Goal: Task Accomplishment & Management: Manage account settings

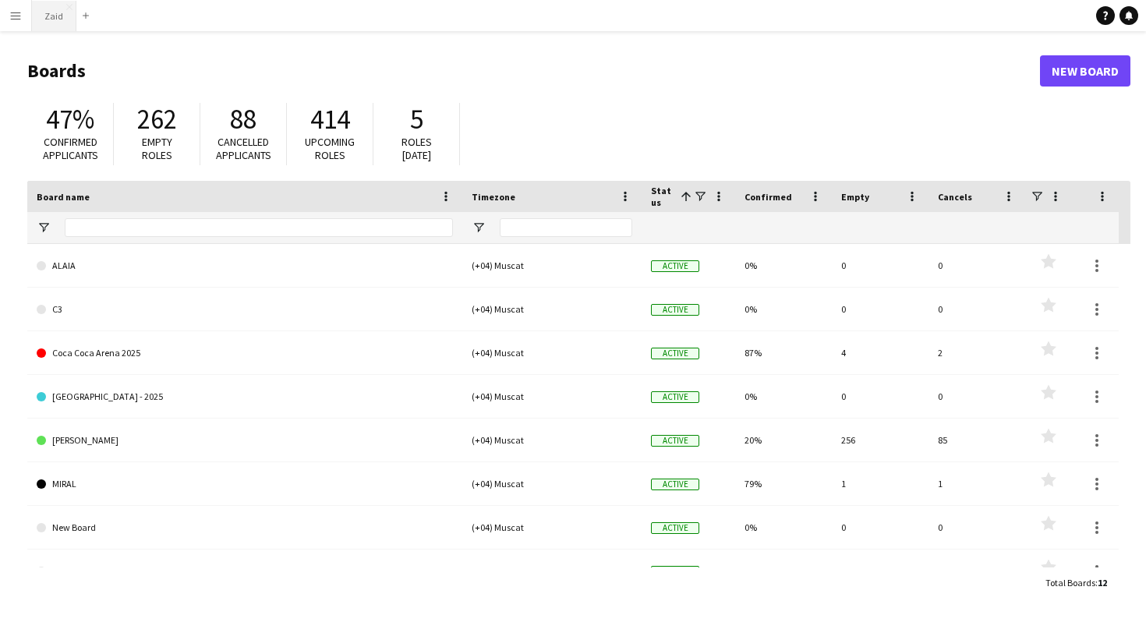
click at [61, 25] on button "Zaid Close" at bounding box center [54, 16] width 44 height 30
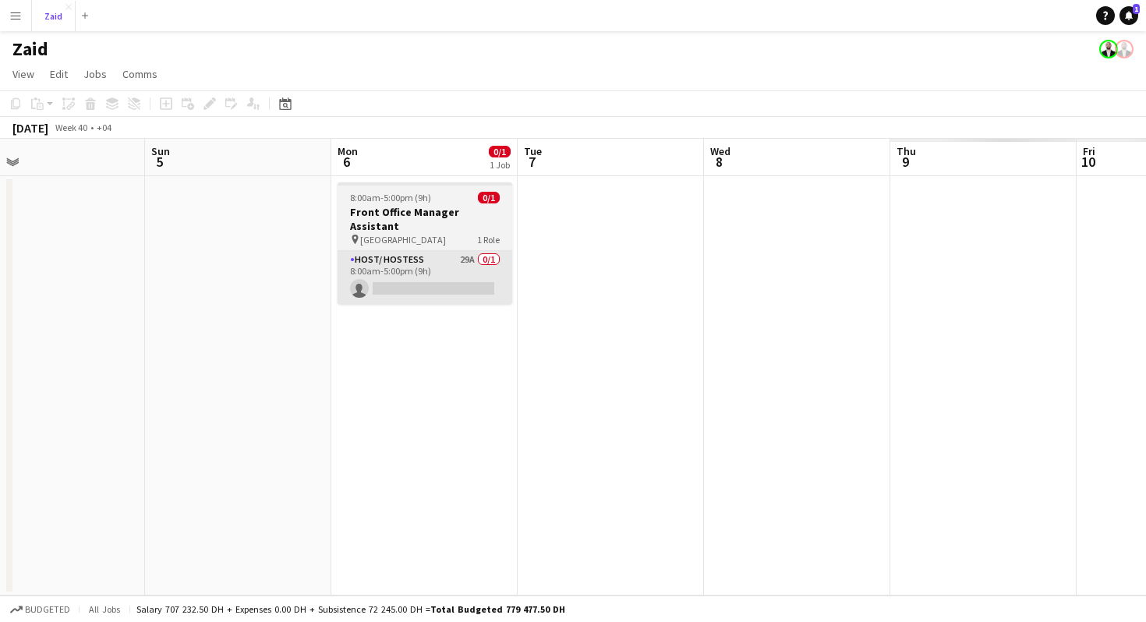
scroll to position [0, 585]
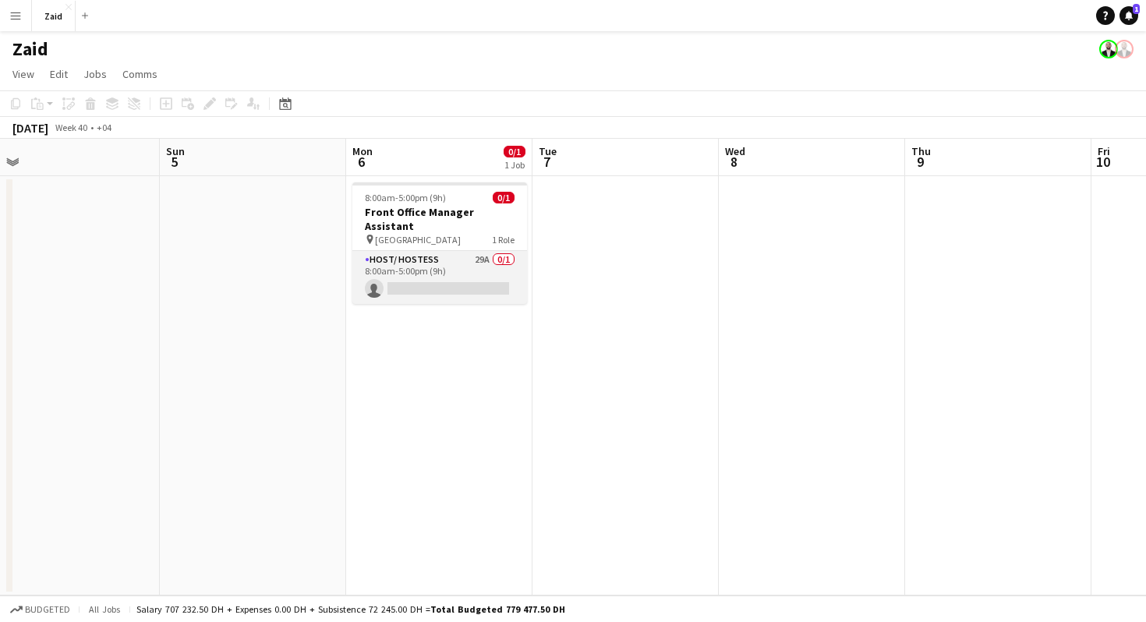
click at [442, 278] on app-card-role "Host/ Hostess 29A 0/1 8:00am-5:00pm (9h) single-neutral-actions" at bounding box center [439, 277] width 175 height 53
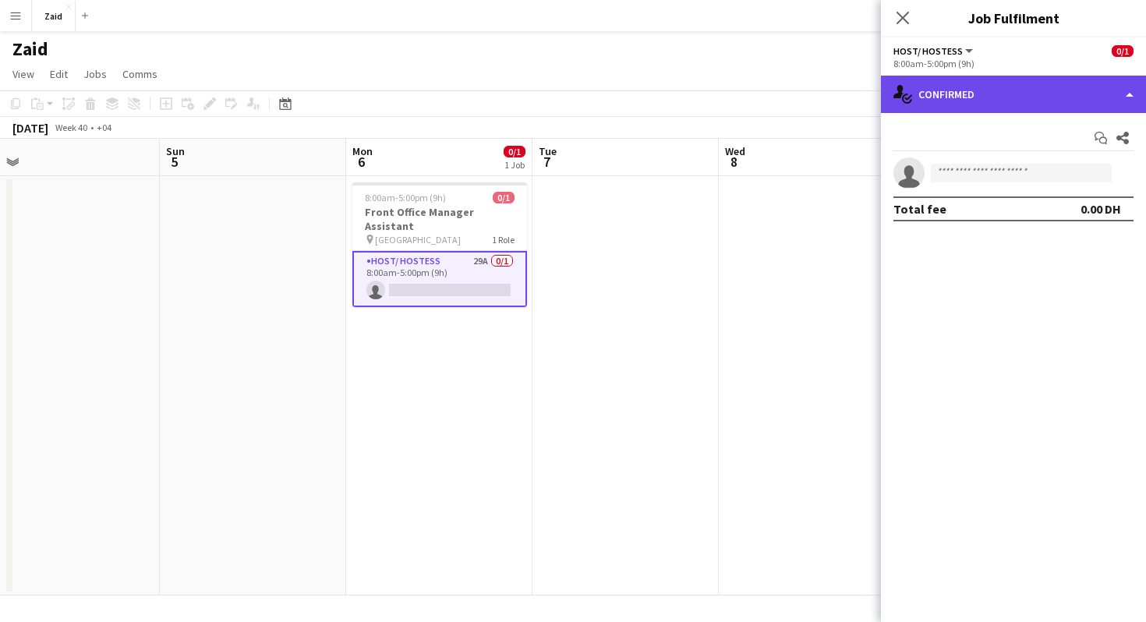
click at [949, 88] on div "single-neutral-actions-check-2 Confirmed" at bounding box center [1013, 94] width 265 height 37
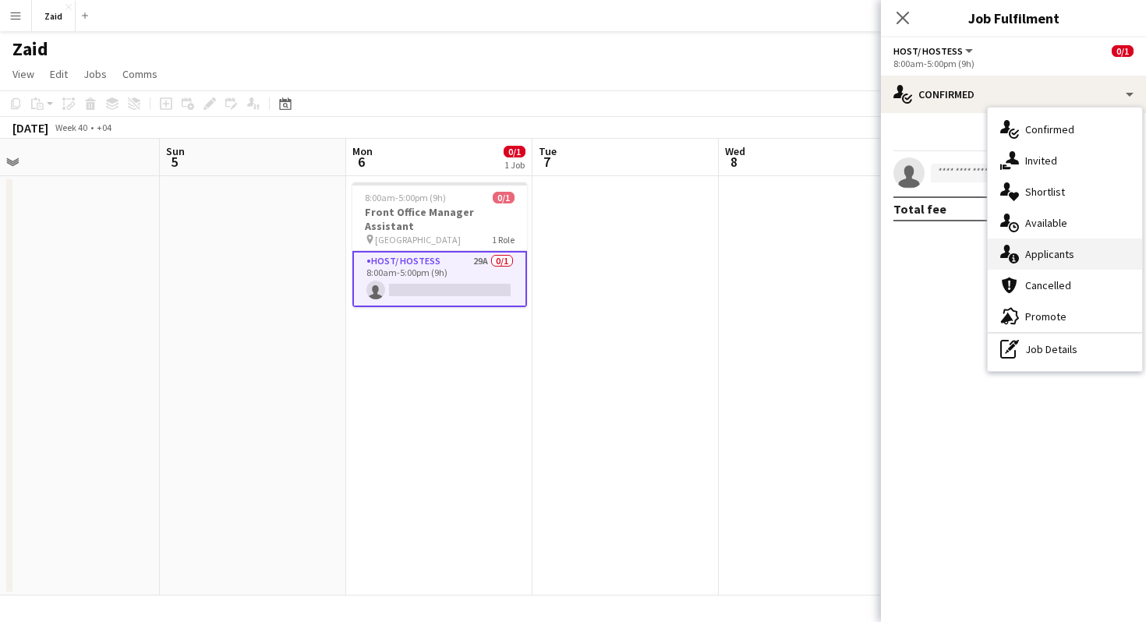
click at [1084, 241] on div "single-neutral-actions-information Applicants" at bounding box center [1065, 254] width 154 height 31
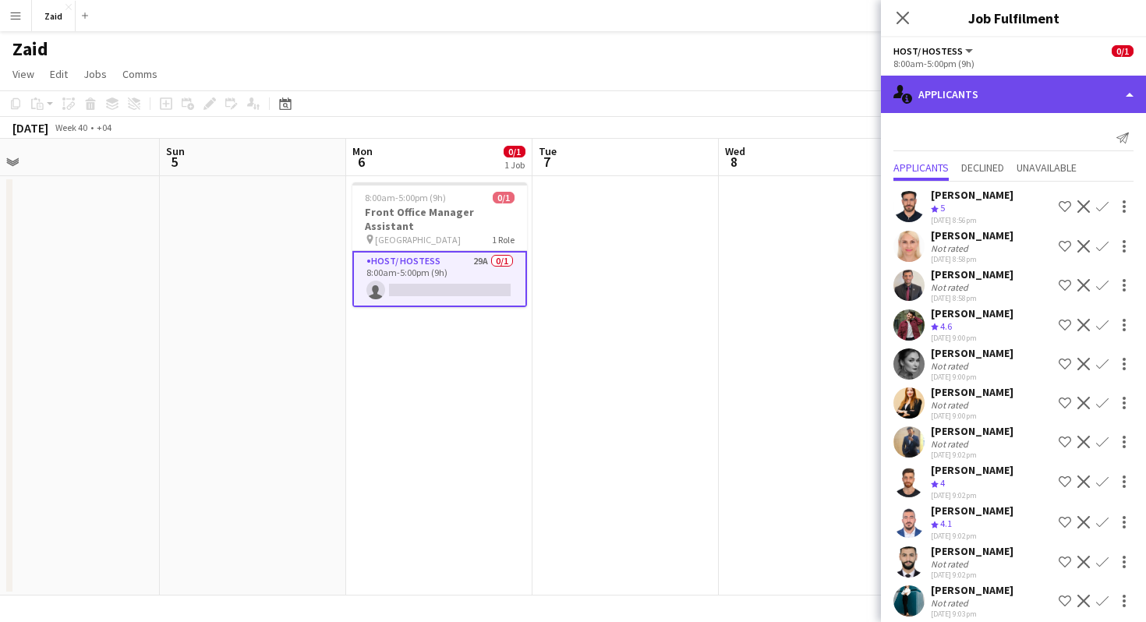
click at [1030, 108] on div "single-neutral-actions-information Applicants" at bounding box center [1013, 94] width 265 height 37
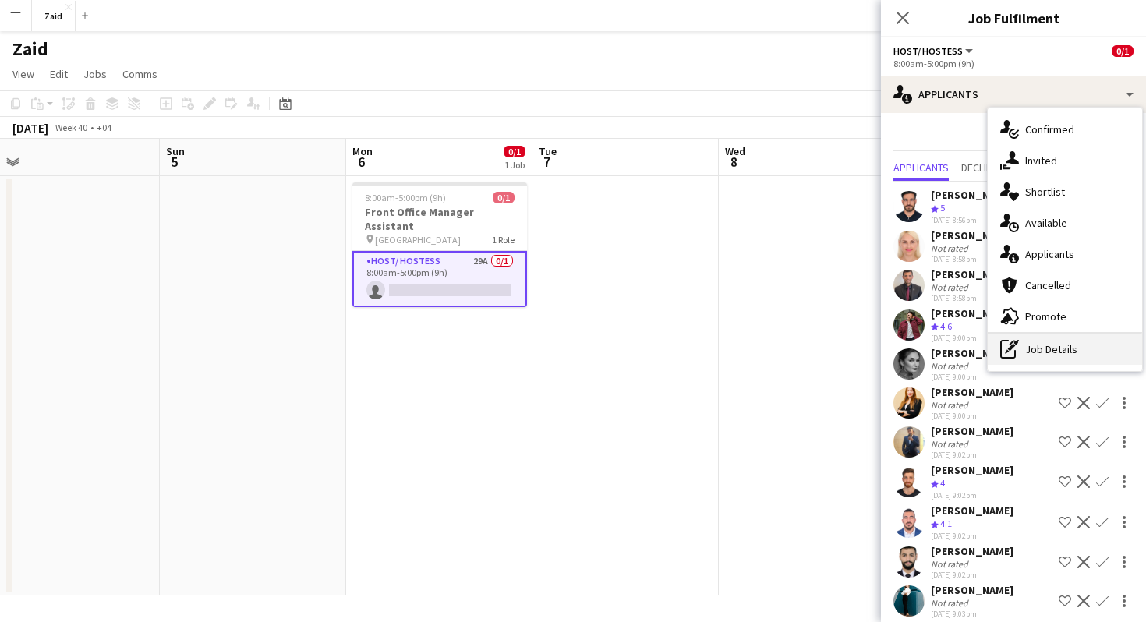
click at [1080, 348] on div "pen-write Job Details" at bounding box center [1065, 349] width 154 height 31
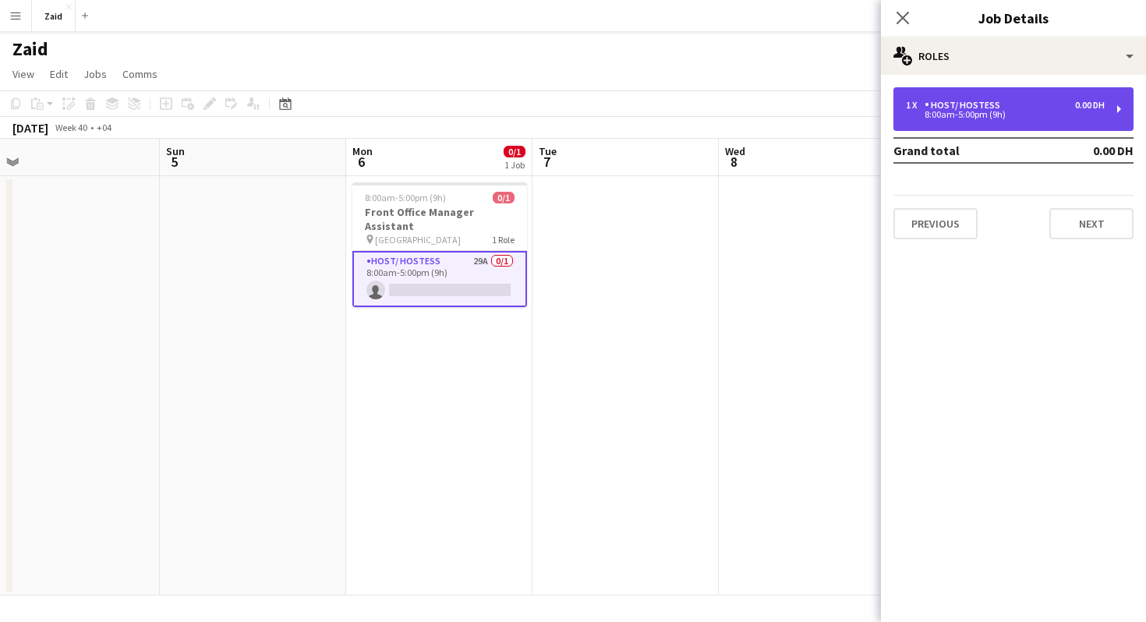
click at [1017, 118] on div "1 x Host/ Hostess 0.00 DH 8:00am-5:00pm (9h)" at bounding box center [1013, 109] width 240 height 44
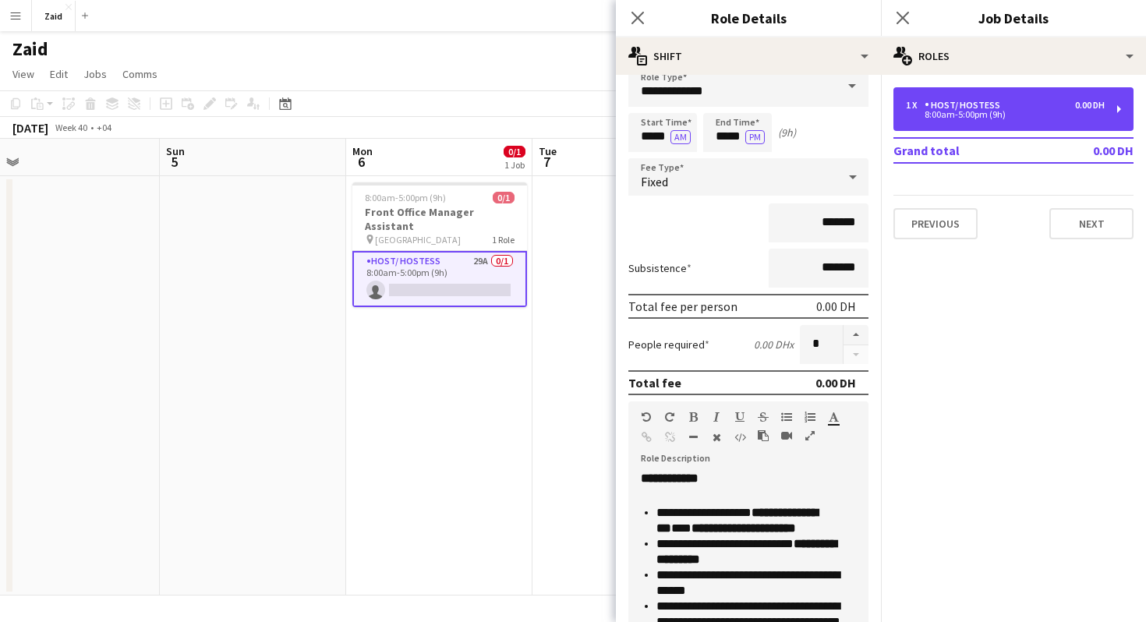
scroll to position [20, 0]
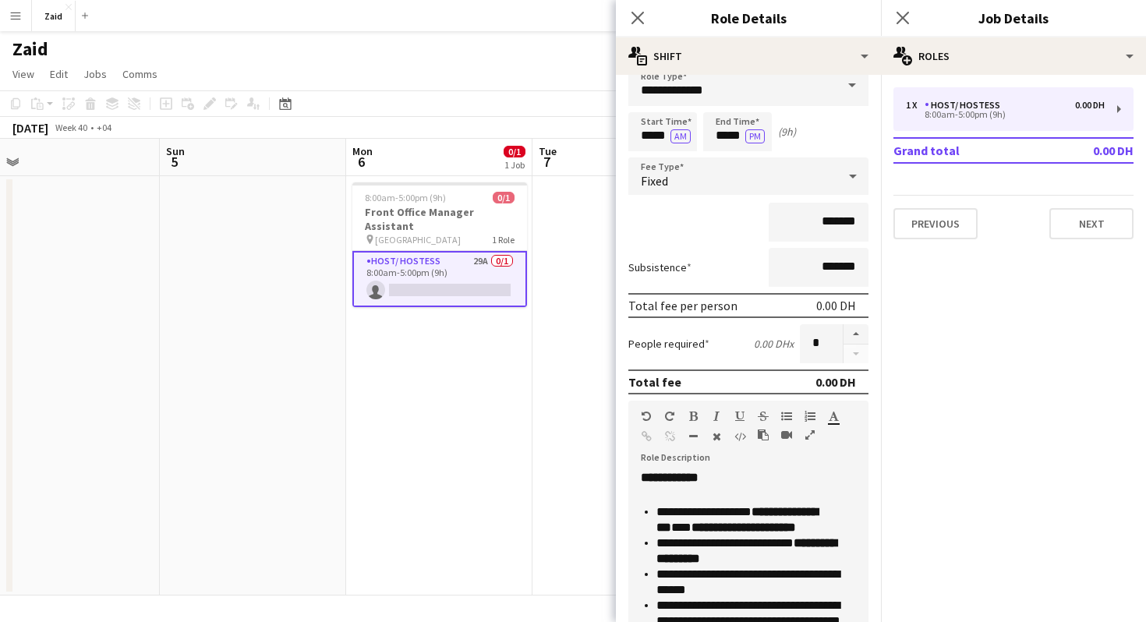
click at [456, 259] on app-card-role "Host/ Hostess 29A 0/1 8:00am-5:00pm (9h) single-neutral-actions" at bounding box center [439, 279] width 175 height 56
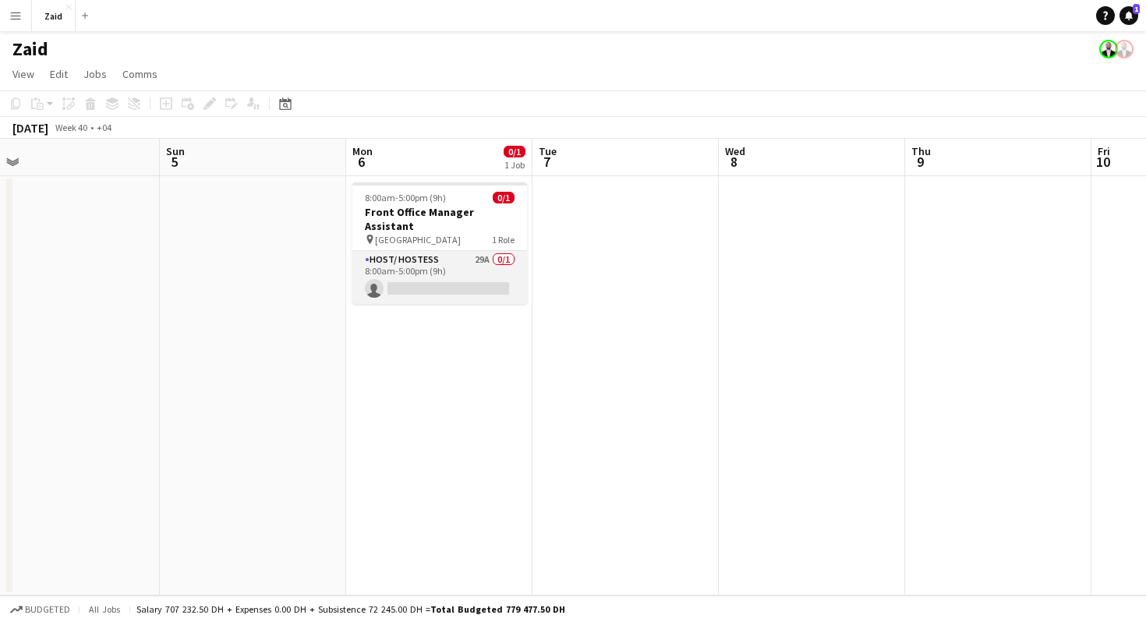
click at [472, 261] on app-card-role "Host/ Hostess 29A 0/1 8:00am-5:00pm (9h) single-neutral-actions" at bounding box center [439, 277] width 175 height 53
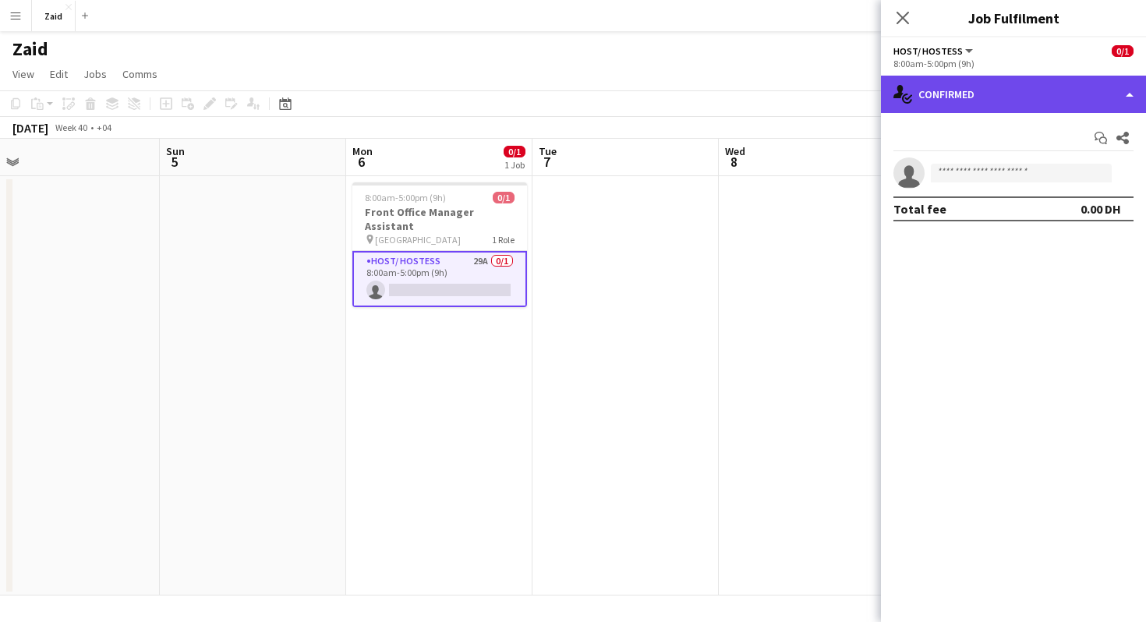
click at [1003, 84] on div "single-neutral-actions-check-2 Confirmed" at bounding box center [1013, 94] width 265 height 37
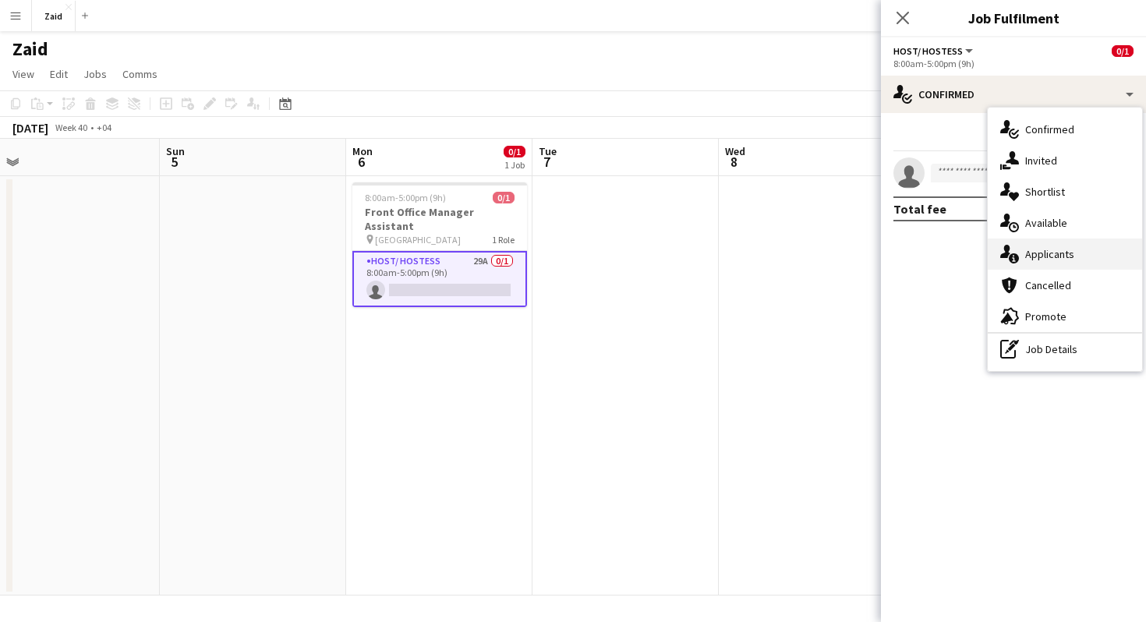
click at [1106, 245] on div "single-neutral-actions-information Applicants" at bounding box center [1065, 254] width 154 height 31
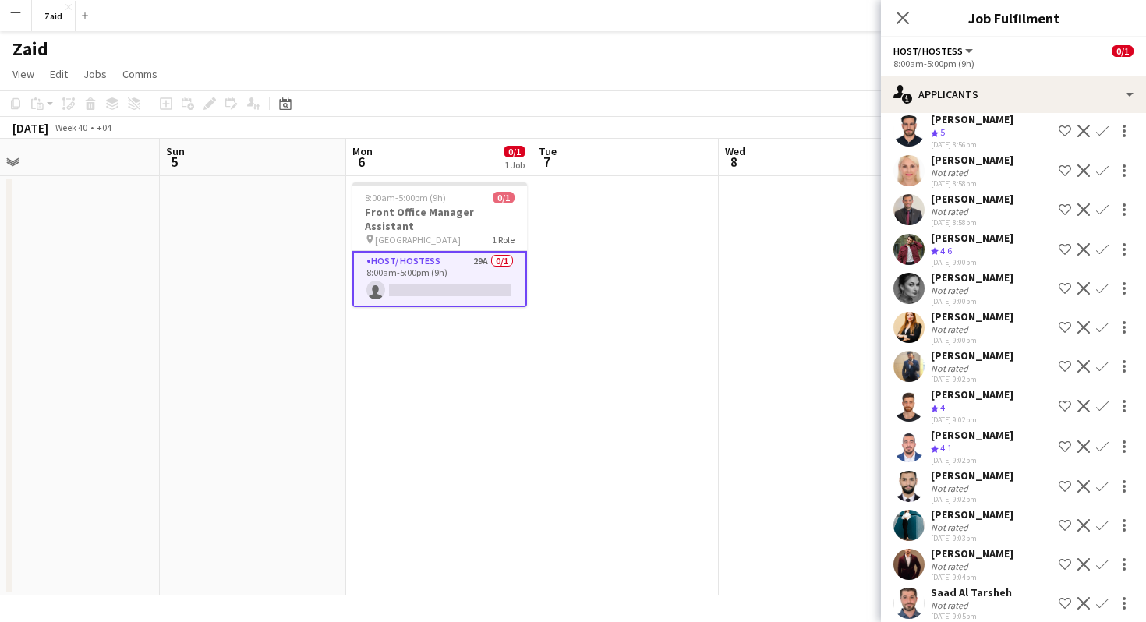
scroll to position [0, 0]
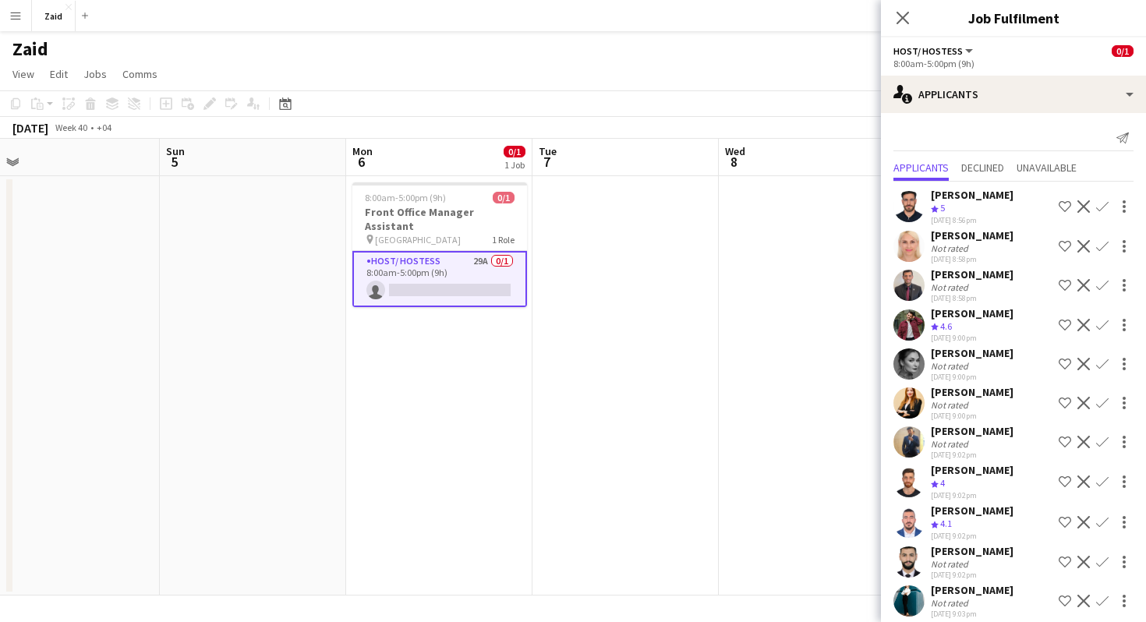
click at [988, 477] on div "Crew rating 4" at bounding box center [972, 483] width 83 height 13
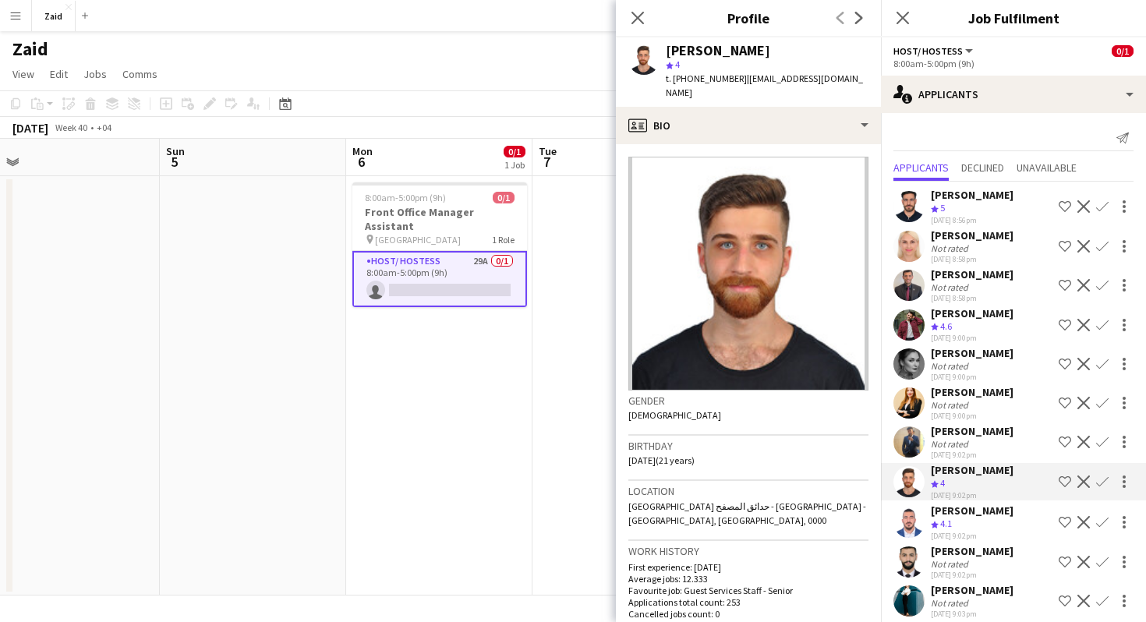
click at [971, 511] on div "[PERSON_NAME]" at bounding box center [972, 511] width 83 height 14
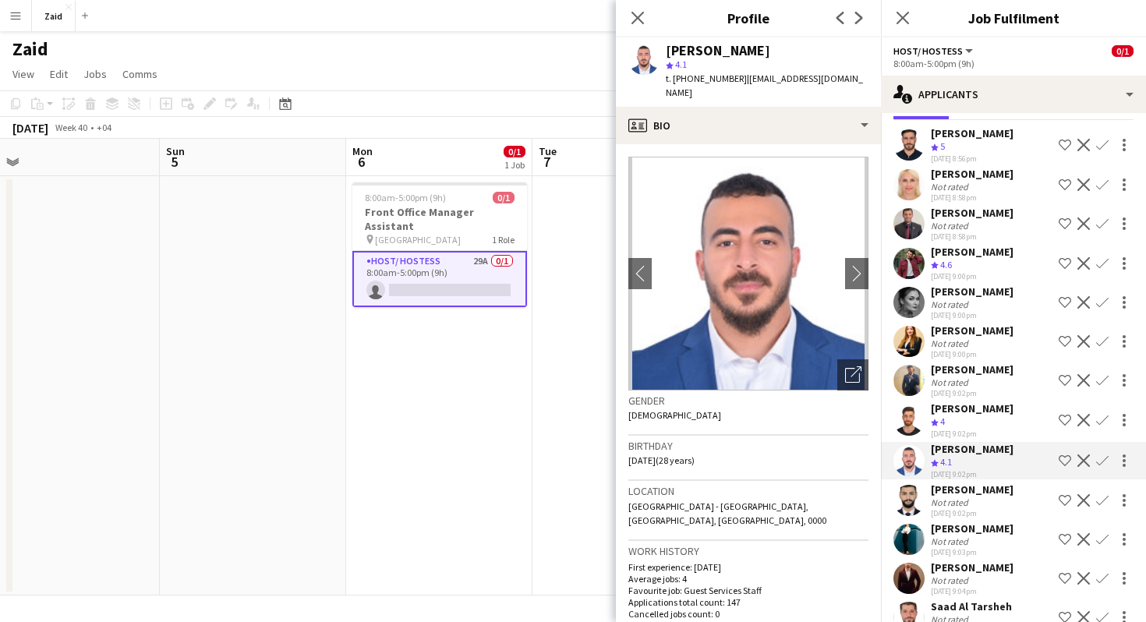
scroll to position [65, 0]
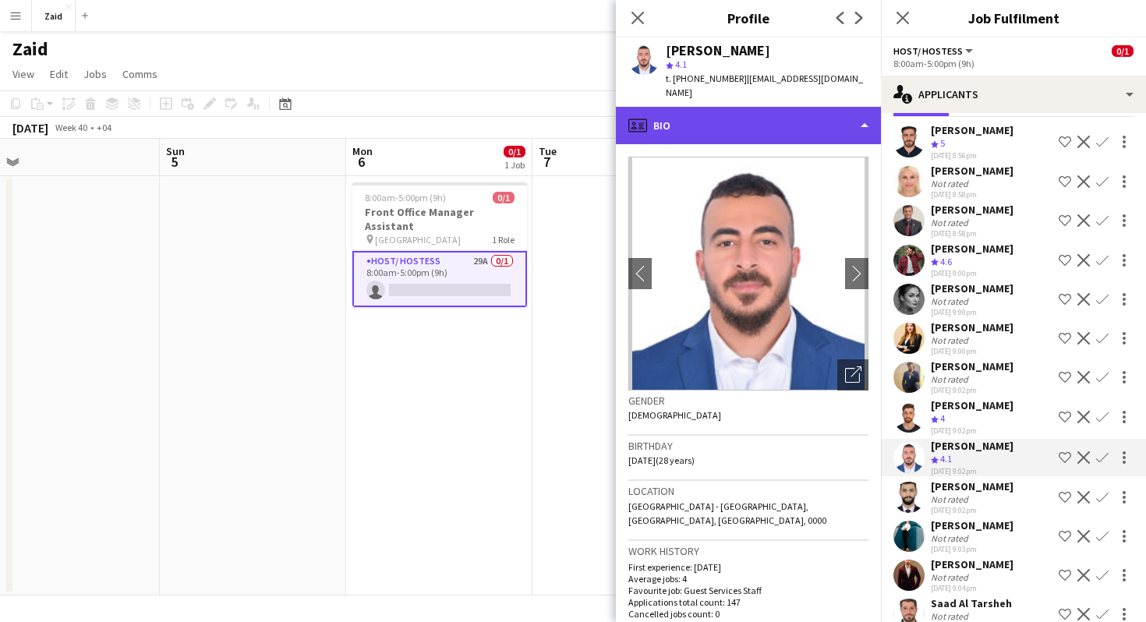
click at [801, 107] on div "profile Bio" at bounding box center [748, 125] width 265 height 37
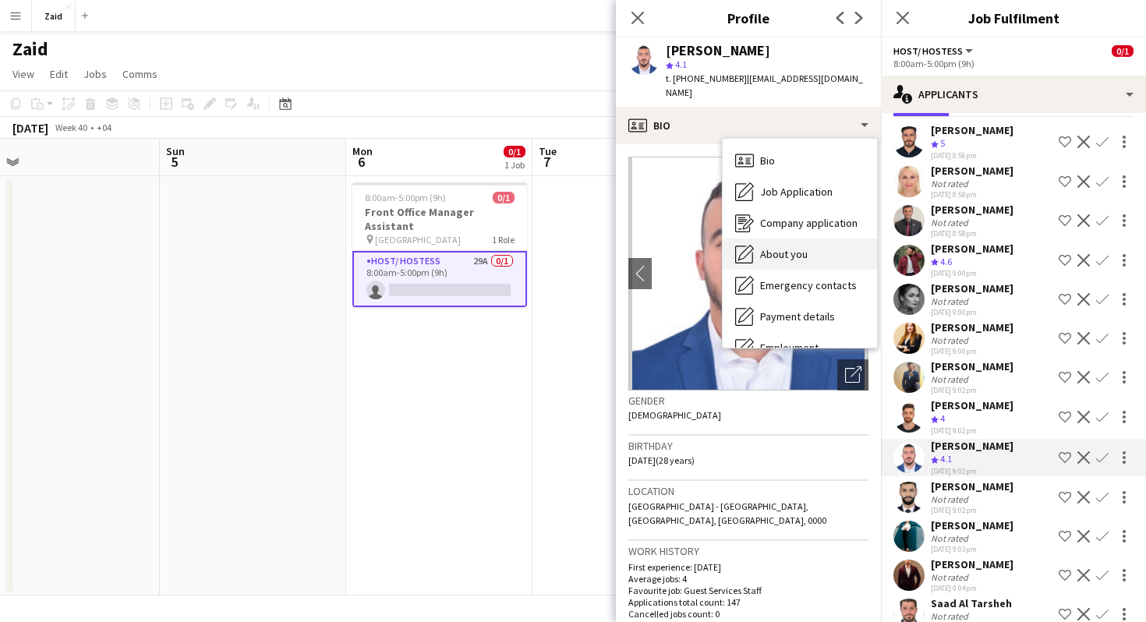
click at [839, 239] on div "About you About you" at bounding box center [800, 254] width 154 height 31
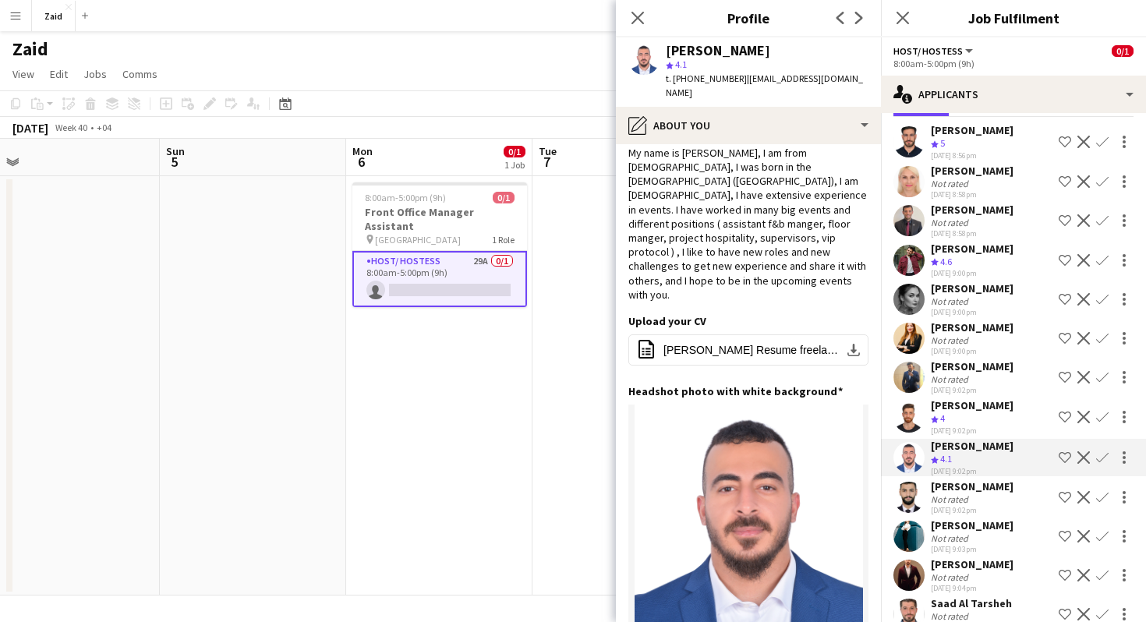
scroll to position [34, 0]
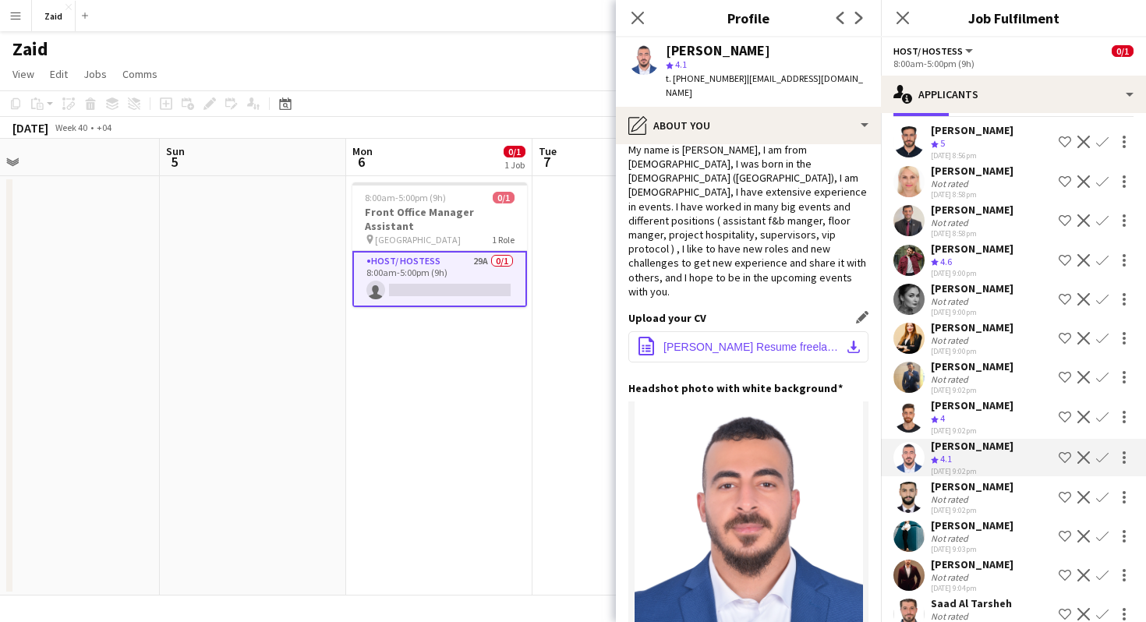
click at [780, 331] on button "office-file-sheet [PERSON_NAME] Resume freelancer copy.pdf download-bottom" at bounding box center [748, 346] width 240 height 31
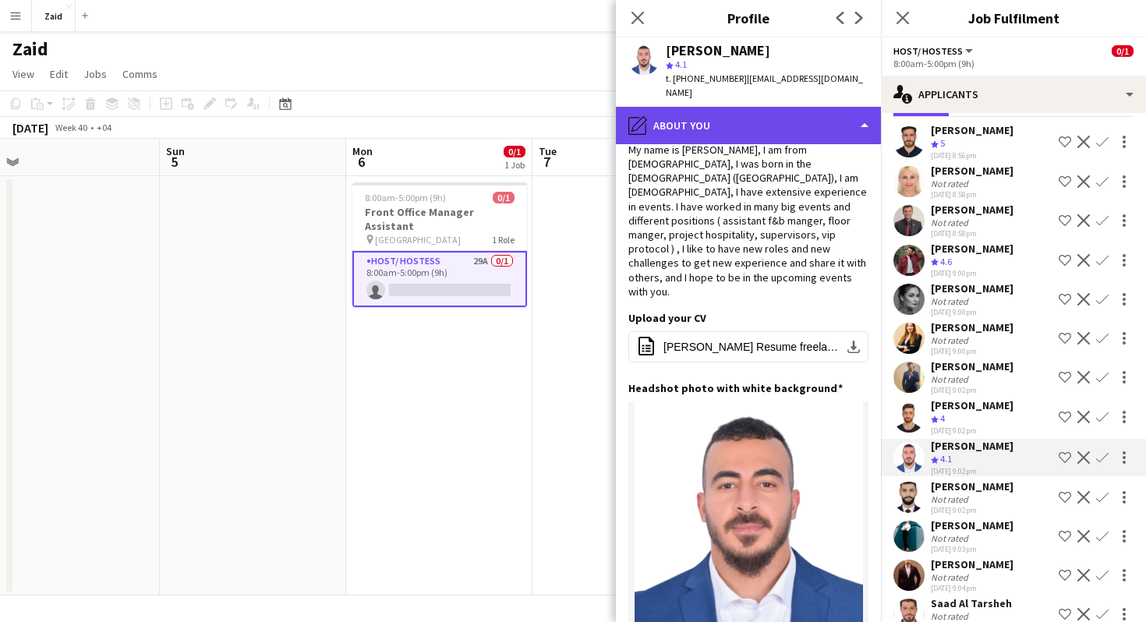
click at [771, 115] on div "pencil4 About you" at bounding box center [748, 125] width 265 height 37
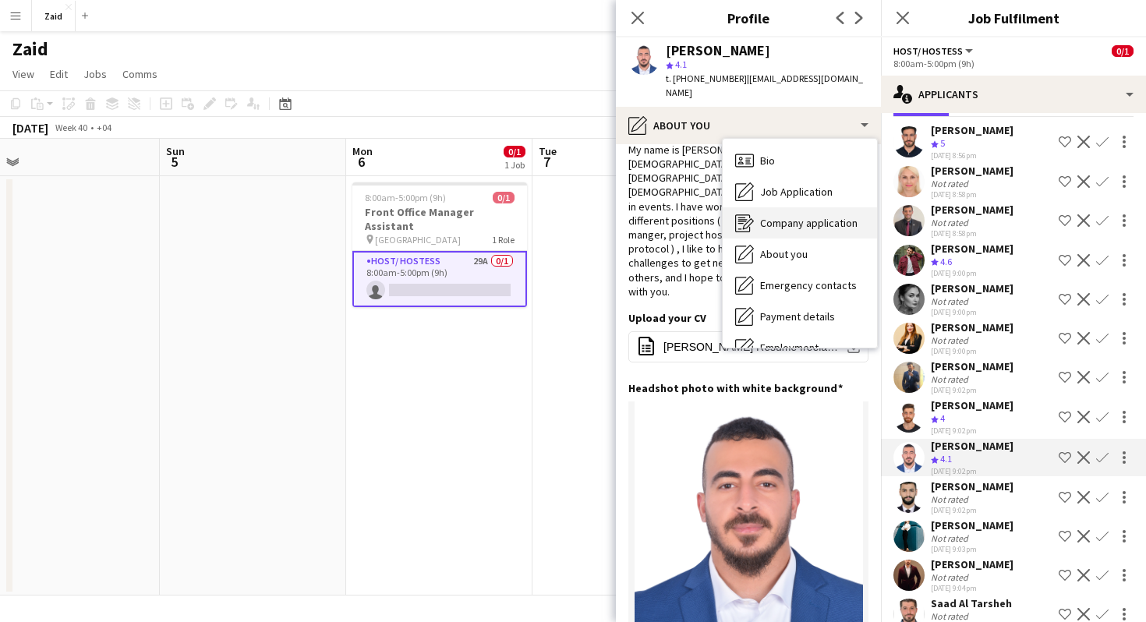
click at [833, 216] on span "Company application" at bounding box center [808, 223] width 97 height 14
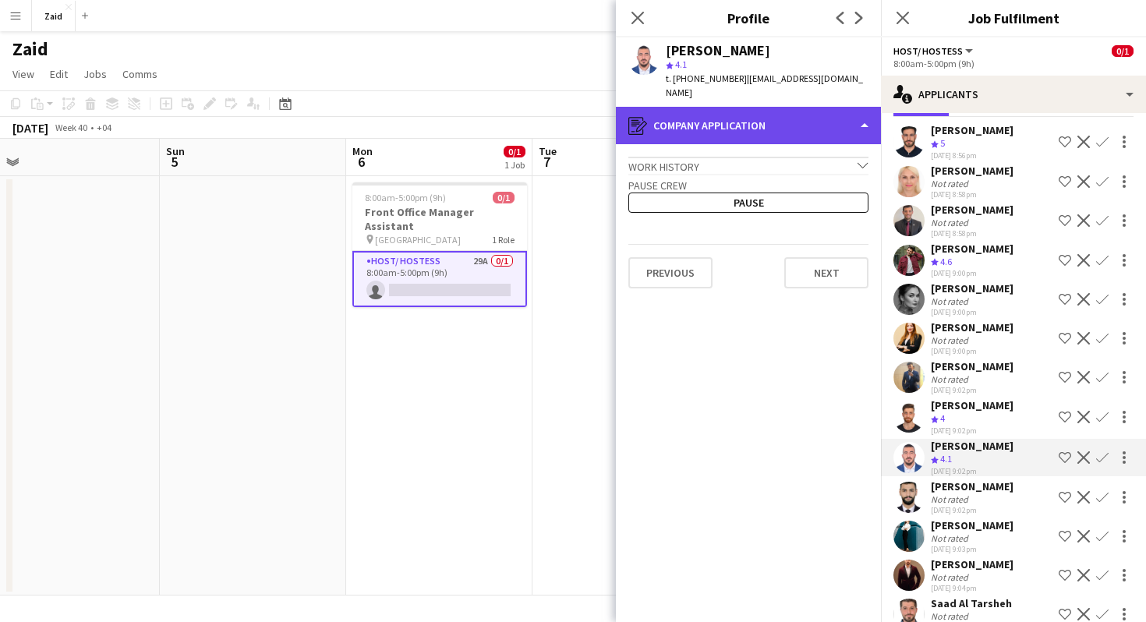
click at [796, 111] on div "register Company application" at bounding box center [748, 125] width 265 height 37
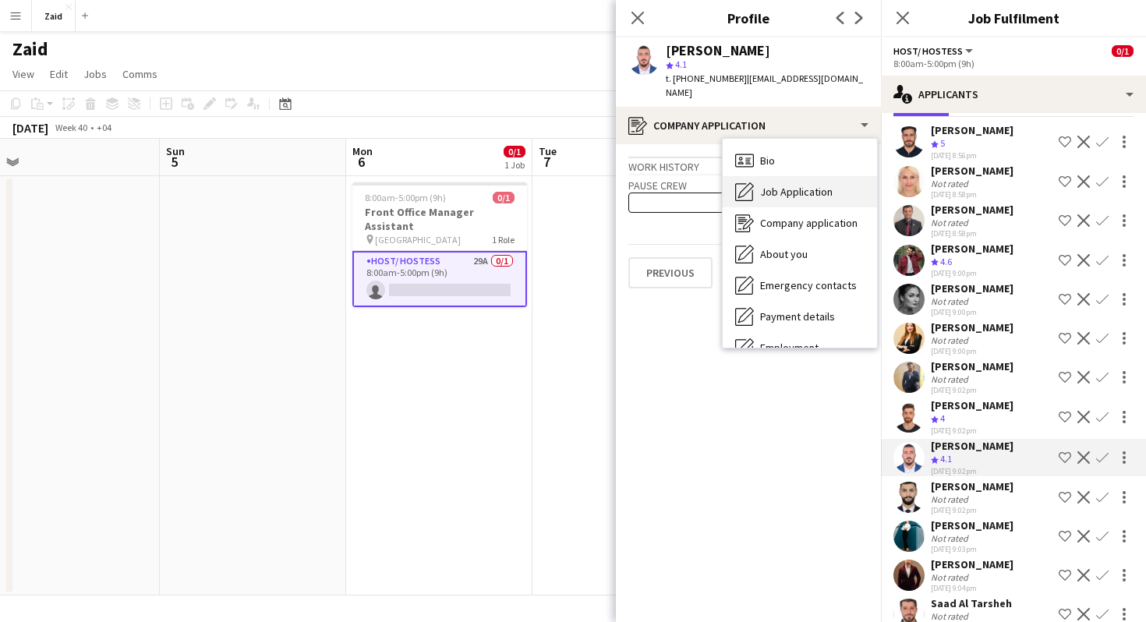
click at [800, 186] on div "Job Application Job Application" at bounding box center [800, 191] width 154 height 31
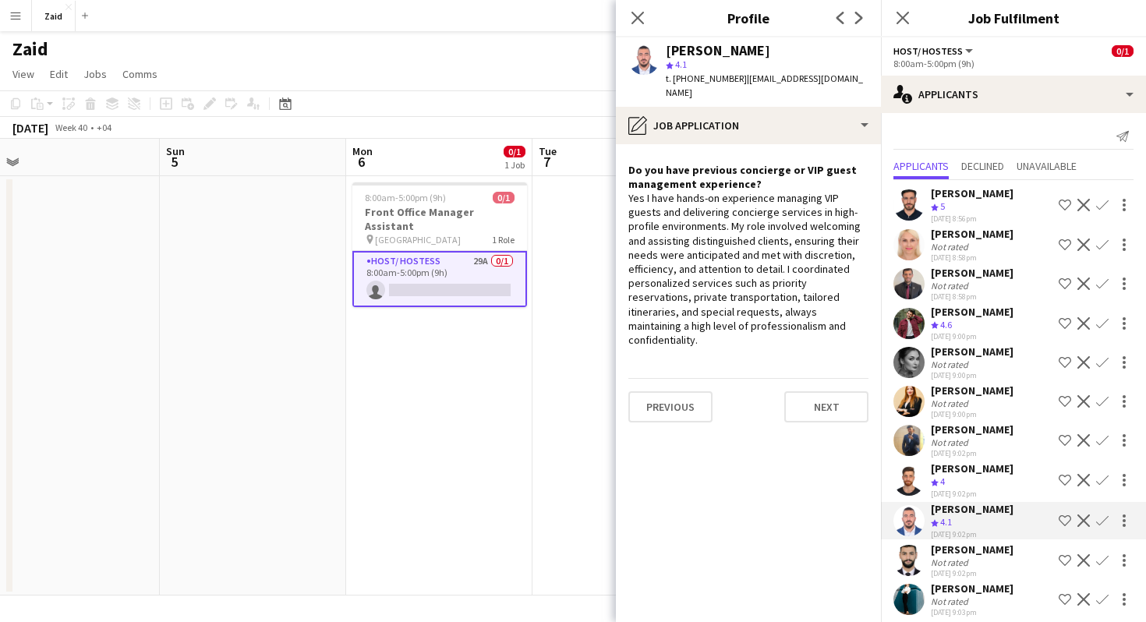
scroll to position [0, 0]
click at [986, 193] on div "[PERSON_NAME]" at bounding box center [972, 195] width 83 height 14
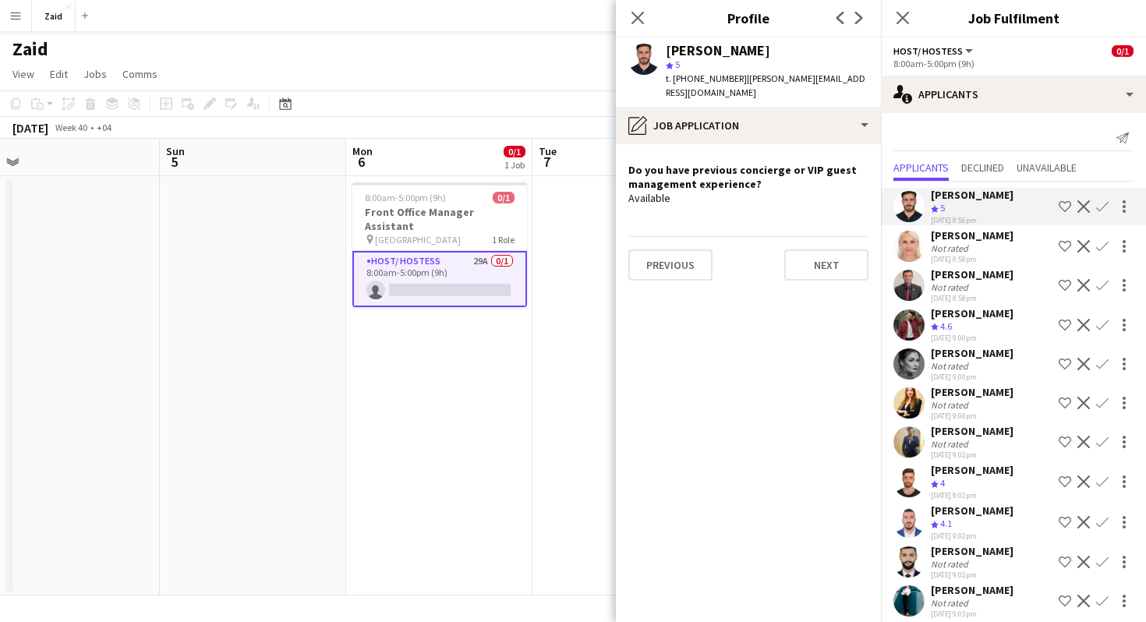
click at [960, 243] on div "Not rated" at bounding box center [951, 248] width 41 height 12
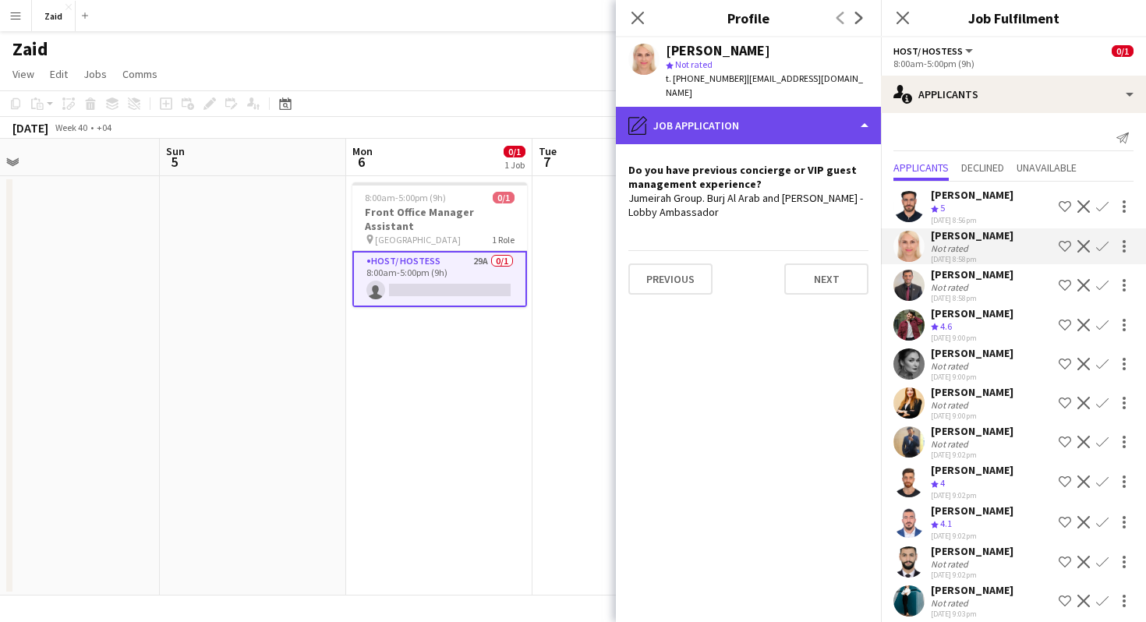
click at [824, 120] on div "pencil4 Job Application" at bounding box center [748, 125] width 265 height 37
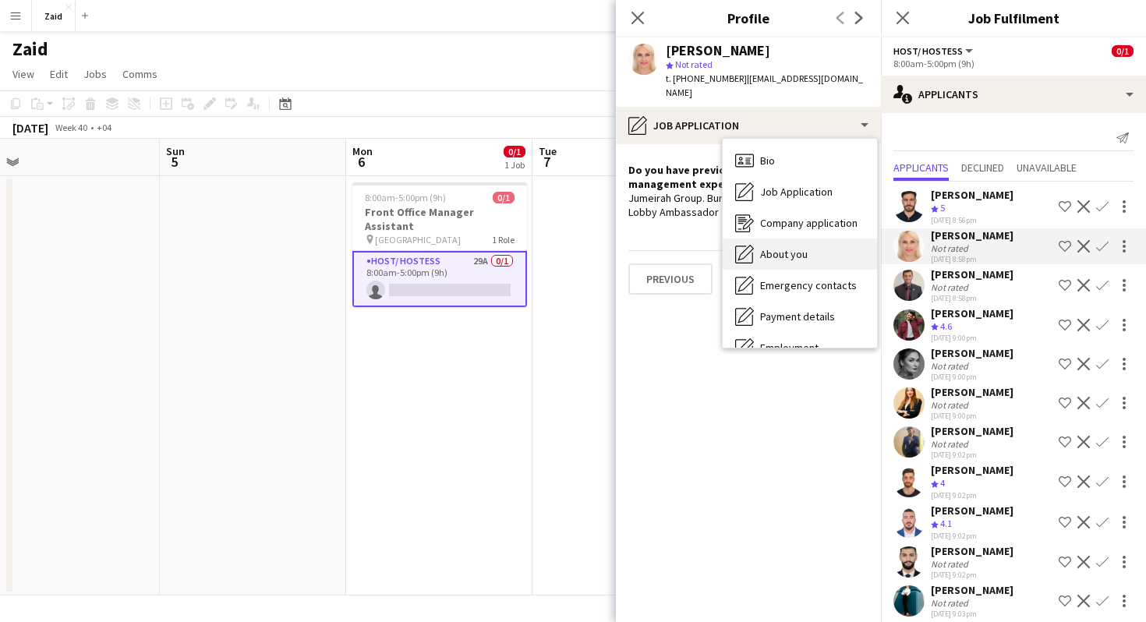
click at [826, 239] on div "About you About you" at bounding box center [800, 254] width 154 height 31
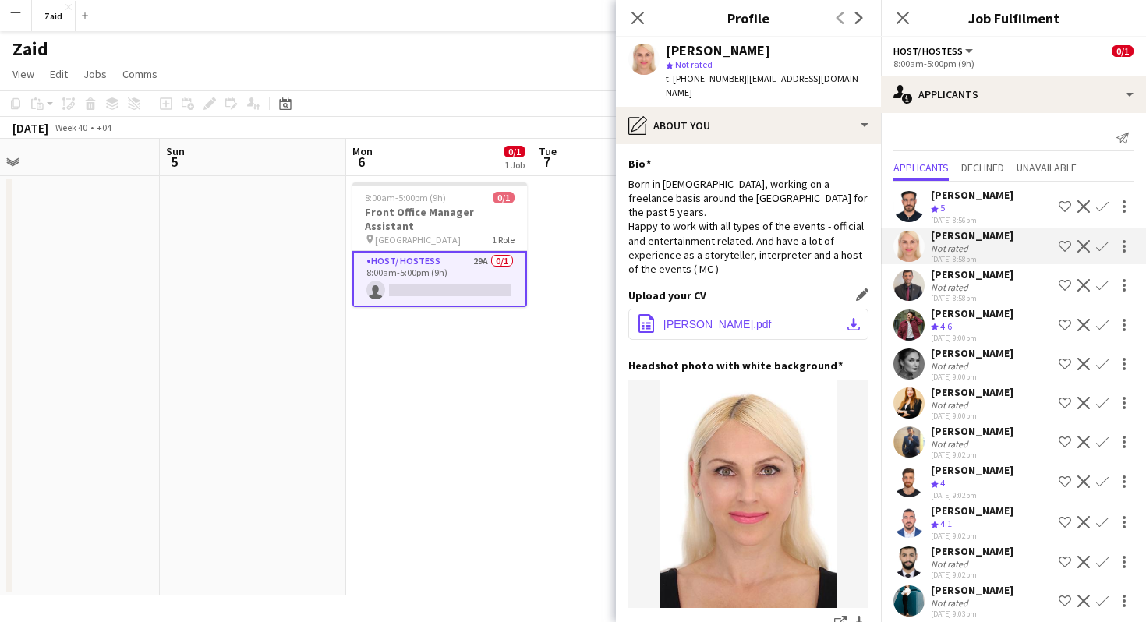
click at [790, 309] on button "office-file-sheet [PERSON_NAME].pdf download-bottom" at bounding box center [748, 324] width 240 height 31
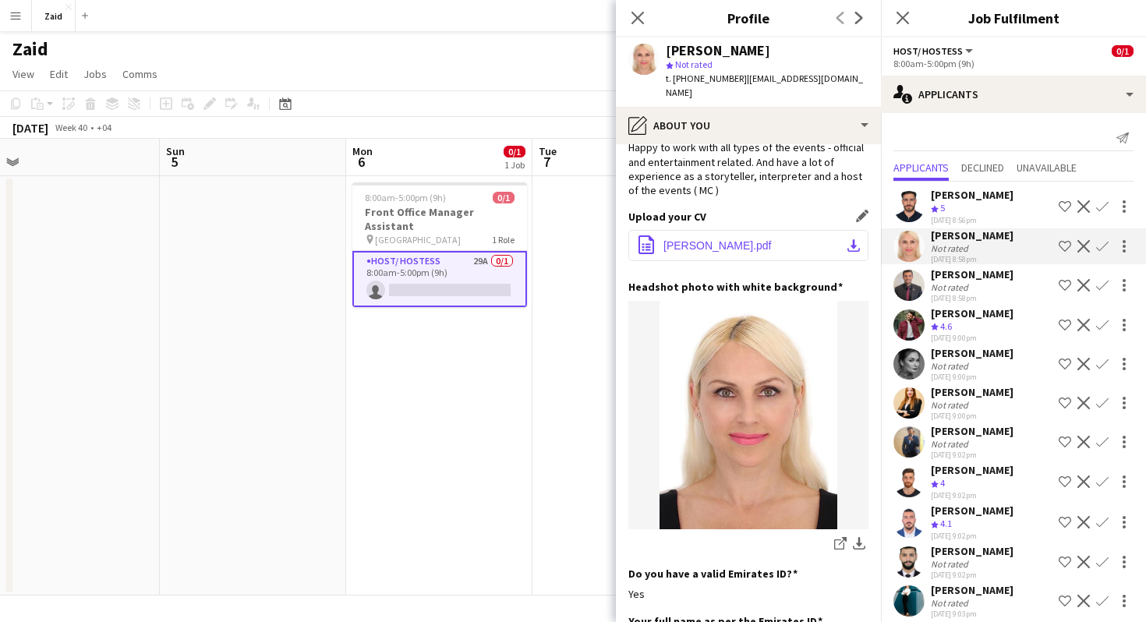
scroll to position [55, 0]
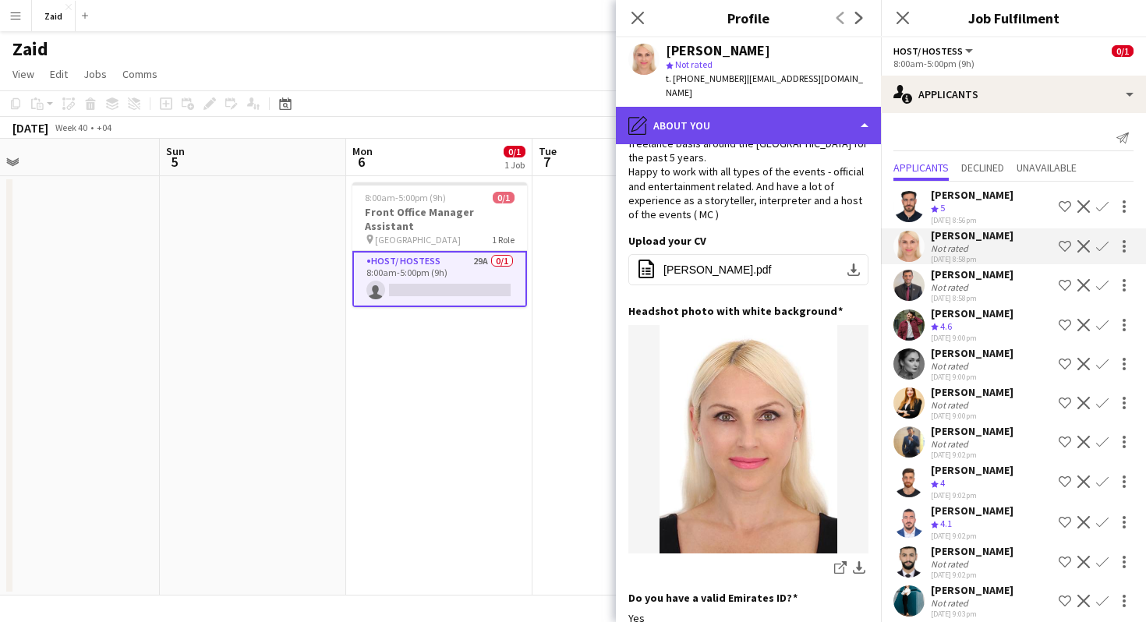
click at [774, 107] on div "pencil4 About you" at bounding box center [748, 125] width 265 height 37
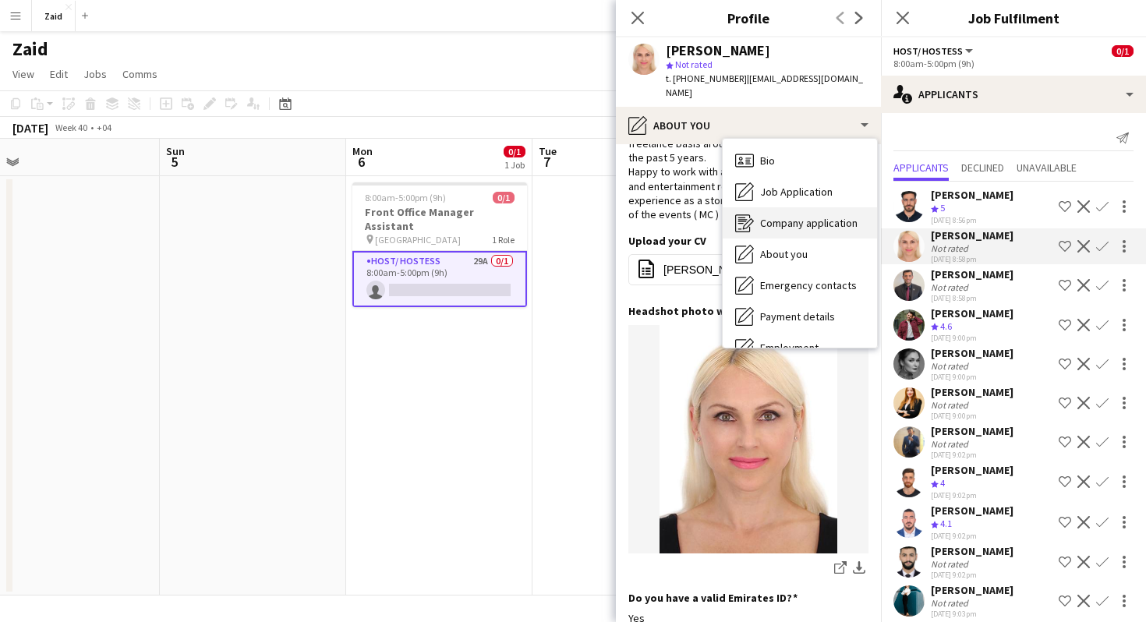
click at [822, 216] on span "Company application" at bounding box center [808, 223] width 97 height 14
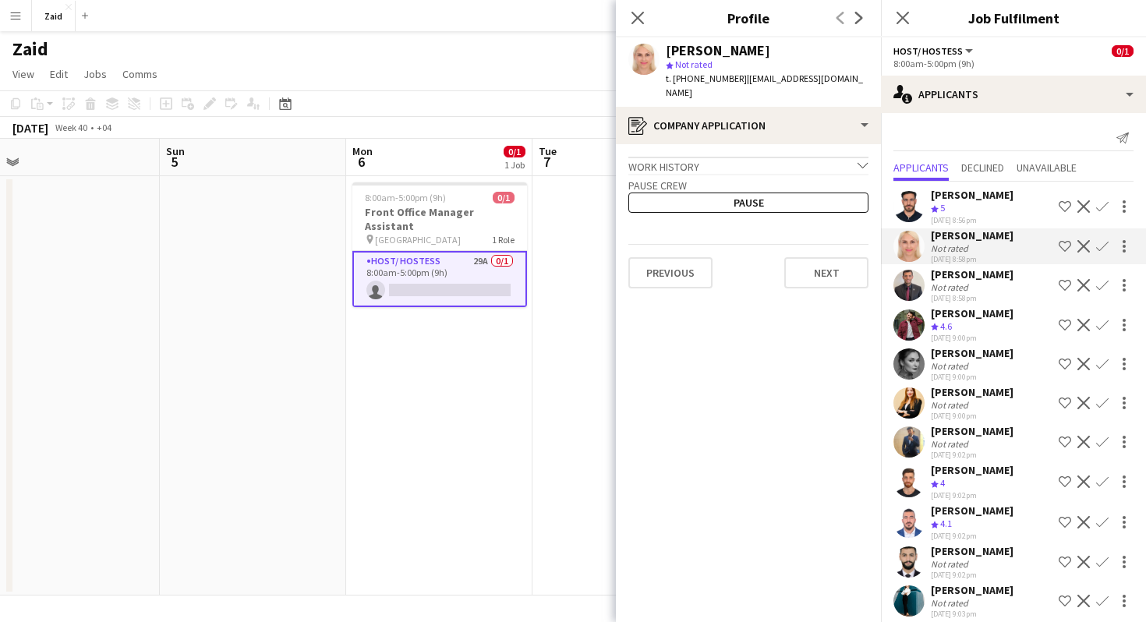
click at [803, 157] on div "Work history chevron-down" at bounding box center [748, 165] width 240 height 17
click at [803, 157] on div "Work history chevron-right" at bounding box center [748, 165] width 240 height 17
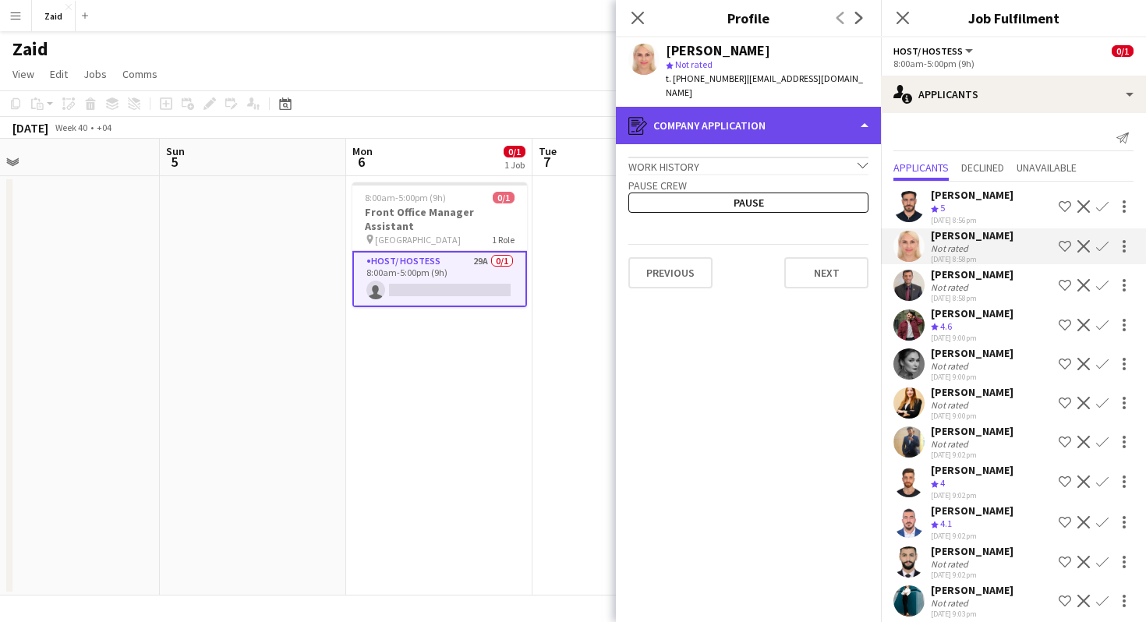
click at [803, 113] on div "register Company application" at bounding box center [748, 125] width 265 height 37
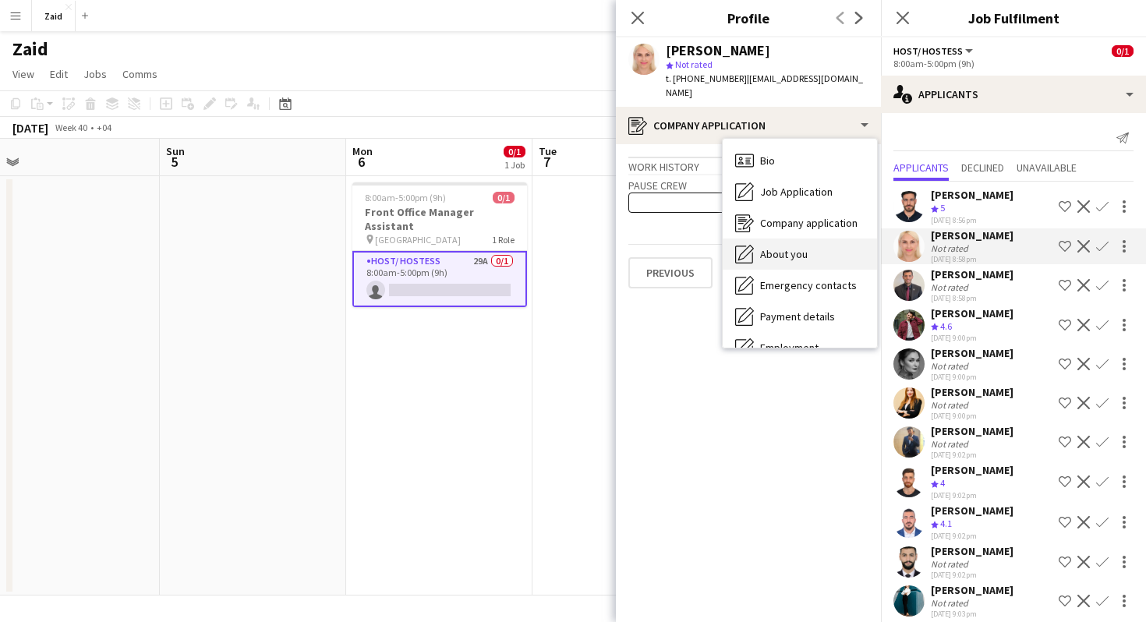
click at [821, 239] on div "About you About you" at bounding box center [800, 254] width 154 height 31
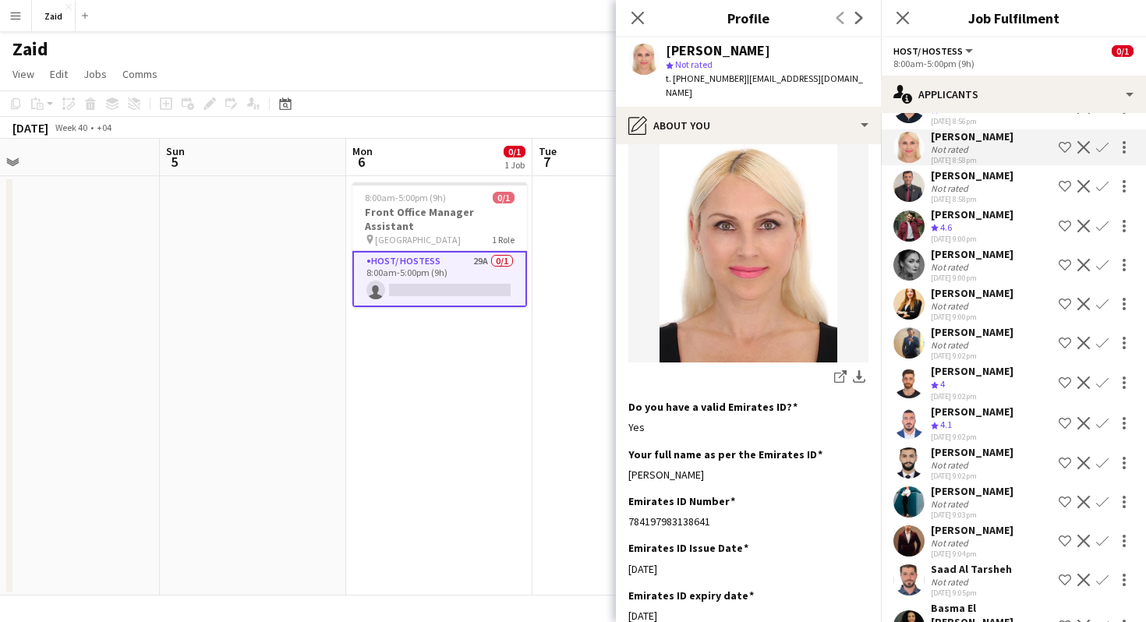
scroll to position [250, 0]
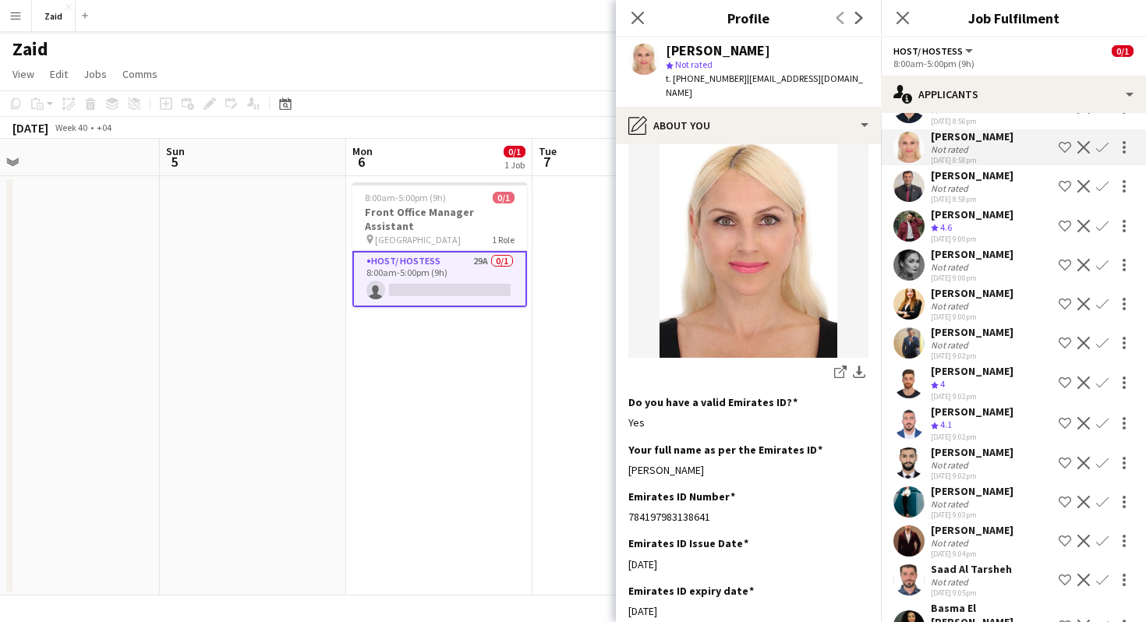
click at [1066, 143] on app-icon "Shortlist crew" at bounding box center [1065, 147] width 12 height 12
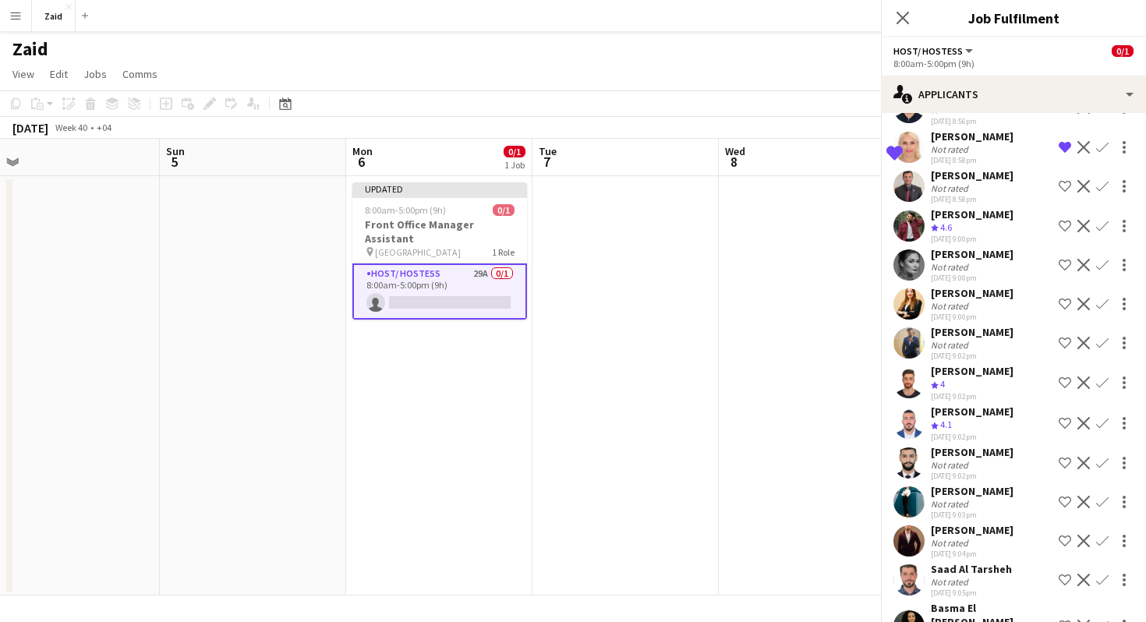
click at [1030, 176] on div "[PERSON_NAME] Not rated [DATE] 8:58pm Shortlist crew Decline Confirm" at bounding box center [1013, 186] width 265 height 36
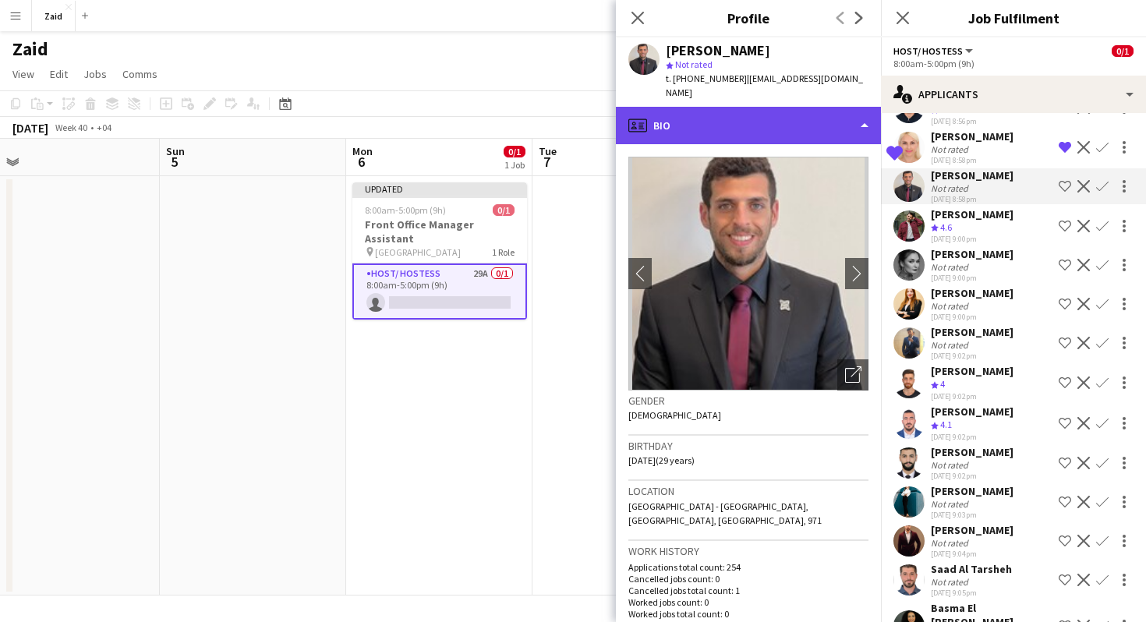
click at [812, 107] on div "profile Bio" at bounding box center [748, 125] width 265 height 37
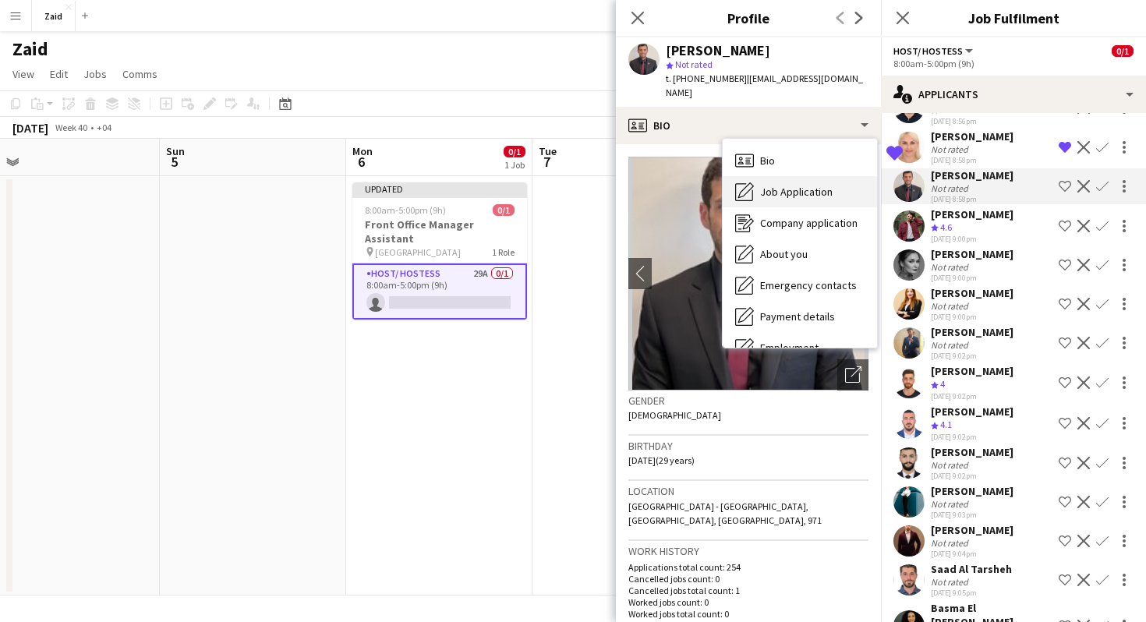
click at [829, 185] on span "Job Application" at bounding box center [796, 192] width 73 height 14
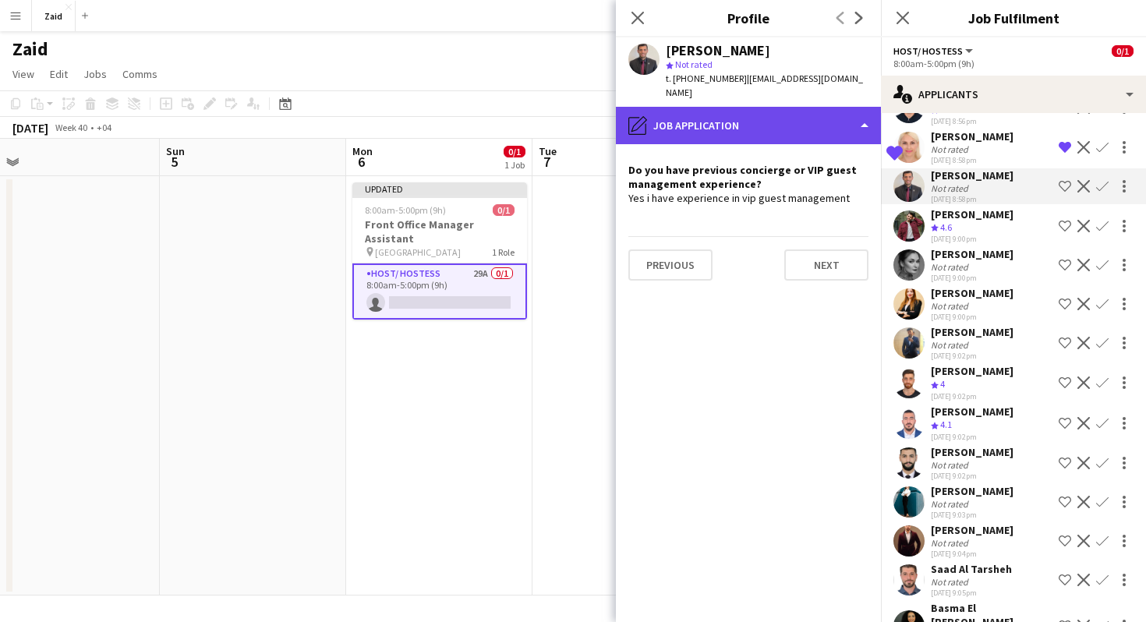
click at [817, 128] on div "pencil4 Job Application" at bounding box center [748, 125] width 265 height 37
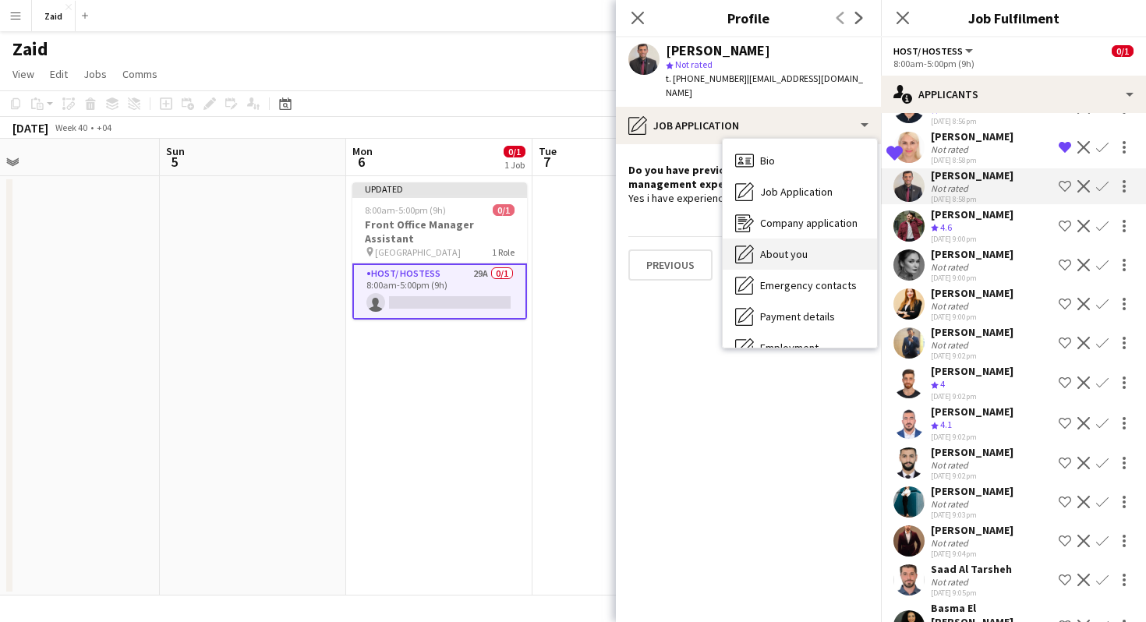
click at [826, 239] on div "About you About you" at bounding box center [800, 254] width 154 height 31
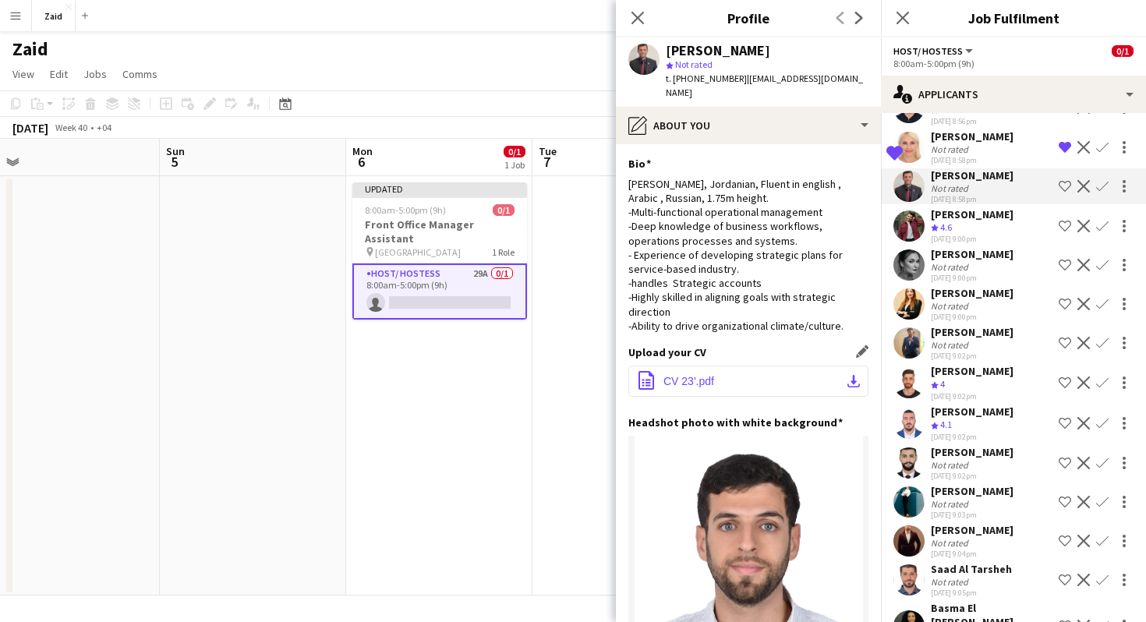
click at [717, 368] on button "office-file-sheet CV 23'.pdf download-bottom" at bounding box center [748, 381] width 240 height 31
click at [978, 225] on div "Crew rating 4.6" at bounding box center [972, 227] width 83 height 13
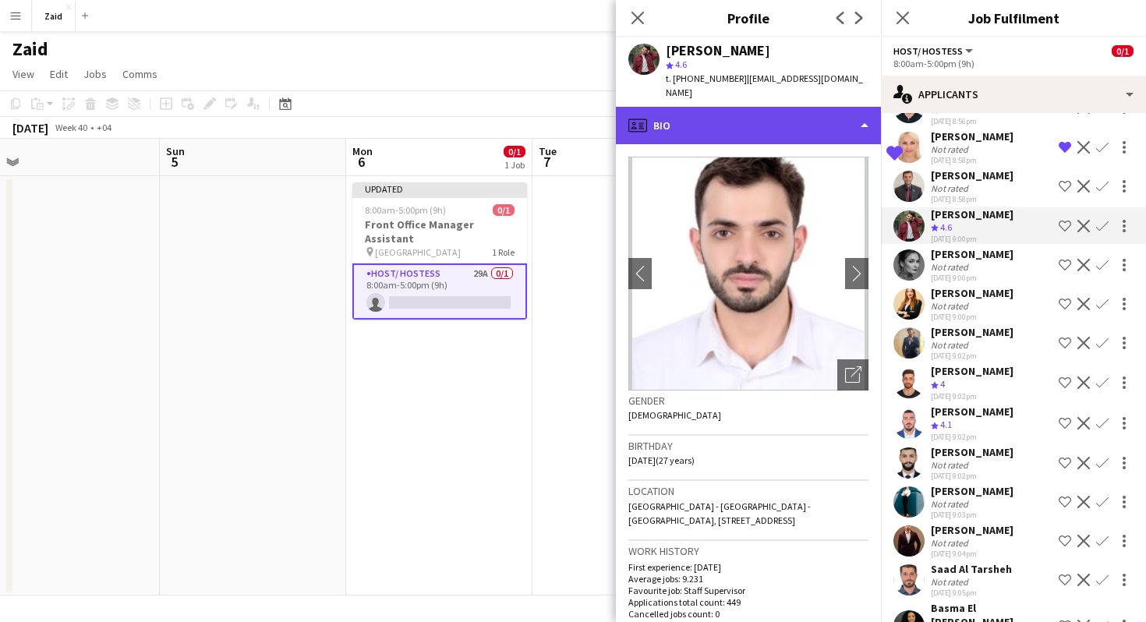
click at [815, 112] on div "profile Bio" at bounding box center [748, 125] width 265 height 37
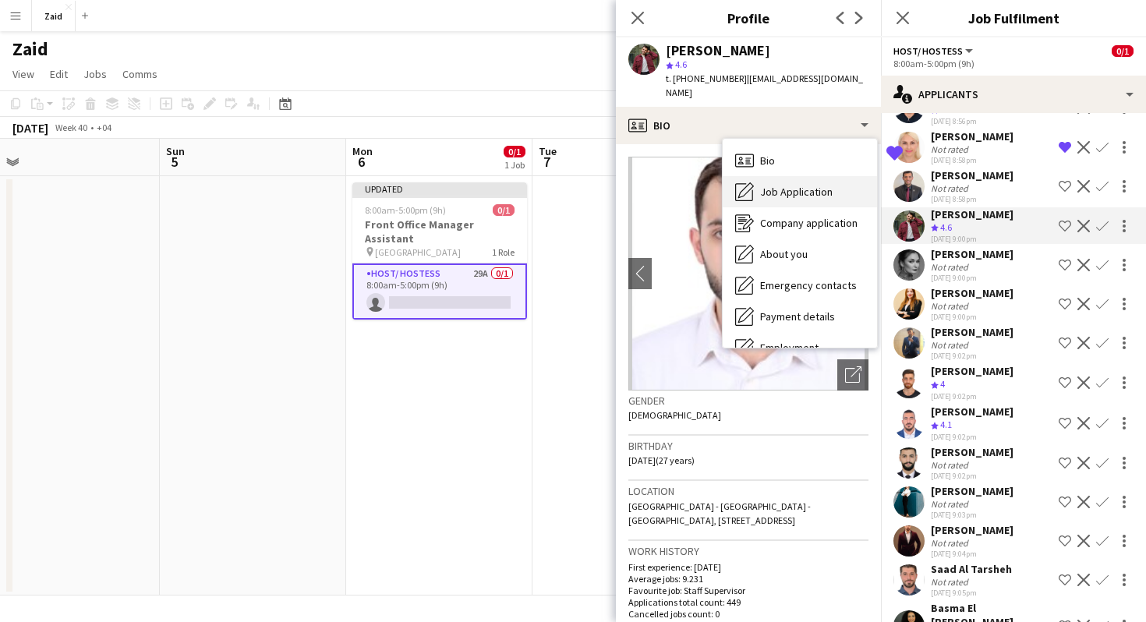
click at [843, 179] on div "Job Application Job Application" at bounding box center [800, 191] width 154 height 31
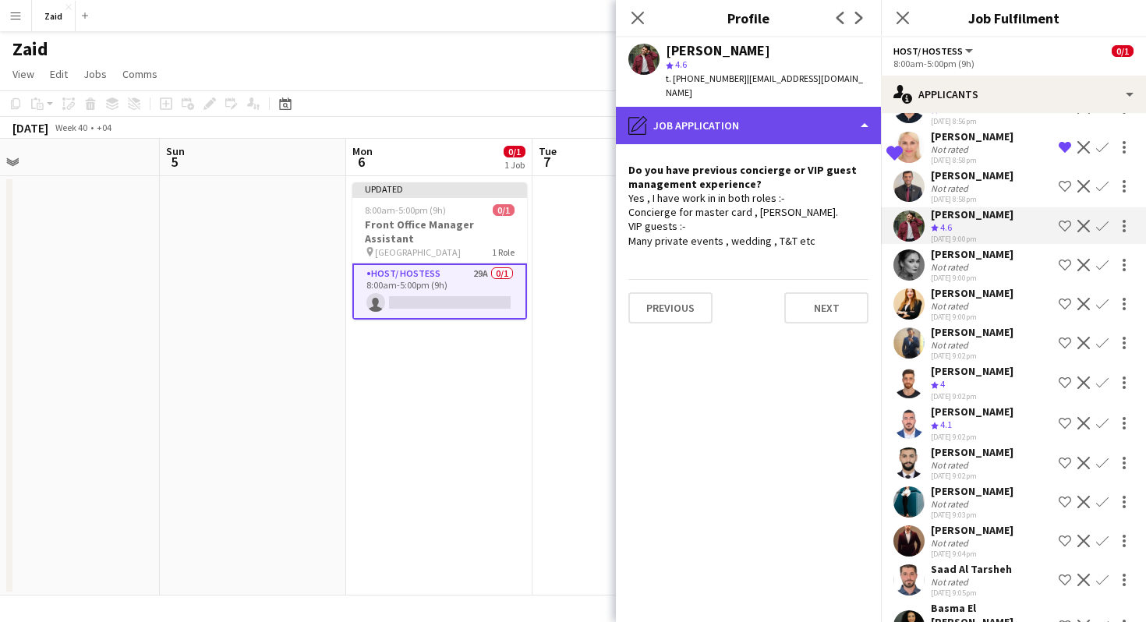
click at [805, 110] on div "pencil4 Job Application" at bounding box center [748, 125] width 265 height 37
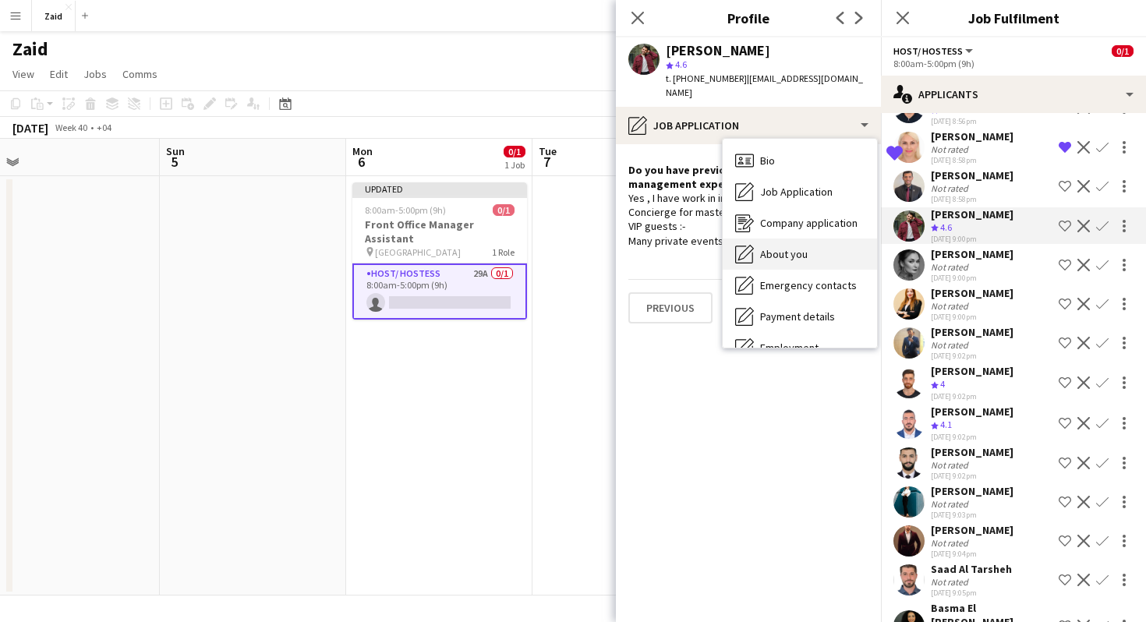
click at [830, 239] on div "About you About you" at bounding box center [800, 254] width 154 height 31
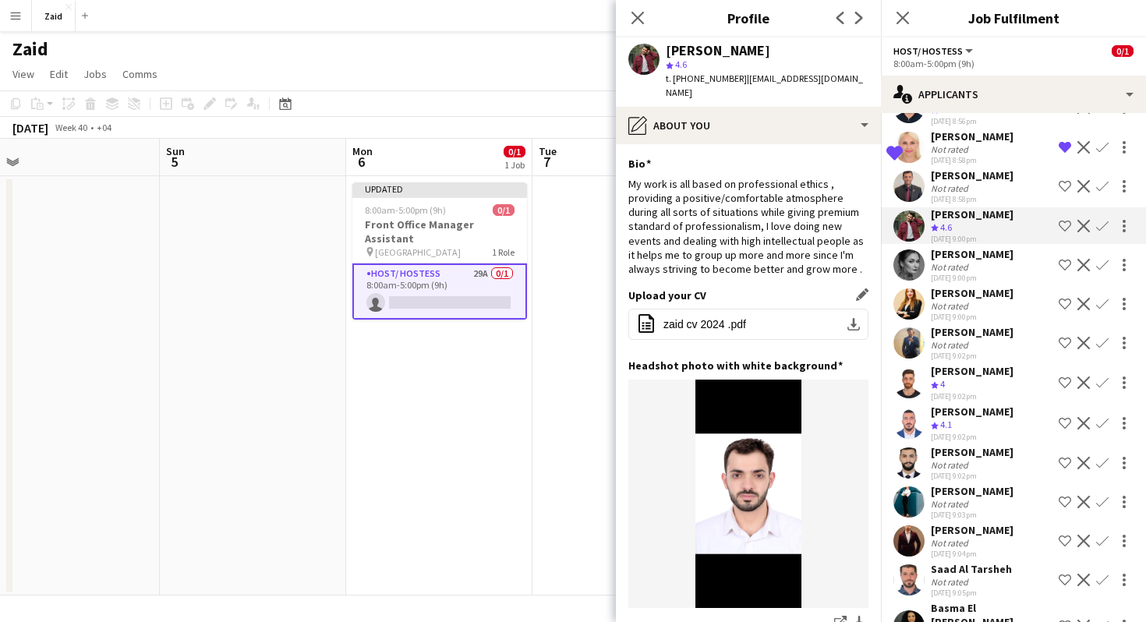
click at [759, 292] on div "Upload your CV Edit this field office-file-sheet zaid cv 2024 .pdf download-bot…" at bounding box center [748, 323] width 240 height 70
click at [771, 312] on button "office-file-sheet zaid cv 2024 .pdf download-bottom" at bounding box center [748, 324] width 240 height 31
click at [969, 269] on div "Not rated" at bounding box center [951, 267] width 41 height 12
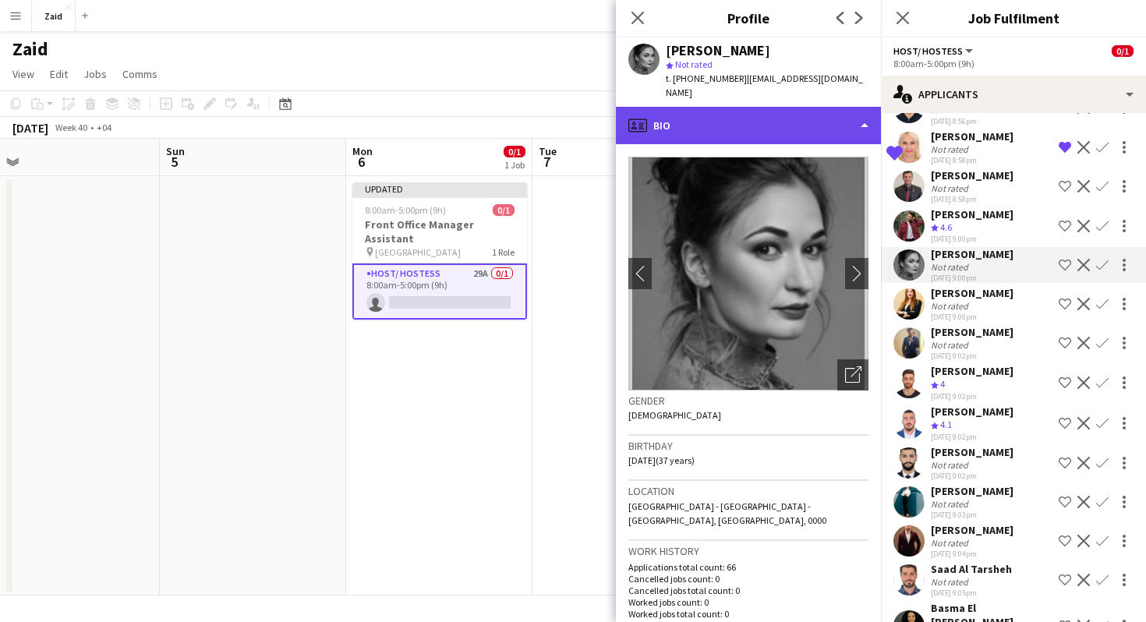
click at [832, 114] on div "profile Bio" at bounding box center [748, 125] width 265 height 37
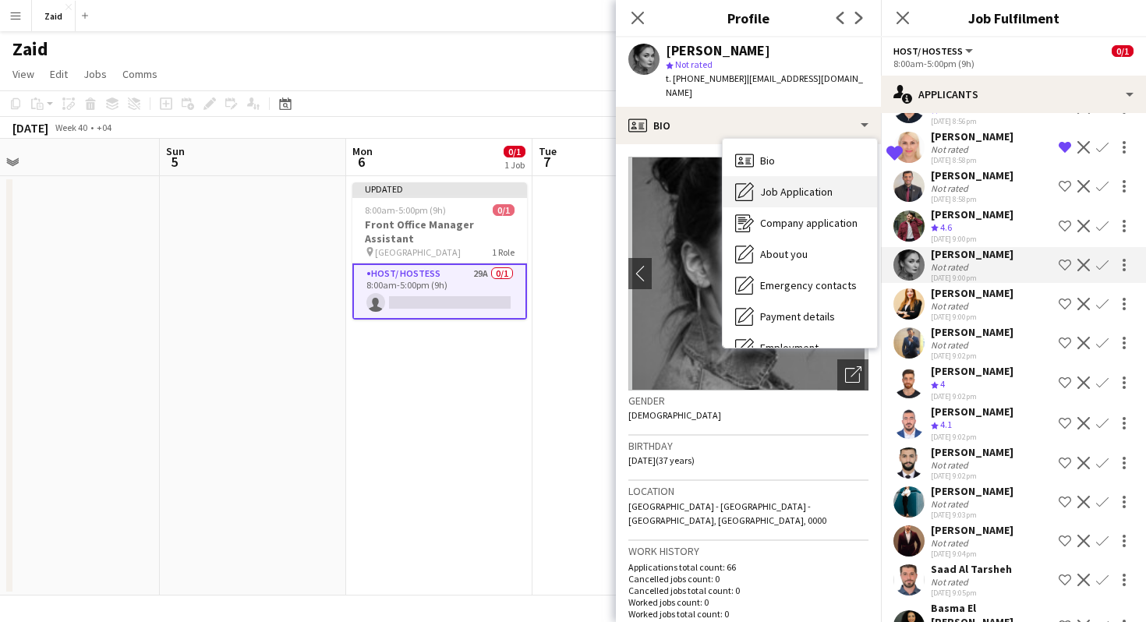
click at [833, 191] on div "Job Application Job Application" at bounding box center [800, 191] width 154 height 31
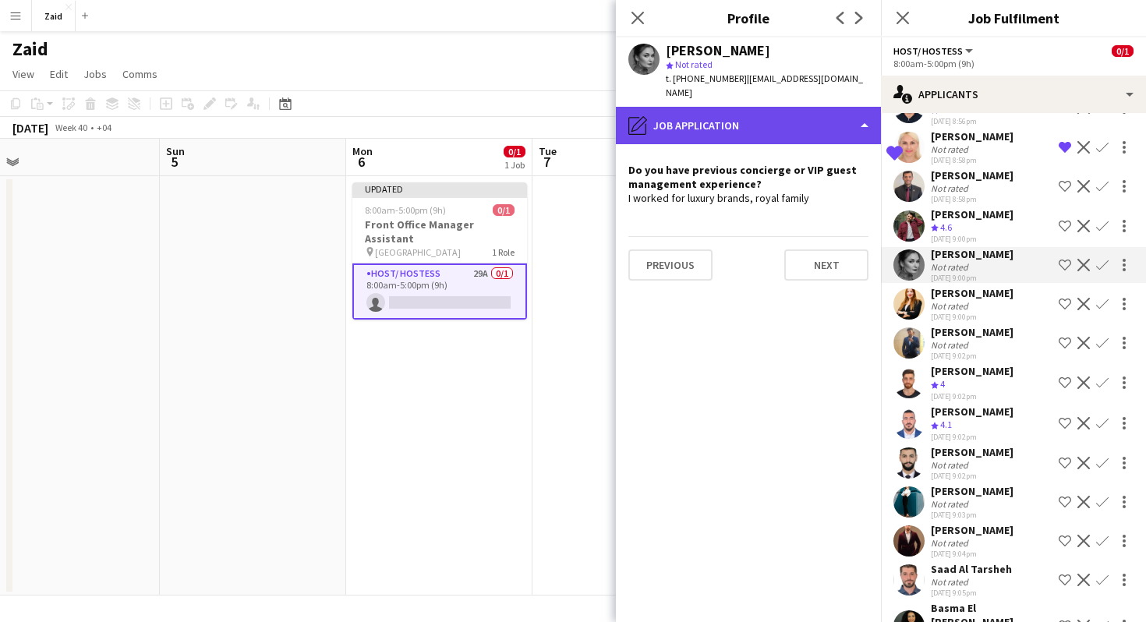
click at [815, 122] on div "pencil4 Job Application" at bounding box center [748, 125] width 265 height 37
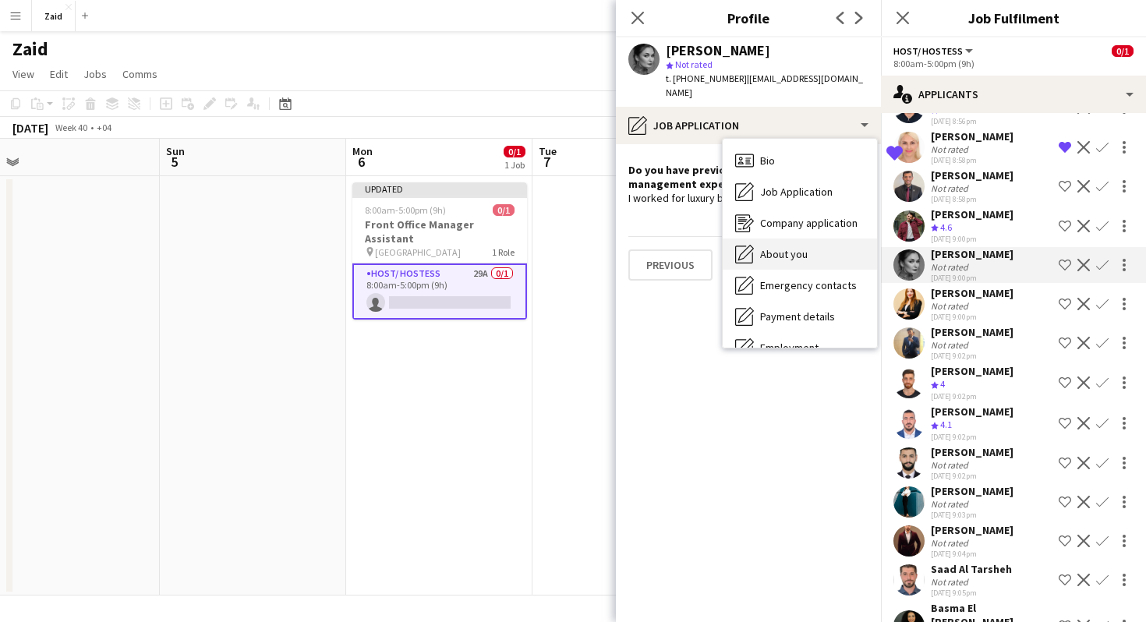
click at [847, 246] on div "About you About you" at bounding box center [800, 254] width 154 height 31
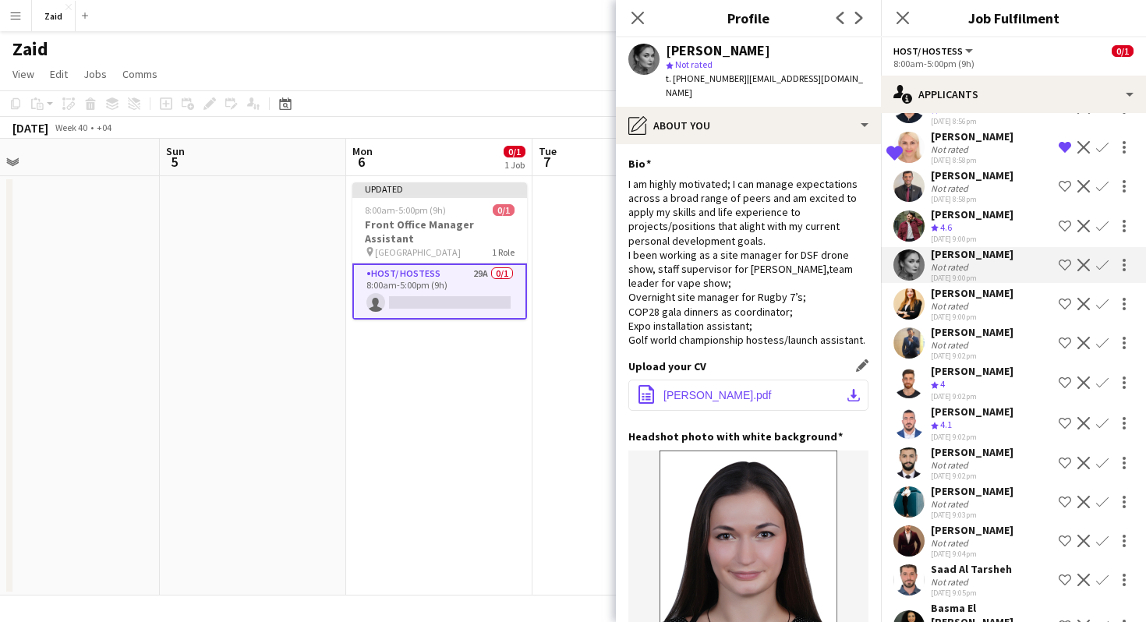
click at [713, 392] on span "[PERSON_NAME].pdf" at bounding box center [717, 395] width 108 height 12
click at [958, 301] on div "Not rated" at bounding box center [951, 306] width 41 height 12
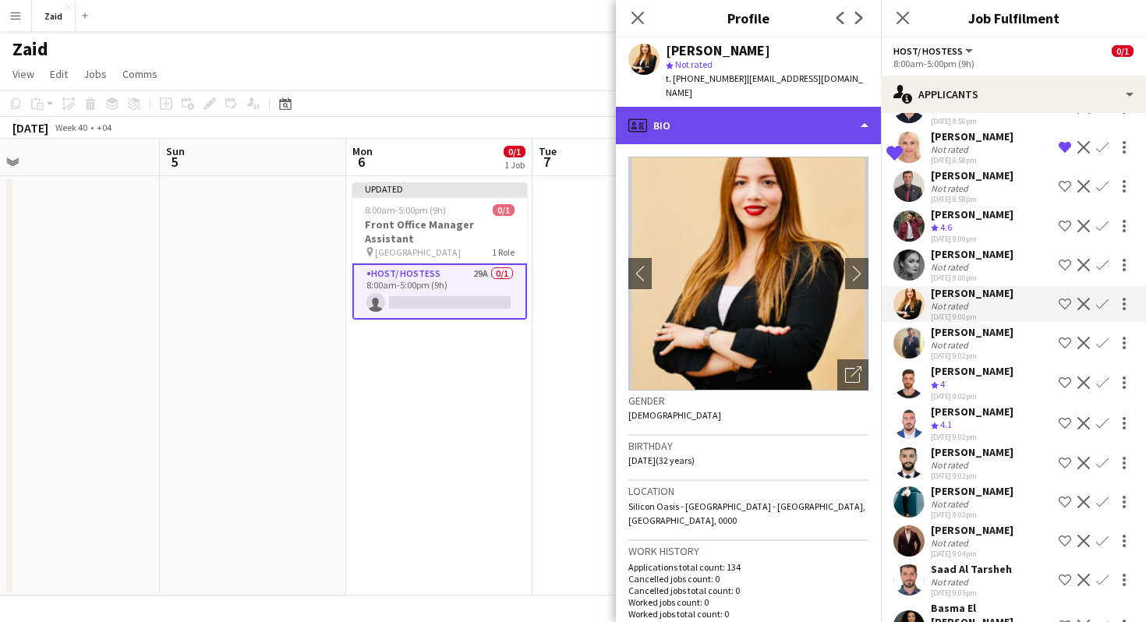
click at [860, 112] on div "profile Bio" at bounding box center [748, 125] width 265 height 37
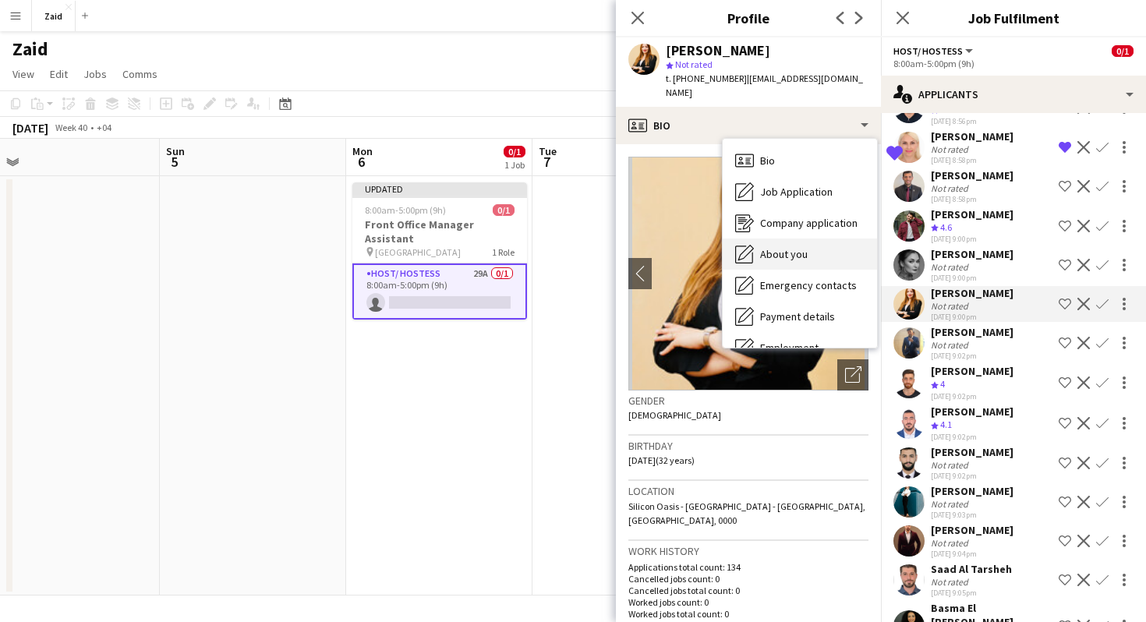
click at [836, 239] on div "About you About you" at bounding box center [800, 254] width 154 height 31
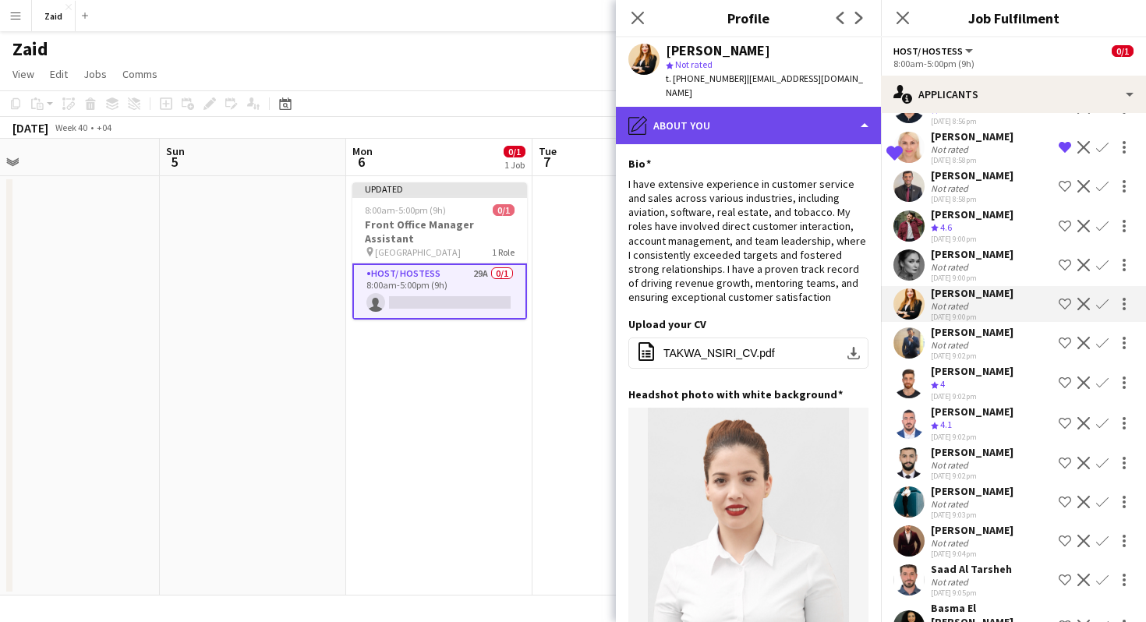
click at [820, 118] on div "pencil4 About you" at bounding box center [748, 125] width 265 height 37
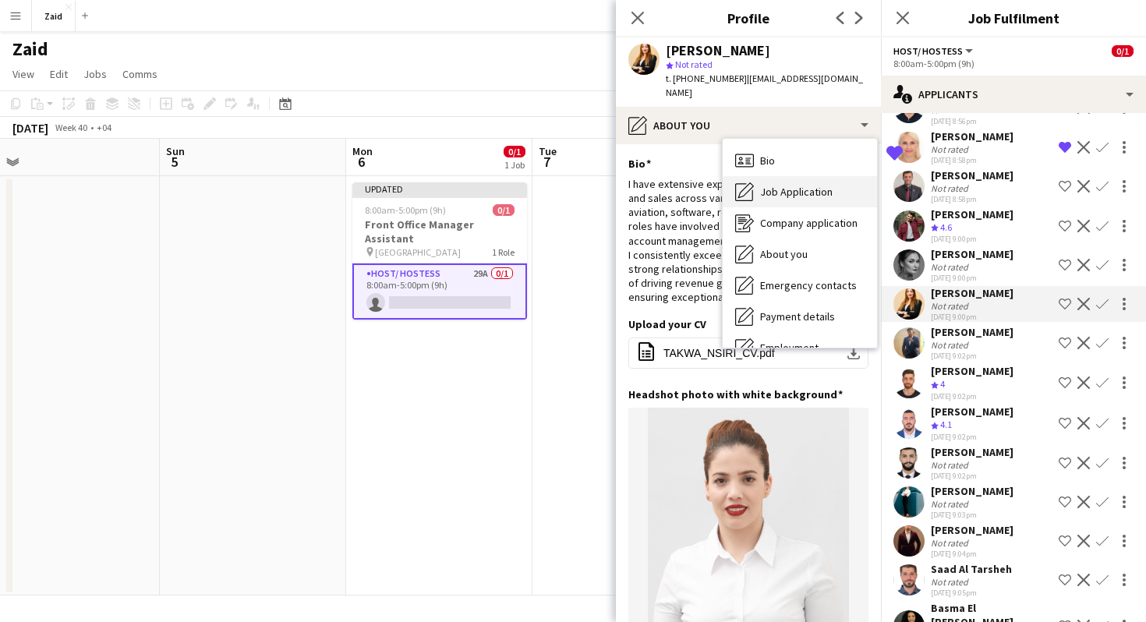
drag, startPoint x: 829, startPoint y: 157, endPoint x: 829, endPoint y: 173, distance: 15.6
click at [829, 174] on div "Bio Bio Job Application Job Application Company application Company application…" at bounding box center [800, 243] width 154 height 209
click at [829, 185] on span "Job Application" at bounding box center [796, 192] width 73 height 14
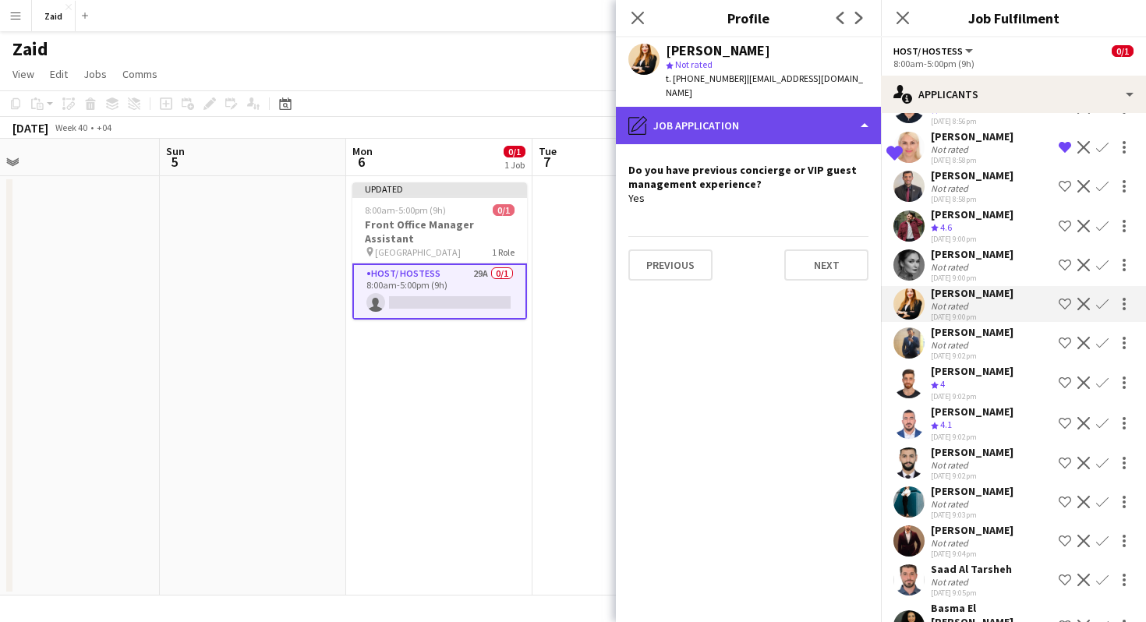
click at [802, 119] on div "pencil4 Job Application" at bounding box center [748, 125] width 265 height 37
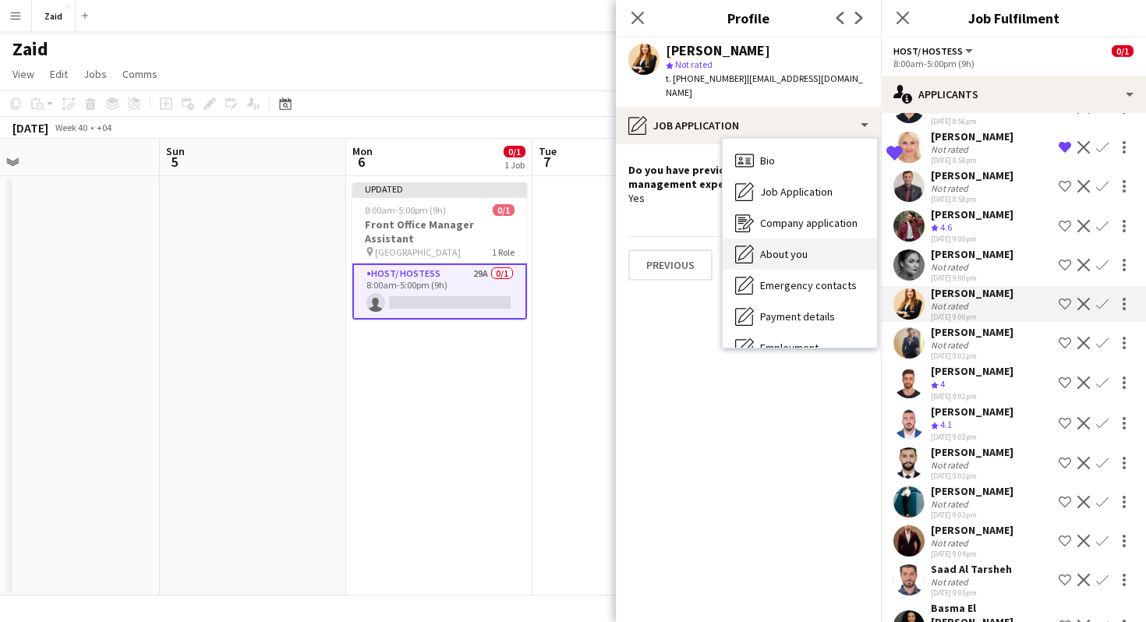
drag, startPoint x: 826, startPoint y: 257, endPoint x: 823, endPoint y: 242, distance: 15.9
click at [823, 242] on div "Bio Bio Job Application Job Application Company application Company application…" at bounding box center [800, 243] width 154 height 209
click at [823, 242] on div "About you About you" at bounding box center [800, 254] width 154 height 31
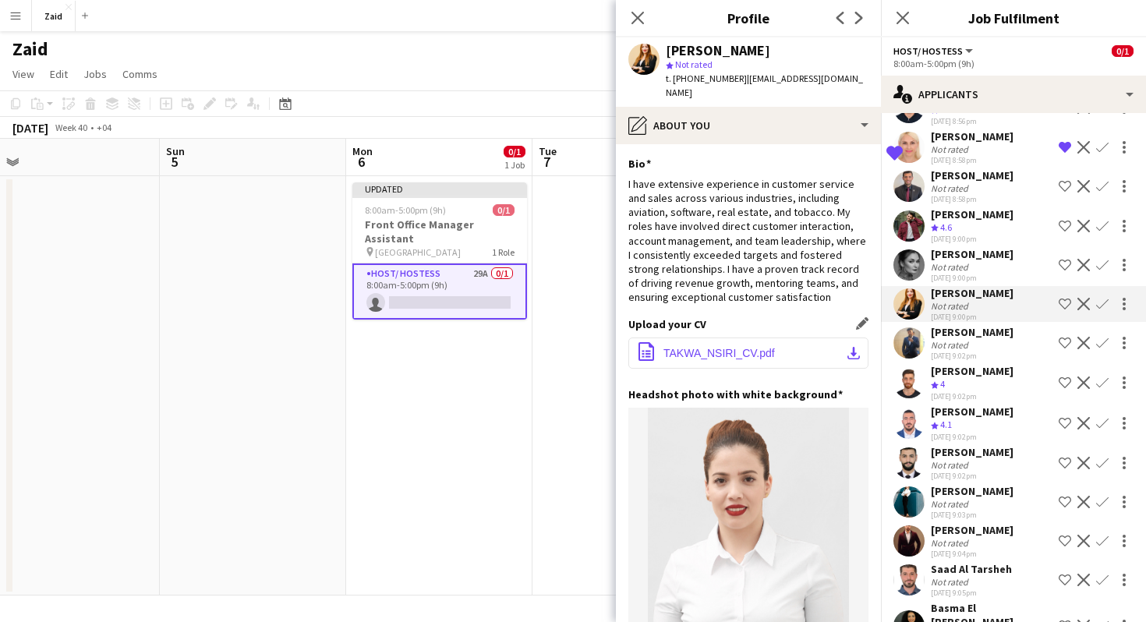
click at [737, 347] on span "TAKWA_NSIRI_CV.pdf" at bounding box center [718, 353] width 111 height 12
click at [1066, 301] on app-icon "Shortlist crew" at bounding box center [1065, 304] width 12 height 12
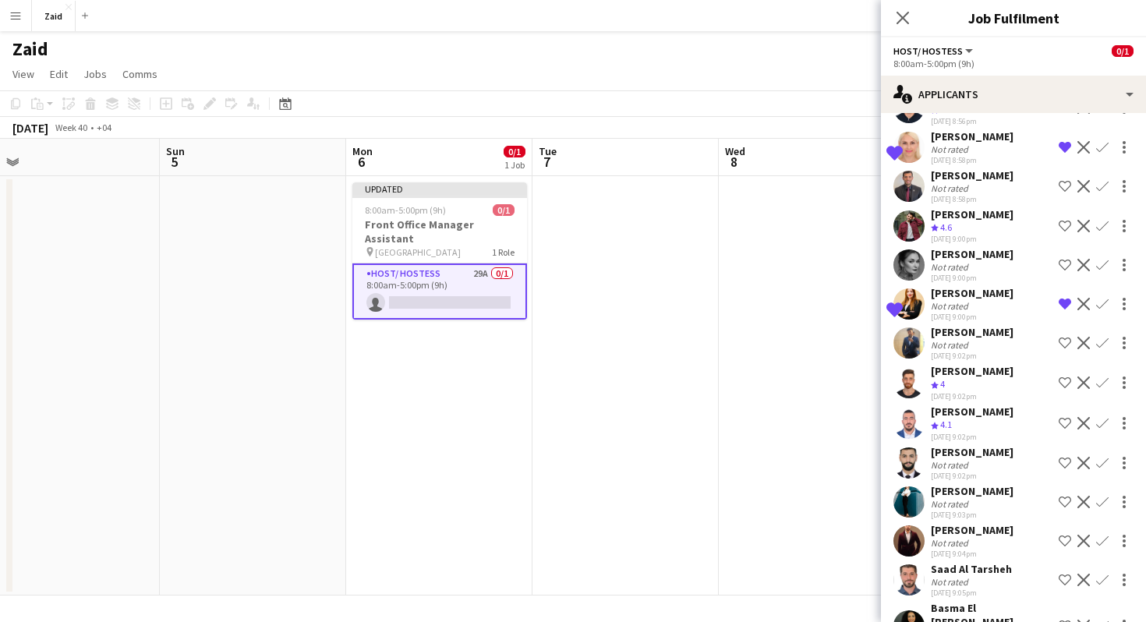
click at [1006, 341] on div "[PERSON_NAME] Not rated [DATE] 9:02pm Shortlist crew Decline Confirm" at bounding box center [1013, 343] width 265 height 36
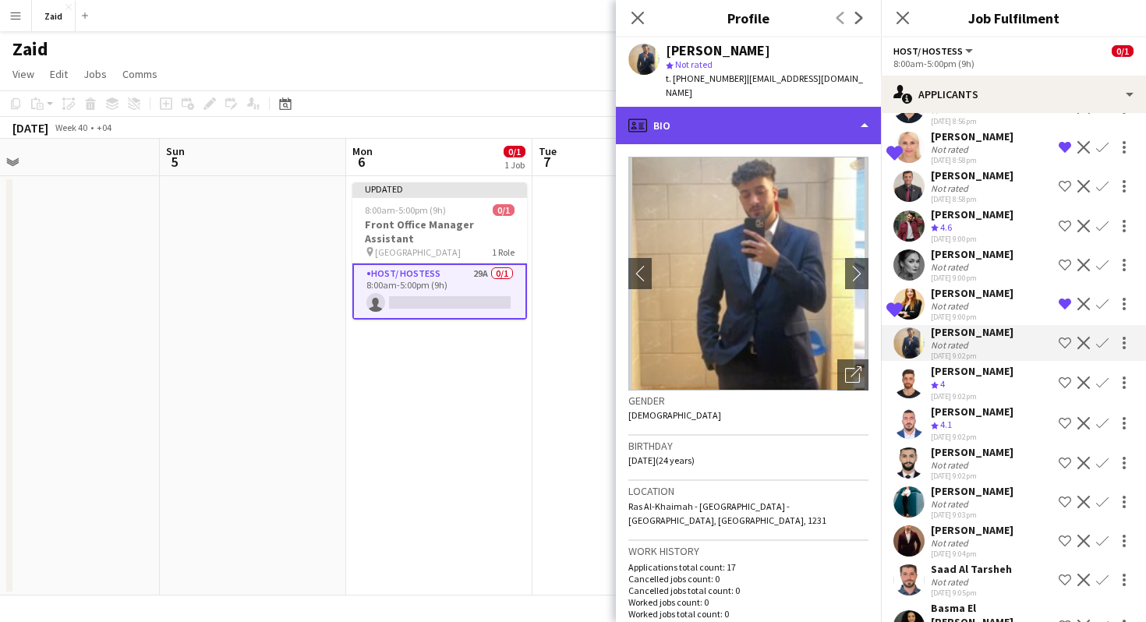
click at [818, 117] on div "profile Bio" at bounding box center [748, 125] width 265 height 37
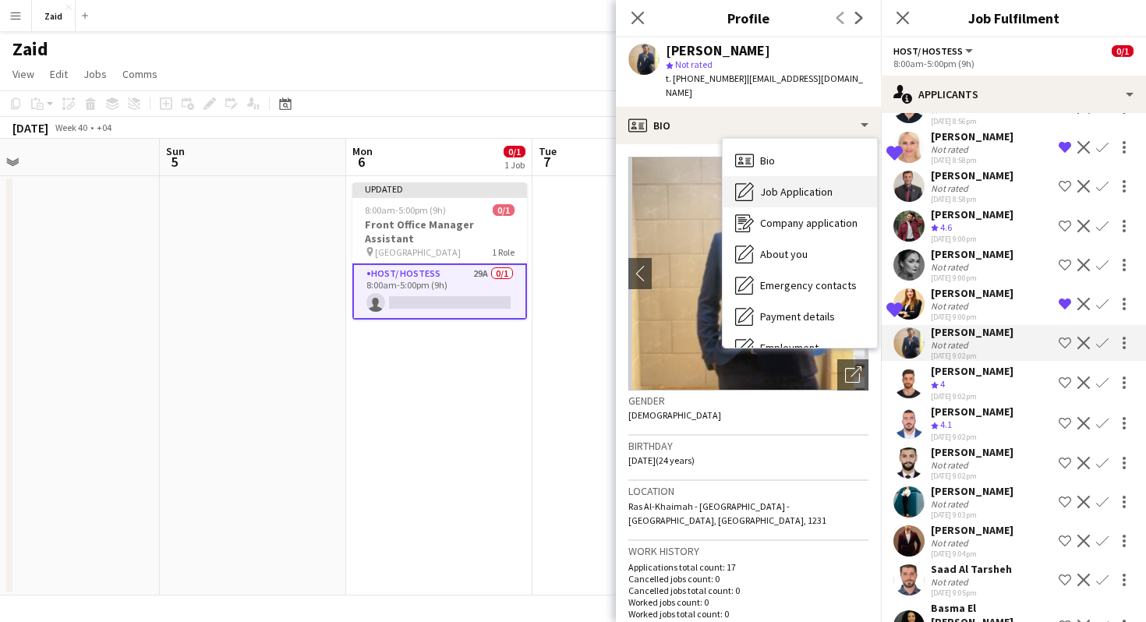
click at [823, 185] on span "Job Application" at bounding box center [796, 192] width 73 height 14
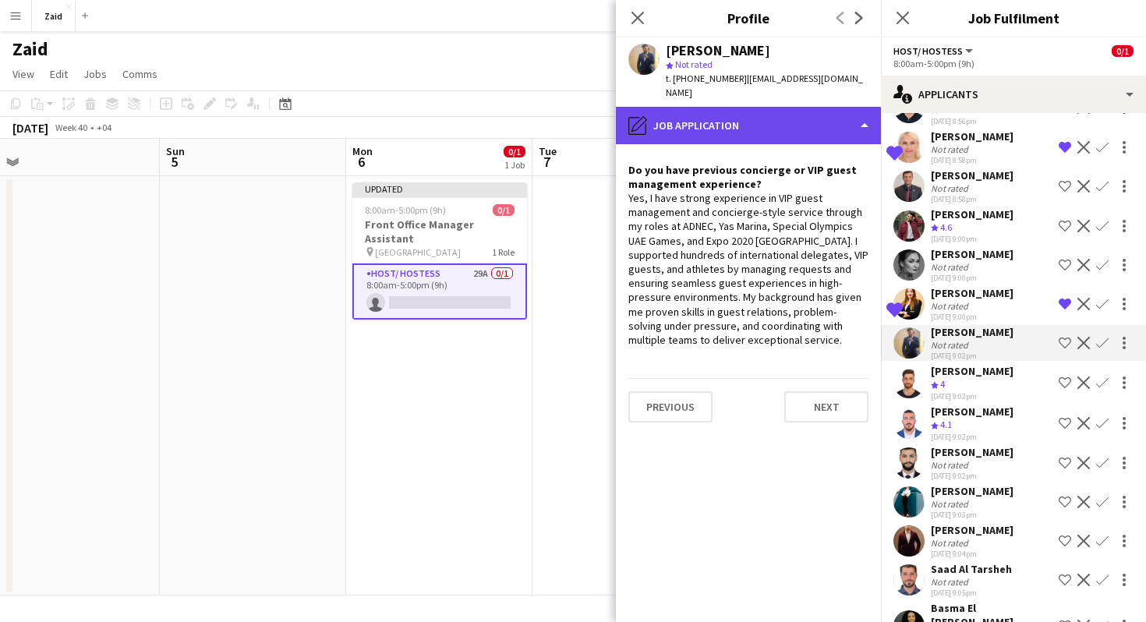
click at [775, 107] on div "pencil4 Job Application" at bounding box center [748, 125] width 265 height 37
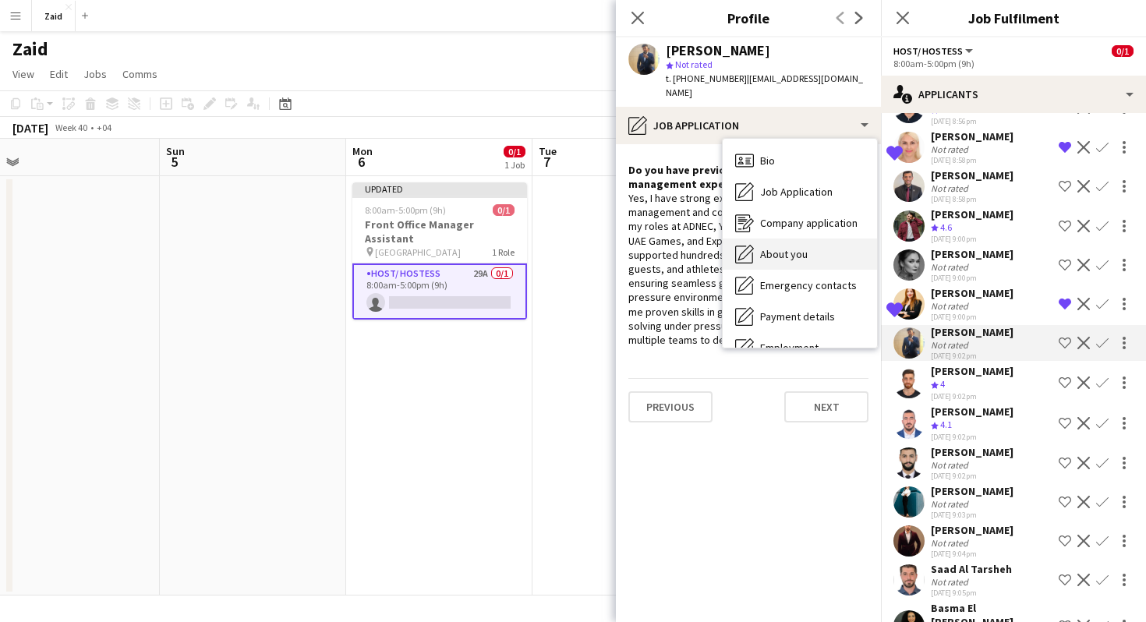
click at [811, 239] on div "About you About you" at bounding box center [800, 254] width 154 height 31
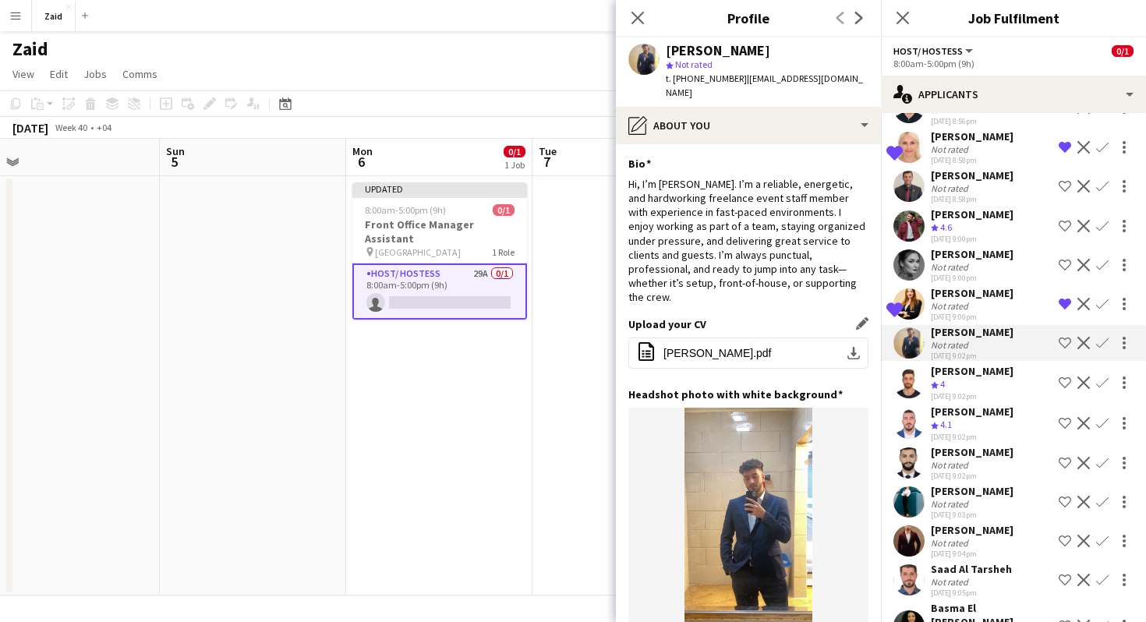
click at [739, 341] on div "Upload your CV Edit this field office-file-sheet [PERSON_NAME].pdf download-bot…" at bounding box center [748, 352] width 240 height 70
click at [732, 347] on span "[PERSON_NAME].pdf" at bounding box center [717, 353] width 108 height 12
click at [1067, 346] on app-icon "Shortlist crew" at bounding box center [1065, 343] width 12 height 12
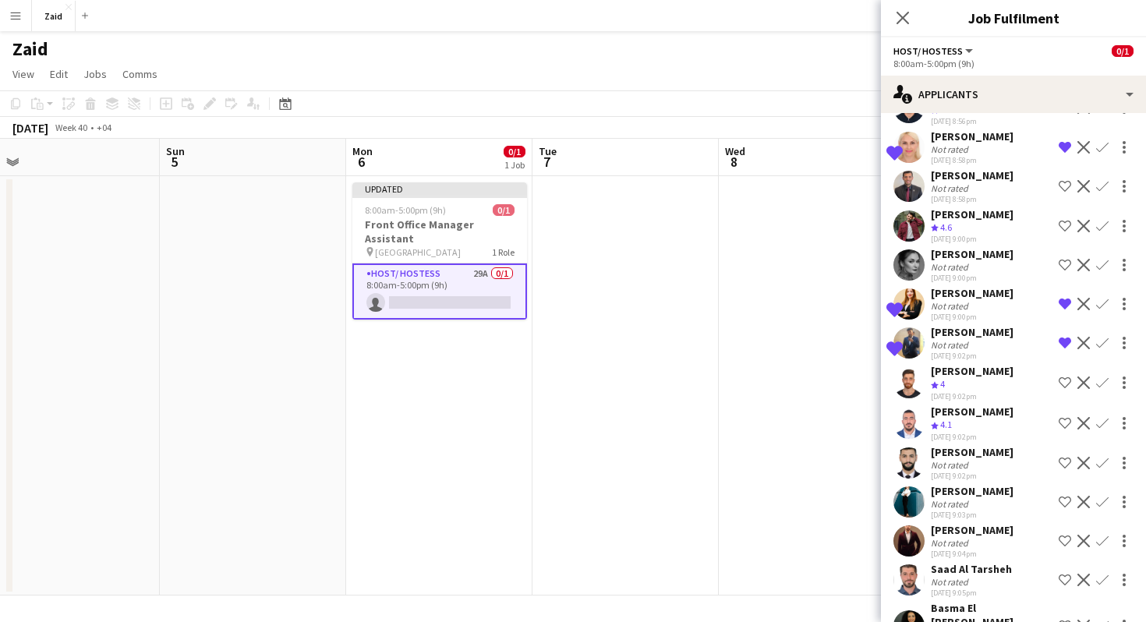
click at [1002, 371] on div "[PERSON_NAME]" at bounding box center [972, 371] width 83 height 14
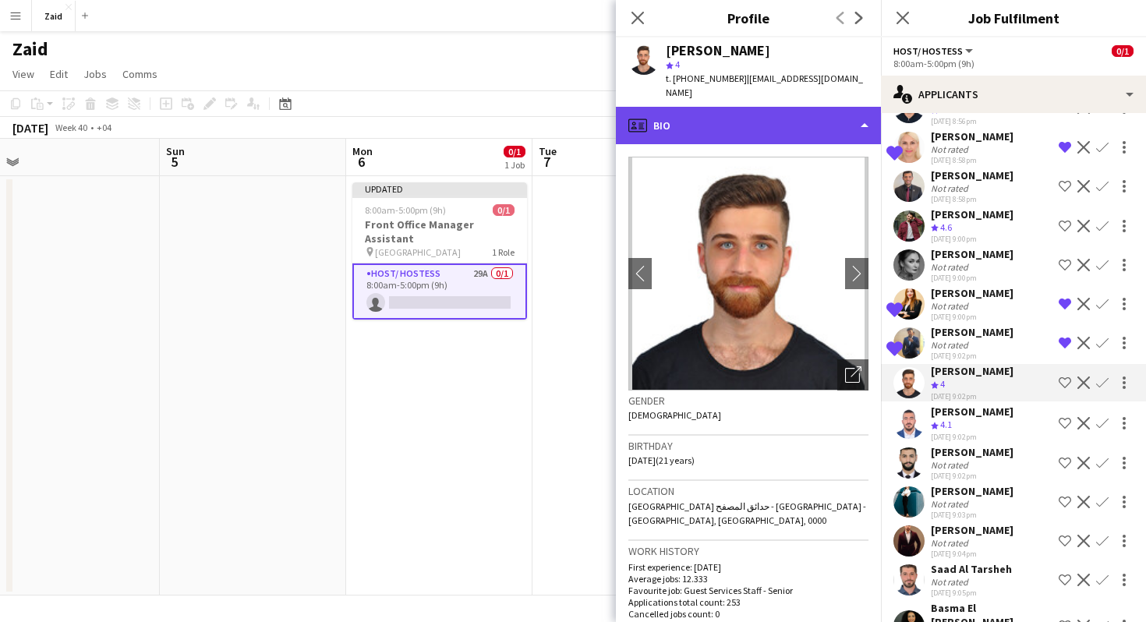
click at [787, 108] on div "profile Bio" at bounding box center [748, 125] width 265 height 37
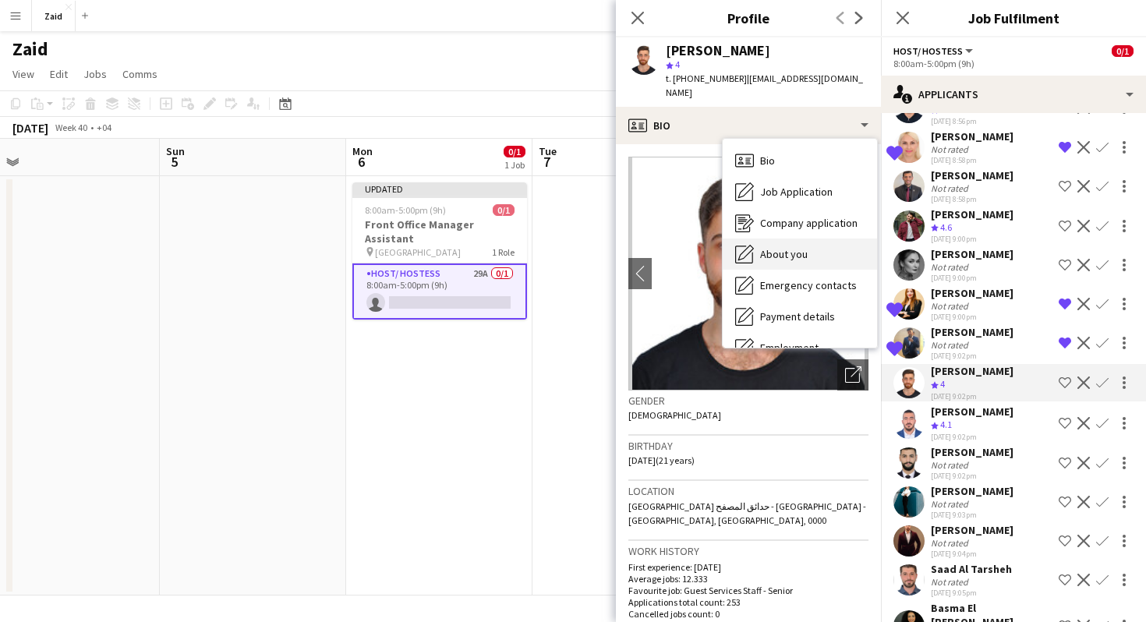
click at [811, 241] on div "About you About you" at bounding box center [800, 254] width 154 height 31
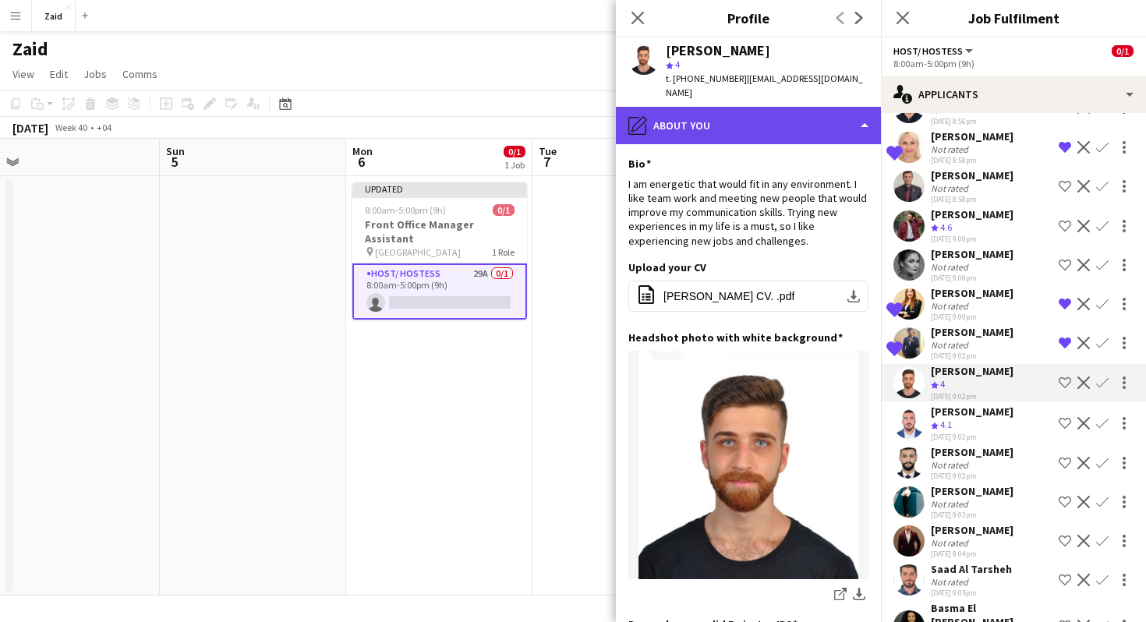
click at [776, 129] on div "pencil4 About you" at bounding box center [748, 125] width 265 height 37
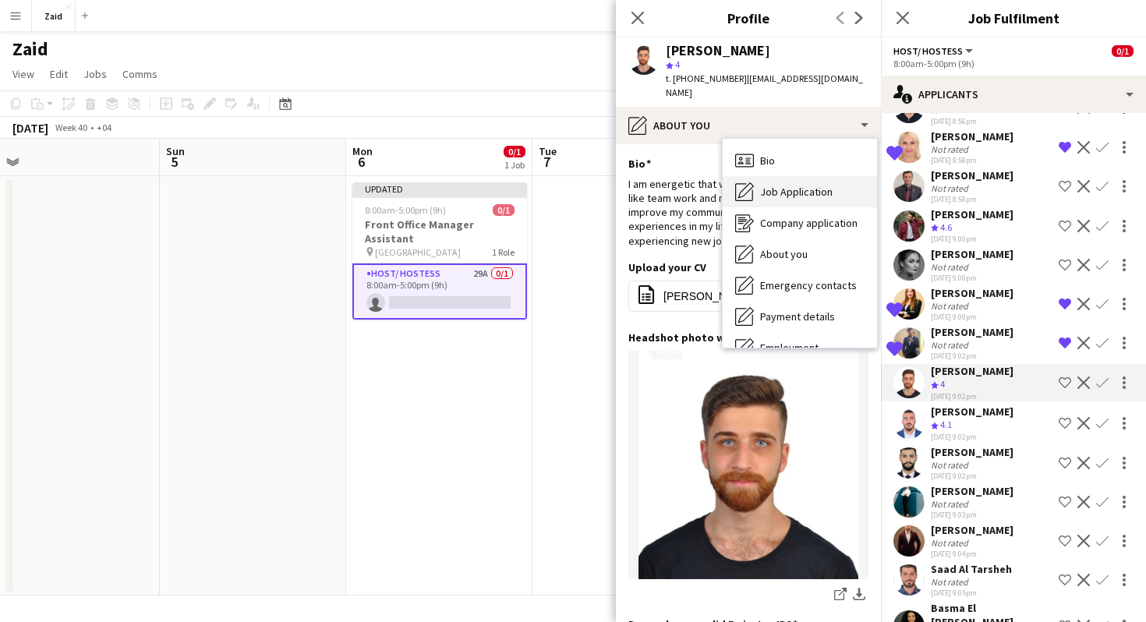
click at [808, 185] on span "Job Application" at bounding box center [796, 192] width 73 height 14
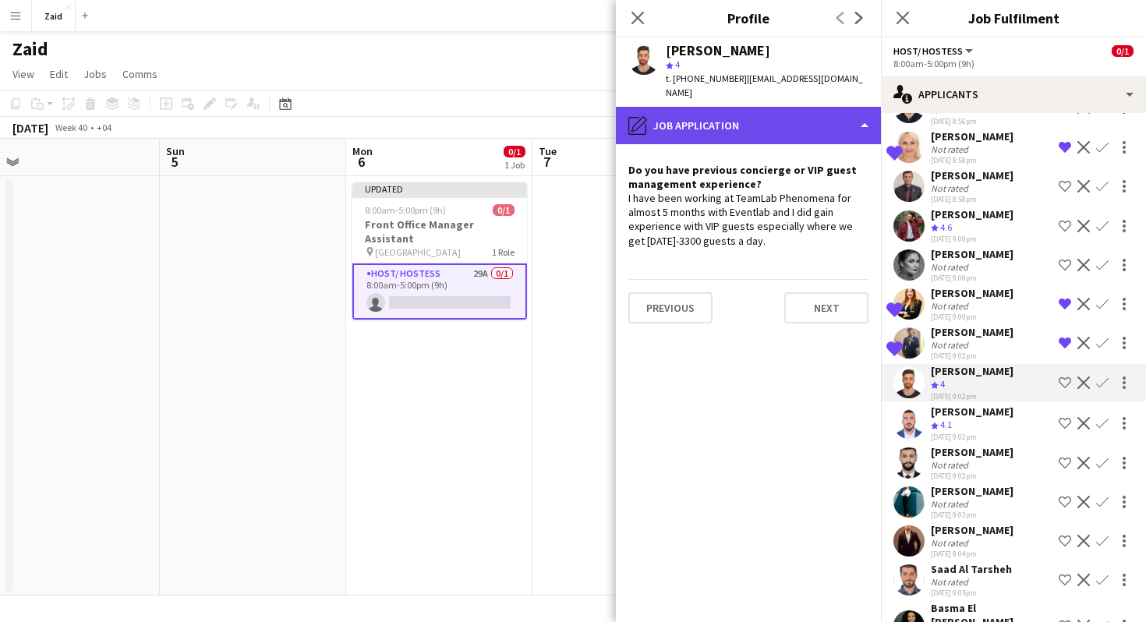
click at [789, 113] on div "pencil4 Job Application" at bounding box center [748, 125] width 265 height 37
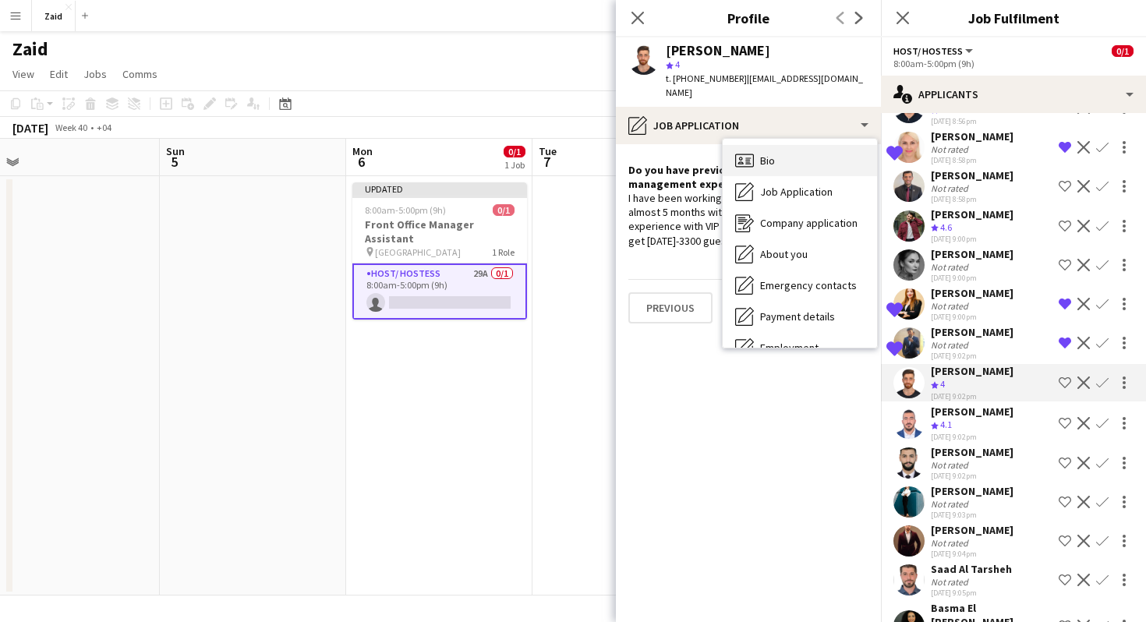
click at [803, 146] on div "Bio Bio" at bounding box center [800, 160] width 154 height 31
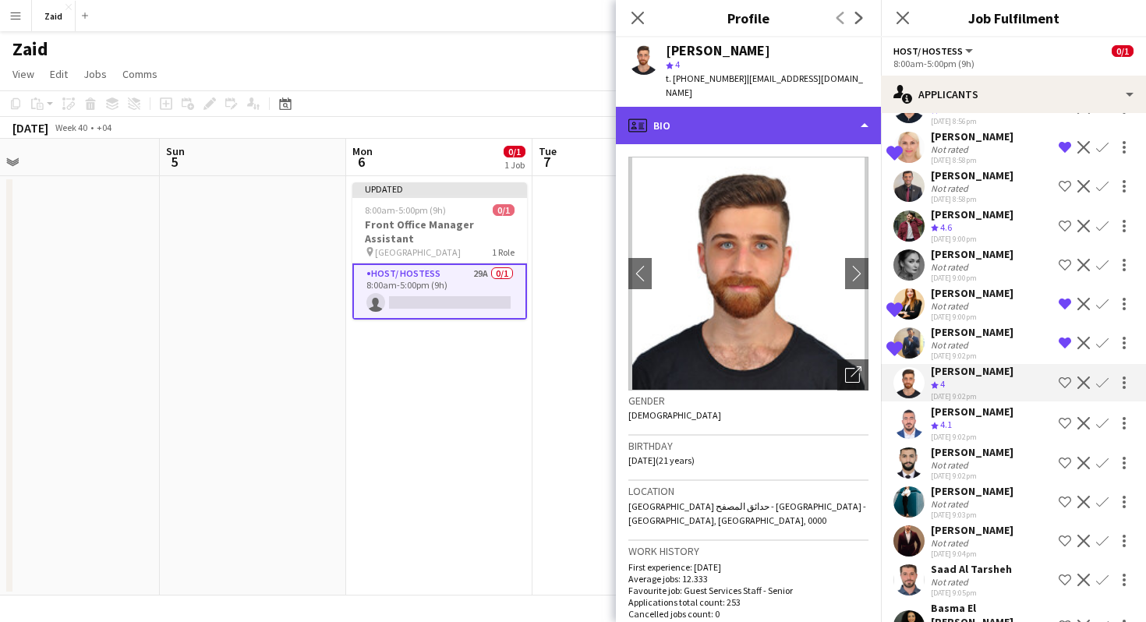
click at [834, 121] on div "profile Bio" at bounding box center [748, 125] width 265 height 37
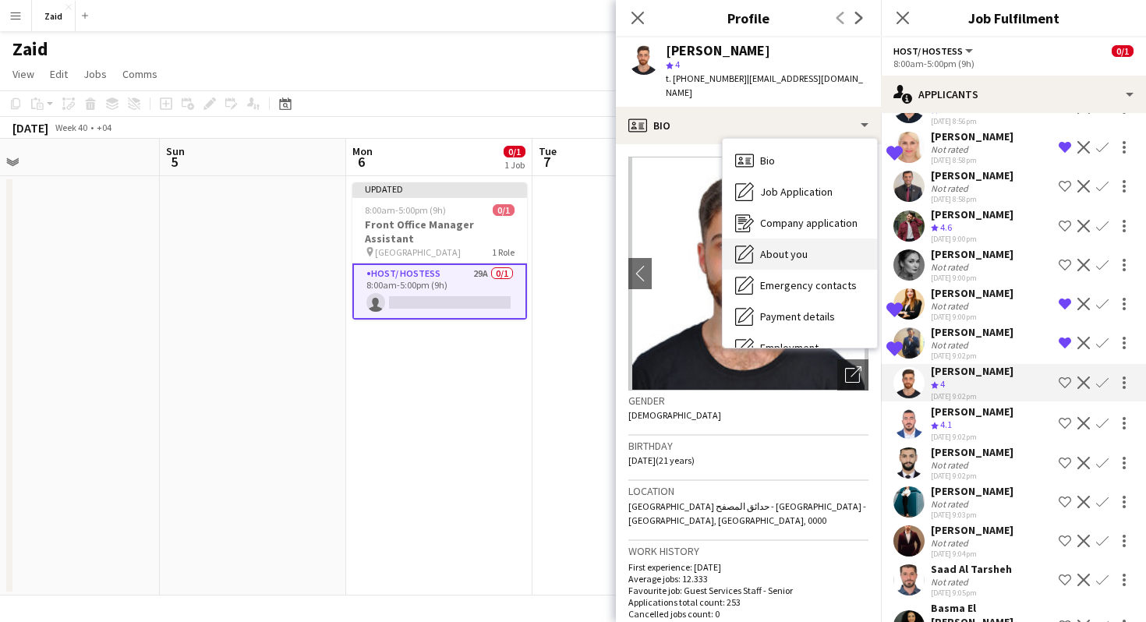
click at [836, 239] on div "About you About you" at bounding box center [800, 254] width 154 height 31
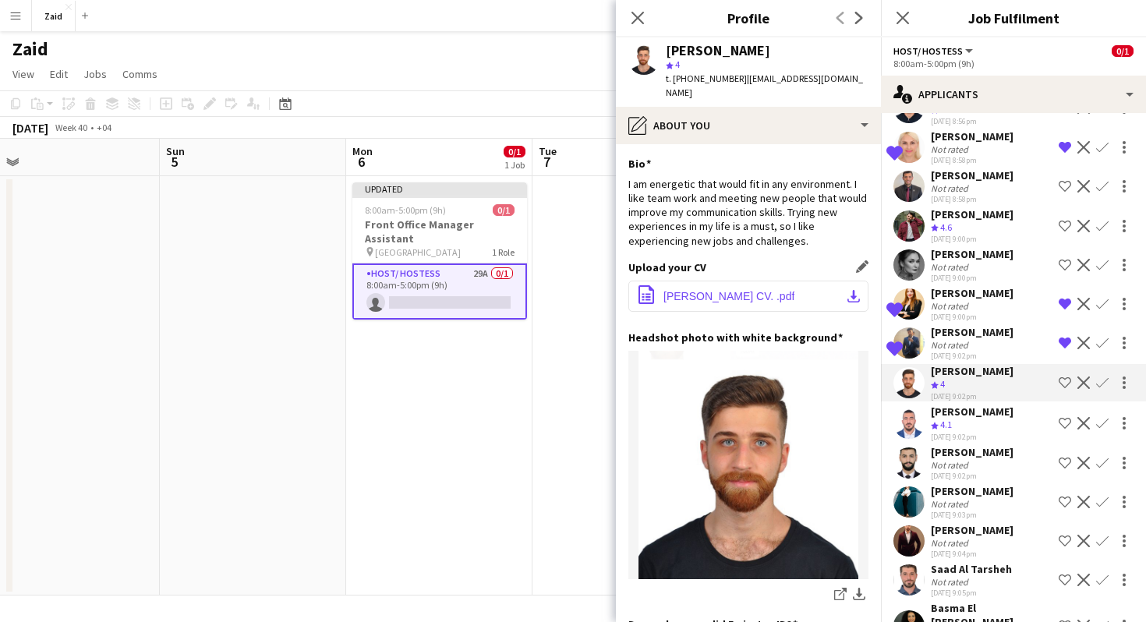
click at [787, 281] on button "office-file-sheet [PERSON_NAME] CV. .pdf download-bottom" at bounding box center [748, 296] width 240 height 31
click at [988, 419] on div "Crew rating 4.1" at bounding box center [972, 425] width 83 height 13
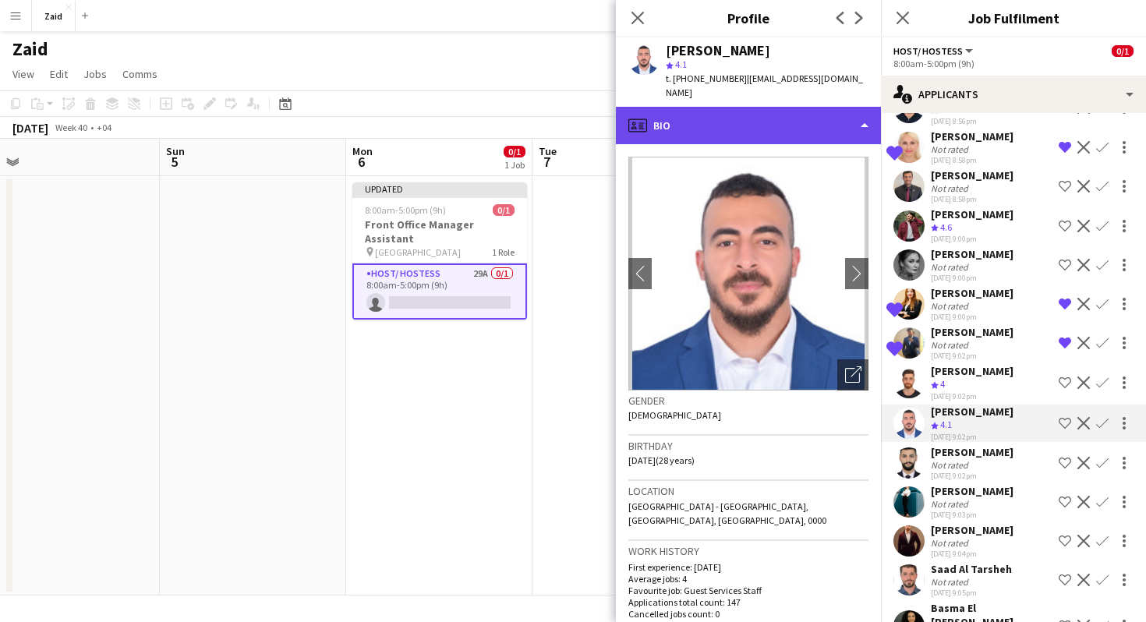
click at [812, 108] on div "profile Bio" at bounding box center [748, 125] width 265 height 37
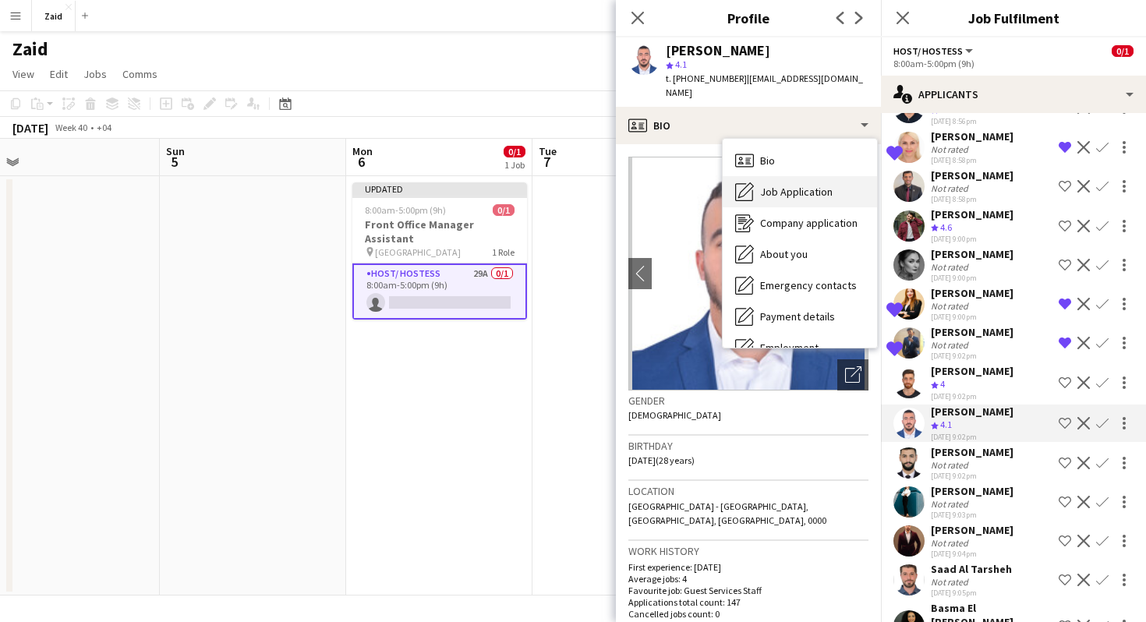
click at [850, 185] on div "Job Application Job Application" at bounding box center [800, 191] width 154 height 31
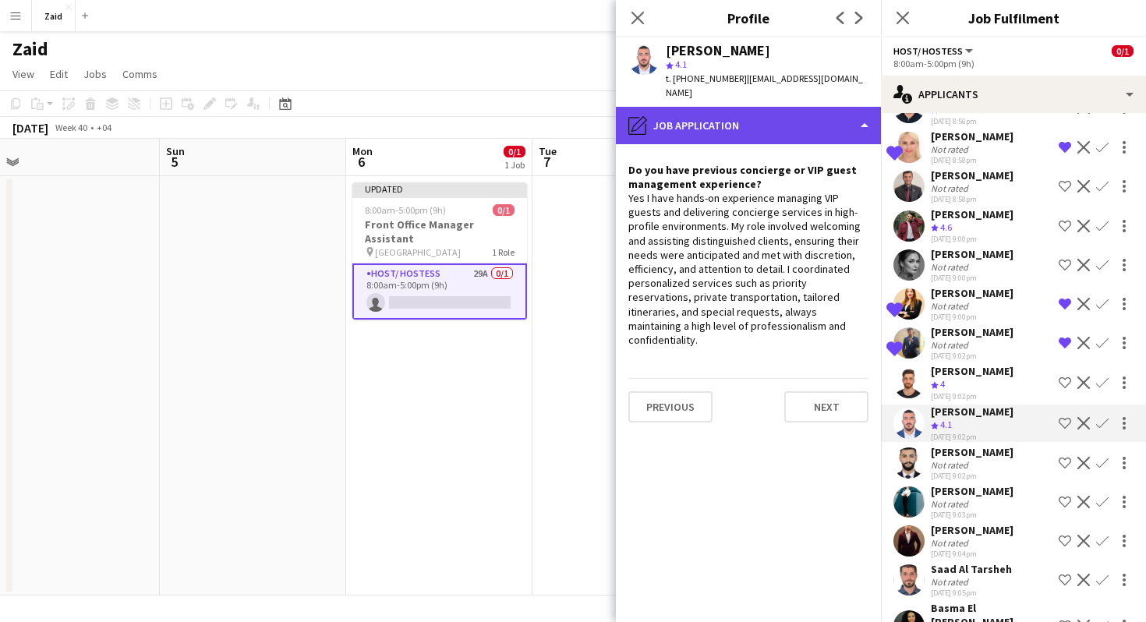
click at [803, 107] on div "pencil4 Job Application" at bounding box center [748, 125] width 265 height 37
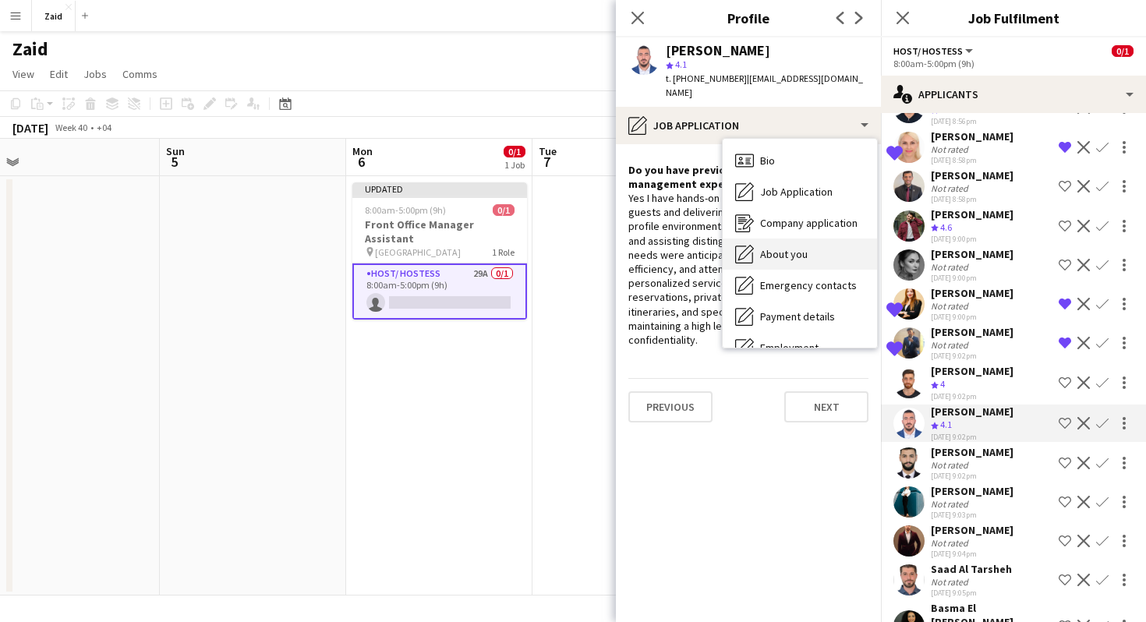
click at [824, 239] on div "About you About you" at bounding box center [800, 254] width 154 height 31
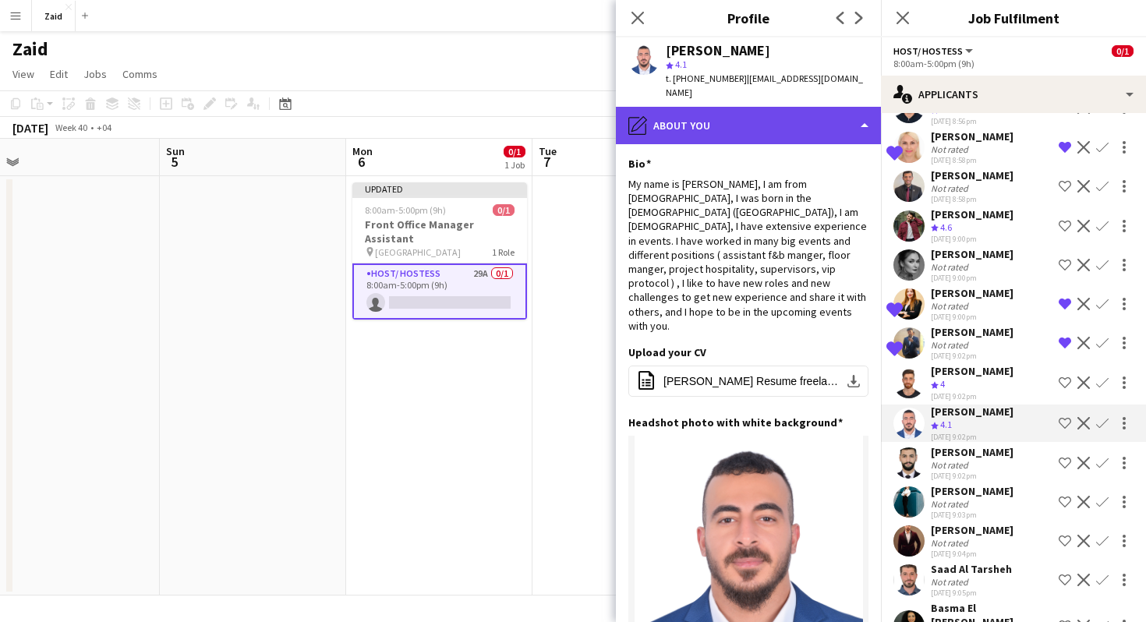
click at [809, 107] on div "pencil4 About you" at bounding box center [748, 125] width 265 height 37
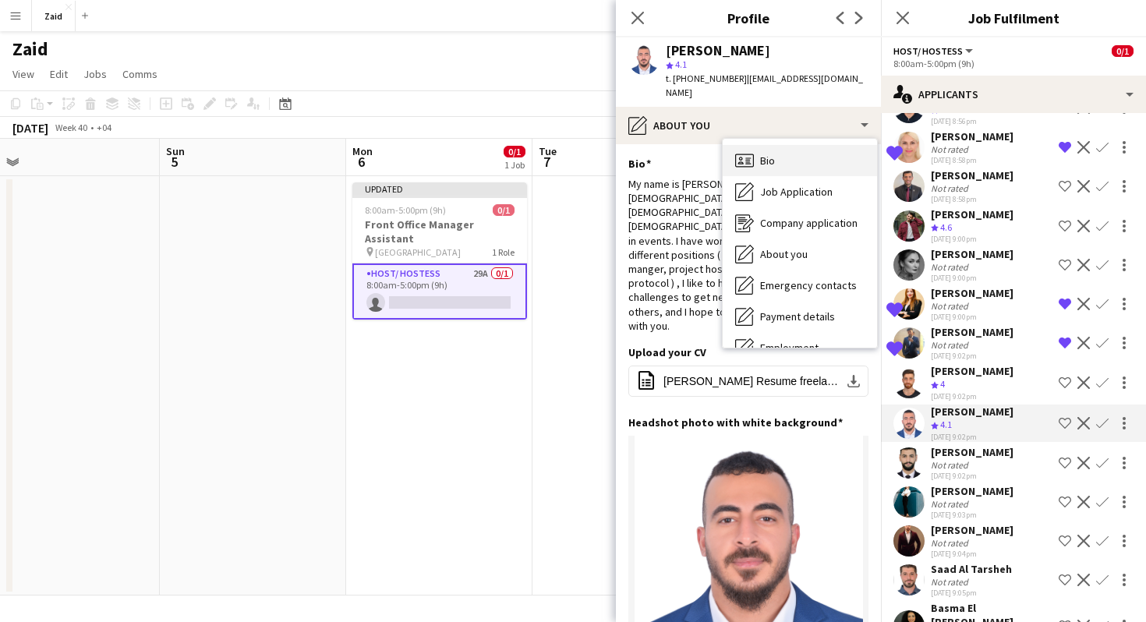
click at [824, 145] on div "Bio Bio" at bounding box center [800, 160] width 154 height 31
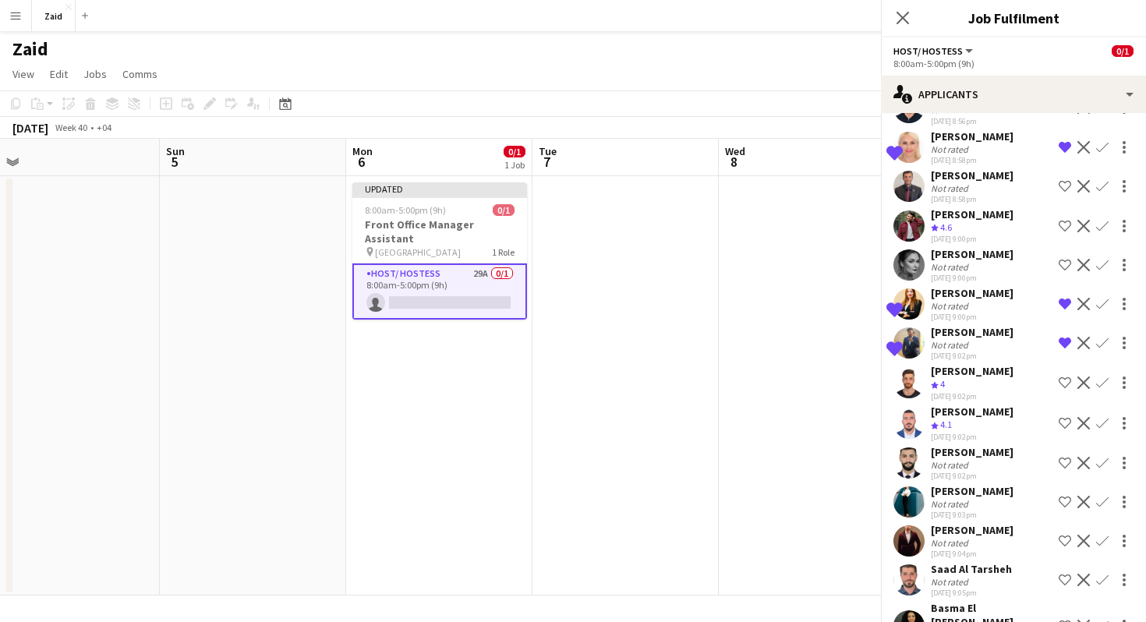
click at [1012, 454] on div "[PERSON_NAME]" at bounding box center [972, 452] width 83 height 14
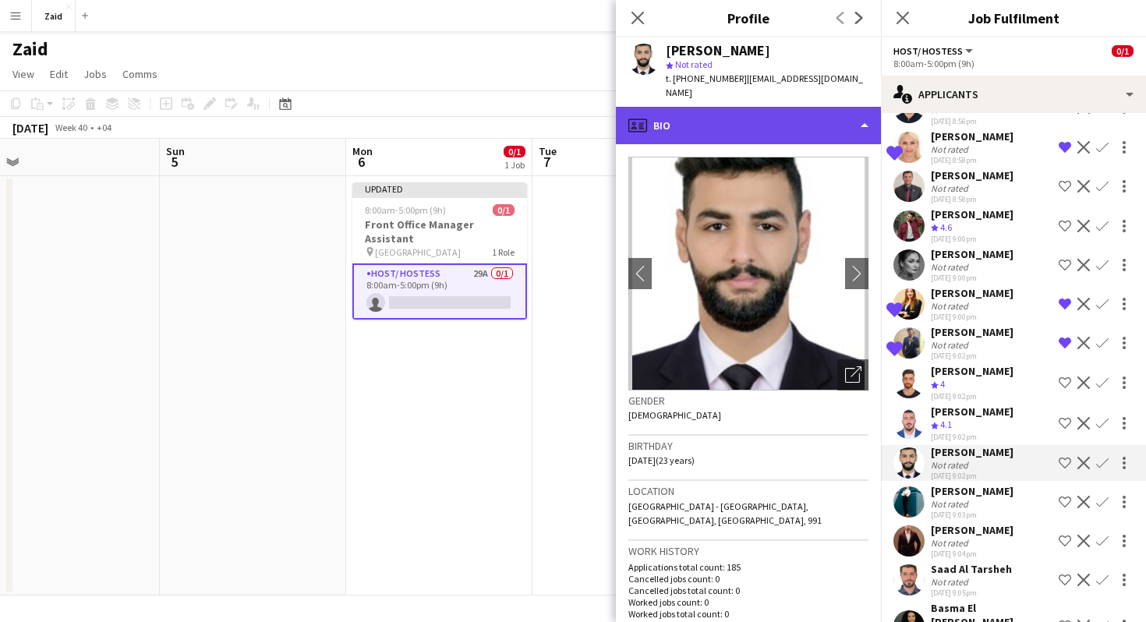
click at [843, 113] on div "profile Bio" at bounding box center [748, 125] width 265 height 37
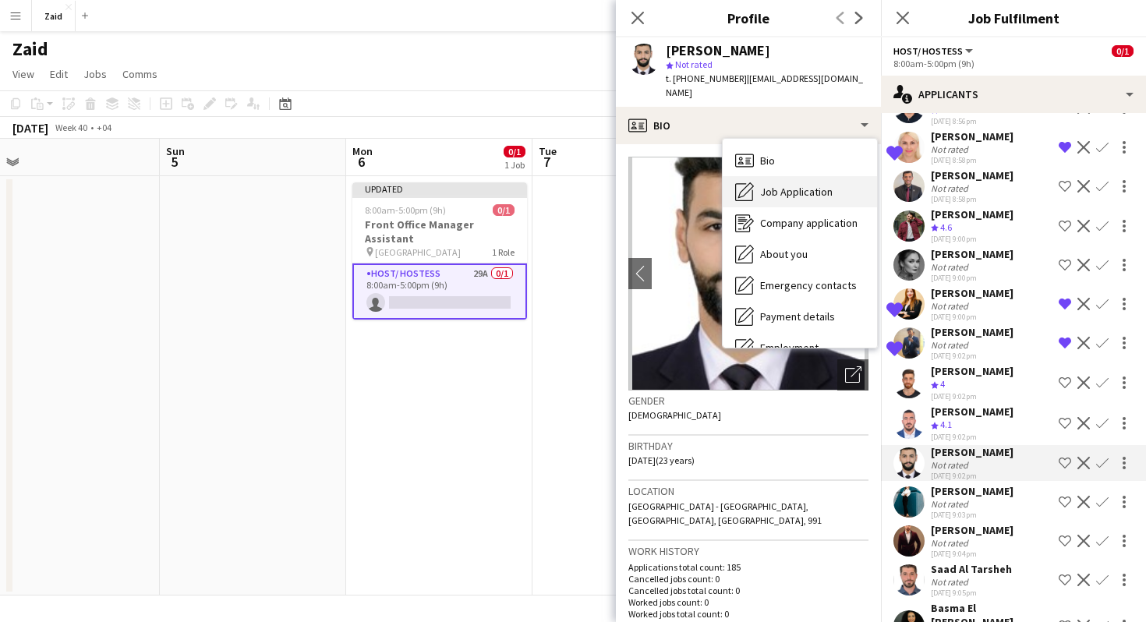
click at [847, 176] on div "Job Application Job Application" at bounding box center [800, 191] width 154 height 31
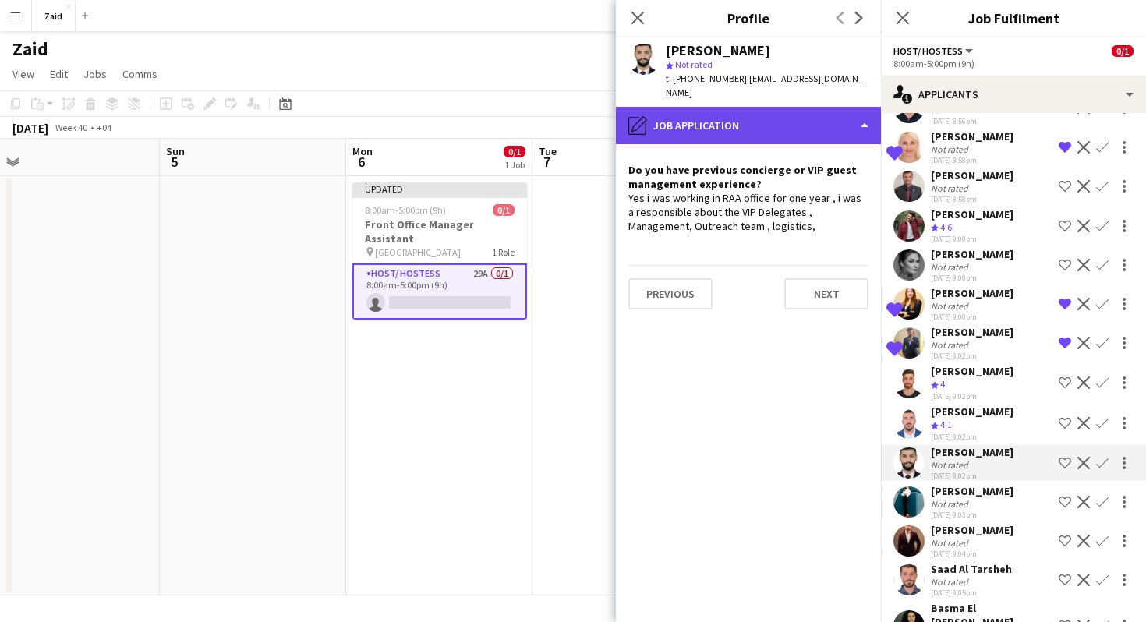
click at [842, 110] on div "pencil4 Job Application" at bounding box center [748, 125] width 265 height 37
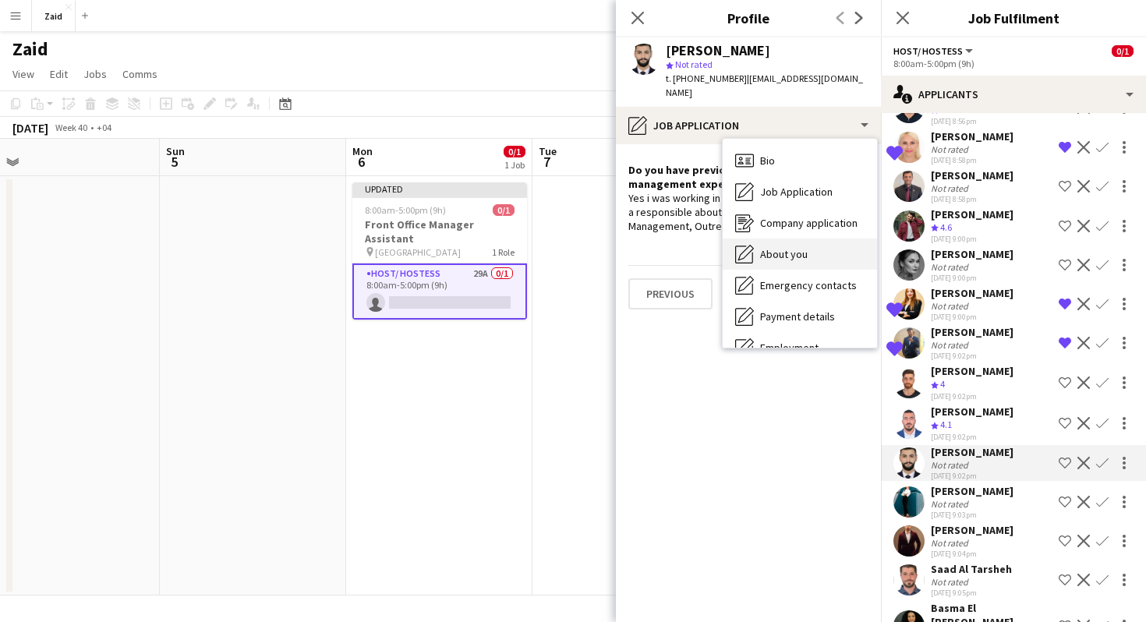
click at [839, 239] on div "About you About you" at bounding box center [800, 254] width 154 height 31
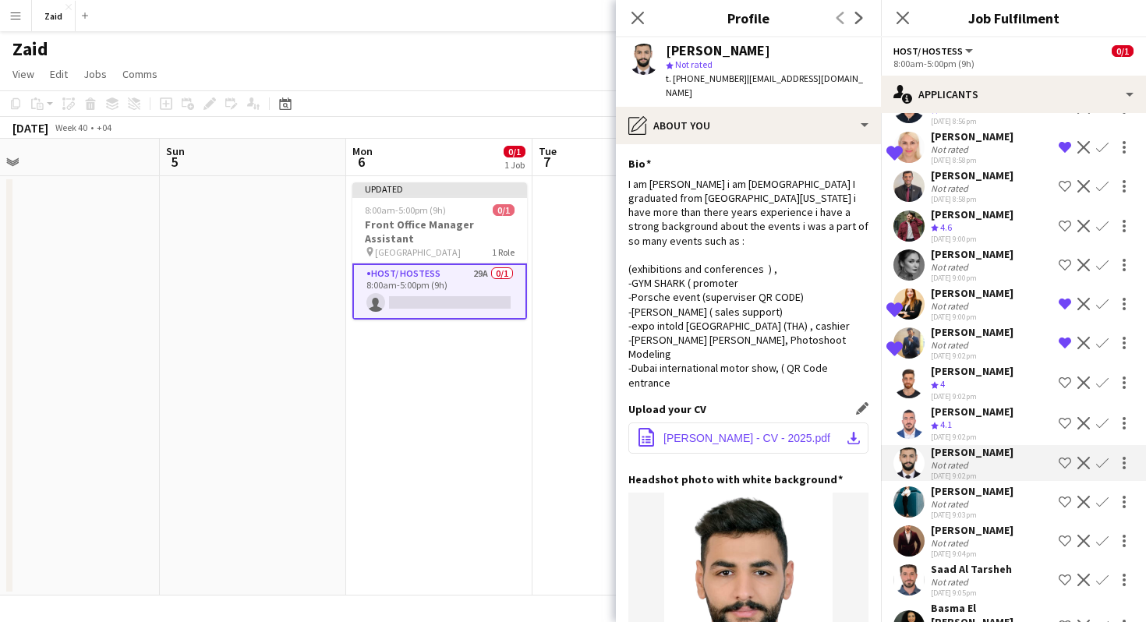
click at [757, 432] on span "[PERSON_NAME] - CV - 2025.pdf" at bounding box center [746, 438] width 167 height 12
drag, startPoint x: 637, startPoint y: 278, endPoint x: 687, endPoint y: 277, distance: 49.9
click at [688, 277] on div "I am [PERSON_NAME] i am [DEMOGRAPHIC_DATA] I graduated from [GEOGRAPHIC_DATA][U…" at bounding box center [748, 283] width 240 height 213
click at [806, 272] on div "I am [PERSON_NAME] i am [DEMOGRAPHIC_DATA] I graduated from [GEOGRAPHIC_DATA][U…" at bounding box center [748, 283] width 240 height 213
click at [1063, 462] on app-icon "Shortlist crew" at bounding box center [1065, 463] width 12 height 12
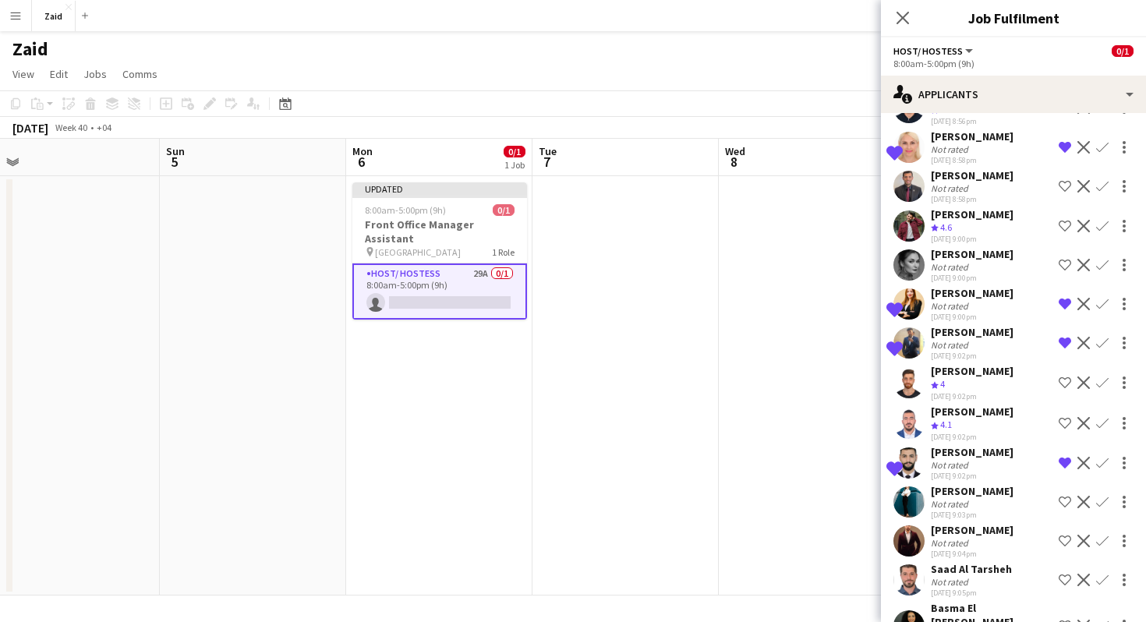
click at [1000, 498] on div "Not rated" at bounding box center [972, 504] width 83 height 12
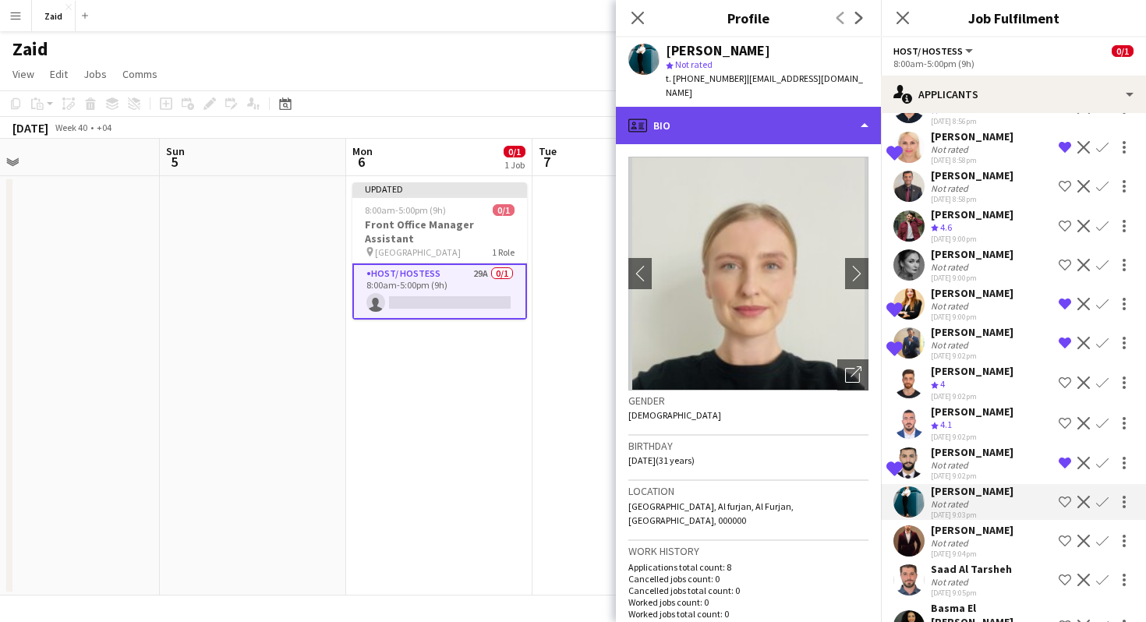
click at [826, 116] on div "profile Bio" at bounding box center [748, 125] width 265 height 37
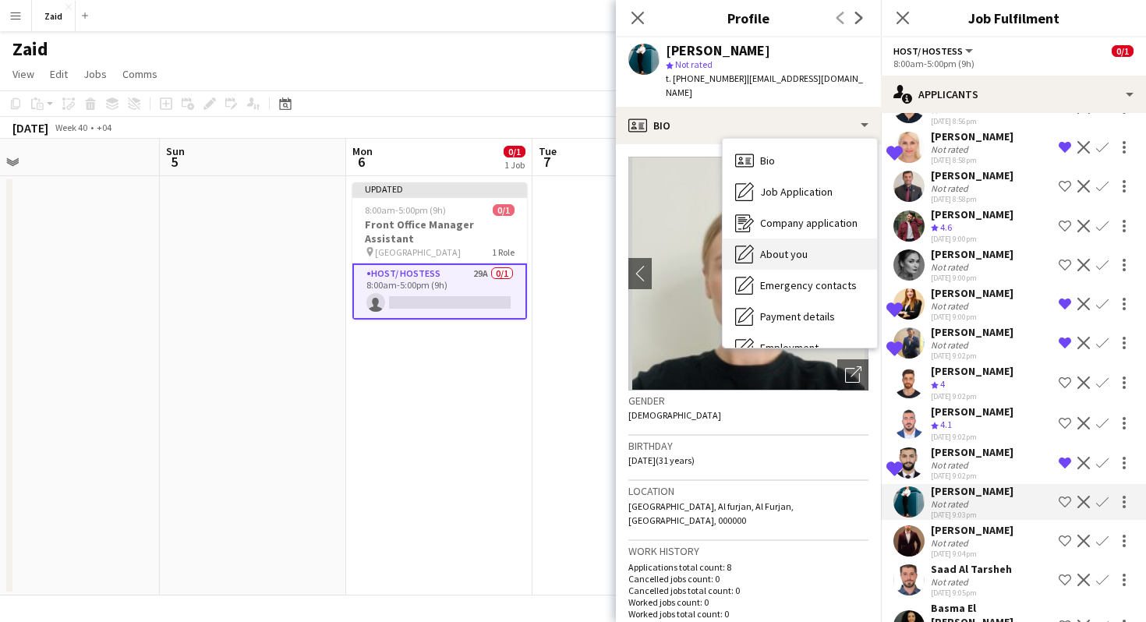
click at [850, 241] on div "About you About you" at bounding box center [800, 254] width 154 height 31
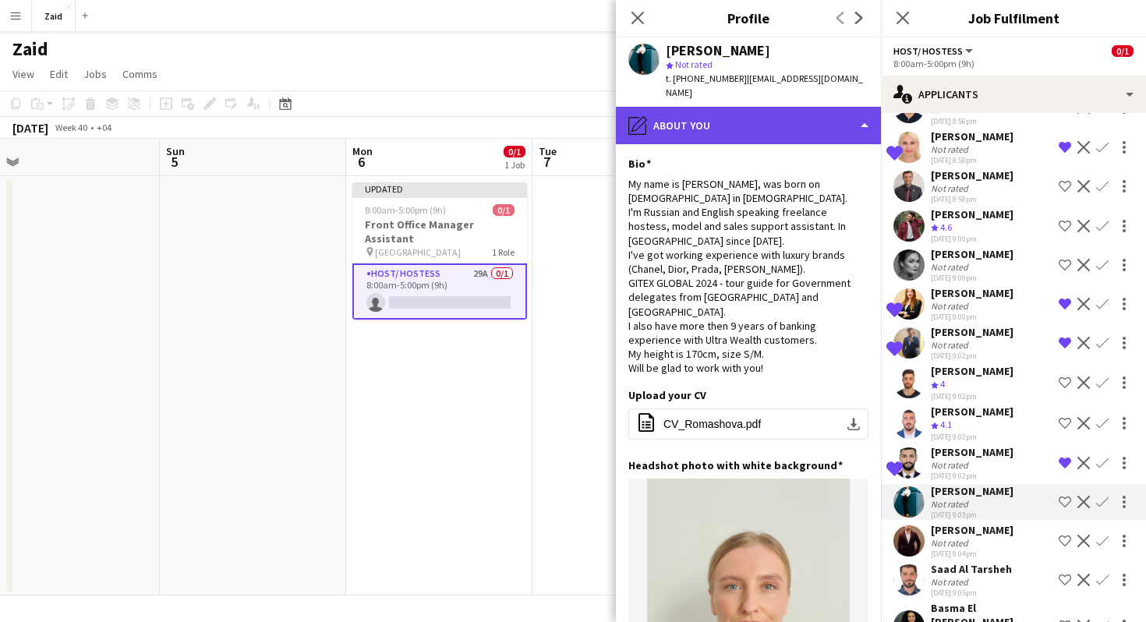
click at [783, 122] on div "pencil4 About you" at bounding box center [748, 125] width 265 height 37
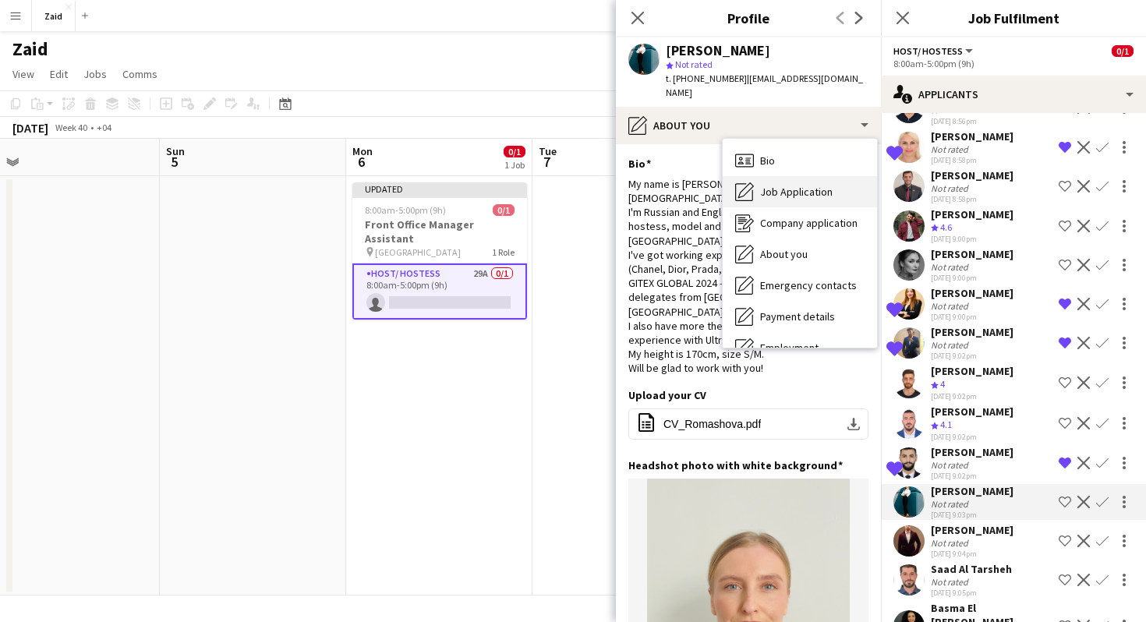
click at [825, 185] on span "Job Application" at bounding box center [796, 192] width 73 height 14
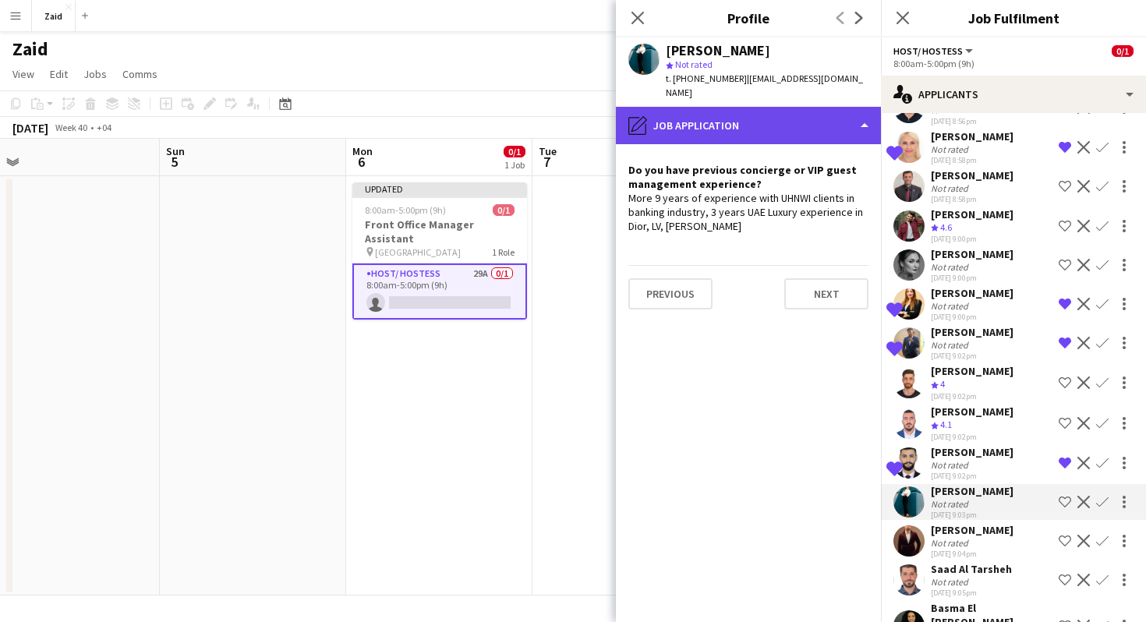
click at [773, 109] on div "pencil4 Job Application" at bounding box center [748, 125] width 265 height 37
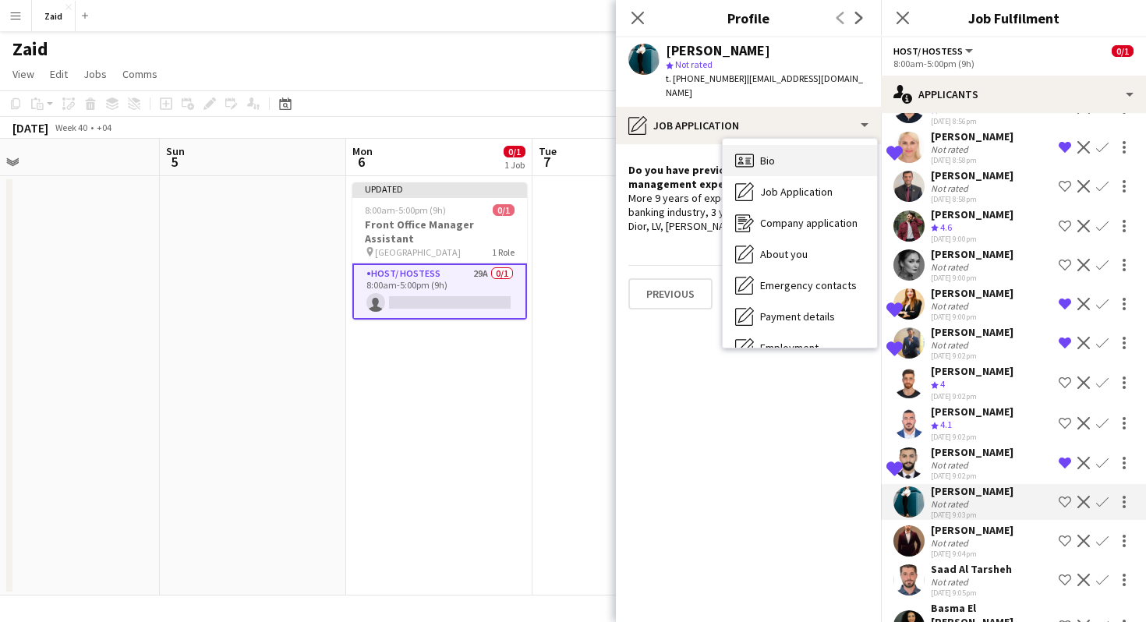
click at [809, 155] on div "Bio Bio" at bounding box center [800, 160] width 154 height 31
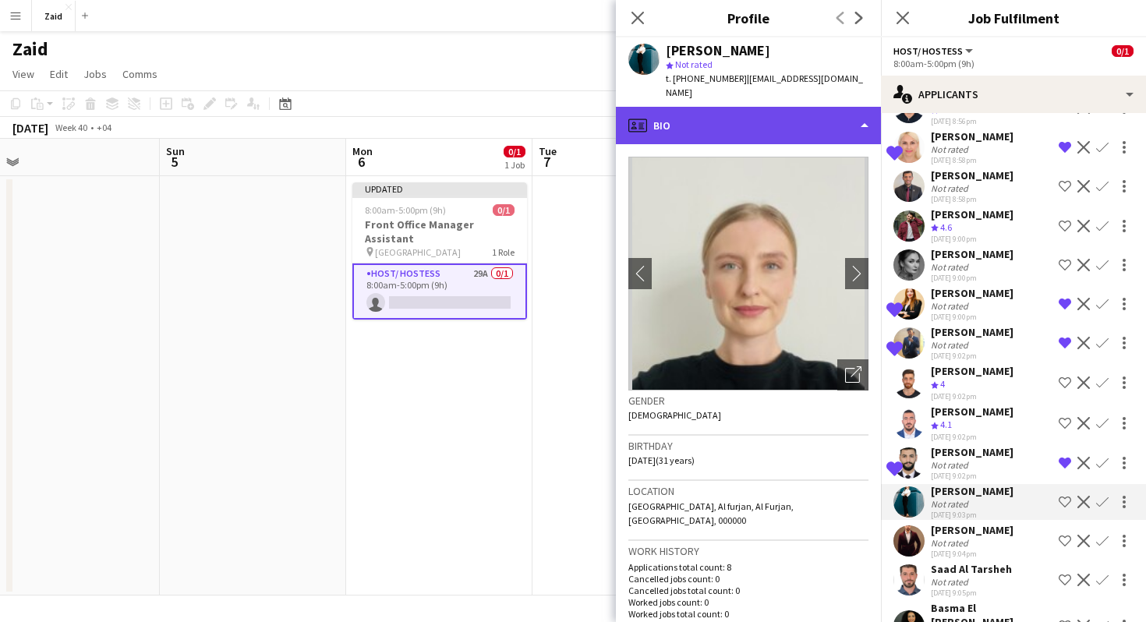
click at [805, 115] on div "profile Bio" at bounding box center [748, 125] width 265 height 37
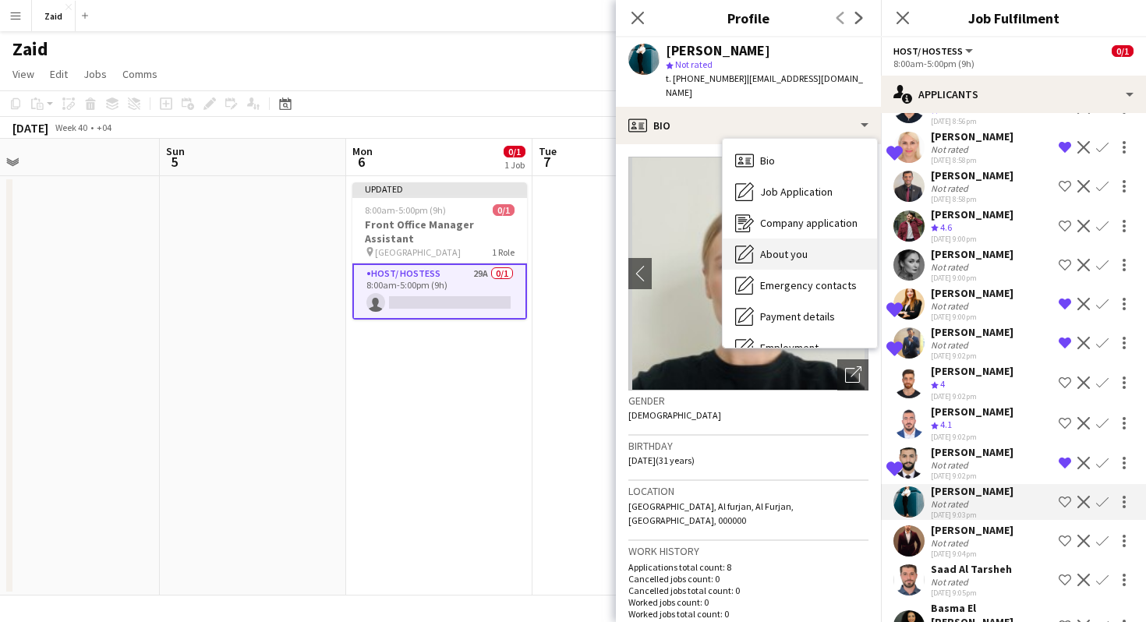
click at [826, 239] on div "About you About you" at bounding box center [800, 254] width 154 height 31
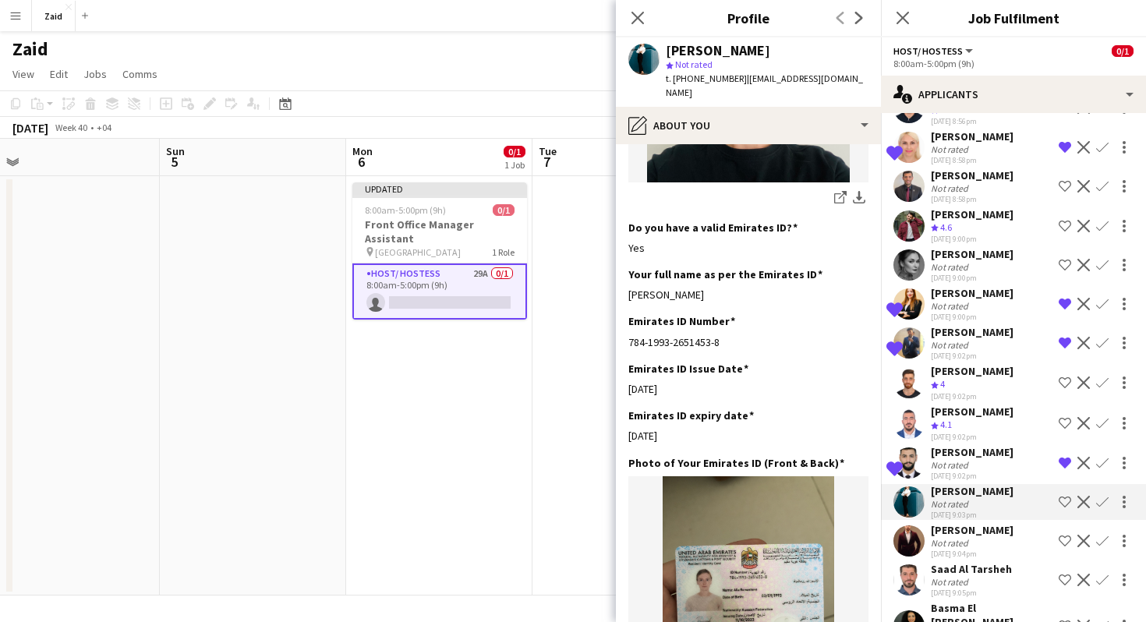
scroll to position [608, 0]
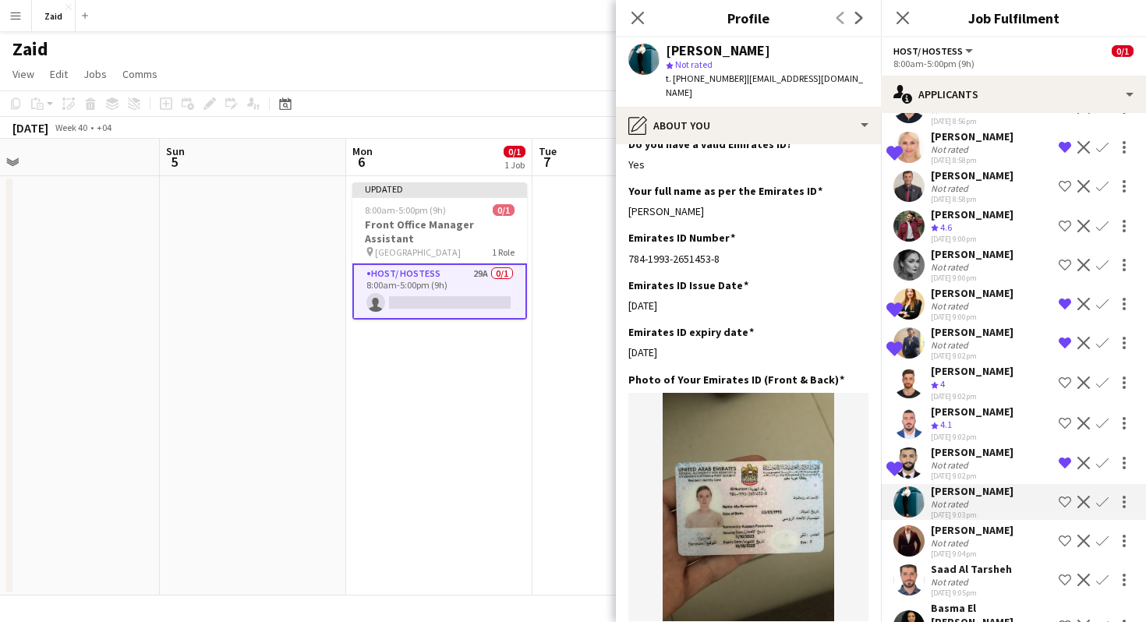
click at [1063, 502] on app-icon "Shortlist crew" at bounding box center [1065, 502] width 12 height 12
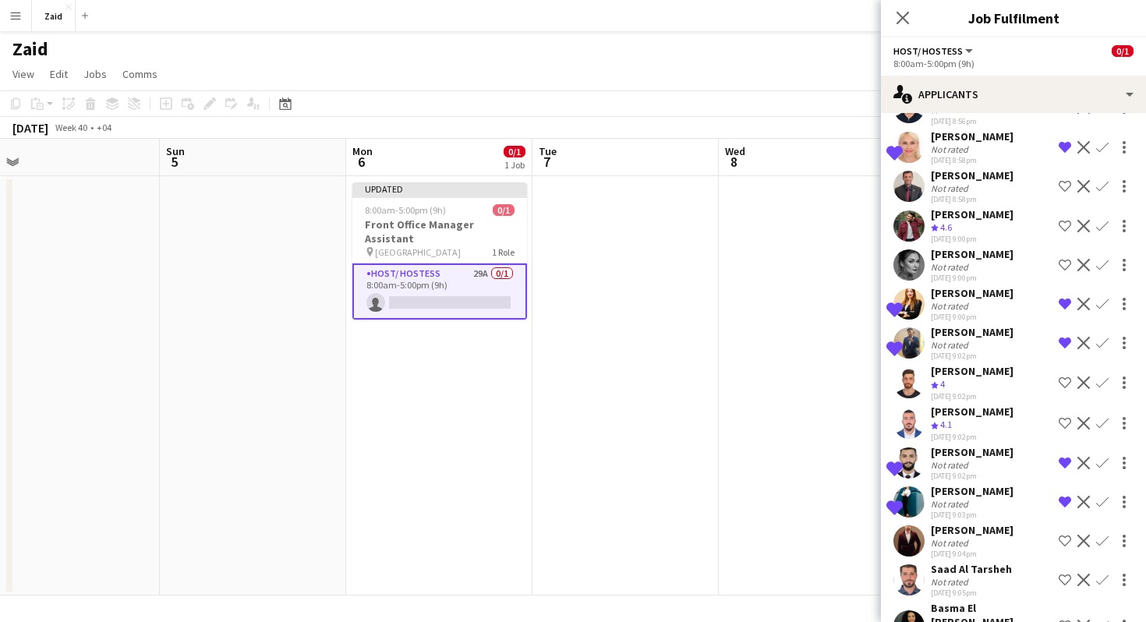
click at [1013, 518] on div "Shortlisted [PERSON_NAME] Not rated [DATE] 9:03pm Remove crew from shortlist De…" at bounding box center [1013, 502] width 265 height 36
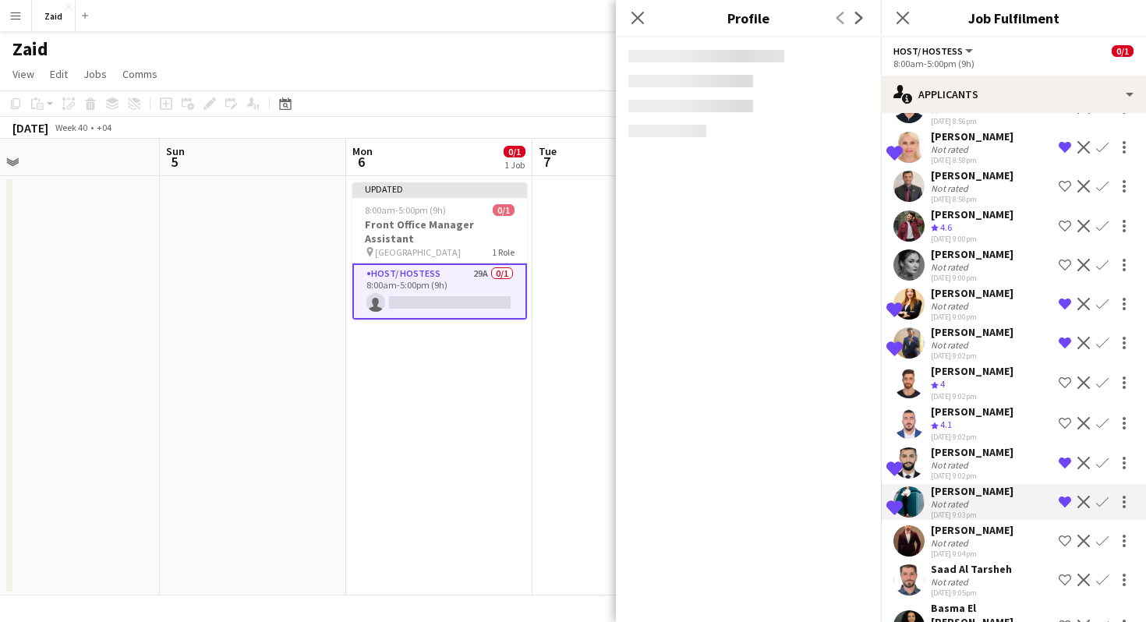
click at [1010, 532] on div "[PERSON_NAME]" at bounding box center [972, 530] width 83 height 14
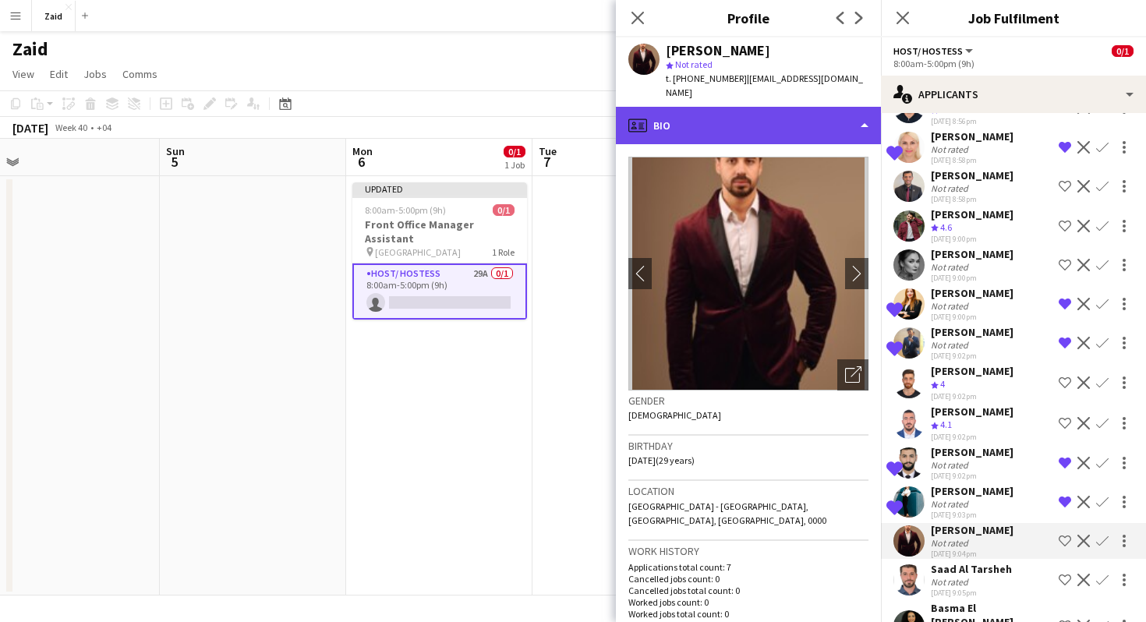
click at [815, 140] on div "profile Bio" at bounding box center [748, 125] width 265 height 37
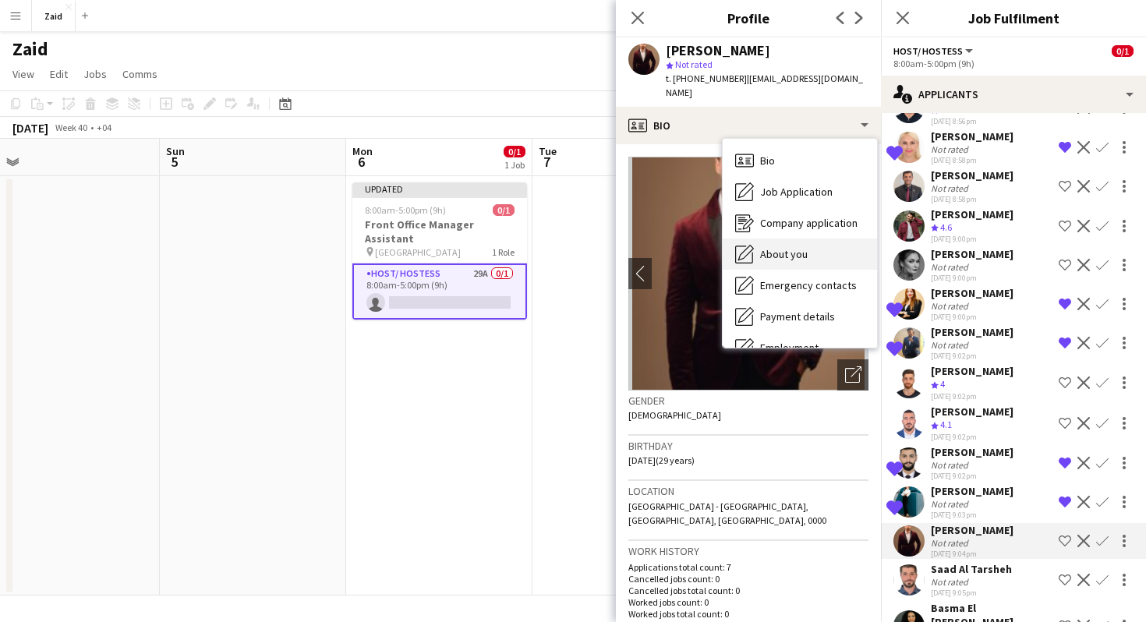
click at [812, 248] on div "About you About you" at bounding box center [800, 254] width 154 height 31
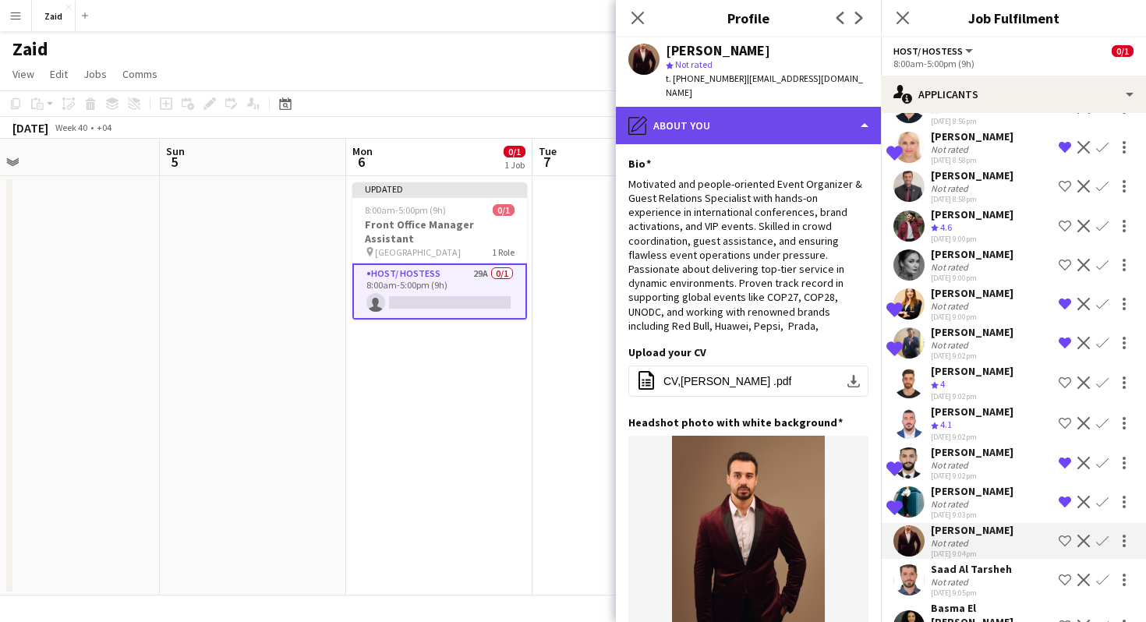
click at [801, 107] on div "pencil4 About you" at bounding box center [748, 125] width 265 height 37
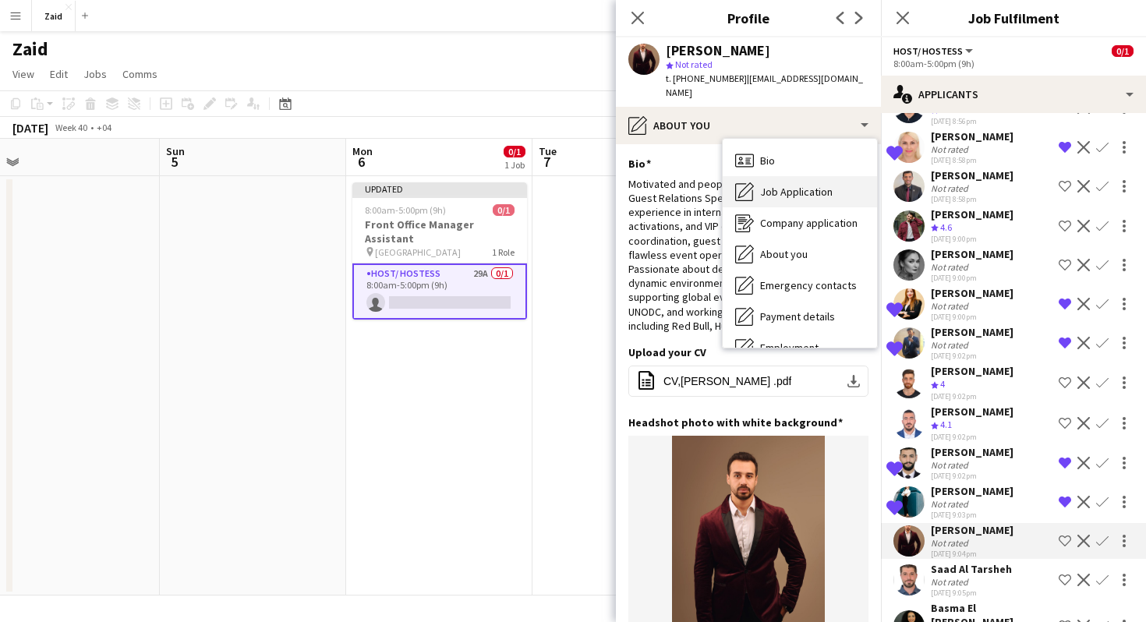
click at [827, 179] on div "Job Application Job Application" at bounding box center [800, 191] width 154 height 31
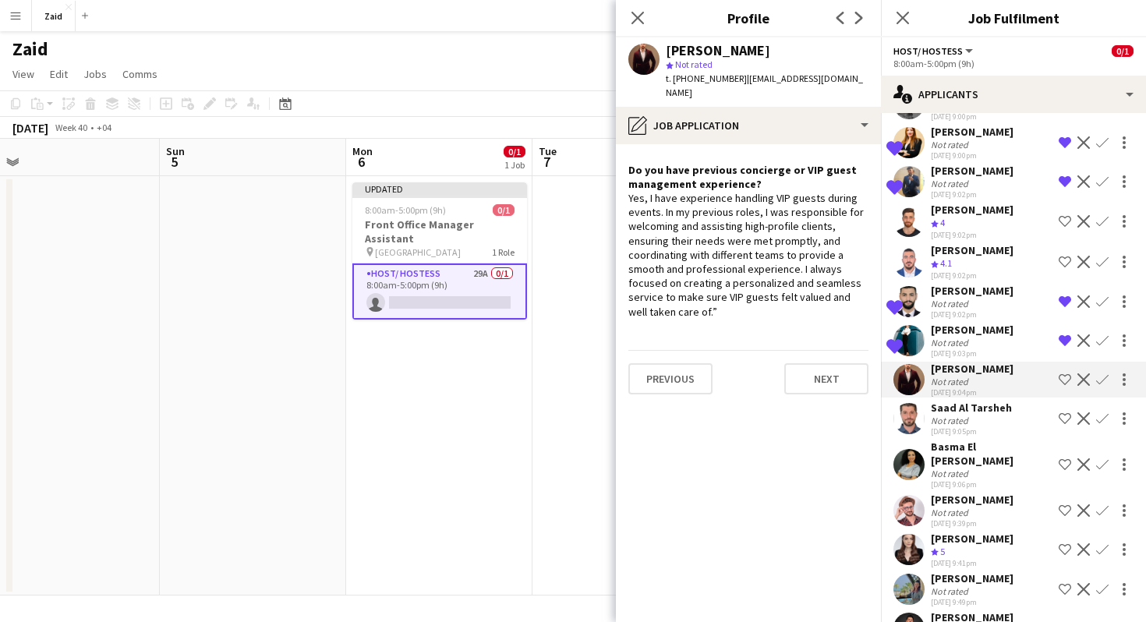
scroll to position [261, 0]
click at [990, 407] on div "Saad Al Tarsheh" at bounding box center [971, 407] width 81 height 14
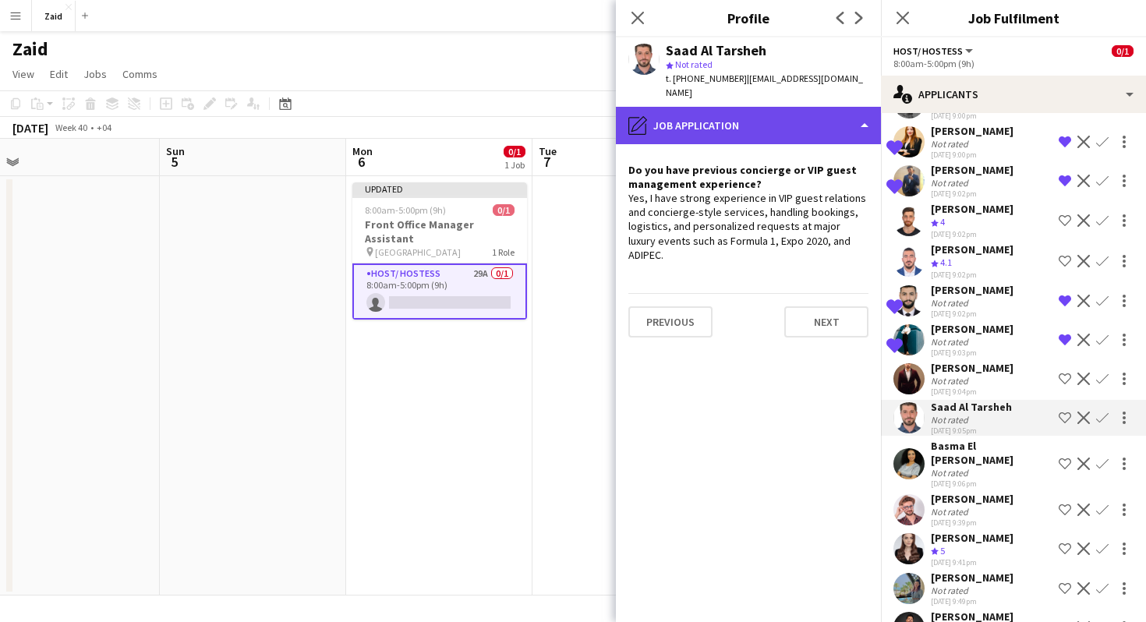
click at [840, 107] on div "pencil4 Job Application" at bounding box center [748, 125] width 265 height 37
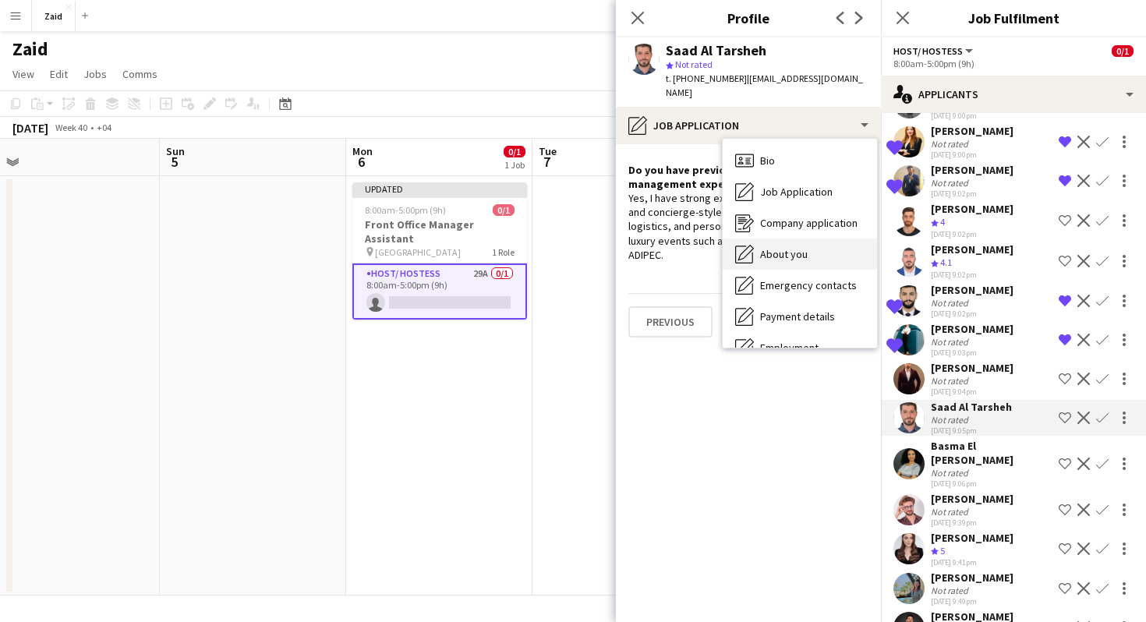
click at [833, 239] on div "About you About you" at bounding box center [800, 254] width 154 height 31
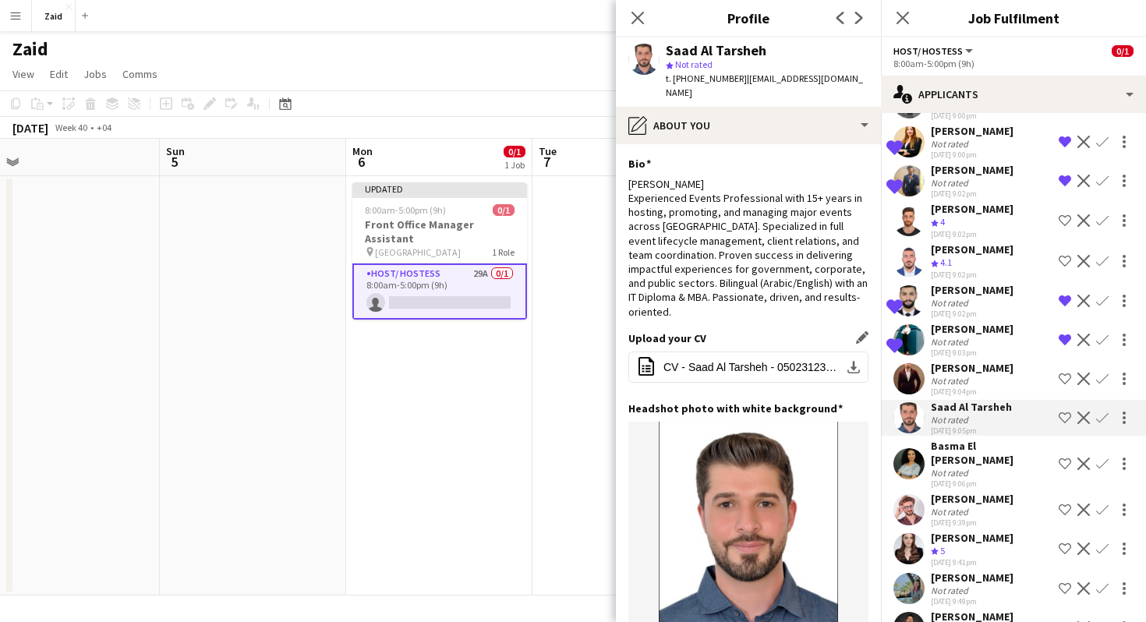
click at [741, 331] on div "Upload your CV Edit this field office-file-sheet CV - Saad Al Tarsheh - 0502312…" at bounding box center [748, 366] width 240 height 70
click at [741, 352] on button "office-file-sheet CV - Saad Al Tarsheh - 0502312349.pdf download-bottom" at bounding box center [748, 367] width 240 height 31
click at [1064, 416] on app-icon "Shortlist crew" at bounding box center [1065, 418] width 12 height 12
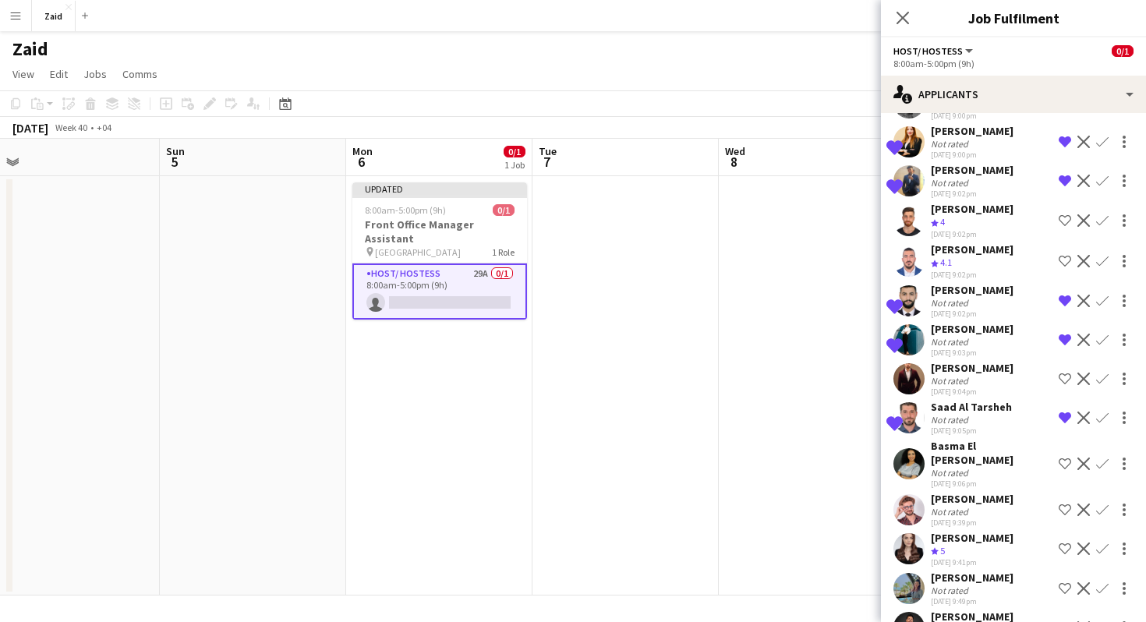
click at [1013, 446] on div "Basma El [PERSON_NAME]" at bounding box center [992, 453] width 122 height 28
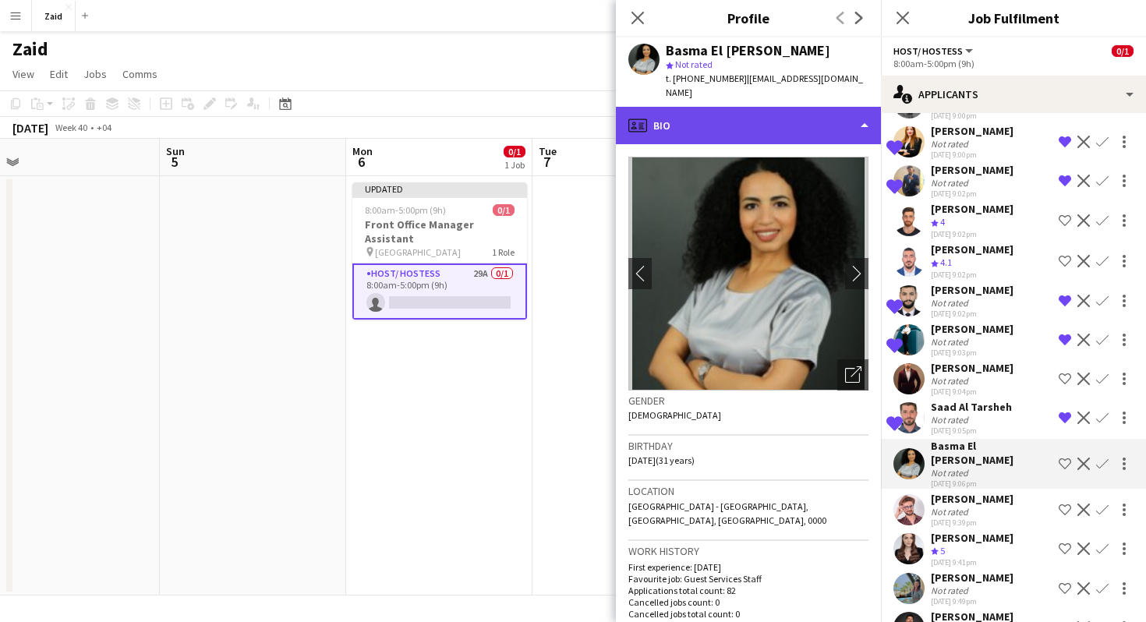
click at [831, 109] on div "profile Bio" at bounding box center [748, 125] width 265 height 37
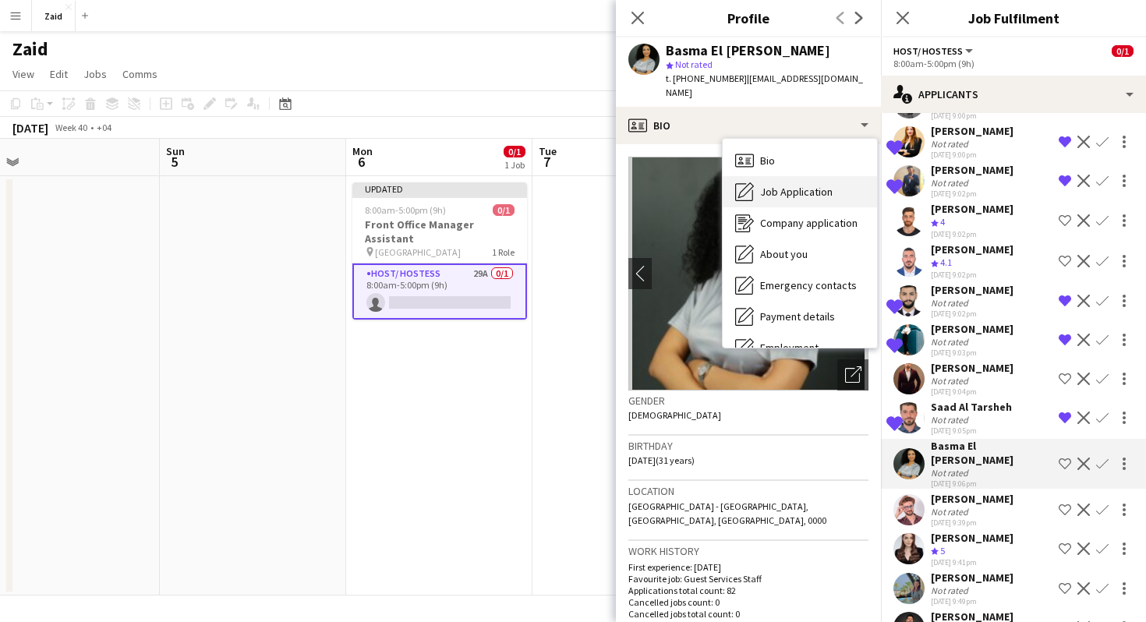
click at [822, 190] on div "Job Application Job Application" at bounding box center [800, 191] width 154 height 31
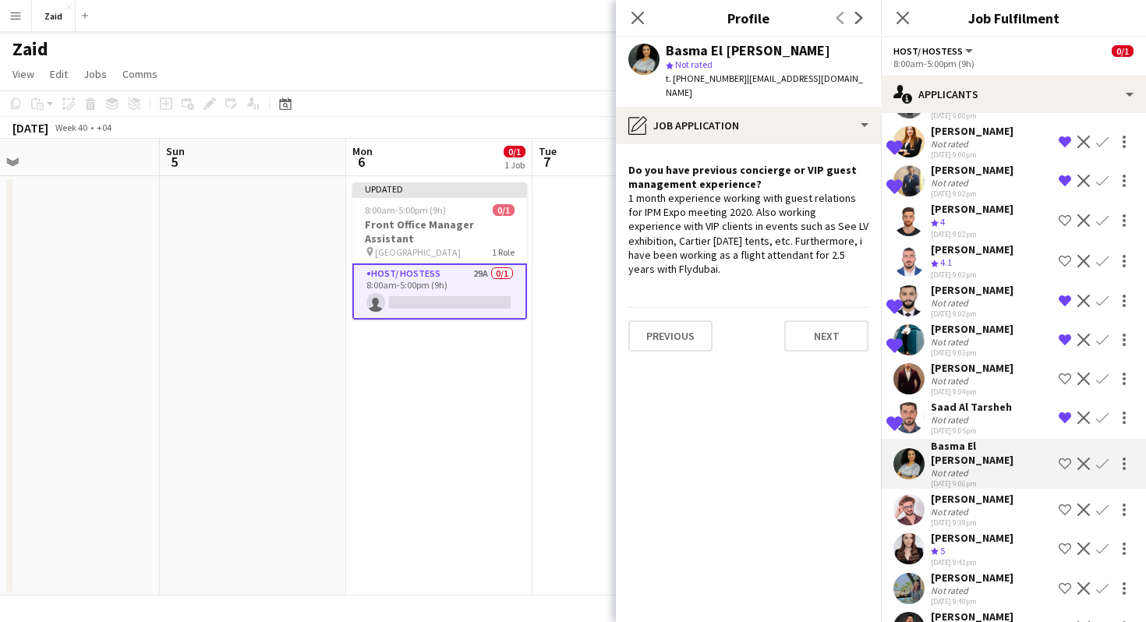
click at [823, 144] on app-crew-profile-role-application "Do you have previous concierge or VIP guest management experience? 1 month expe…" at bounding box center [748, 383] width 265 height 478
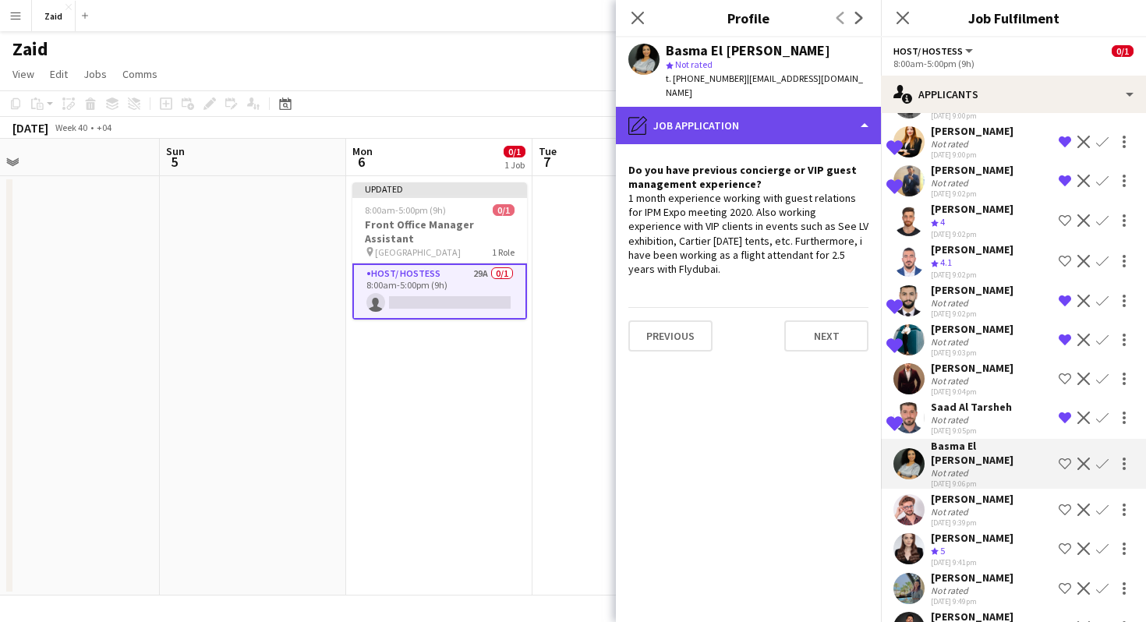
click at [821, 107] on div "pencil4 Job Application" at bounding box center [748, 125] width 265 height 37
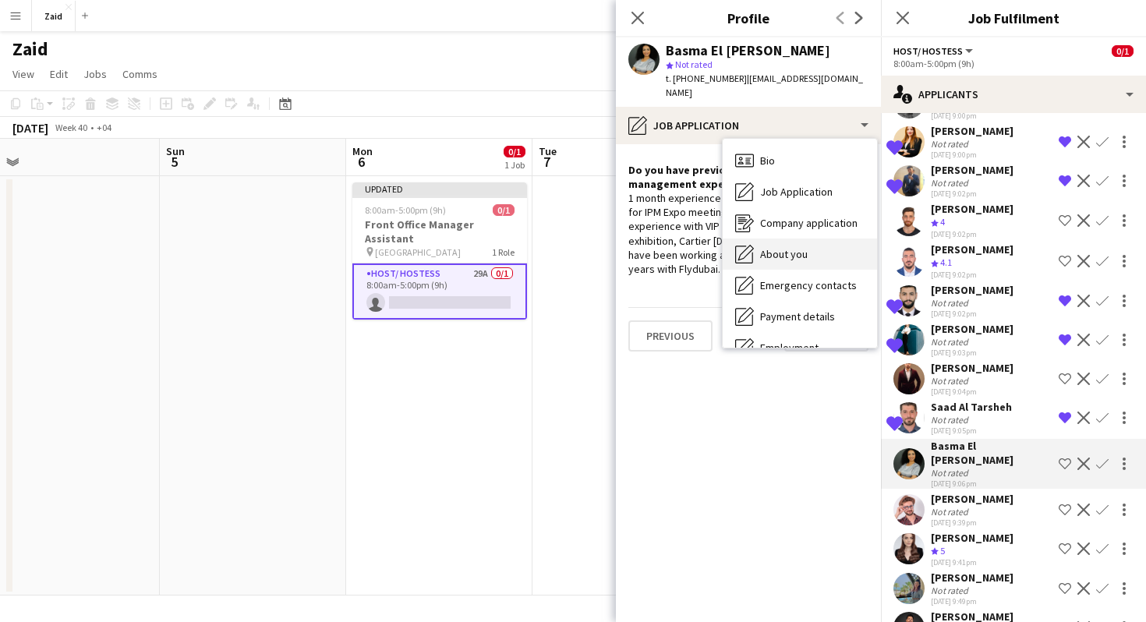
click at [831, 239] on div "About you About you" at bounding box center [800, 254] width 154 height 31
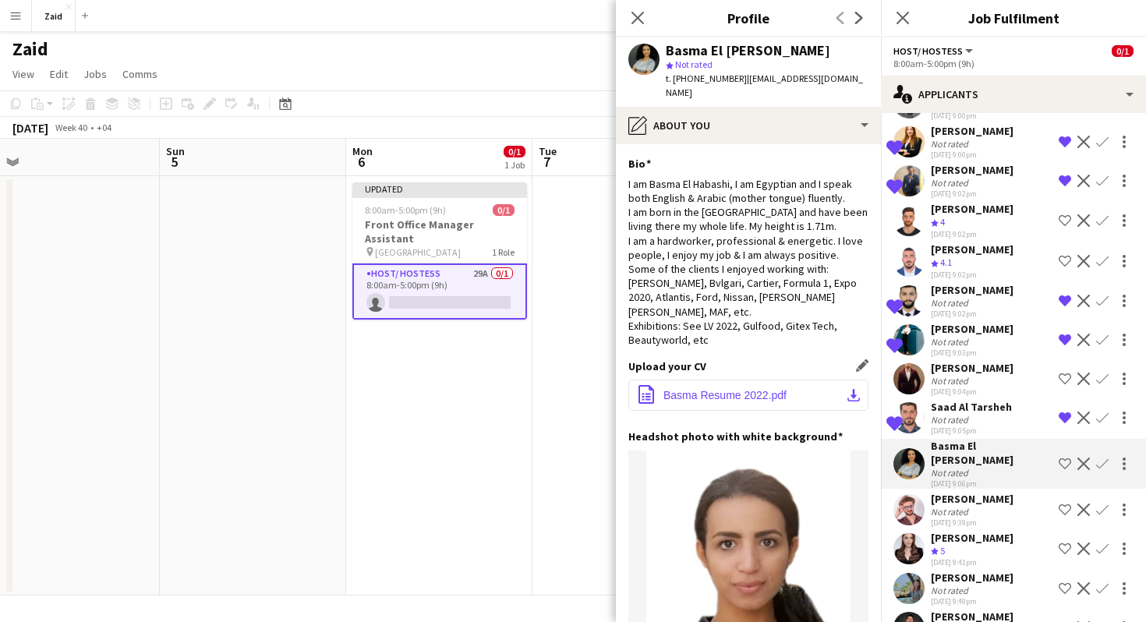
click at [740, 389] on span "Basma Resume 2022.pdf" at bounding box center [724, 395] width 123 height 12
click at [1063, 458] on app-icon "Shortlist crew" at bounding box center [1065, 464] width 12 height 12
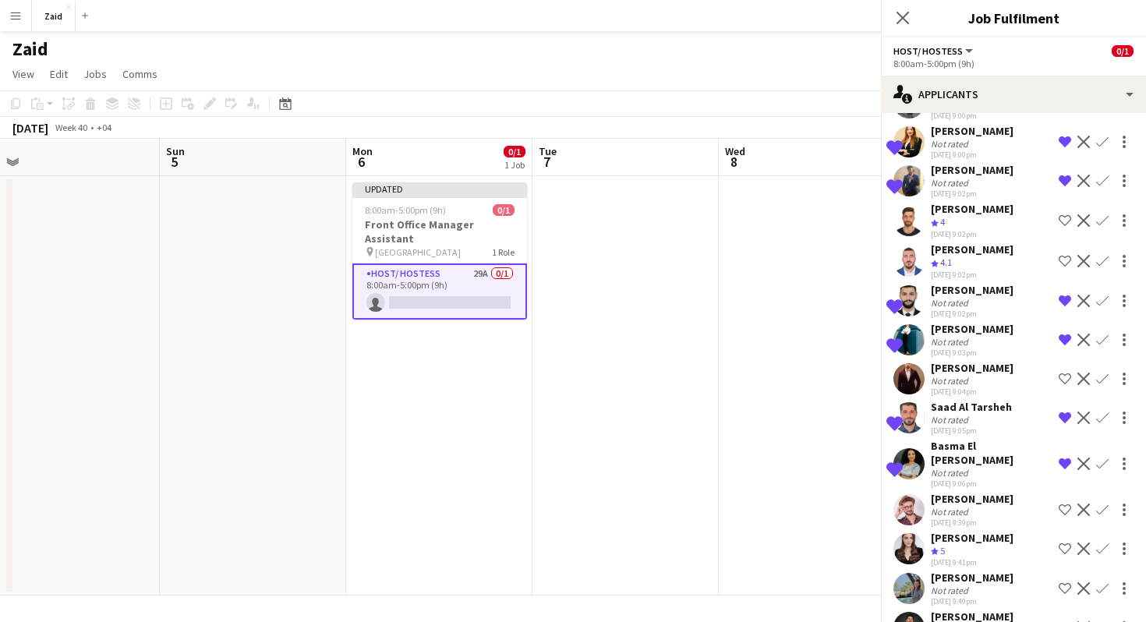
click at [999, 492] on div "[PERSON_NAME]" at bounding box center [972, 499] width 83 height 14
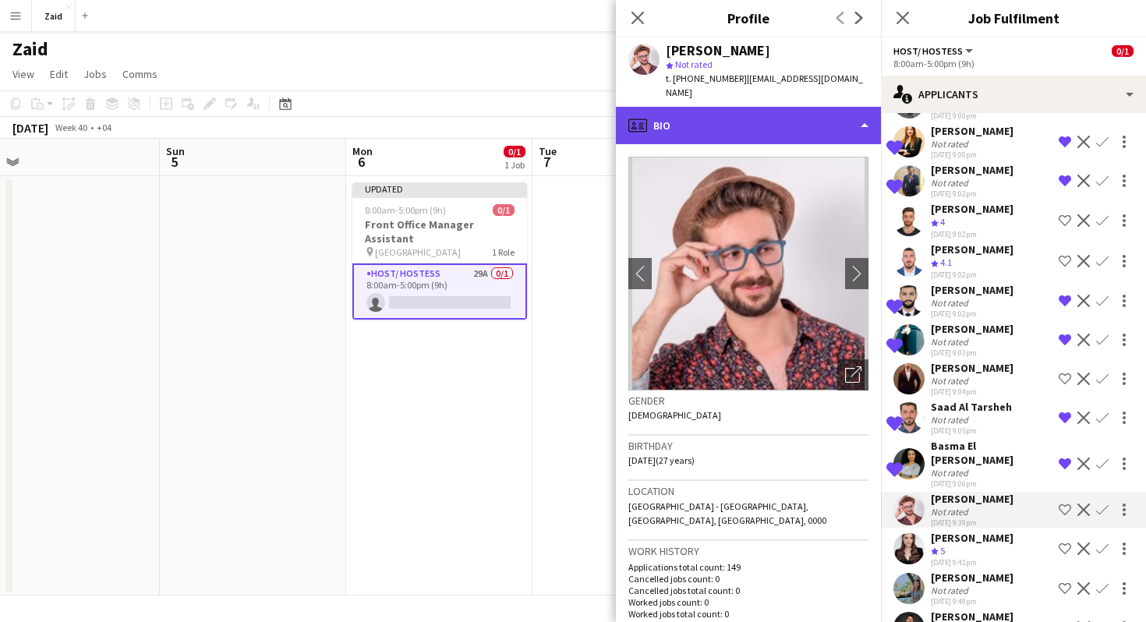
click at [790, 107] on div "profile Bio" at bounding box center [748, 125] width 265 height 37
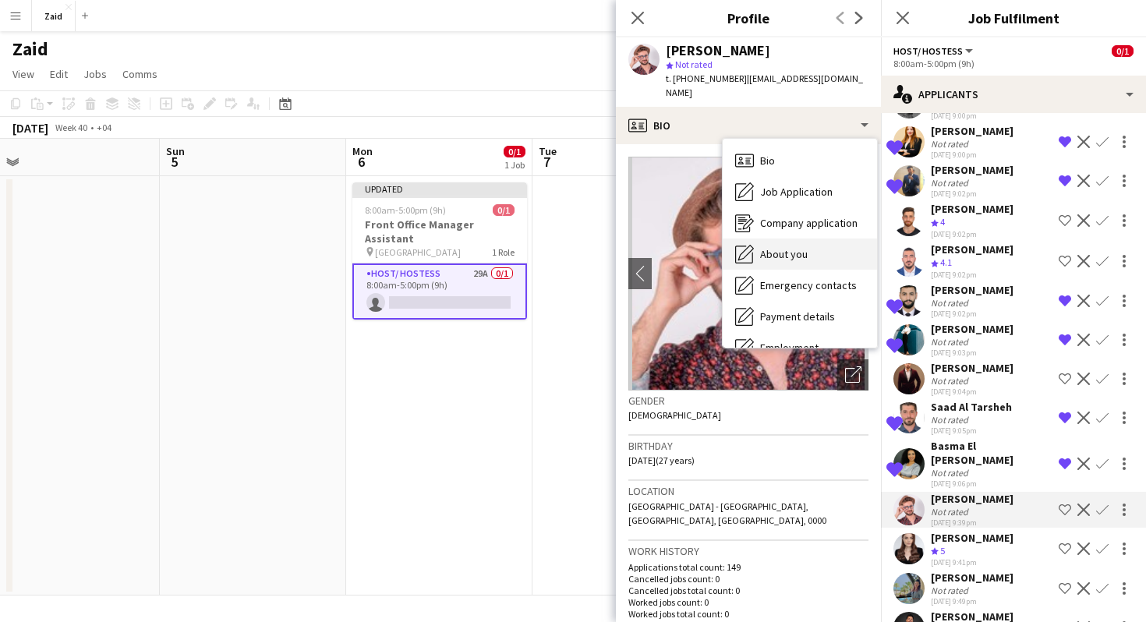
click at [823, 240] on div "About you About you" at bounding box center [800, 254] width 154 height 31
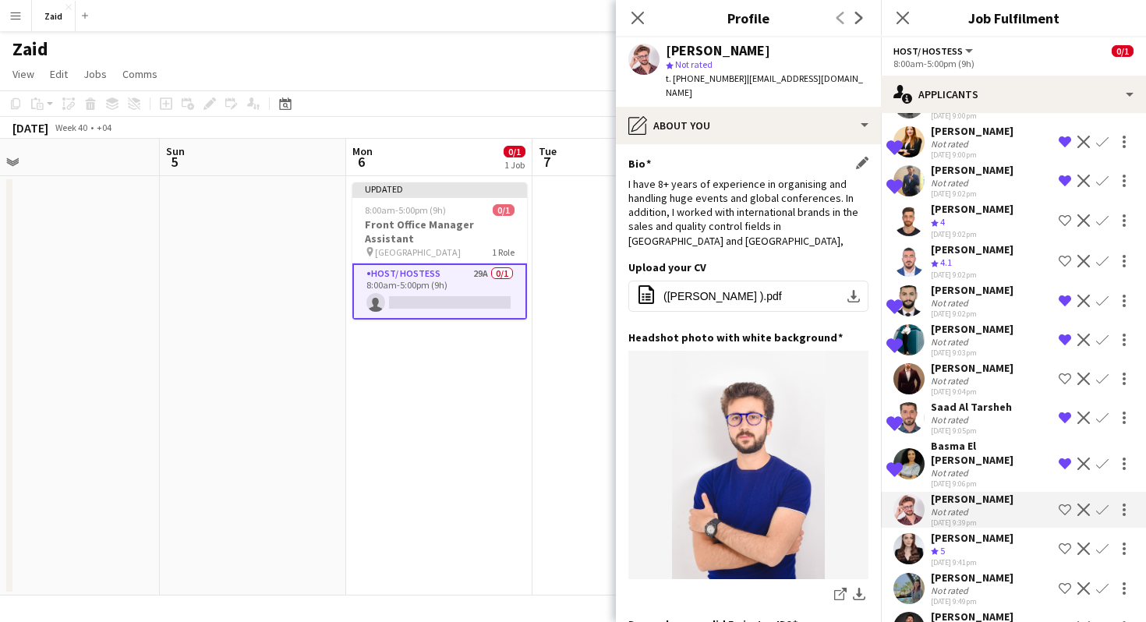
click at [798, 157] on div "Bio Edit this field" at bounding box center [748, 164] width 240 height 14
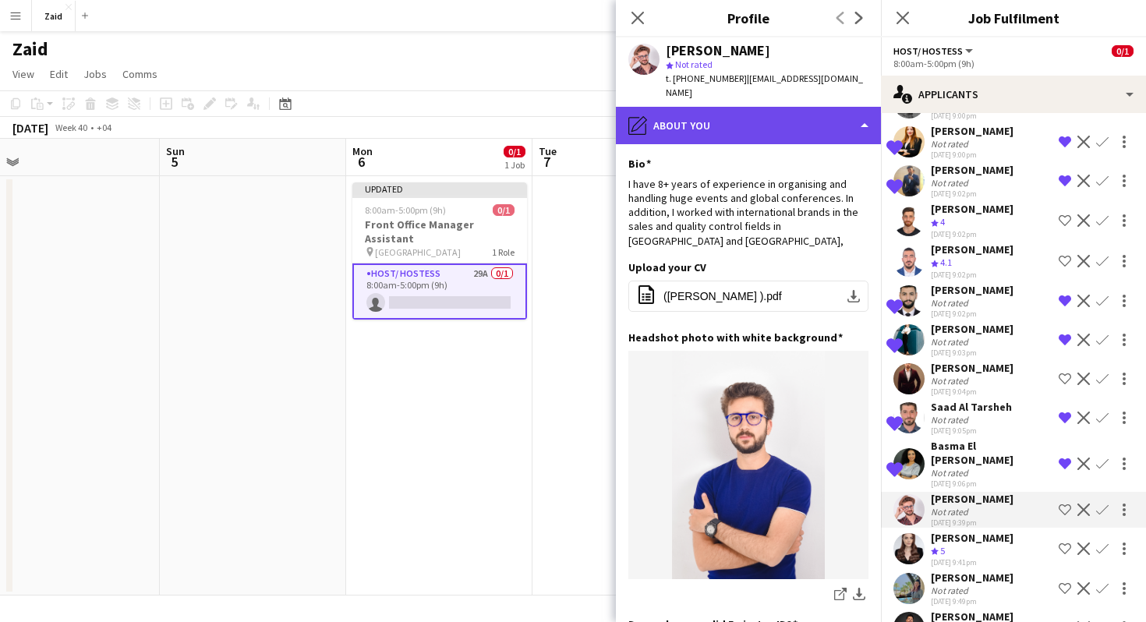
click at [798, 121] on div "pencil4 About you" at bounding box center [748, 125] width 265 height 37
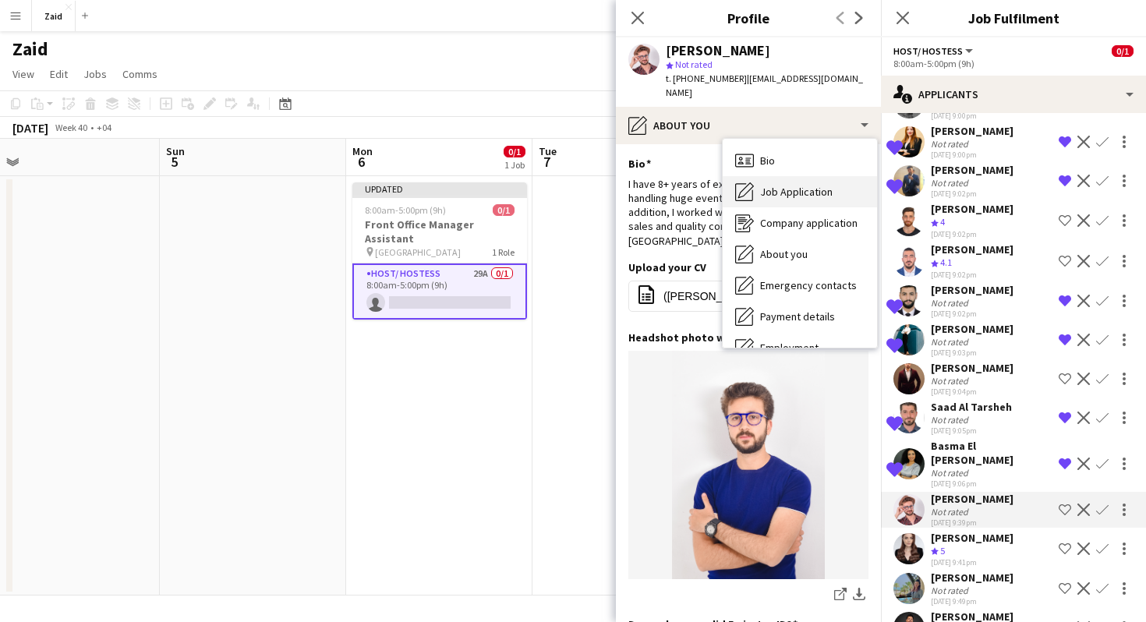
click at [832, 184] on div "Job Application Job Application" at bounding box center [800, 191] width 154 height 31
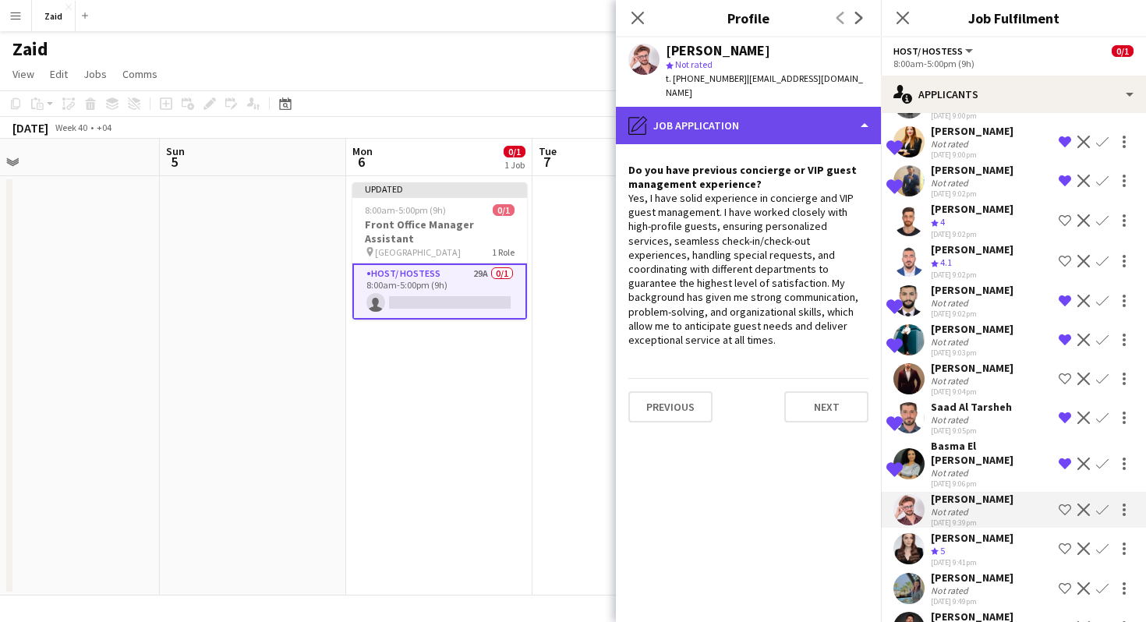
click at [825, 108] on div "pencil4 Job Application" at bounding box center [748, 125] width 265 height 37
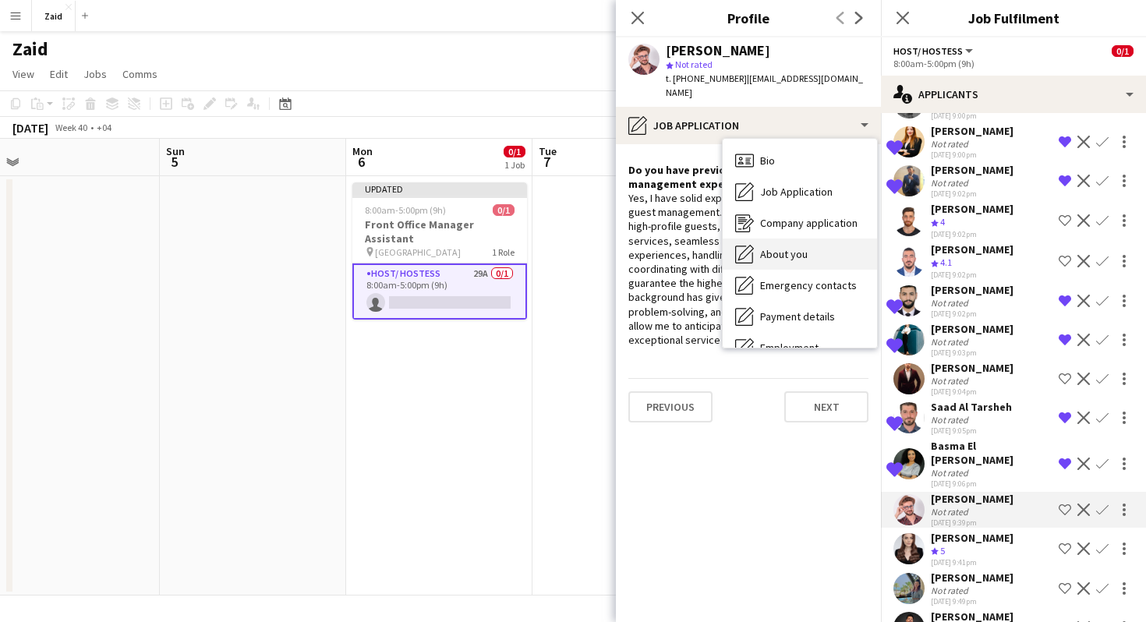
click at [858, 239] on div "About you About you" at bounding box center [800, 254] width 154 height 31
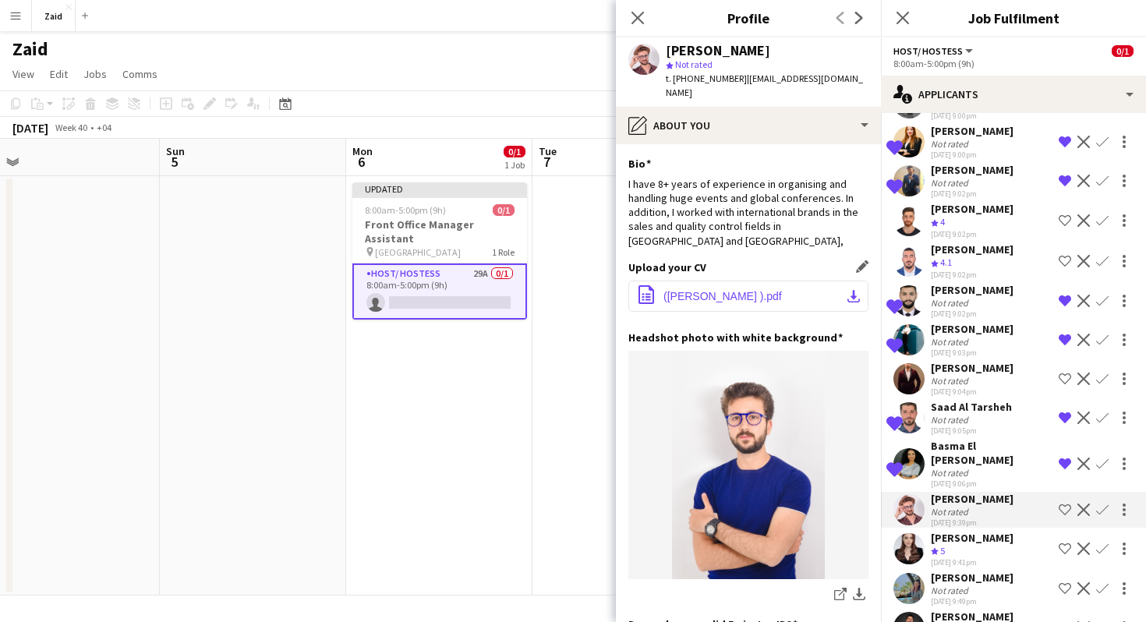
click at [780, 281] on button "office-file-sheet ([PERSON_NAME] ).pdf download-bottom" at bounding box center [748, 296] width 240 height 31
click at [1071, 500] on button "Shortlist crew" at bounding box center [1065, 509] width 19 height 19
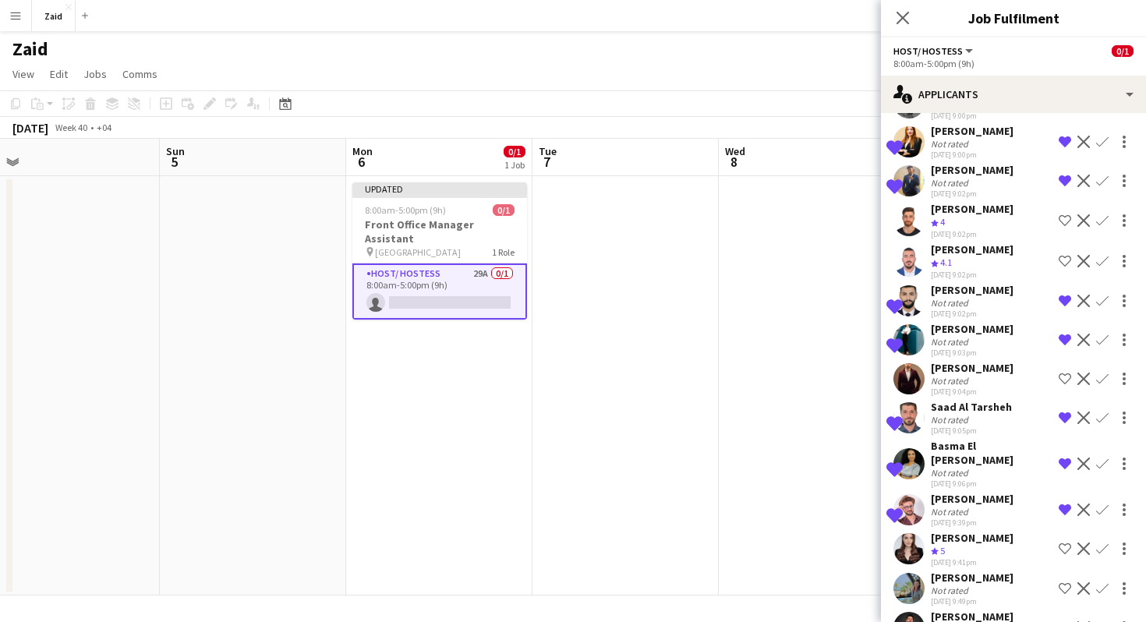
click at [1013, 542] on div "[PERSON_NAME] Crew rating 5 [DATE] 9:41pm Shortlist crew Decline Confirm" at bounding box center [1013, 549] width 265 height 37
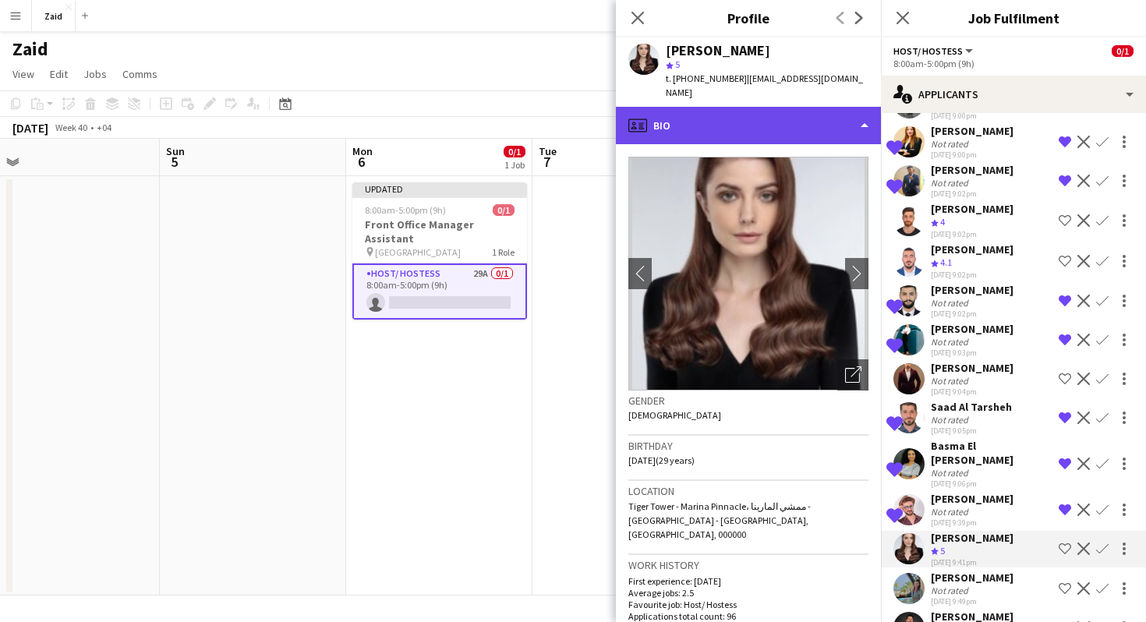
click at [808, 107] on div "profile Bio" at bounding box center [748, 125] width 265 height 37
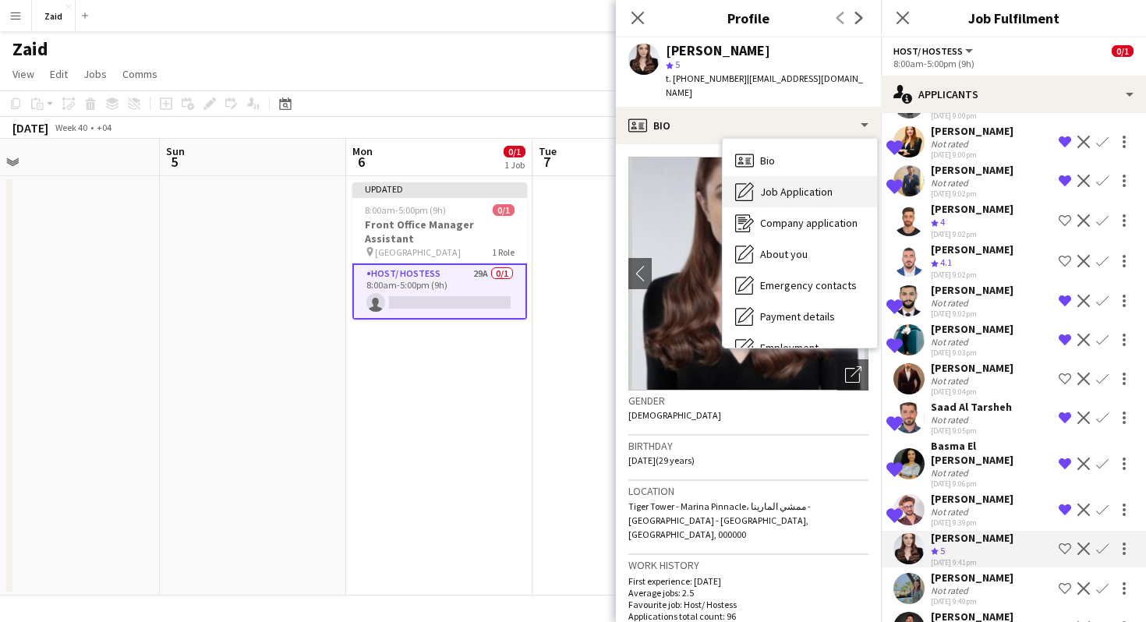
click at [819, 176] on div "Job Application Job Application" at bounding box center [800, 191] width 154 height 31
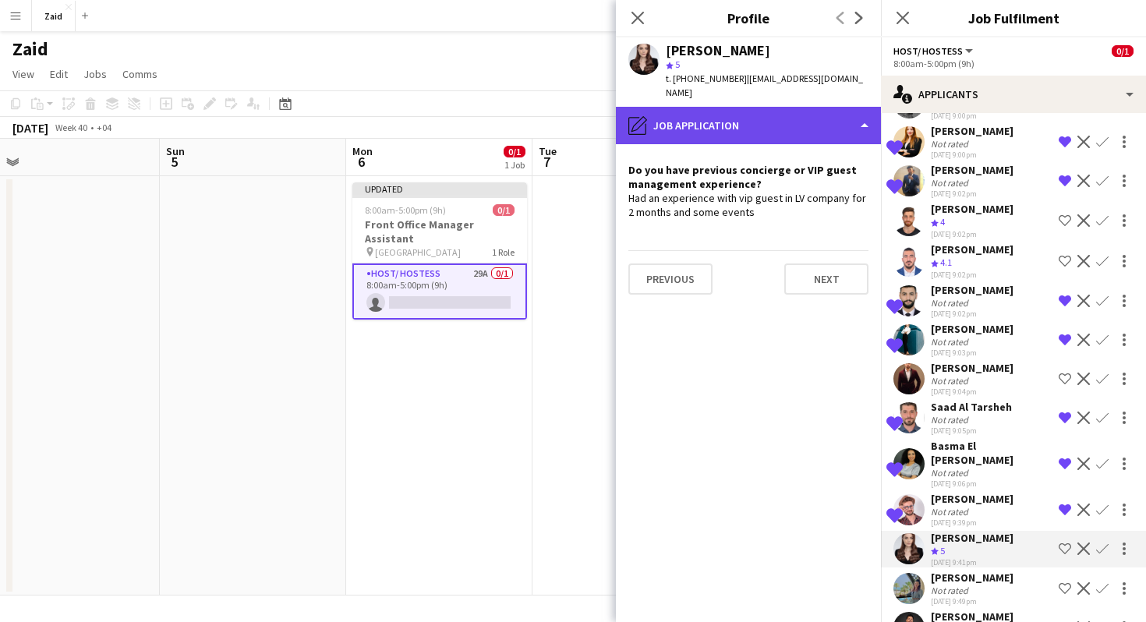
click at [834, 107] on div "pencil4 Job Application" at bounding box center [748, 125] width 265 height 37
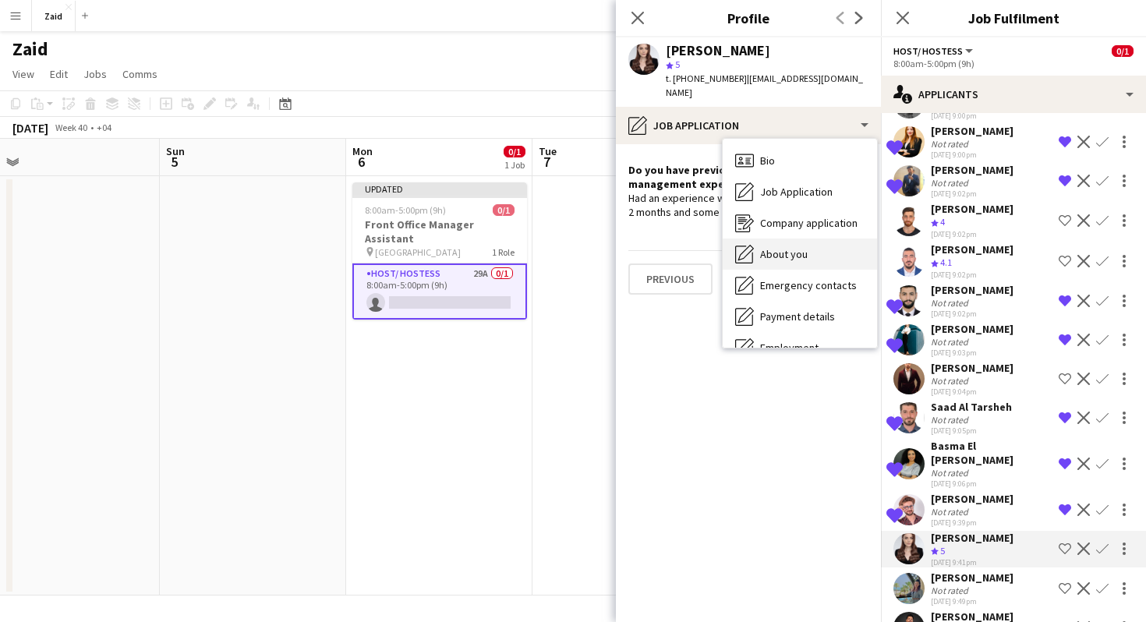
click at [819, 239] on div "About you About you" at bounding box center [800, 254] width 154 height 31
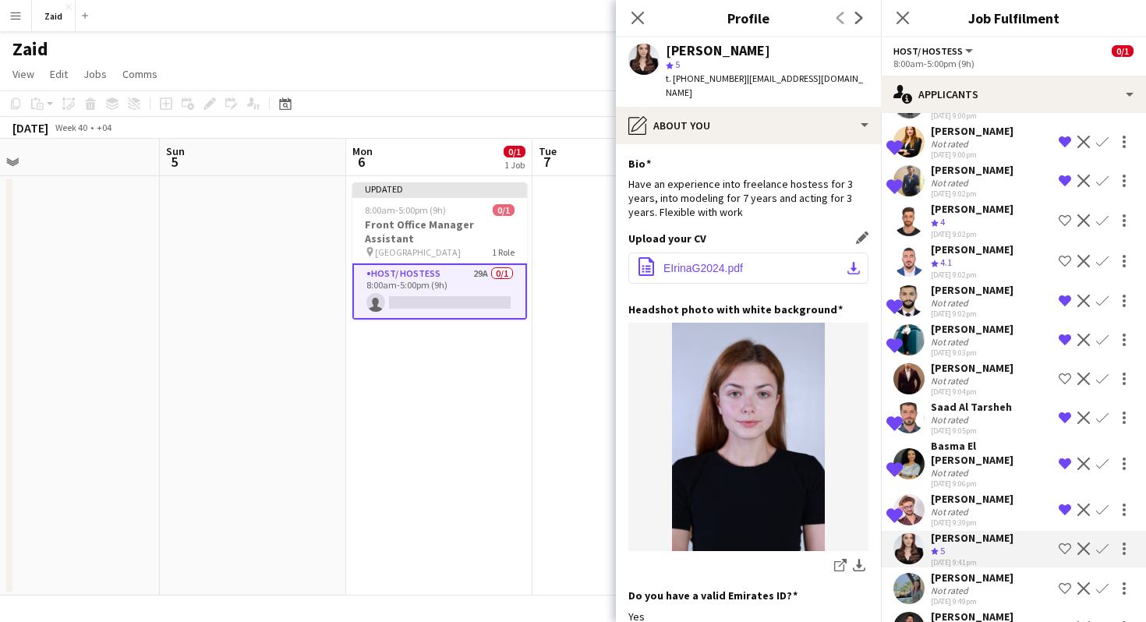
click at [738, 253] on button "office-file-sheet EIrinaG2024.pdf download-bottom" at bounding box center [748, 268] width 240 height 31
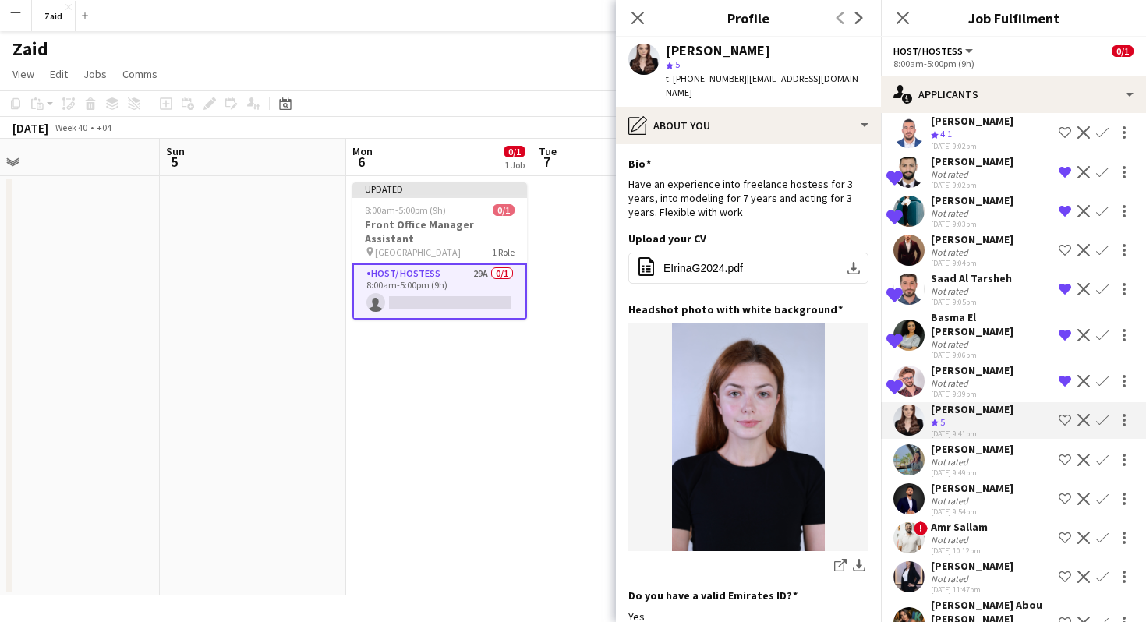
scroll to position [530, 0]
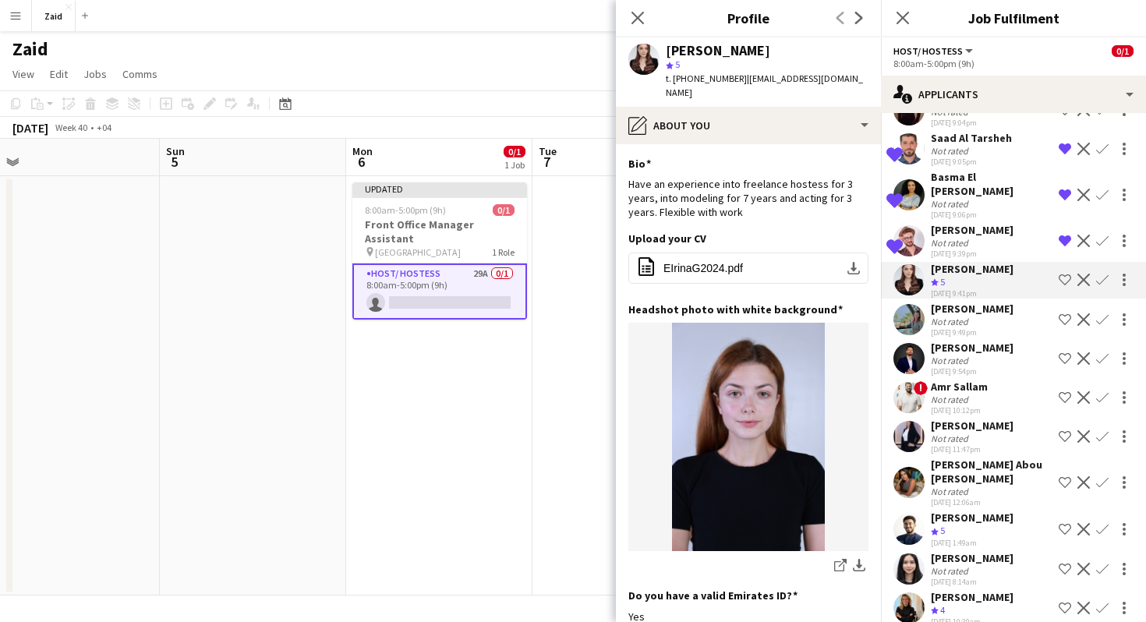
click at [974, 316] on div "Not rated" at bounding box center [972, 322] width 83 height 12
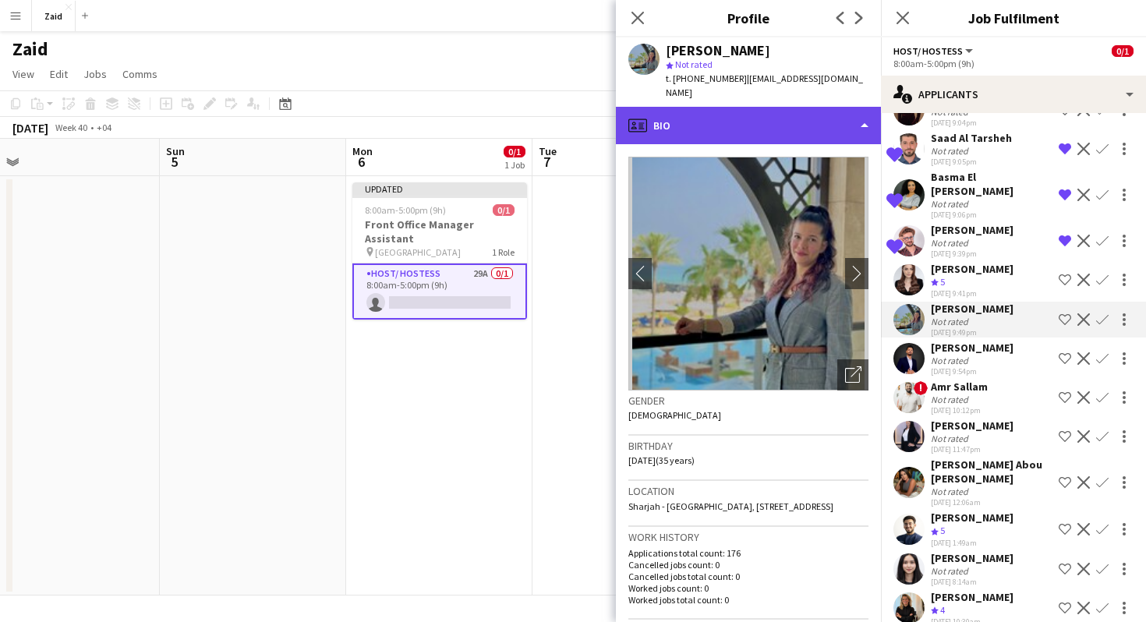
click at [848, 113] on div "profile Bio" at bounding box center [748, 125] width 265 height 37
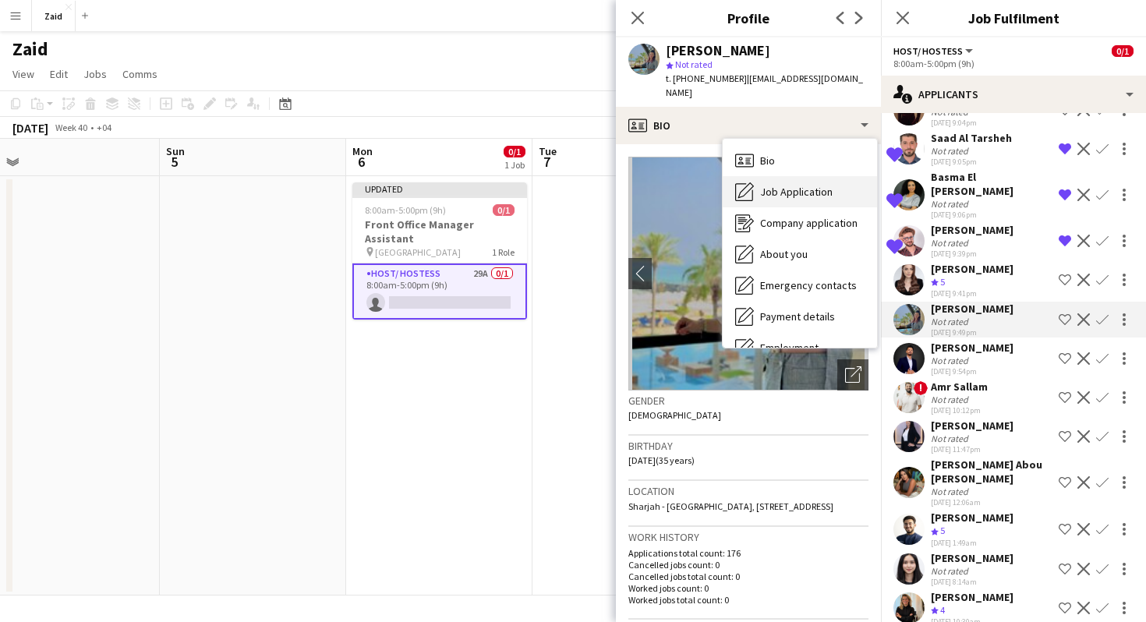
click at [827, 185] on span "Job Application" at bounding box center [796, 192] width 73 height 14
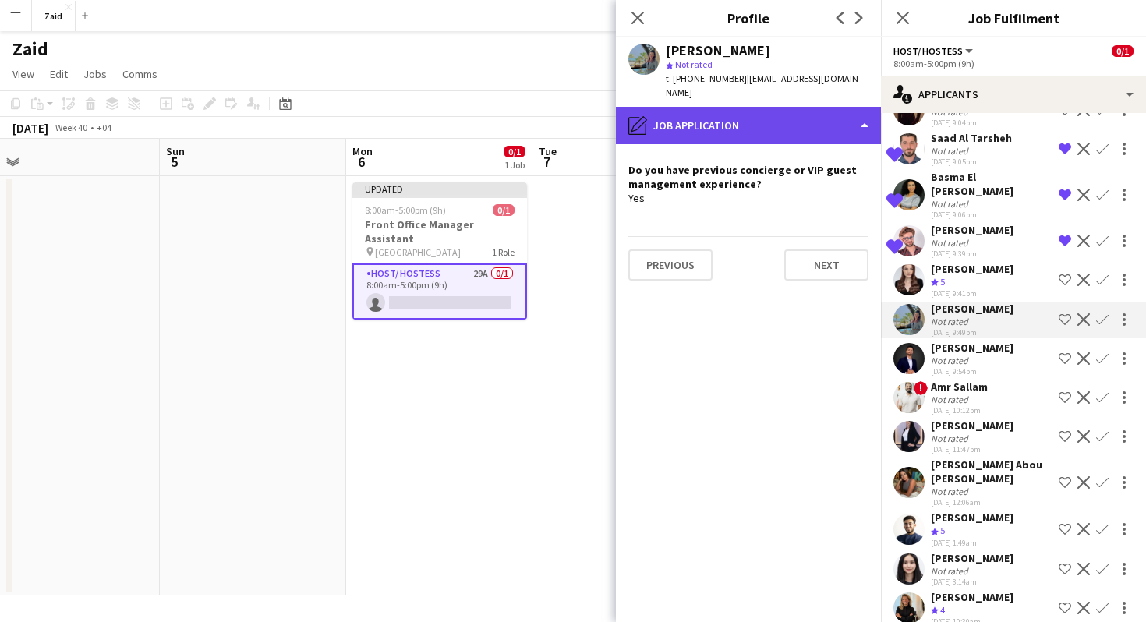
click at [802, 114] on div "pencil4 Job Application" at bounding box center [748, 125] width 265 height 37
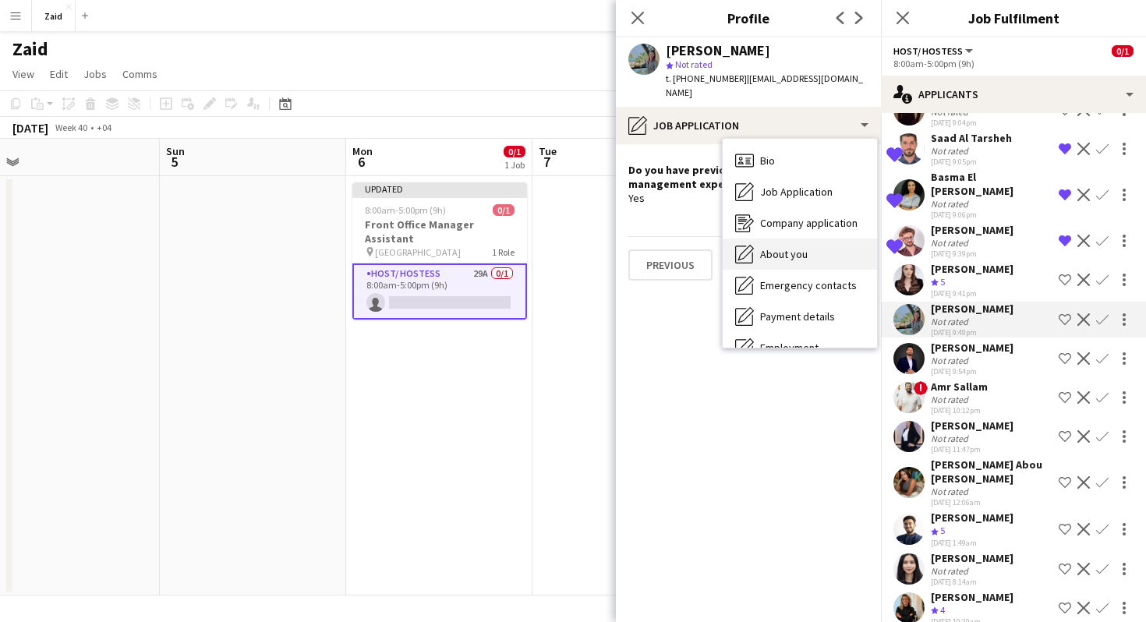
click at [834, 239] on div "About you About you" at bounding box center [800, 254] width 154 height 31
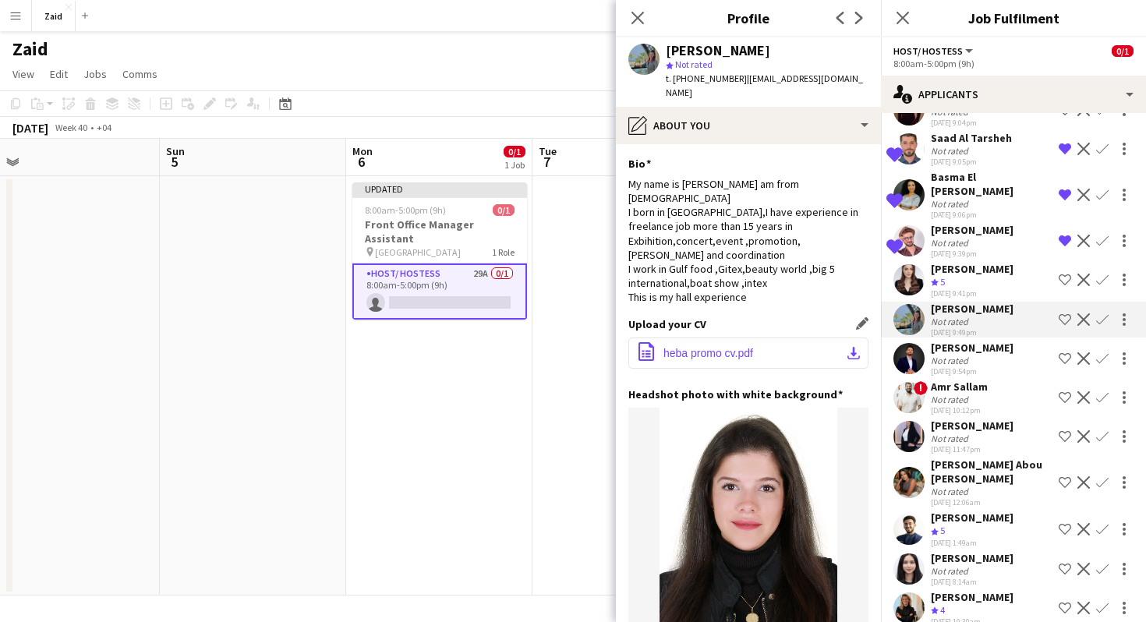
click at [741, 347] on span "heba promo cv.pdf" at bounding box center [708, 353] width 90 height 12
click at [987, 341] on div "[PERSON_NAME]" at bounding box center [972, 348] width 83 height 14
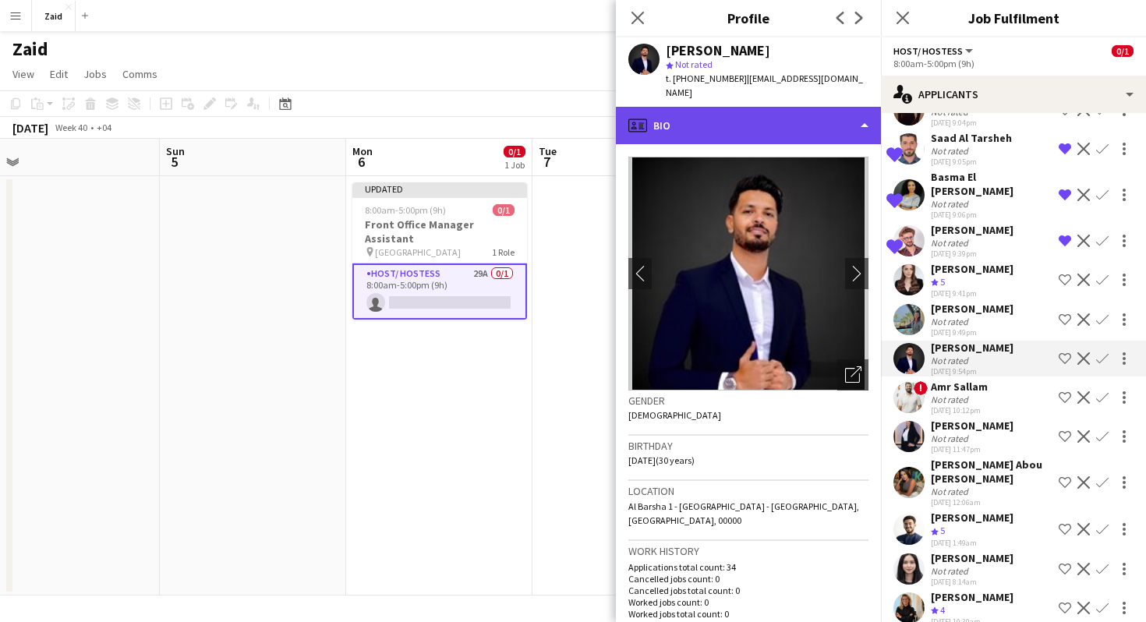
click at [822, 113] on div "profile Bio" at bounding box center [748, 125] width 265 height 37
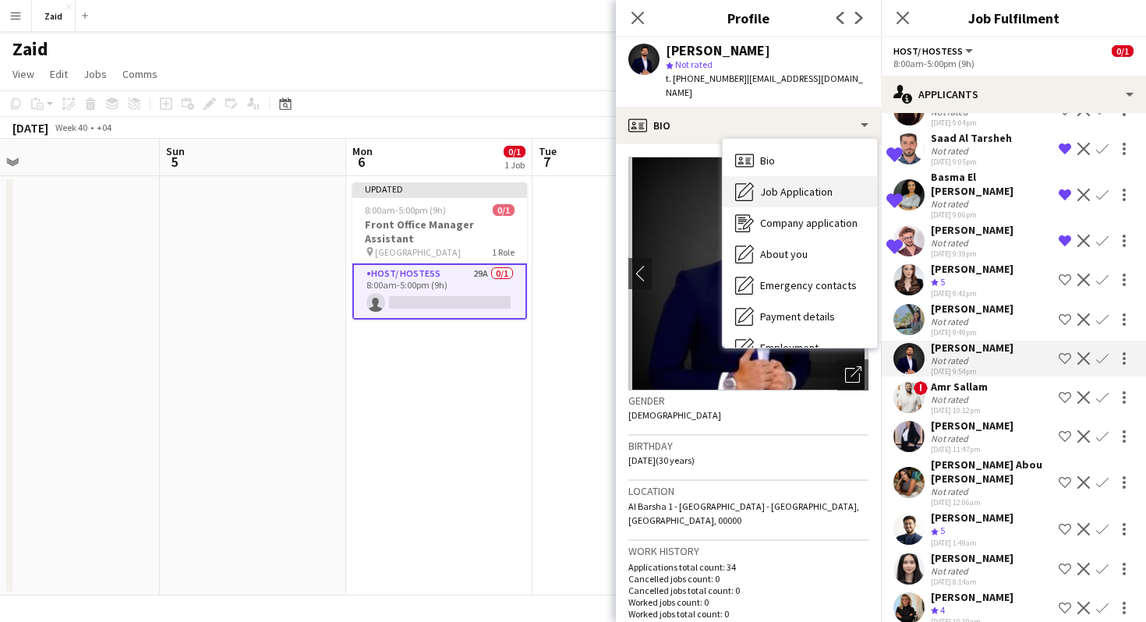
click at [849, 179] on div "Job Application Job Application" at bounding box center [800, 191] width 154 height 31
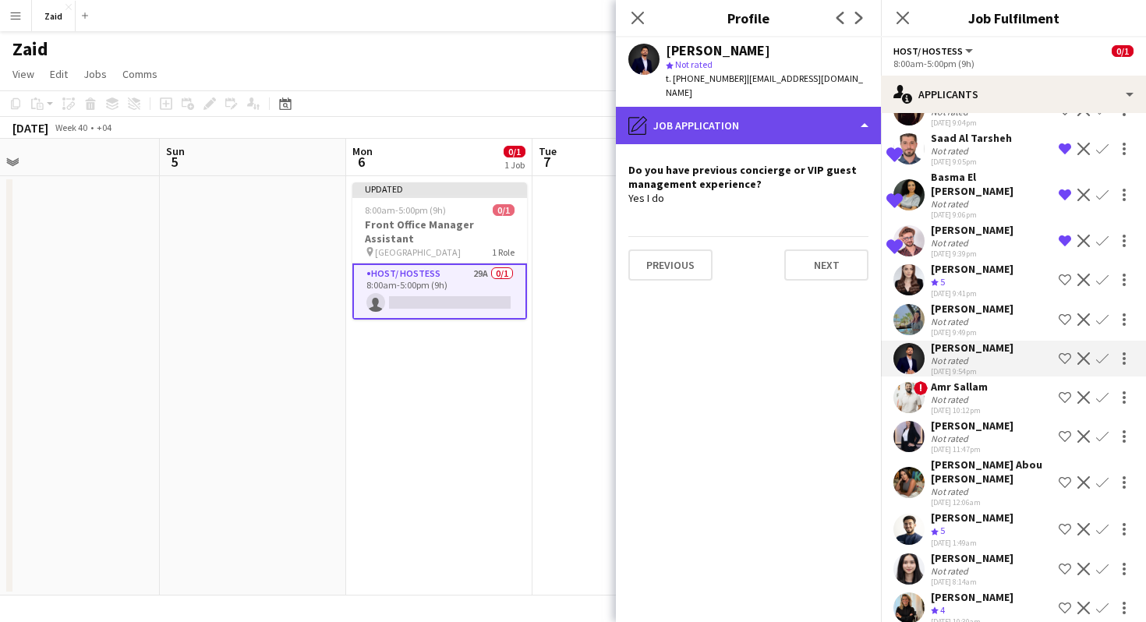
click at [817, 116] on div "pencil4 Job Application" at bounding box center [748, 125] width 265 height 37
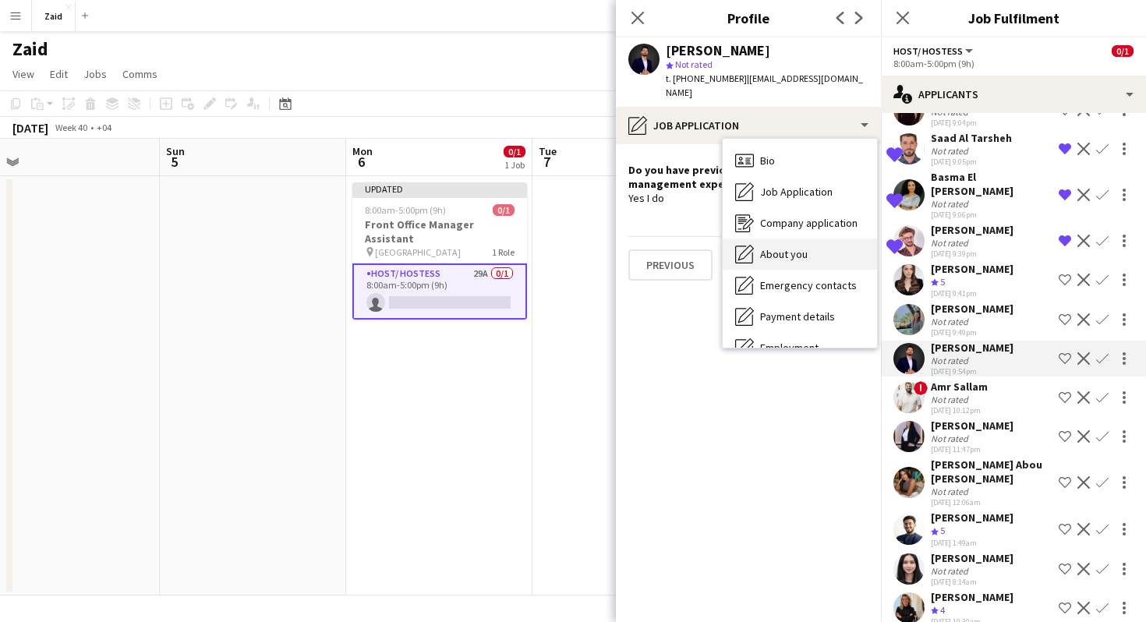
click at [828, 239] on div "About you About you" at bounding box center [800, 254] width 154 height 31
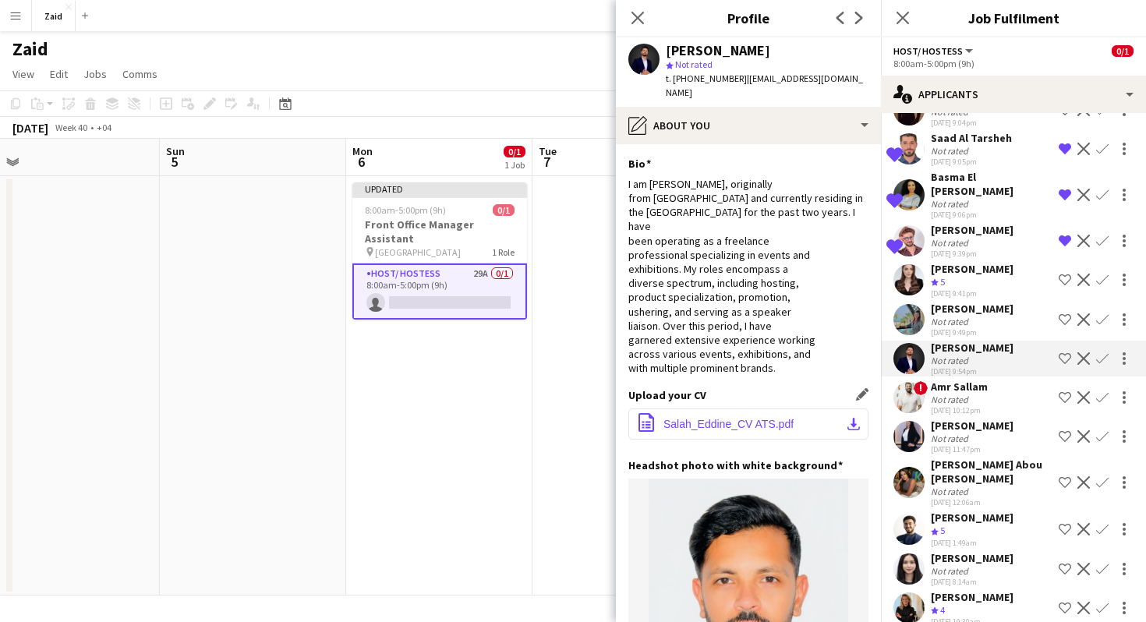
click at [747, 418] on span "Salah_Eddine_CV ATS.pdf" at bounding box center [728, 424] width 130 height 12
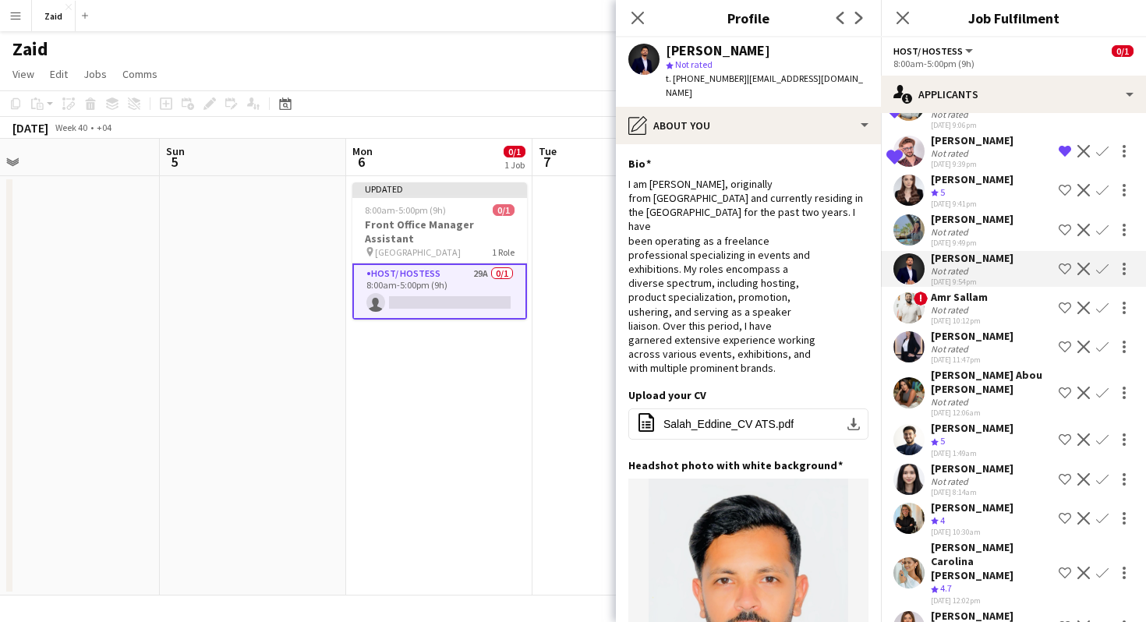
scroll to position [649, 0]
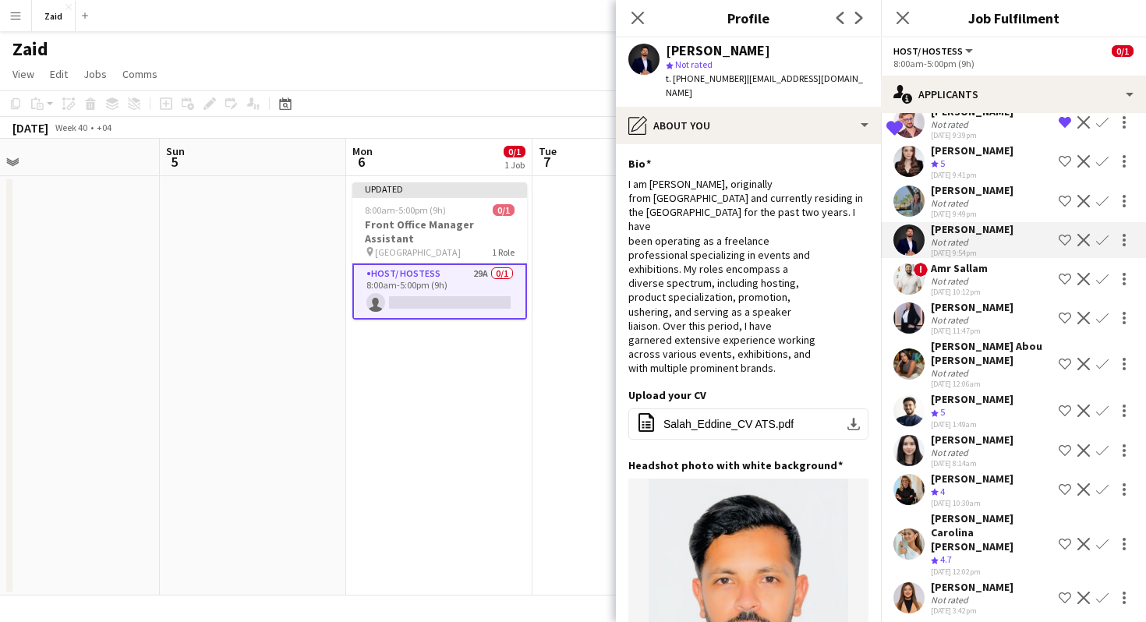
click at [1070, 234] on app-icon "Shortlist crew" at bounding box center [1065, 240] width 12 height 12
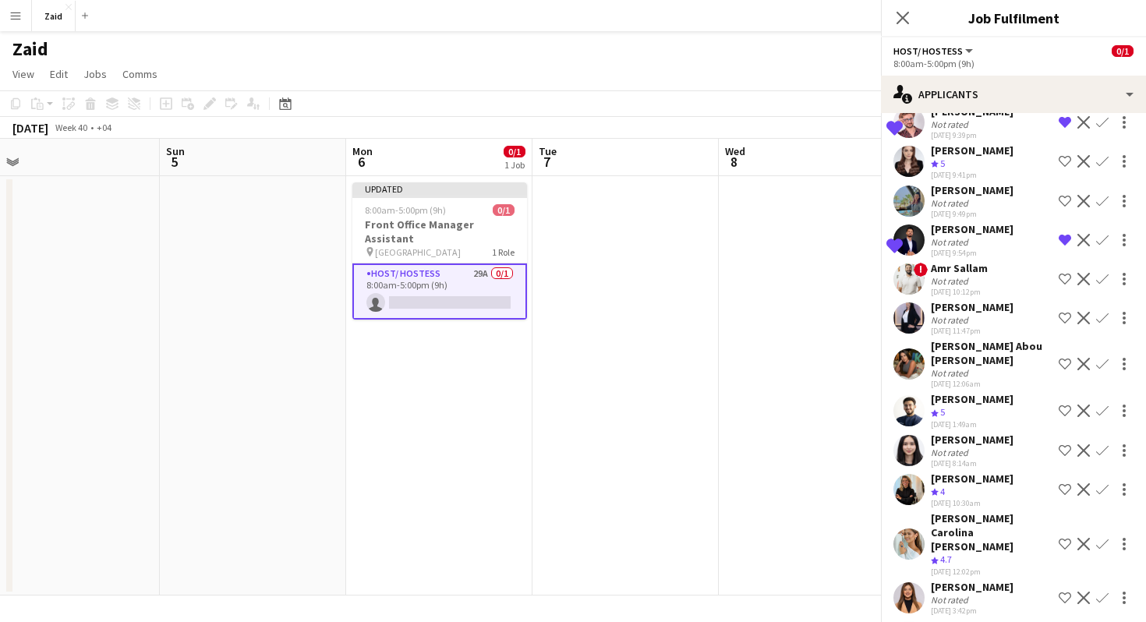
click at [1017, 261] on div "! Amr Sallam Not rated [DATE] 10:12pm Shortlist crew Decline Confirm" at bounding box center [1013, 279] width 265 height 36
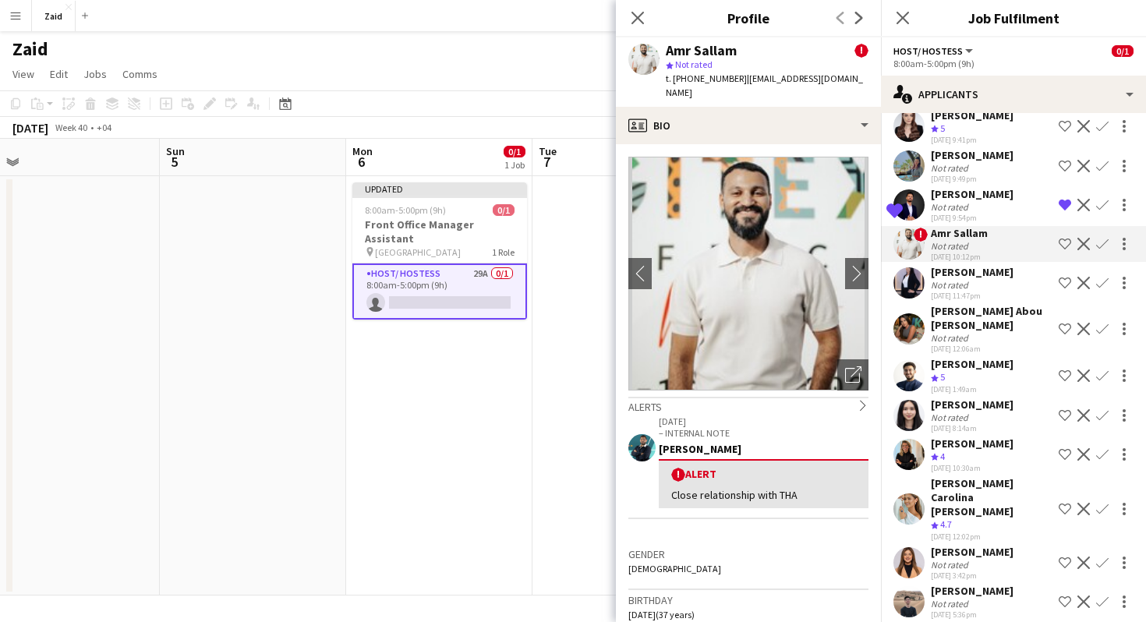
scroll to position [683, 0]
click at [967, 280] on div "Not rated" at bounding box center [951, 286] width 41 height 12
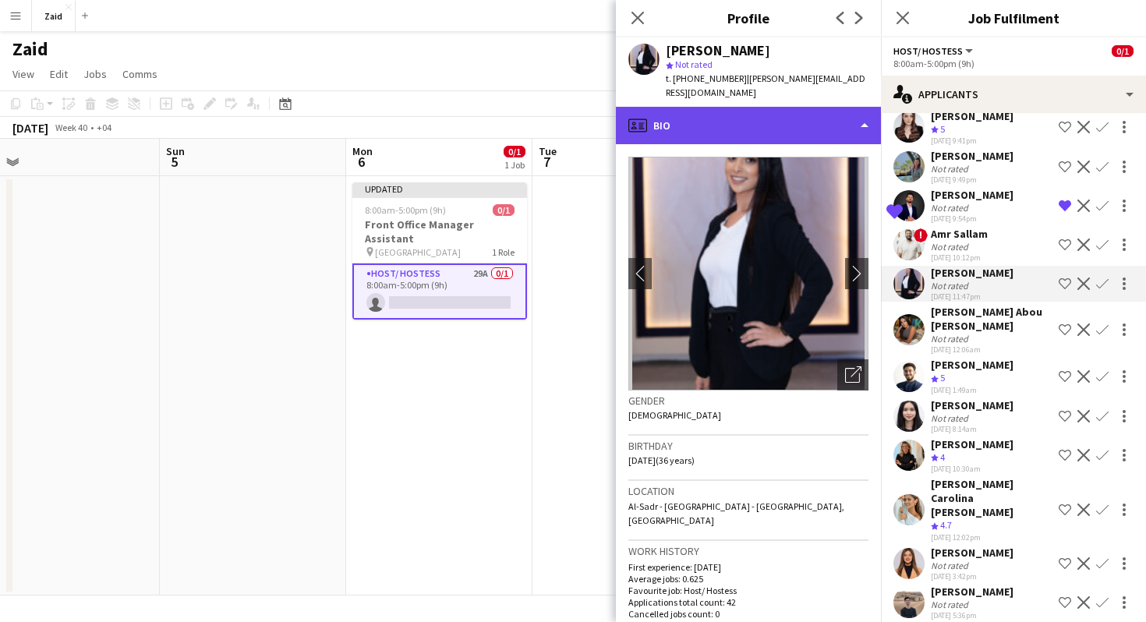
click at [809, 123] on div "profile Bio" at bounding box center [748, 125] width 265 height 37
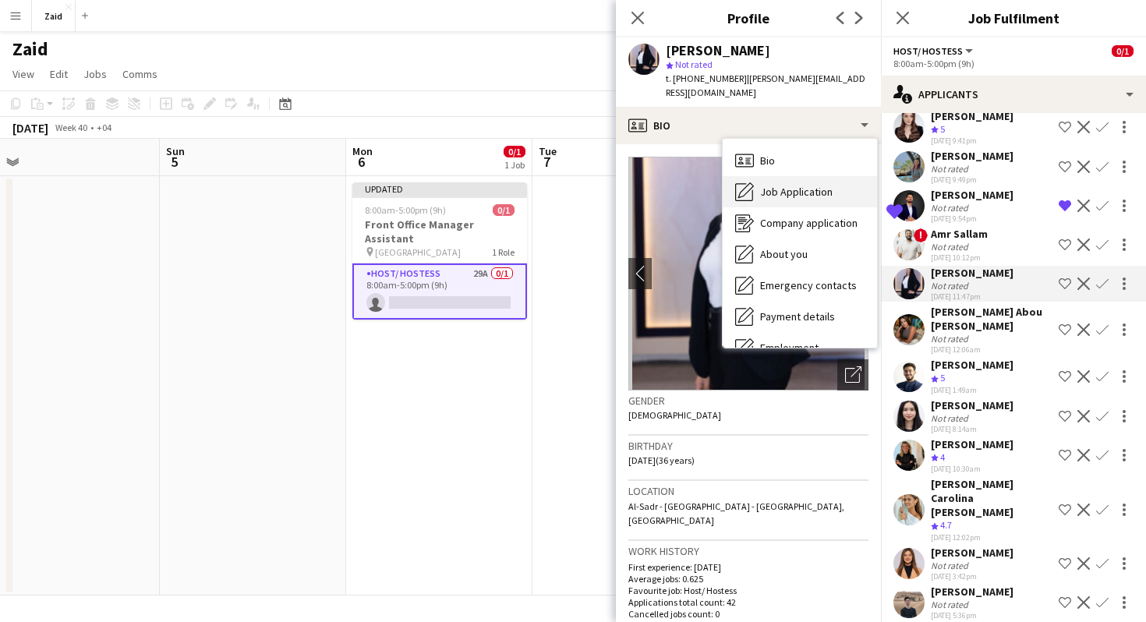
click at [819, 186] on div "Job Application Job Application" at bounding box center [800, 191] width 154 height 31
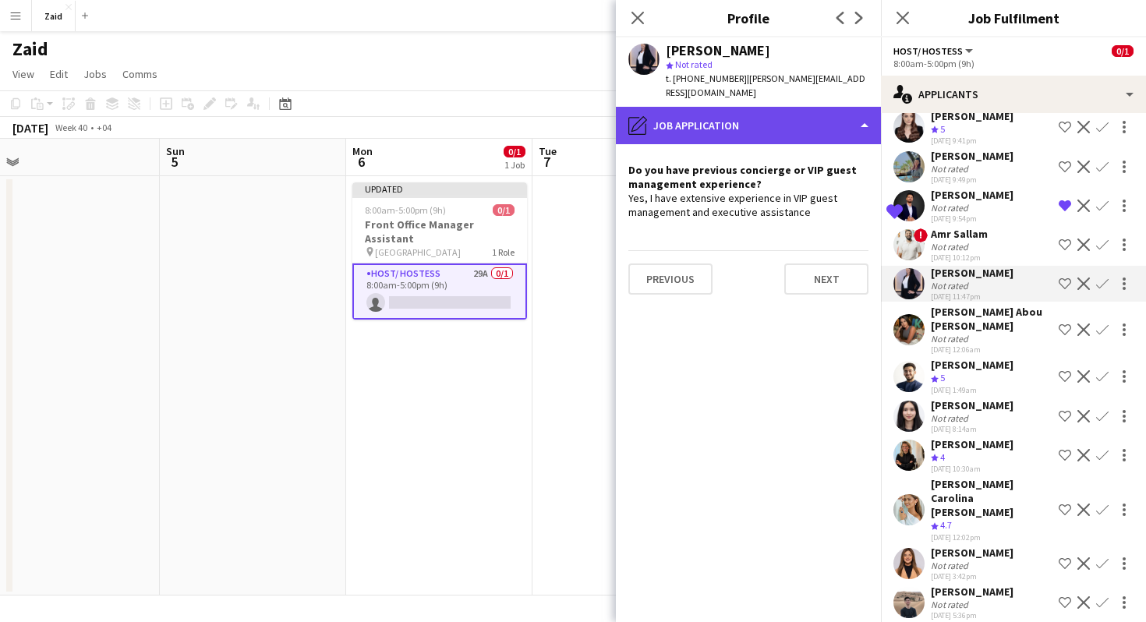
click at [804, 117] on div "pencil4 Job Application" at bounding box center [748, 125] width 265 height 37
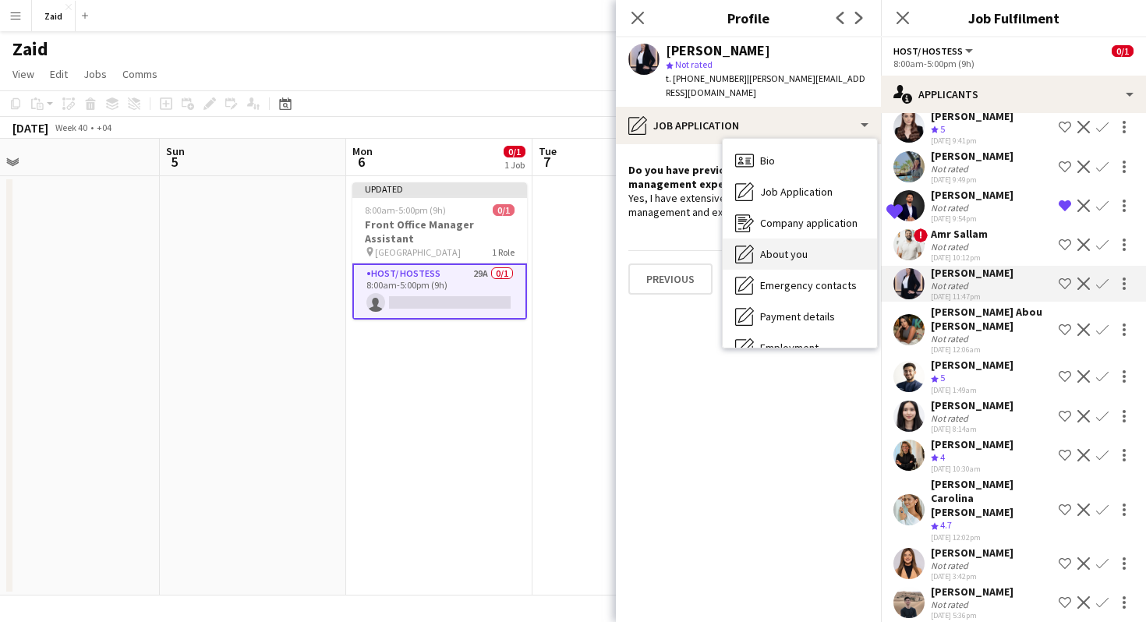
click at [833, 246] on div "About you About you" at bounding box center [800, 254] width 154 height 31
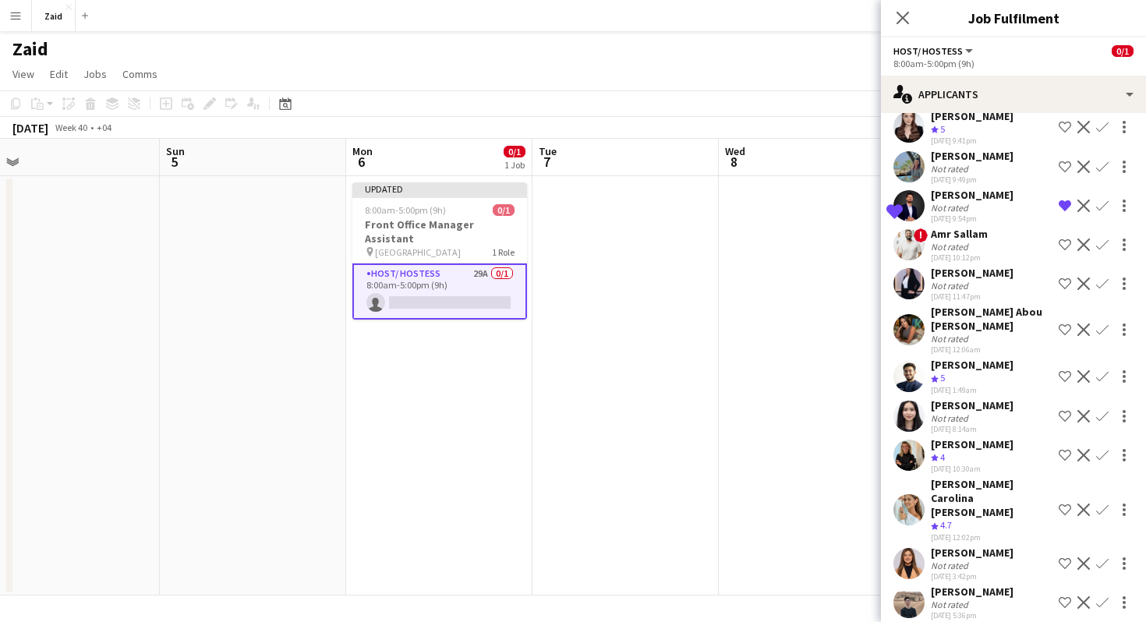
click at [974, 280] on div "Not rated" at bounding box center [972, 286] width 83 height 12
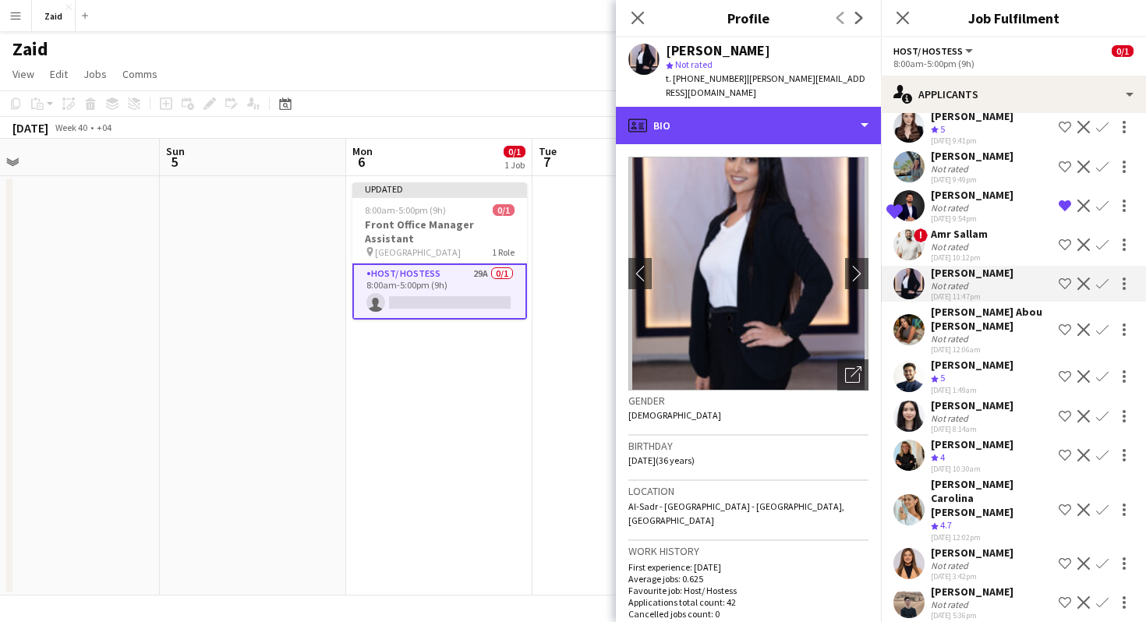
click at [823, 107] on div "profile Bio" at bounding box center [748, 125] width 265 height 37
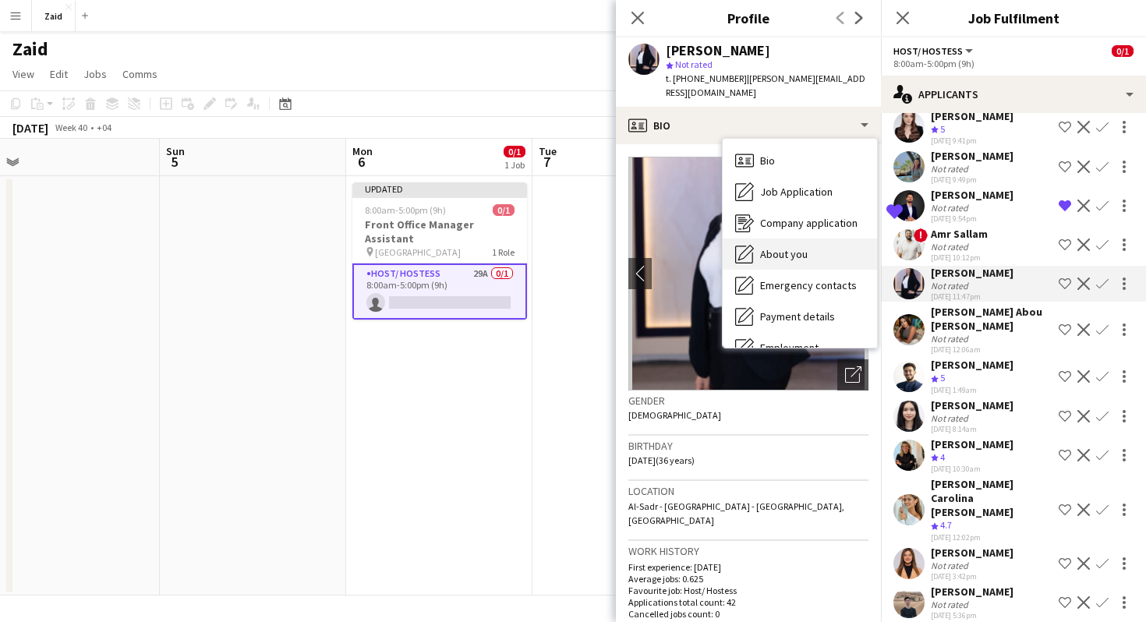
click at [834, 239] on div "About you About you" at bounding box center [800, 254] width 154 height 31
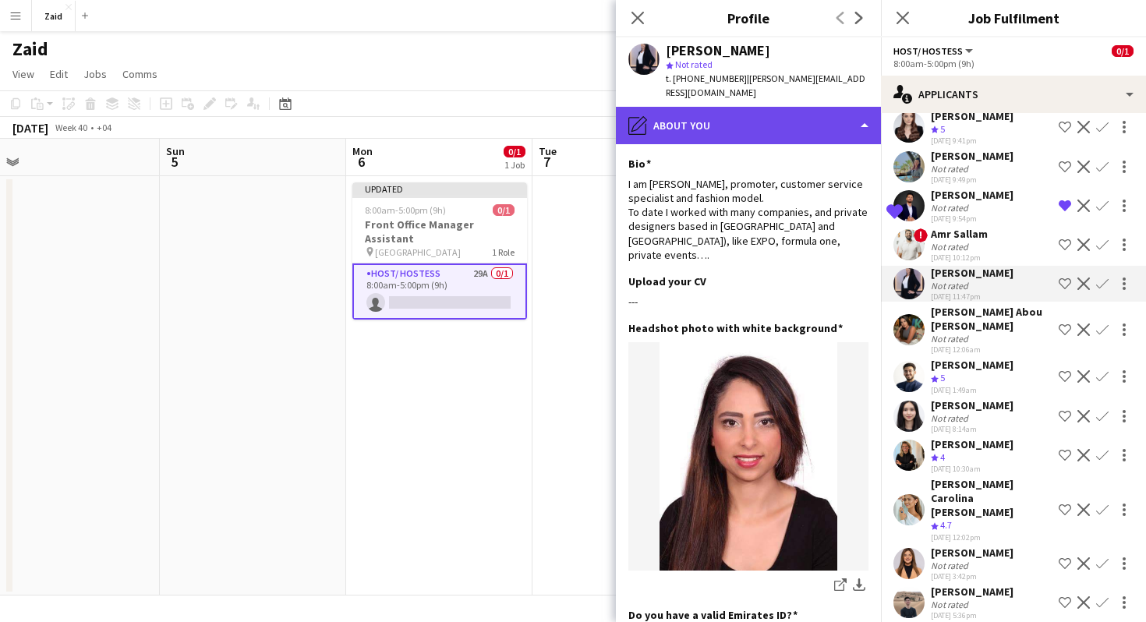
click at [805, 117] on div "pencil4 About you" at bounding box center [748, 125] width 265 height 37
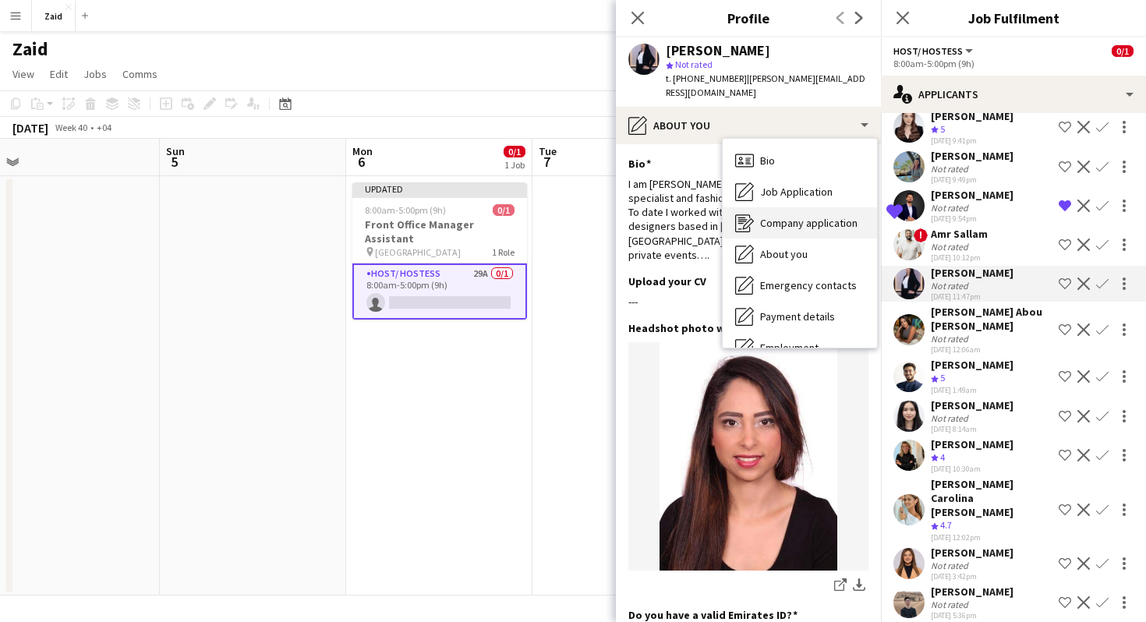
click at [833, 216] on span "Company application" at bounding box center [808, 223] width 97 height 14
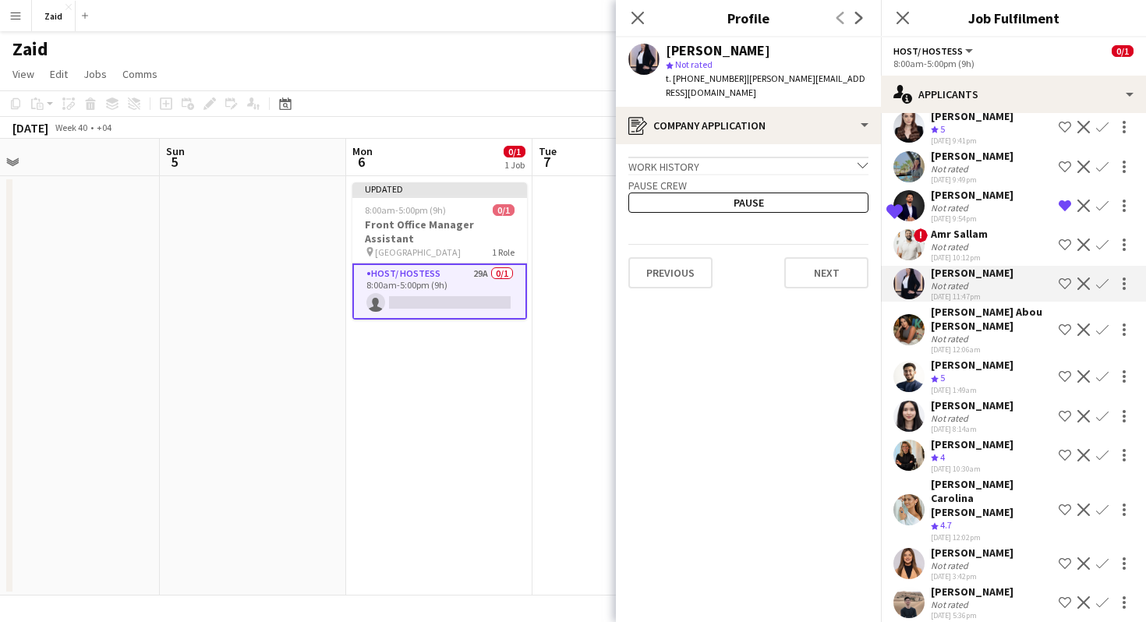
click at [806, 157] on div "Work history chevron-down" at bounding box center [748, 165] width 240 height 17
click at [806, 157] on div "Work history chevron-right" at bounding box center [748, 165] width 240 height 17
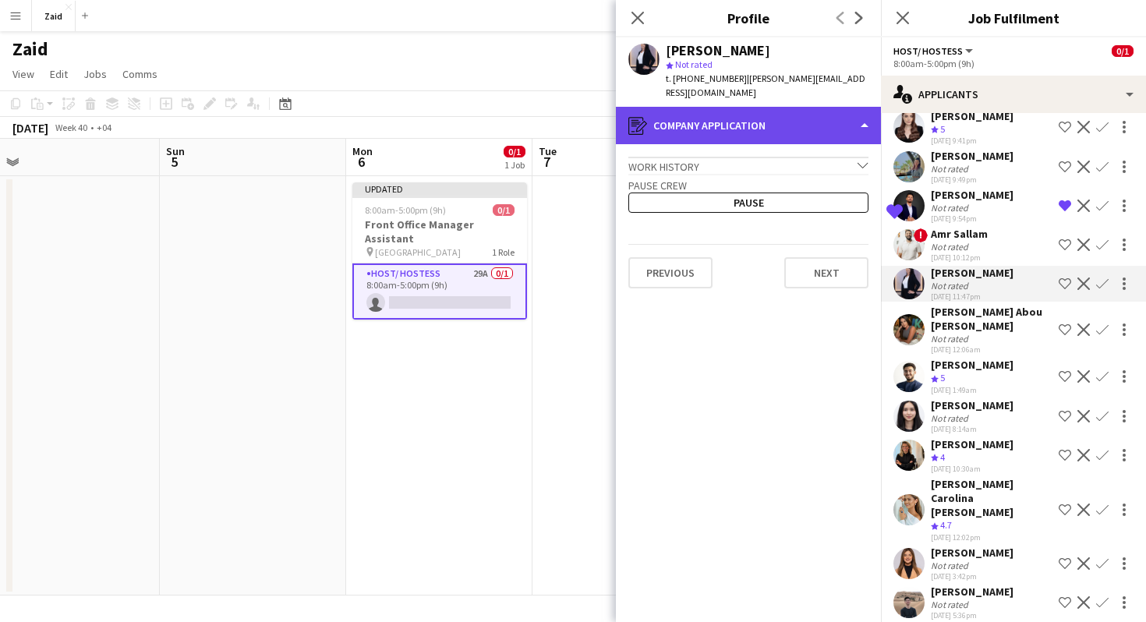
click at [798, 117] on div "register Company application" at bounding box center [748, 125] width 265 height 37
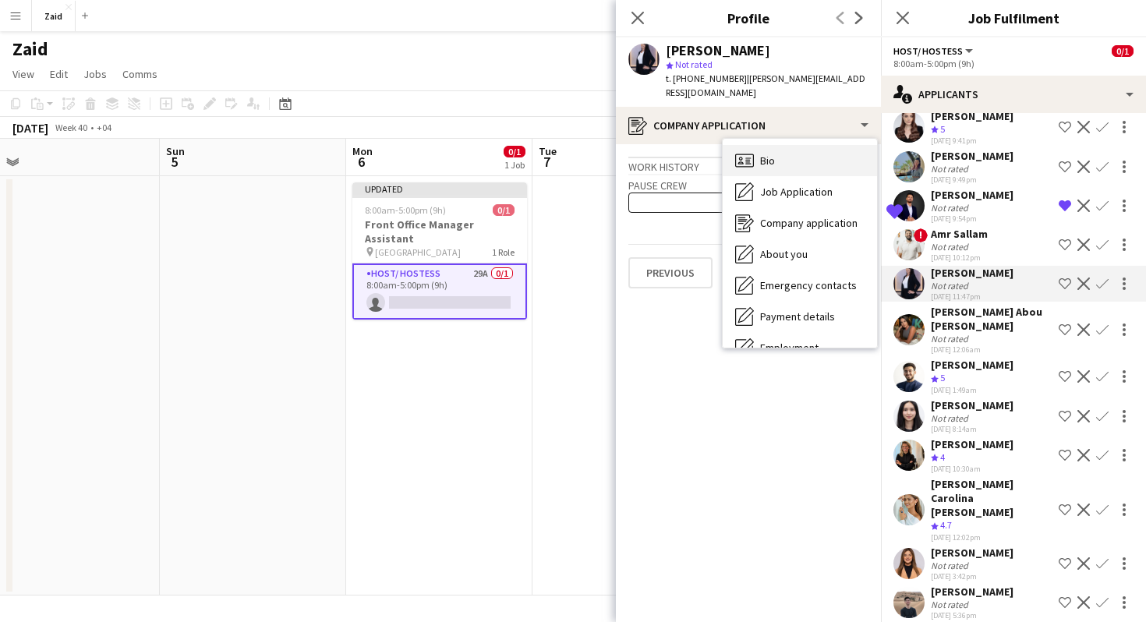
click at [808, 150] on div "Bio Bio" at bounding box center [800, 160] width 154 height 31
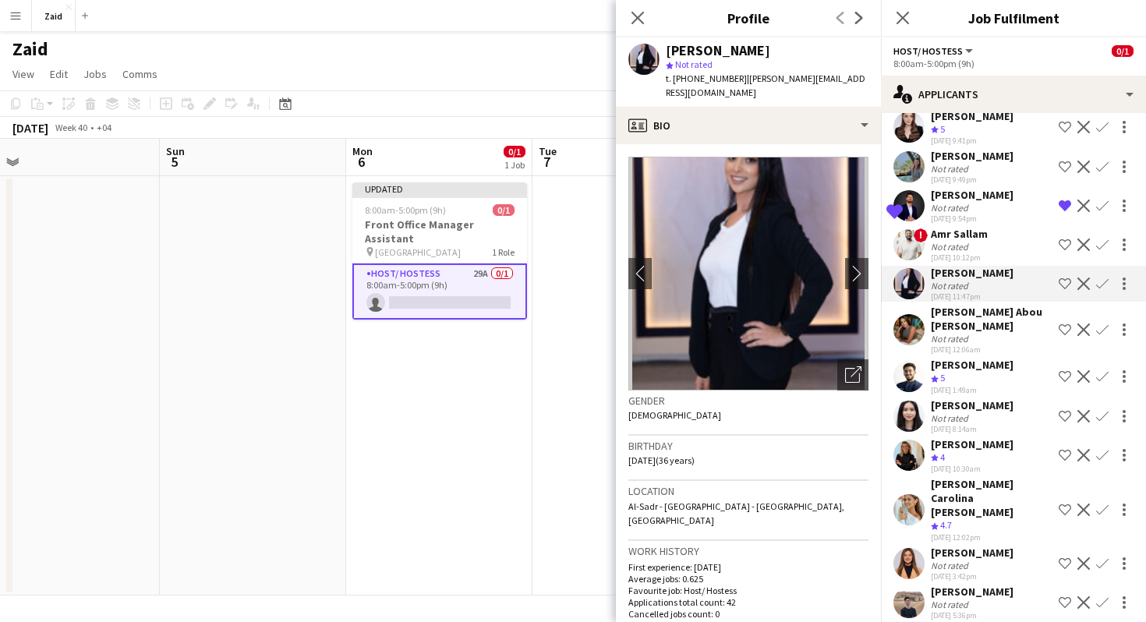
click at [976, 345] on div "[DATE] 12:06am" at bounding box center [992, 350] width 122 height 10
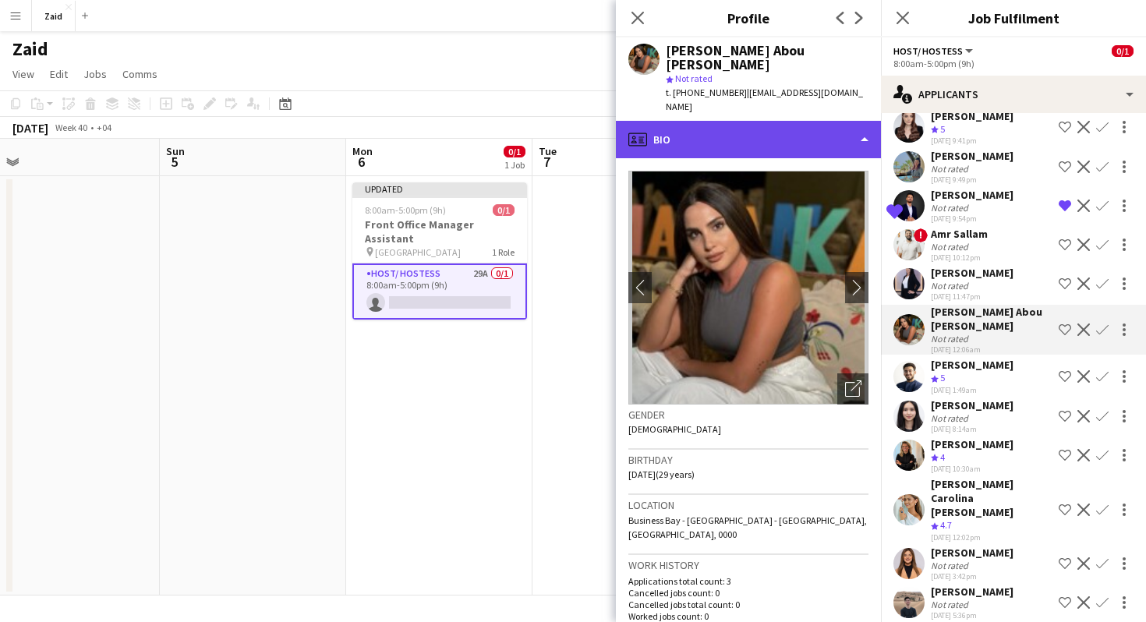
click at [814, 123] on div "profile Bio" at bounding box center [748, 139] width 265 height 37
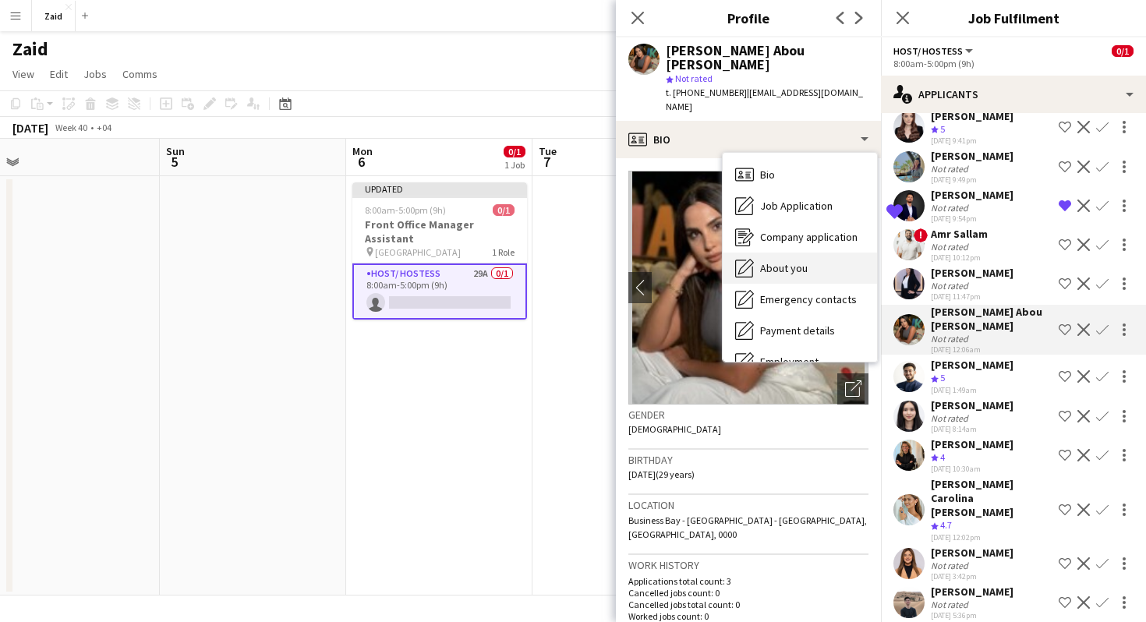
click at [810, 253] on div "About you About you" at bounding box center [800, 268] width 154 height 31
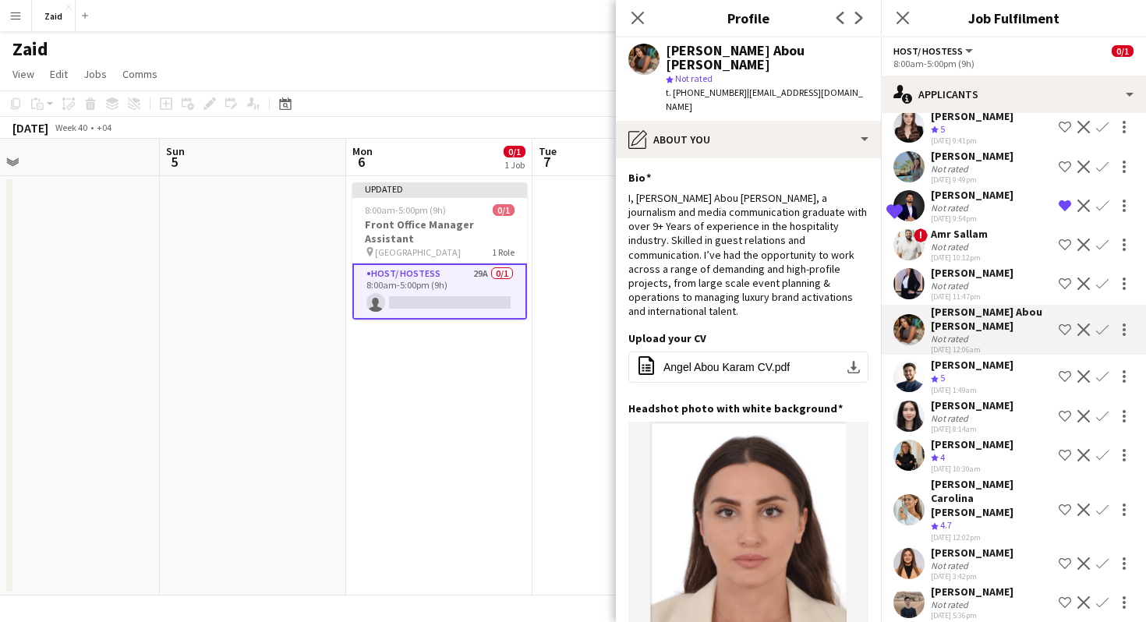
click at [996, 412] on div "Not rated" at bounding box center [972, 418] width 83 height 12
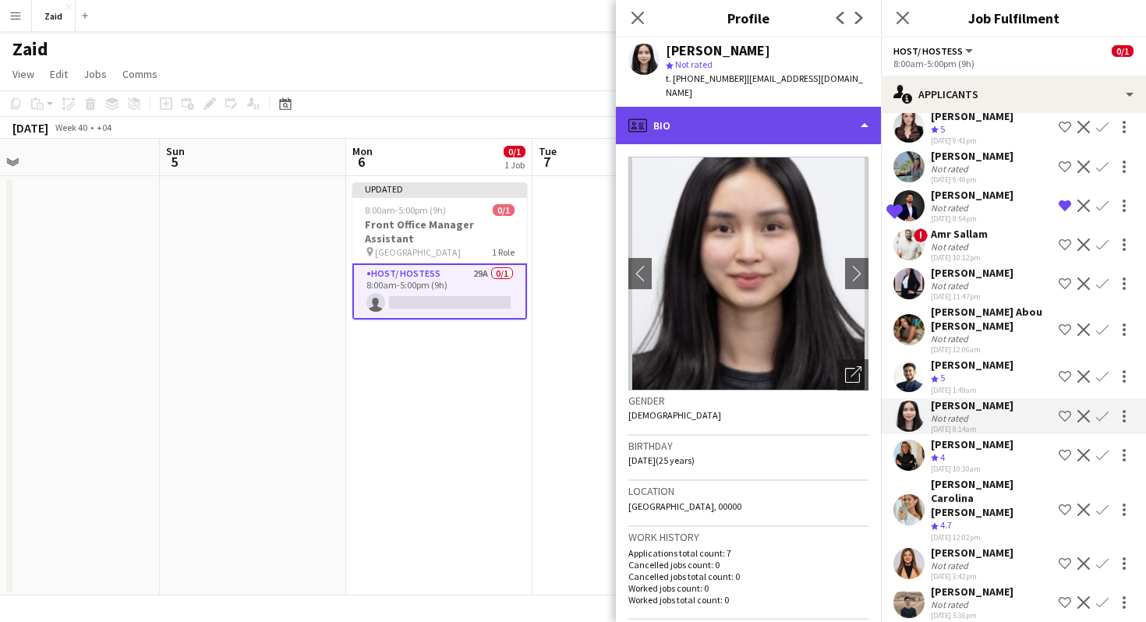
click at [849, 115] on div "profile Bio" at bounding box center [748, 125] width 265 height 37
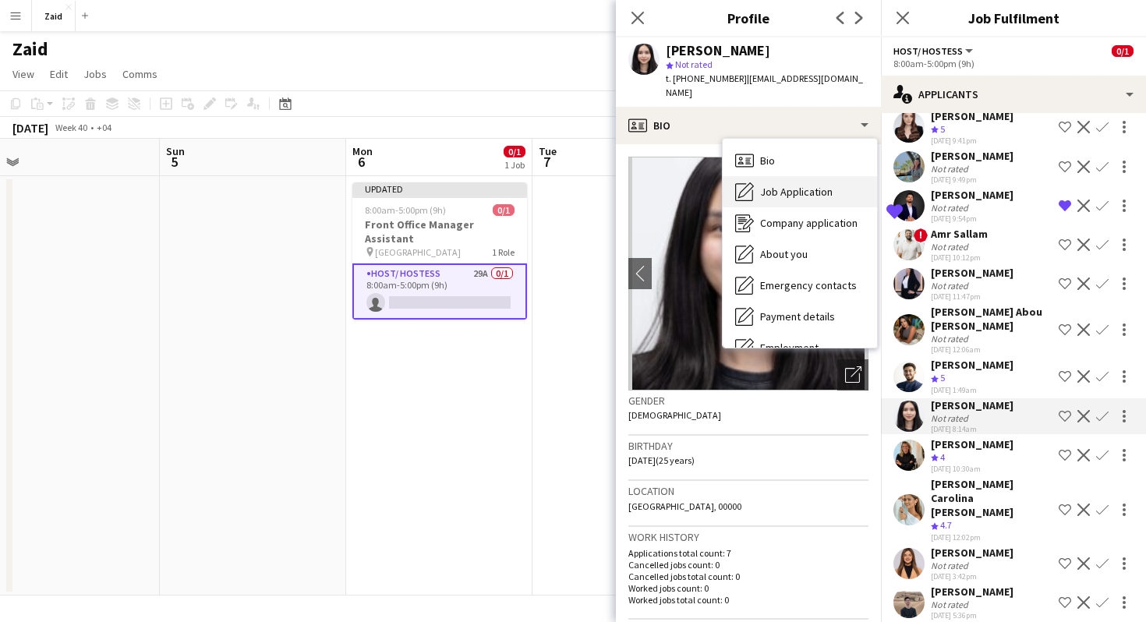
click at [835, 176] on div "Job Application Job Application" at bounding box center [800, 191] width 154 height 31
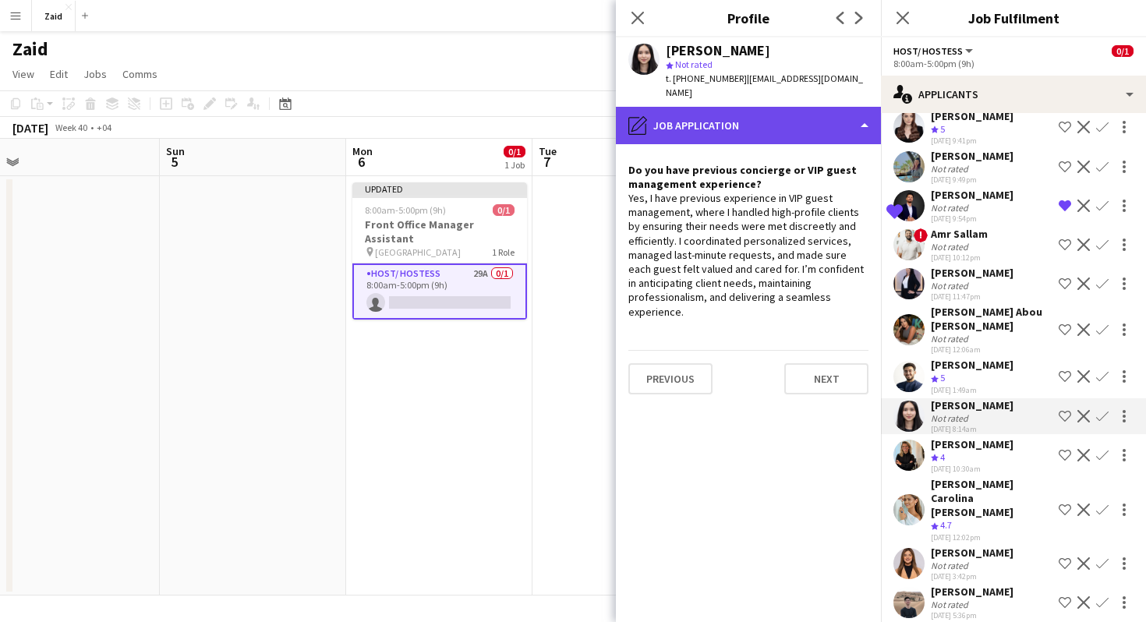
click at [826, 118] on div "pencil4 Job Application" at bounding box center [748, 125] width 265 height 37
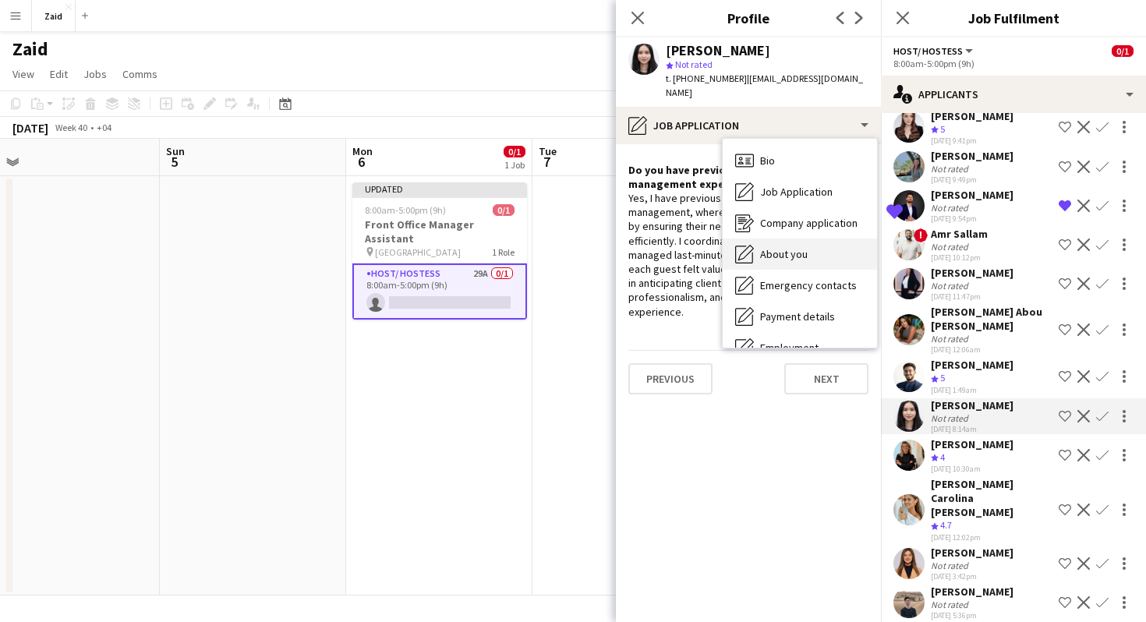
click at [834, 243] on div "About you About you" at bounding box center [800, 254] width 154 height 31
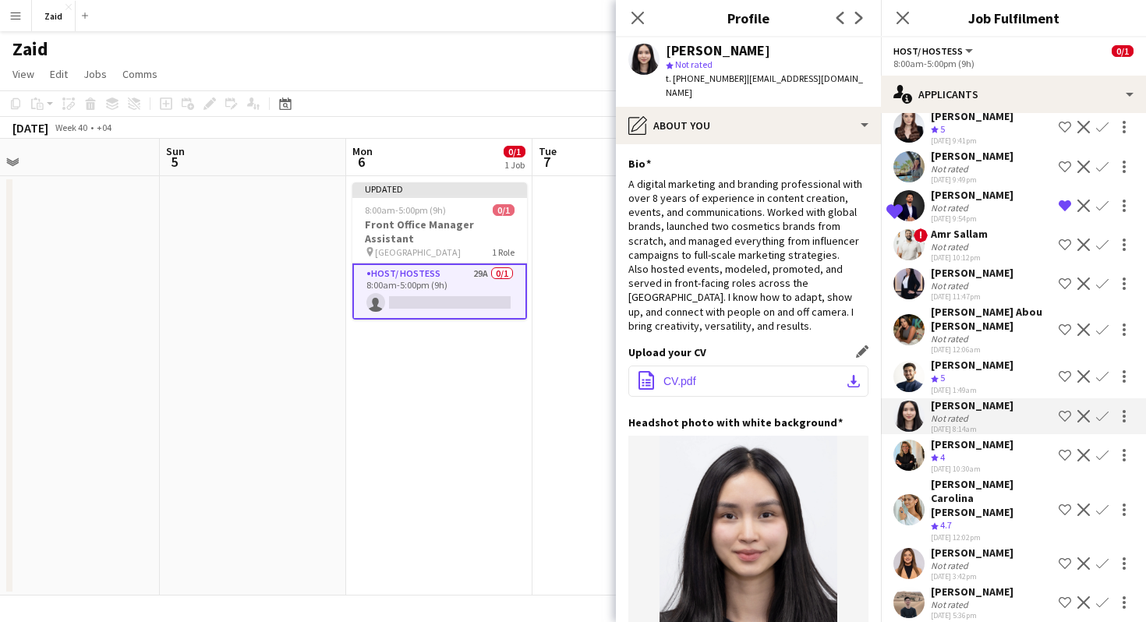
click at [730, 366] on button "office-file-sheet CV.pdf download-bottom" at bounding box center [748, 381] width 240 height 31
click at [772, 366] on button "office-file-sheet CV.pdf download-bottom" at bounding box center [748, 381] width 240 height 31
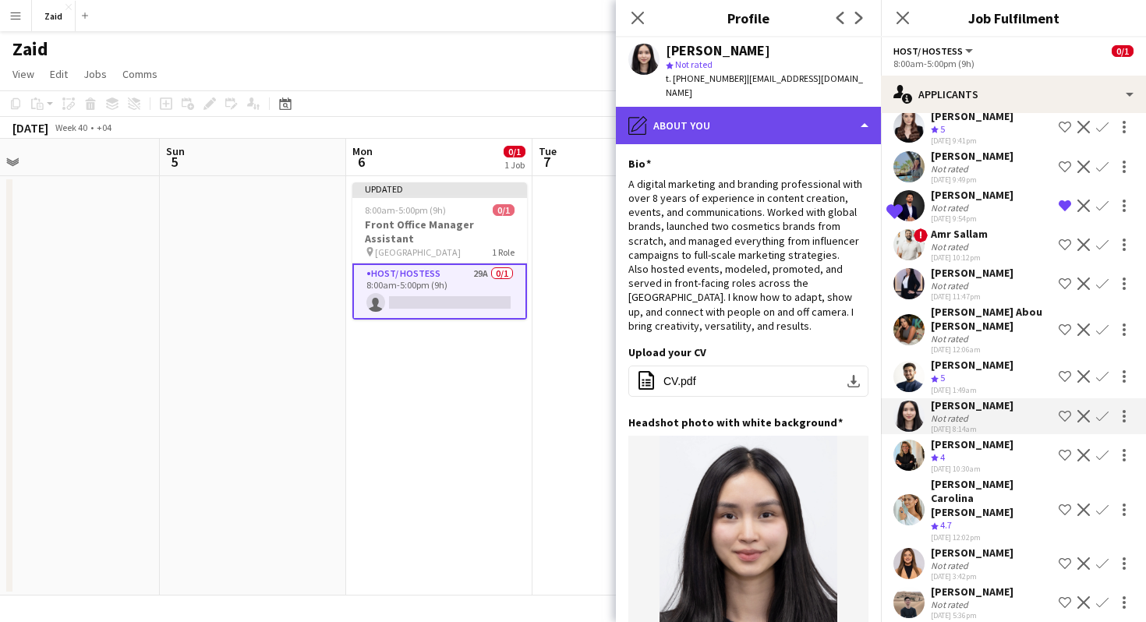
click at [830, 107] on div "pencil4 About you" at bounding box center [748, 125] width 265 height 37
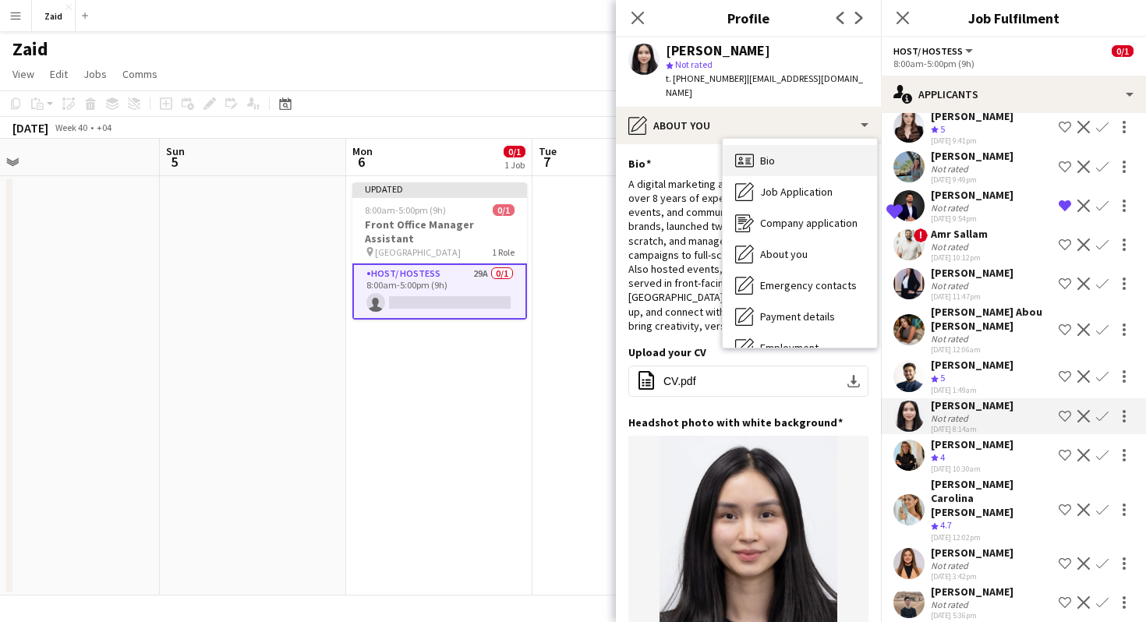
click at [828, 145] on div "Bio Bio" at bounding box center [800, 160] width 154 height 31
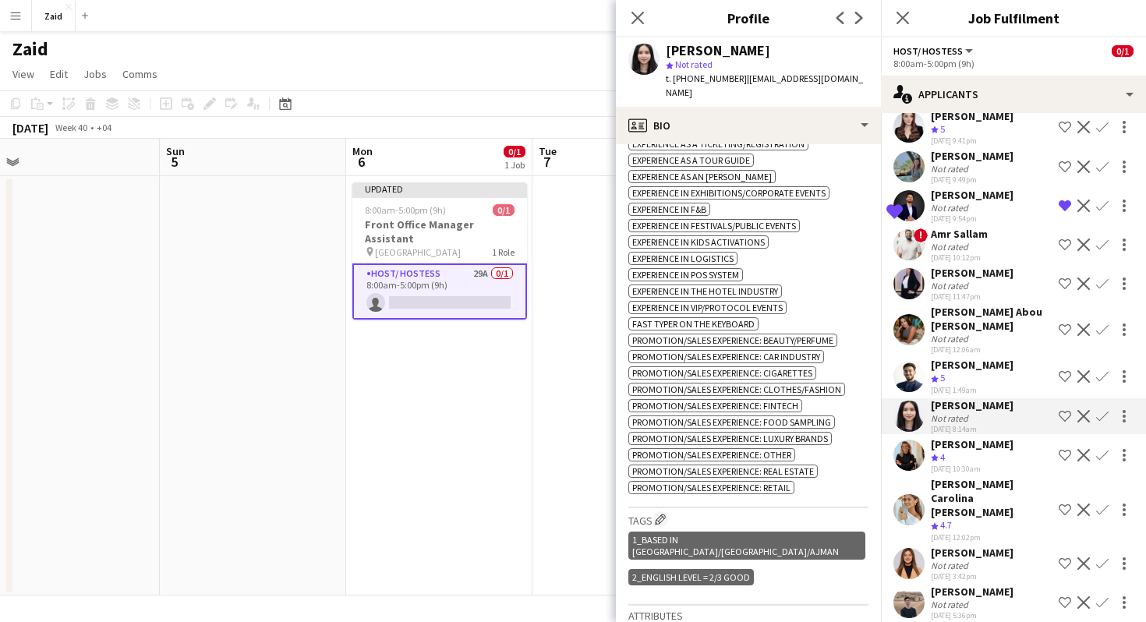
scroll to position [0, 0]
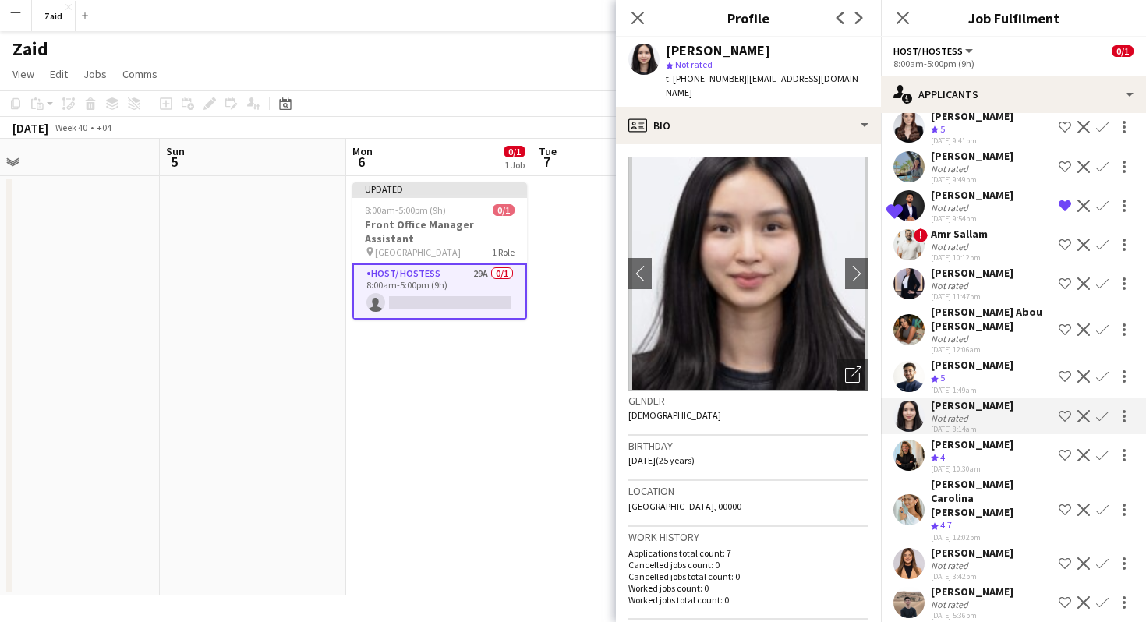
click at [1067, 410] on app-icon "Shortlist crew" at bounding box center [1065, 416] width 12 height 12
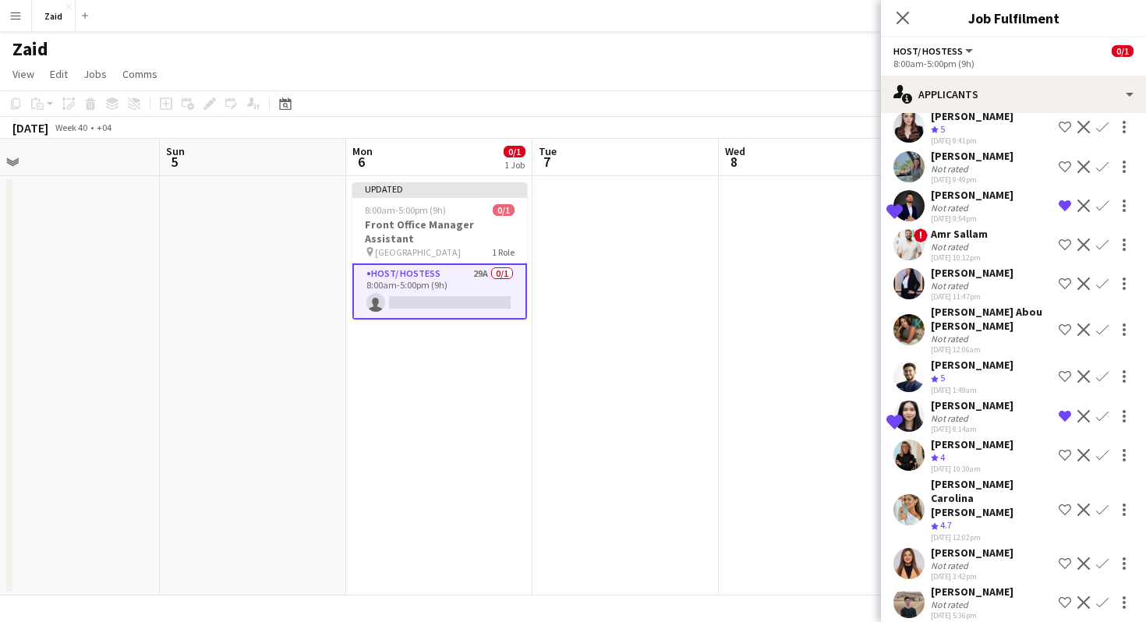
click at [1020, 437] on div "[PERSON_NAME] Crew rating 4 [DATE] 10:30am Shortlist crew Decline Confirm" at bounding box center [1013, 455] width 265 height 37
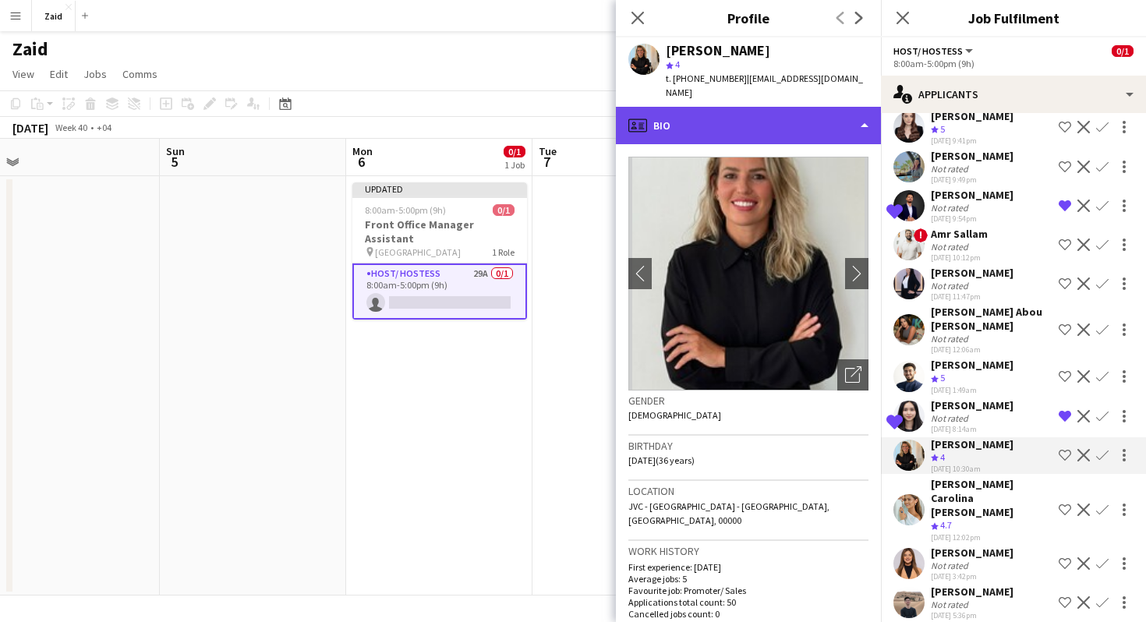
click at [834, 116] on div "profile Bio" at bounding box center [748, 125] width 265 height 37
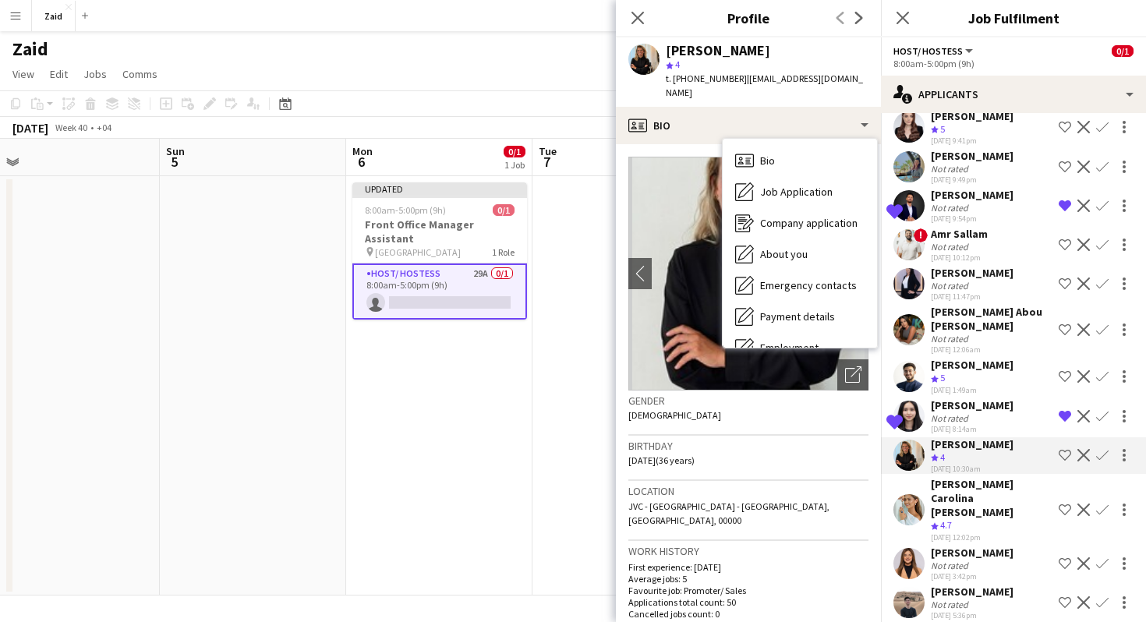
click at [977, 464] on div "[DATE] 10:30am" at bounding box center [972, 469] width 83 height 10
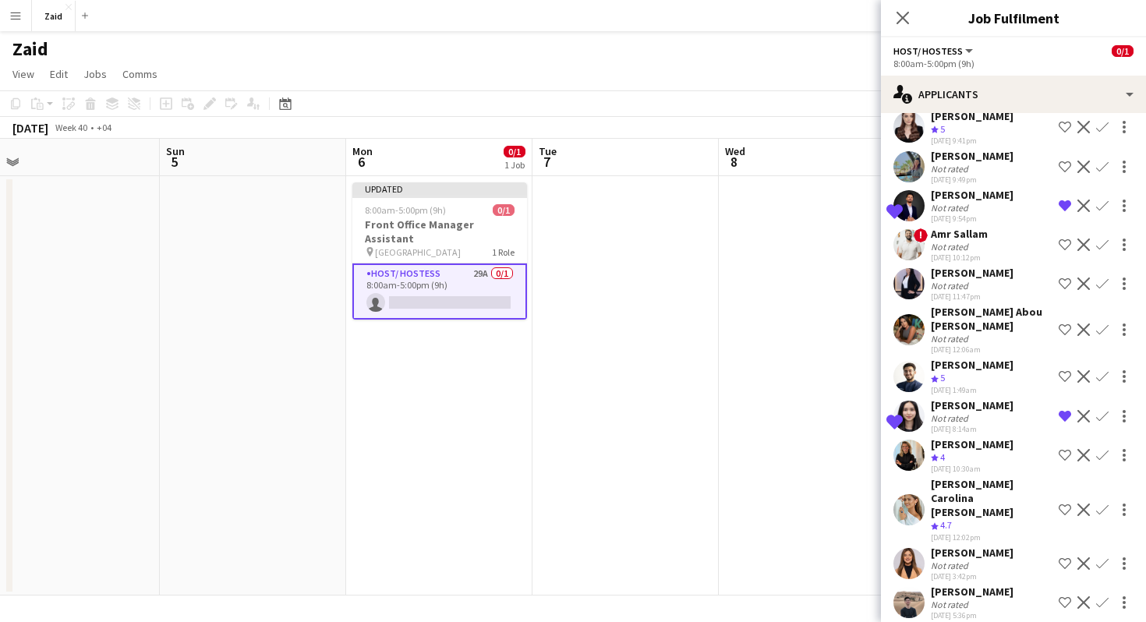
click at [978, 477] on div "[PERSON_NAME] Carolina [PERSON_NAME]" at bounding box center [992, 498] width 122 height 42
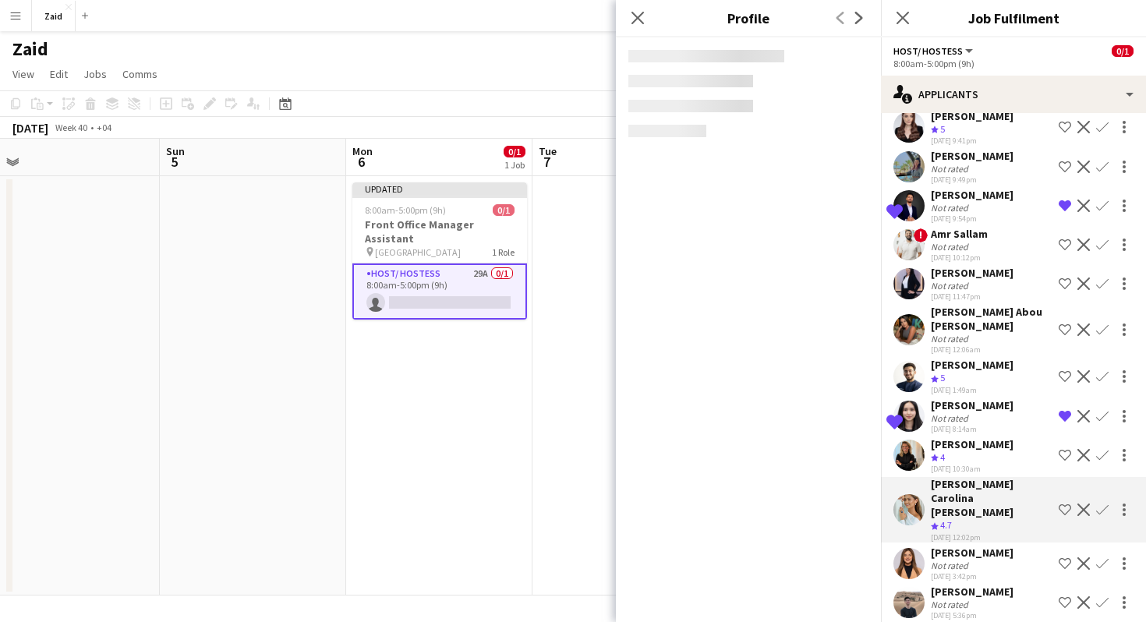
scroll to position [730, 0]
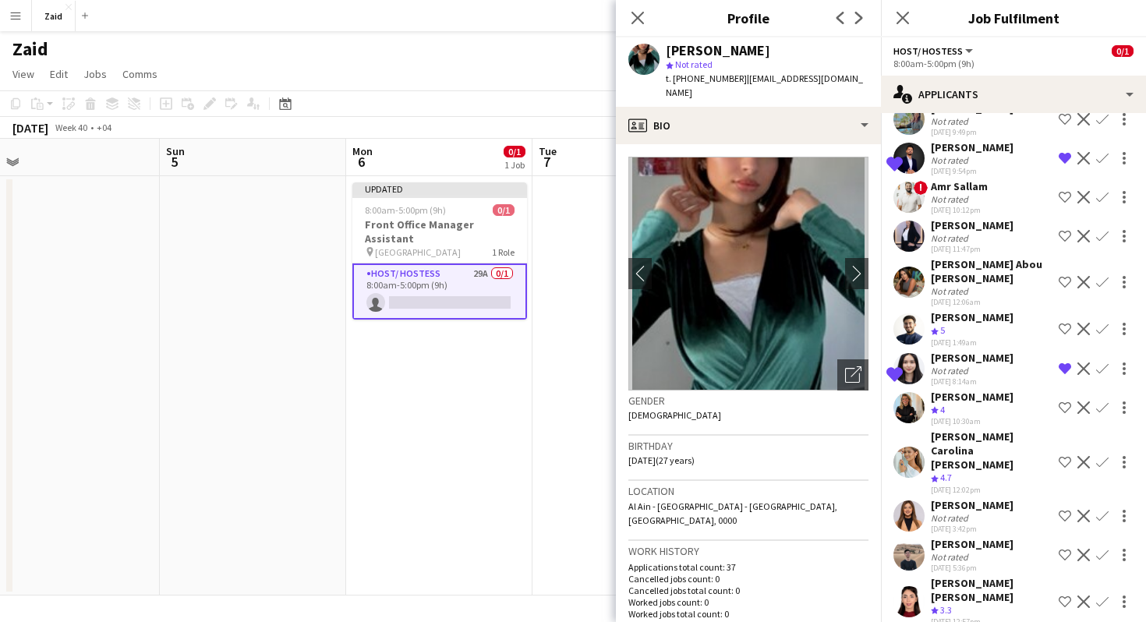
click at [992, 576] on div "[PERSON_NAME] [PERSON_NAME]" at bounding box center [992, 590] width 122 height 28
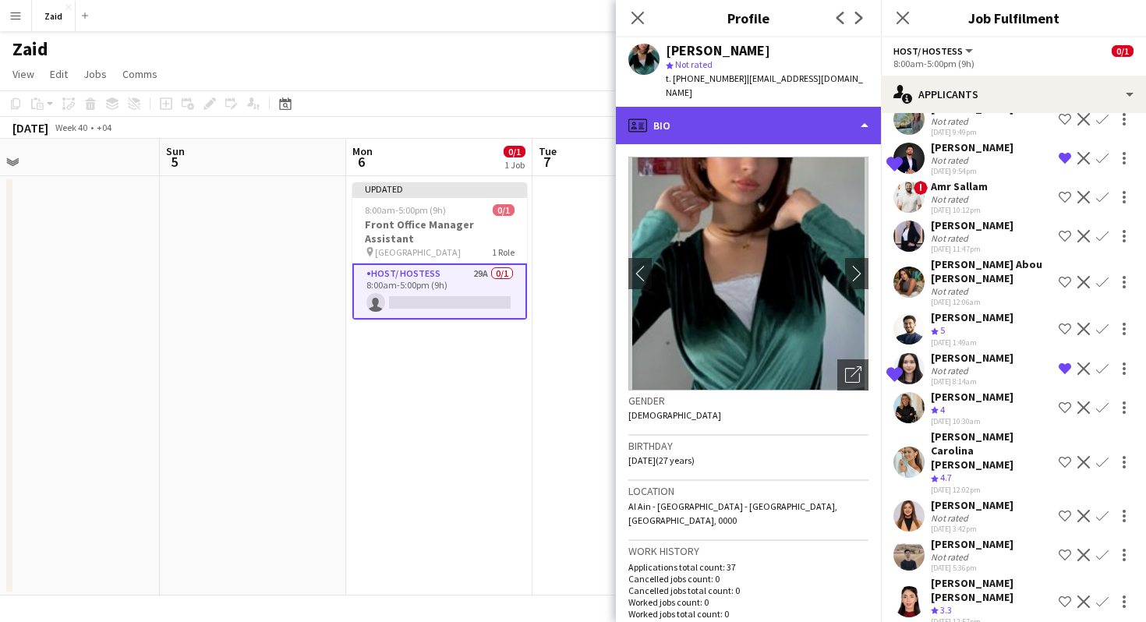
click at [815, 111] on div "profile Bio" at bounding box center [748, 125] width 265 height 37
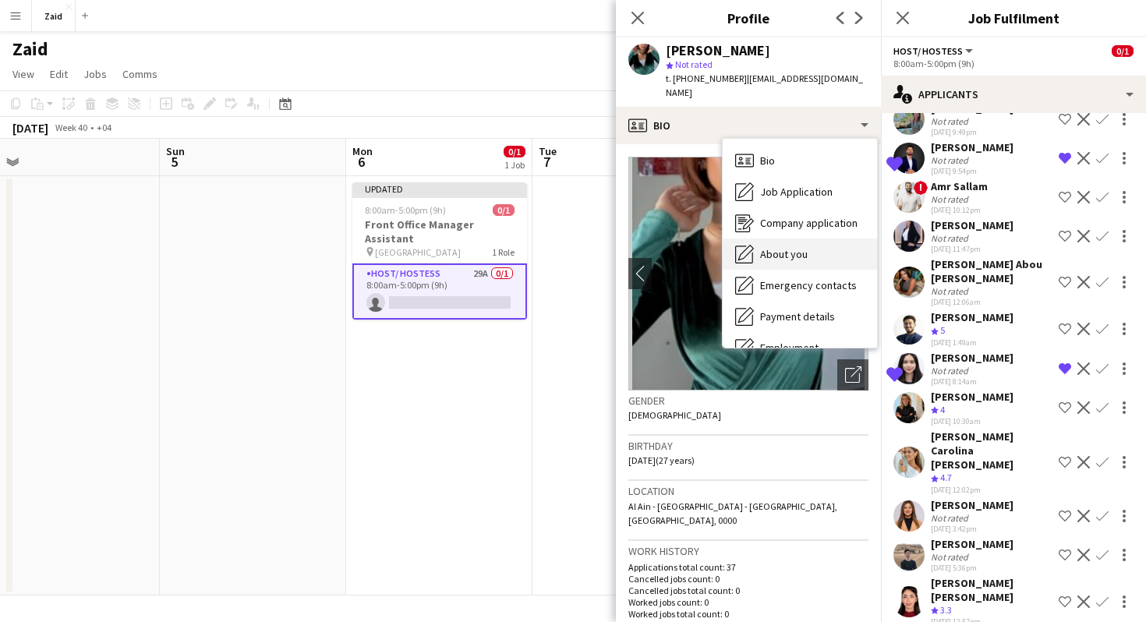
click at [848, 252] on div "About you About you" at bounding box center [800, 254] width 154 height 31
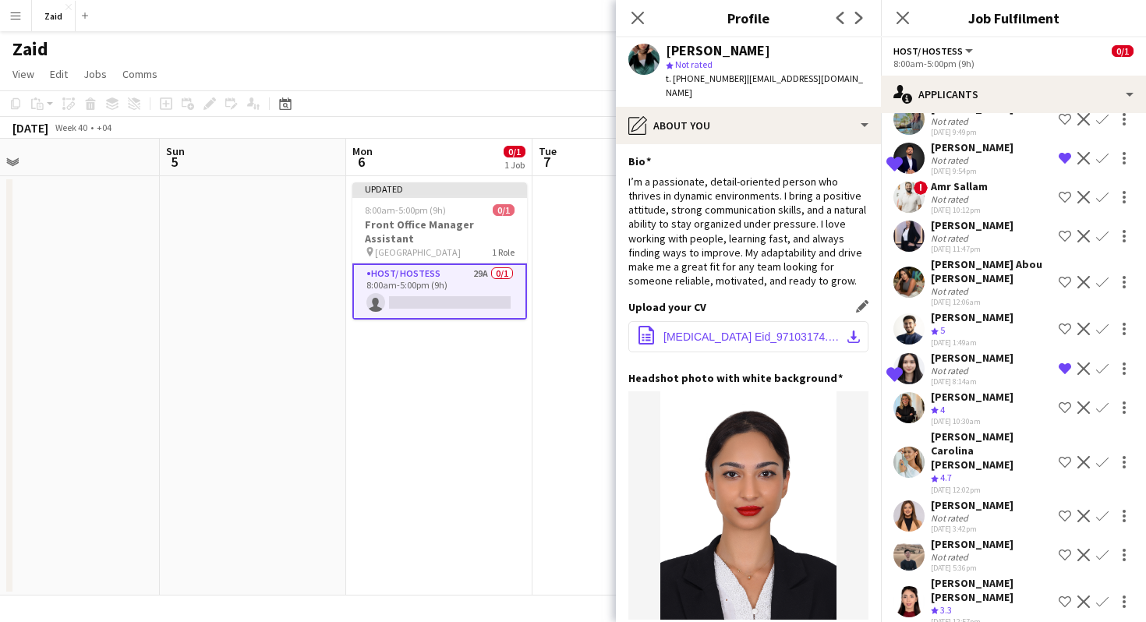
scroll to position [0, 0]
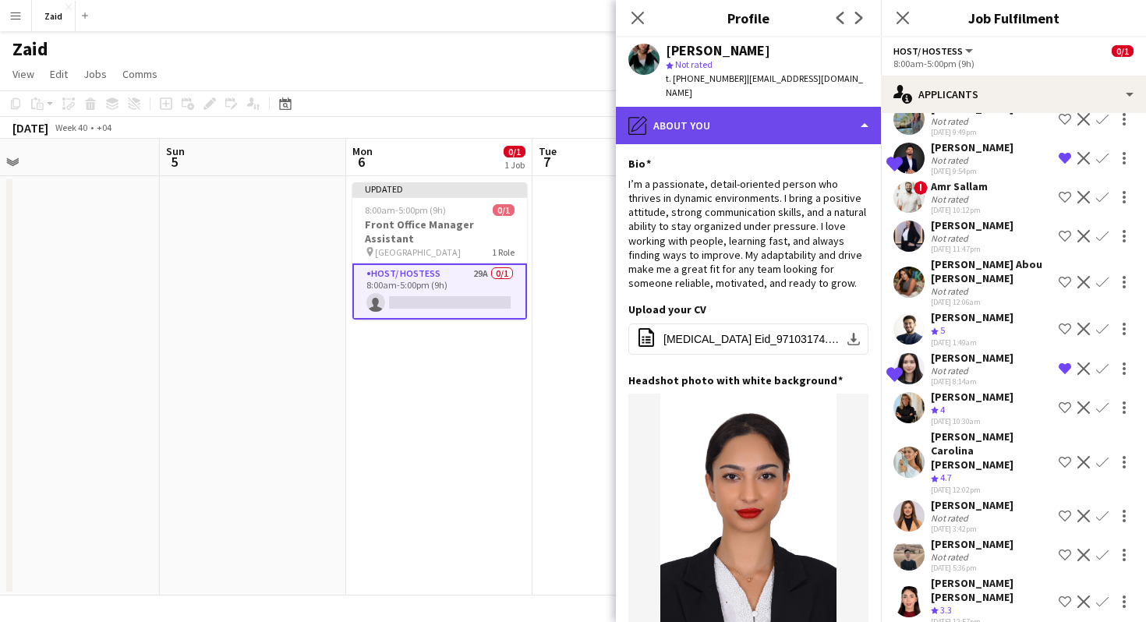
click at [797, 126] on div "pencil4 About you" at bounding box center [748, 125] width 265 height 37
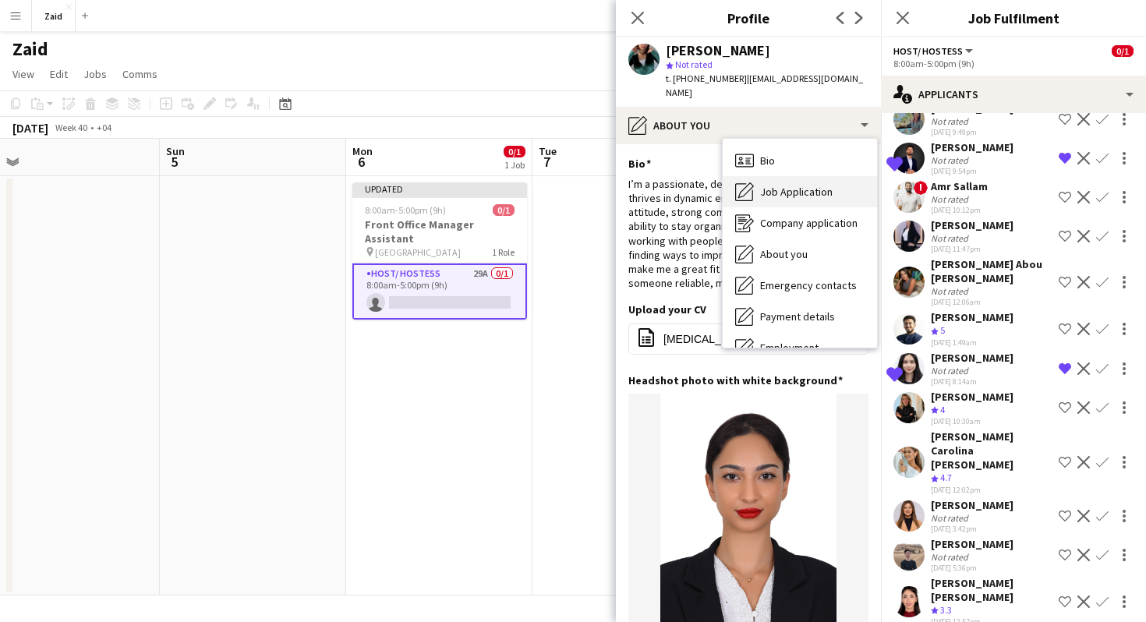
click at [815, 176] on div "Job Application Job Application" at bounding box center [800, 191] width 154 height 31
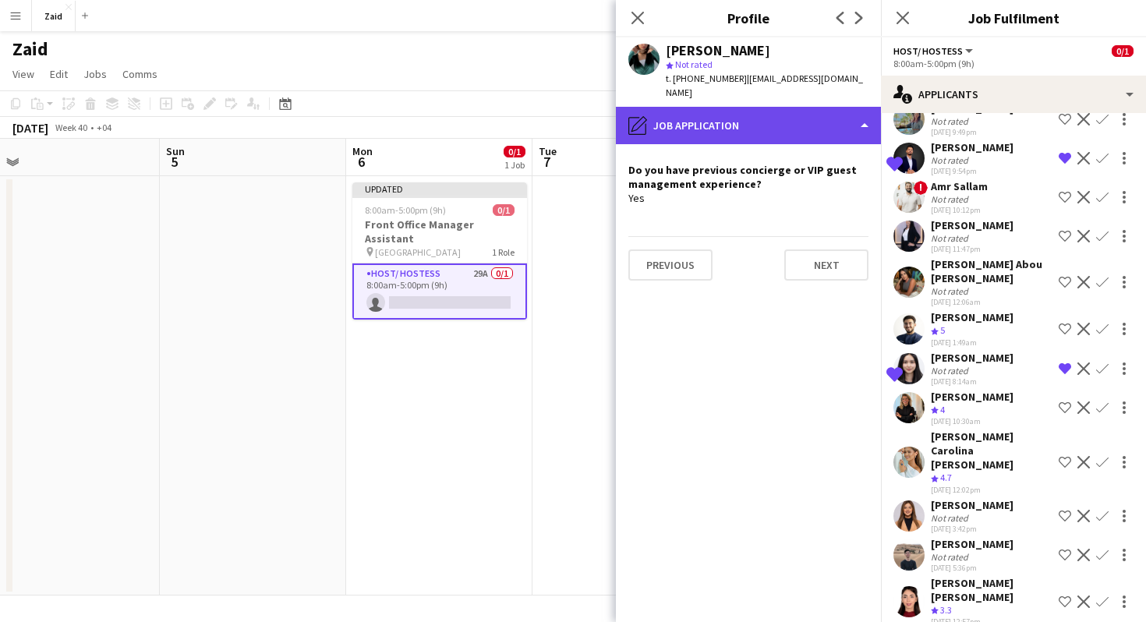
click at [797, 129] on div "pencil4 Job Application" at bounding box center [748, 125] width 265 height 37
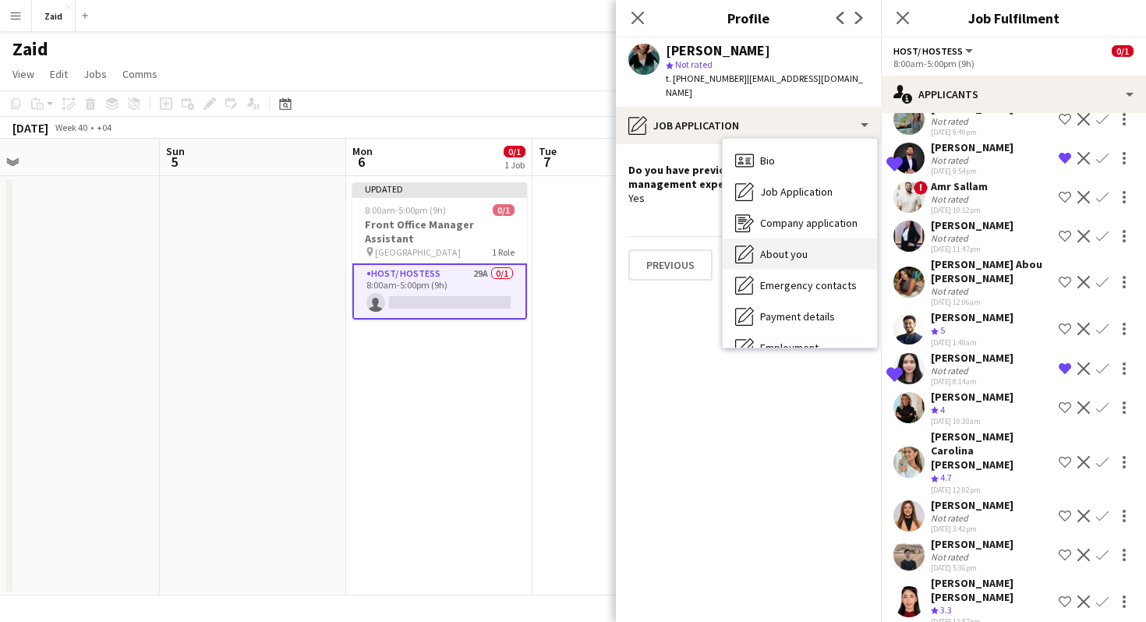
click at [819, 239] on div "About you About you" at bounding box center [800, 254] width 154 height 31
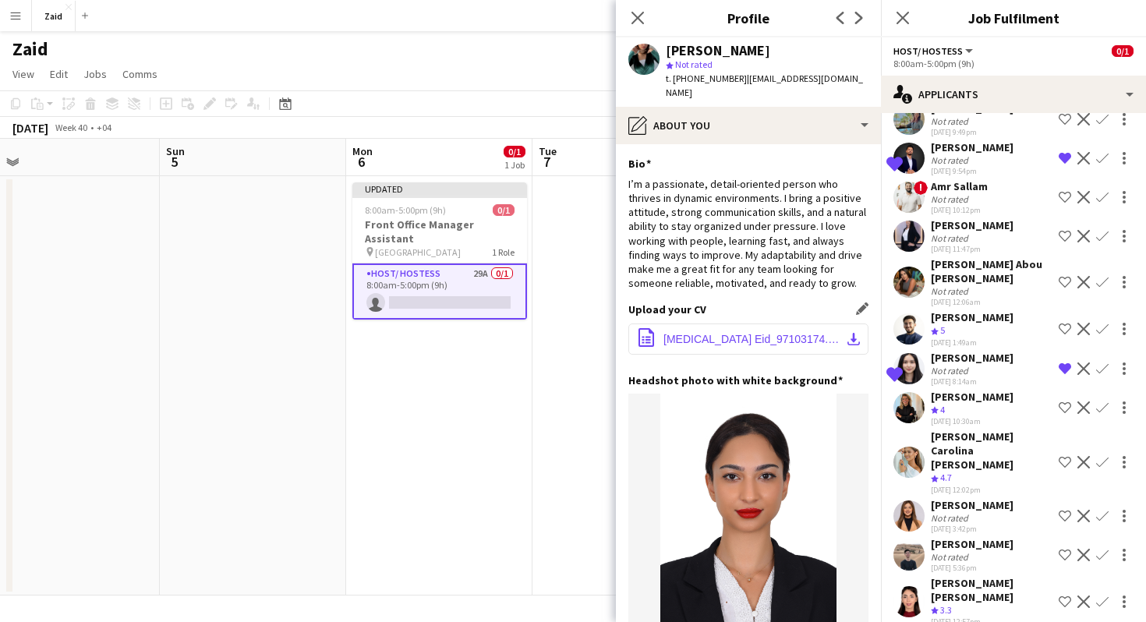
click at [774, 333] on span "[MEDICAL_DATA] Eid_97103174.pdf" at bounding box center [751, 339] width 176 height 12
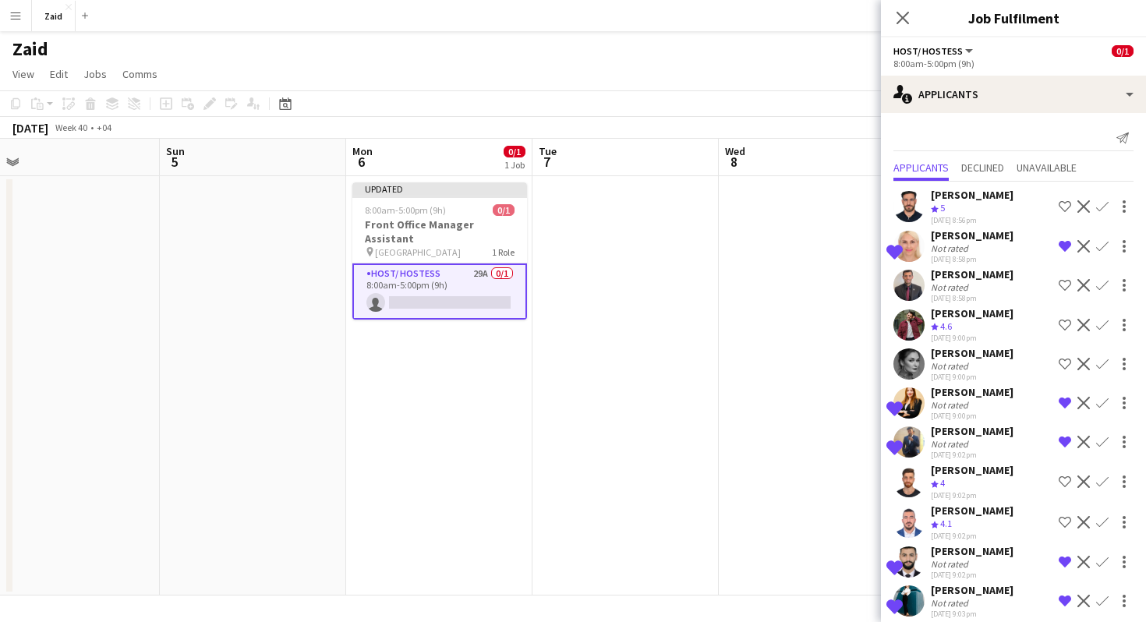
click at [1009, 75] on app-options-switcher "Host/ Hostess All roles Host/ Hostess 0/1 8:00am-5:00pm (9h)" at bounding box center [1013, 56] width 265 height 38
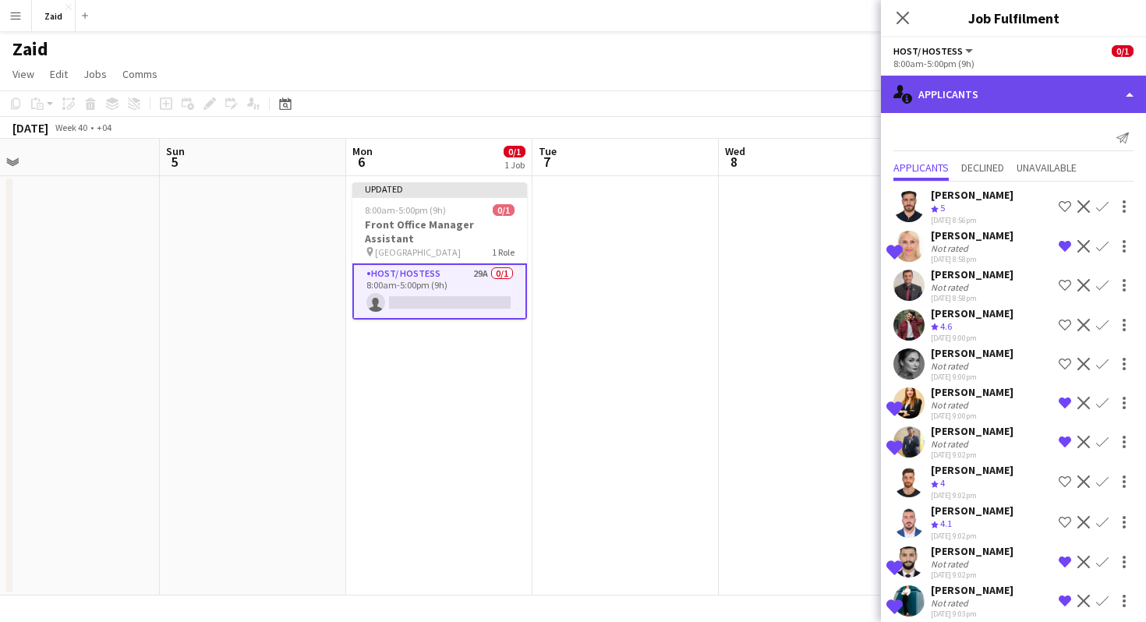
click at [1014, 95] on div "single-neutral-actions-information Applicants" at bounding box center [1013, 94] width 265 height 37
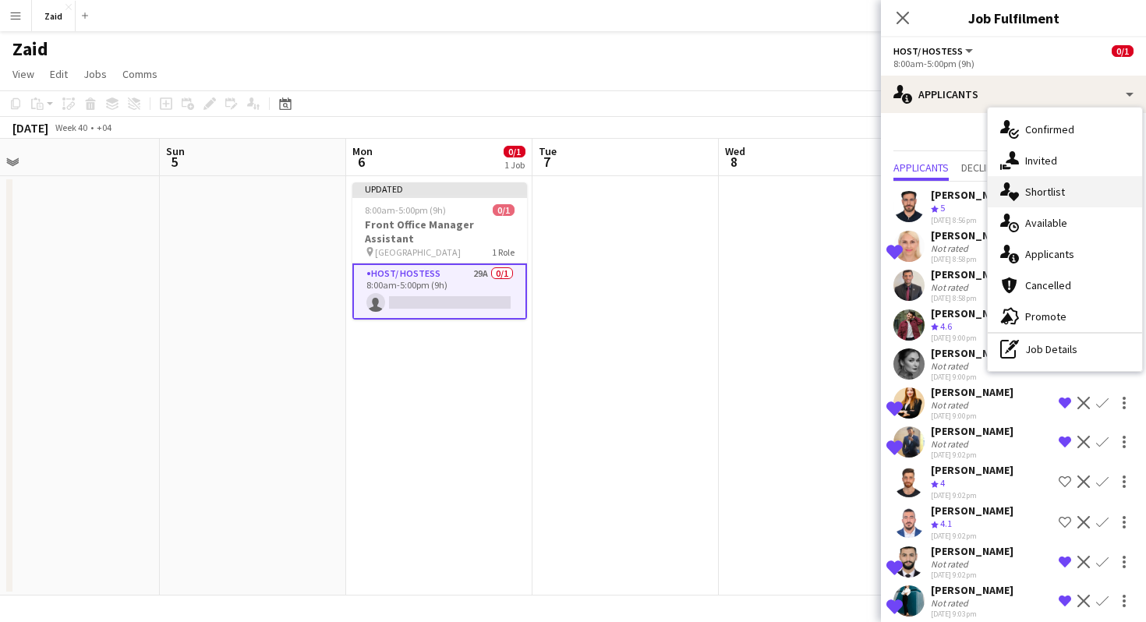
click at [1065, 196] on div "single-neutral-actions-heart Shortlist" at bounding box center [1065, 191] width 154 height 31
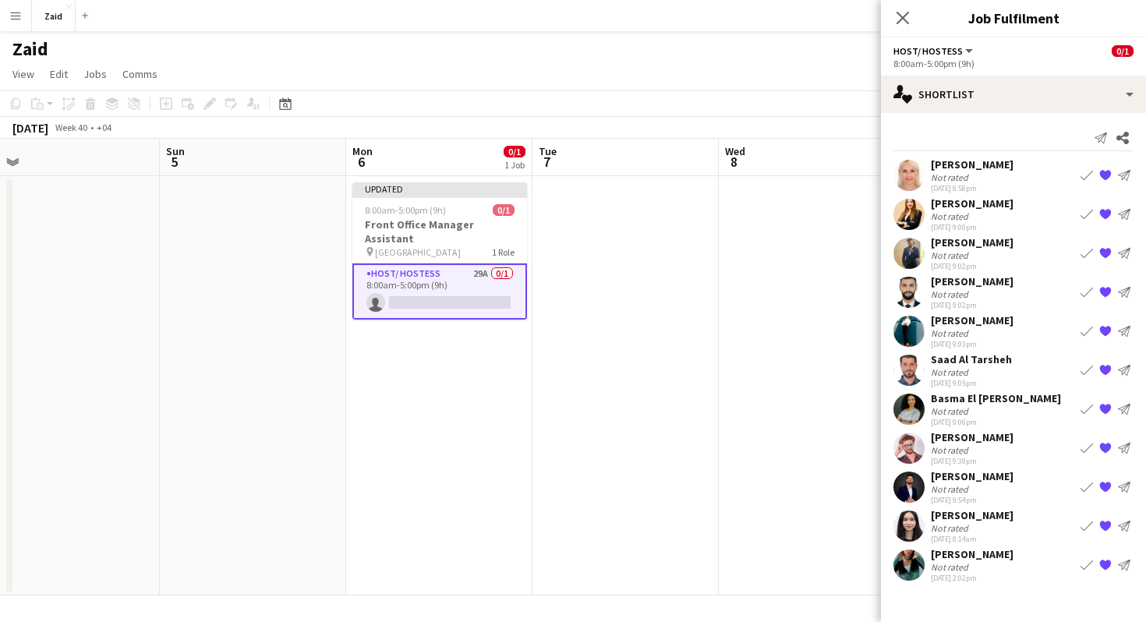
click at [1003, 250] on div "[PERSON_NAME] Not rated [DATE] 9:02pm Book crew {{ spriteTitle }} Send notifica…" at bounding box center [1013, 253] width 265 height 36
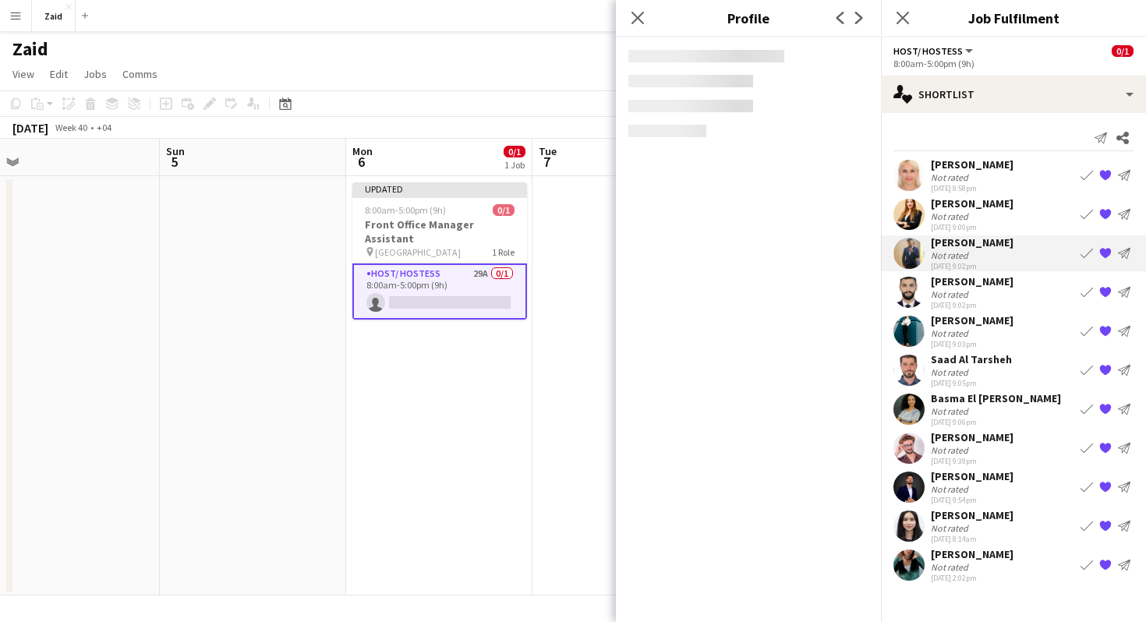
click at [1042, 293] on div "[PERSON_NAME] Not rated [DATE] 9:02pm Book crew {{ spriteTitle }} Send notifica…" at bounding box center [1013, 292] width 265 height 36
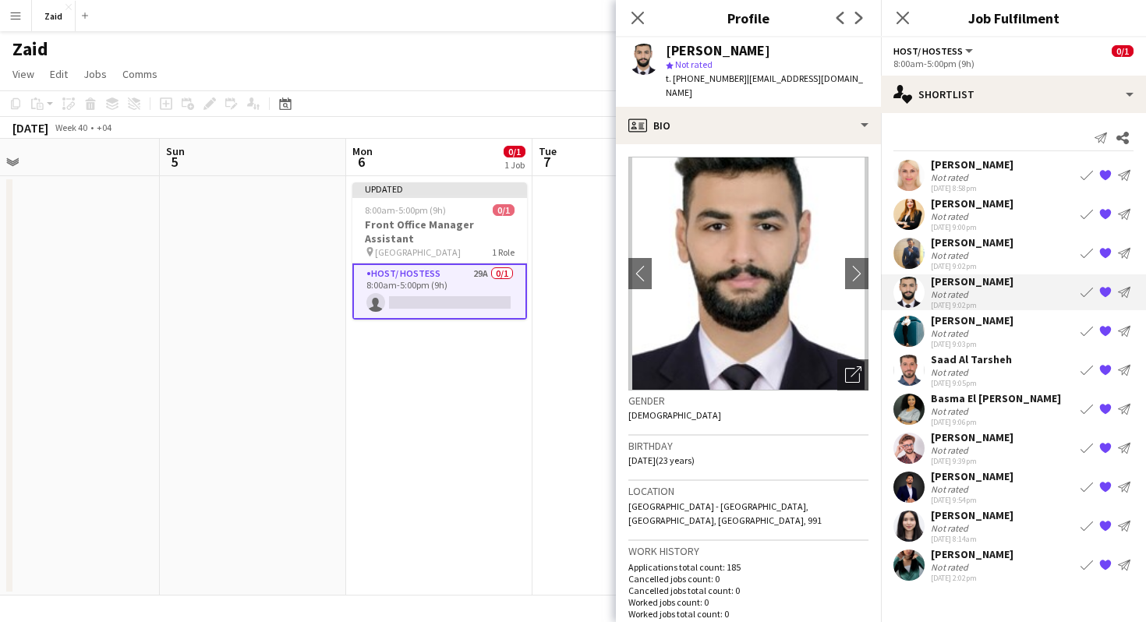
click at [1023, 259] on div "[PERSON_NAME] Not rated [DATE] 9:02pm Book crew {{ spriteTitle }} Send notifica…" at bounding box center [1013, 253] width 265 height 36
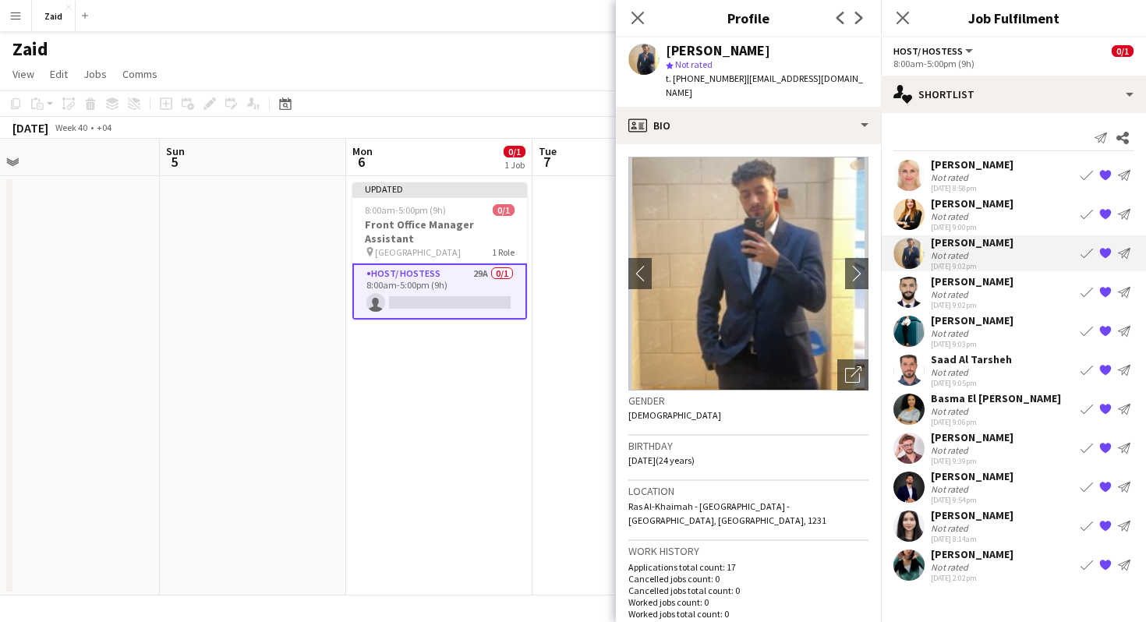
click at [968, 380] on div "[DATE] 9:05pm" at bounding box center [971, 383] width 81 height 10
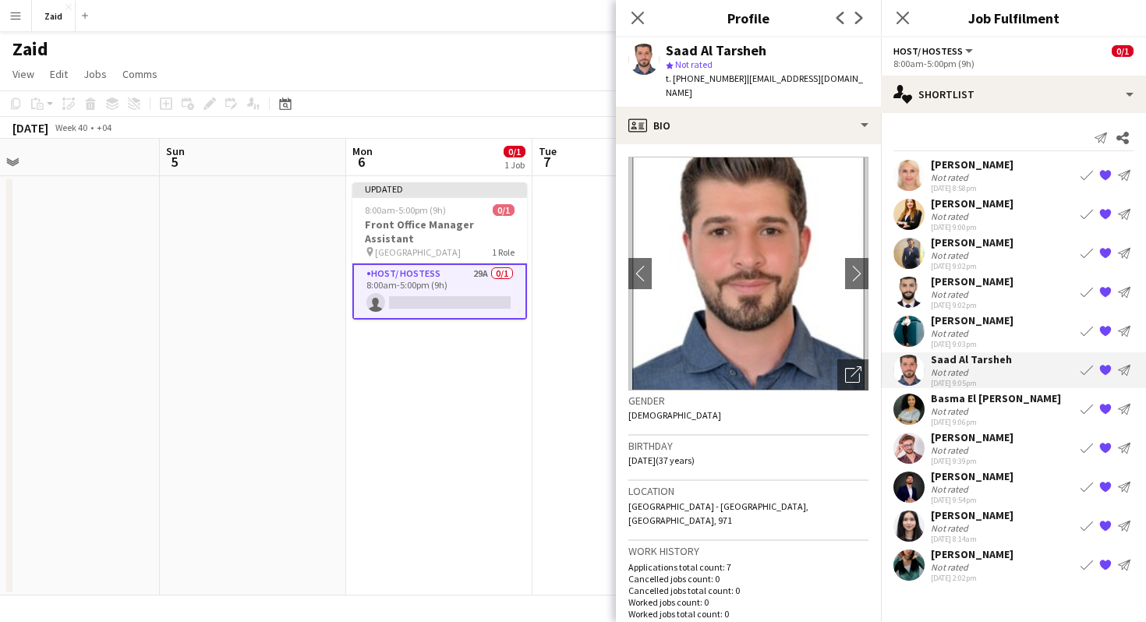
click at [976, 409] on div "Not rated" at bounding box center [996, 411] width 130 height 12
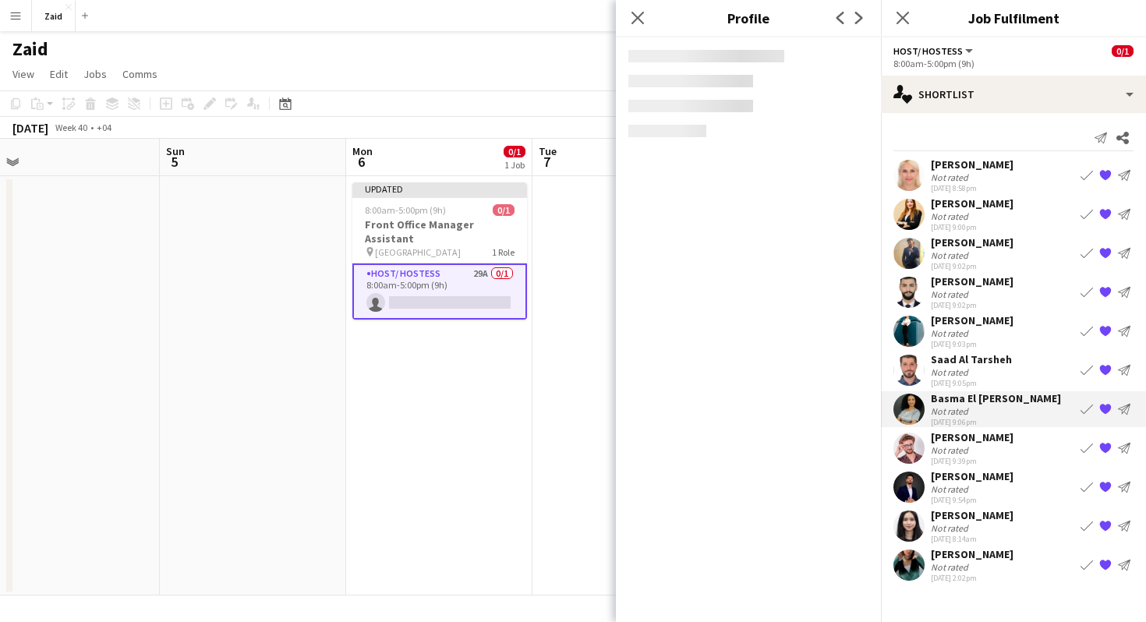
click at [979, 433] on div "[PERSON_NAME]" at bounding box center [972, 437] width 83 height 14
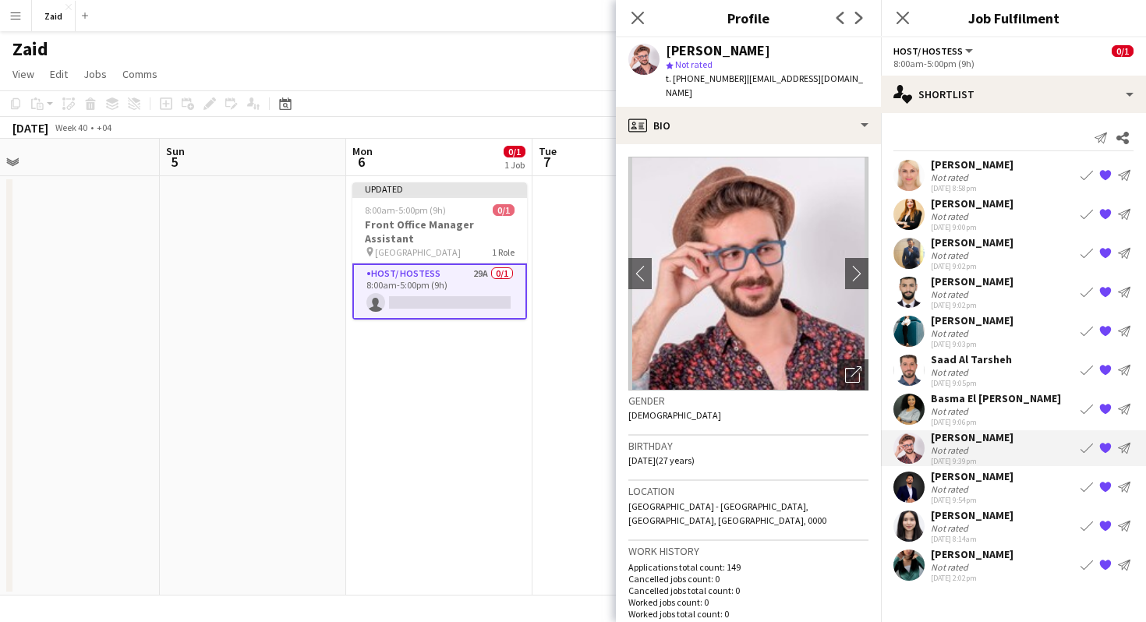
click at [988, 478] on div "[PERSON_NAME]" at bounding box center [972, 476] width 83 height 14
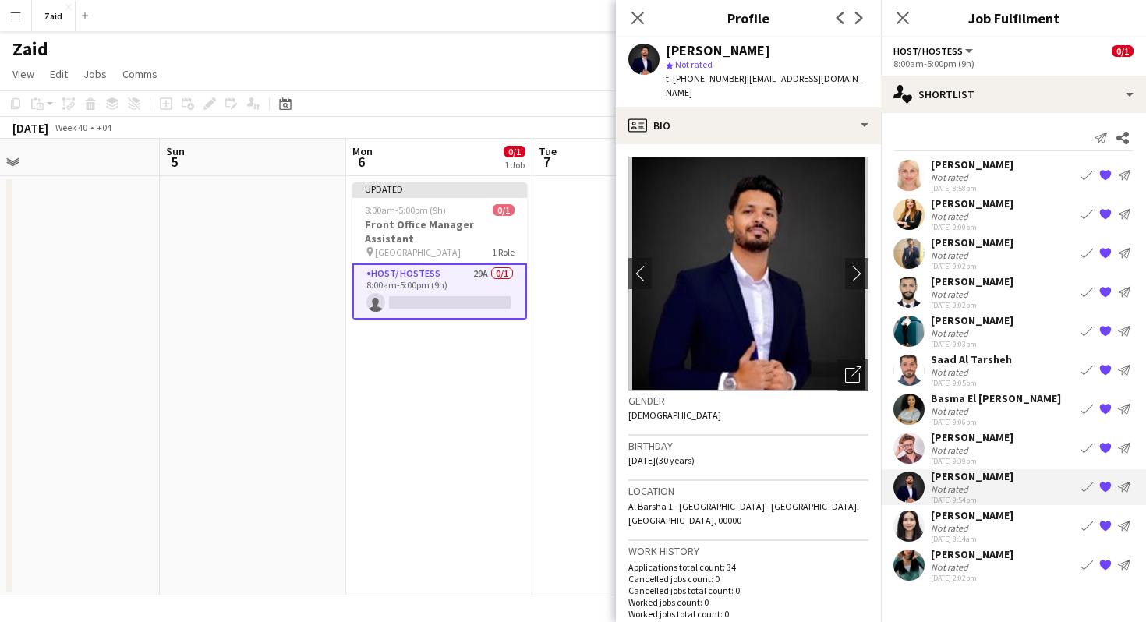
click at [980, 525] on div "Not rated" at bounding box center [972, 528] width 83 height 12
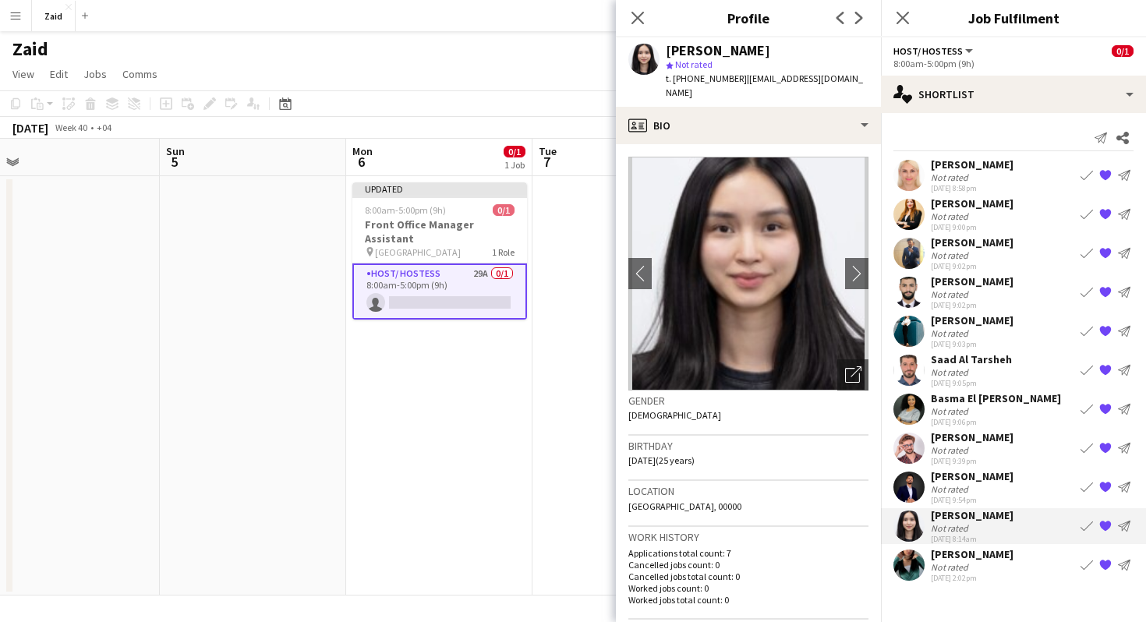
click at [977, 557] on div "[PERSON_NAME]" at bounding box center [972, 554] width 83 height 14
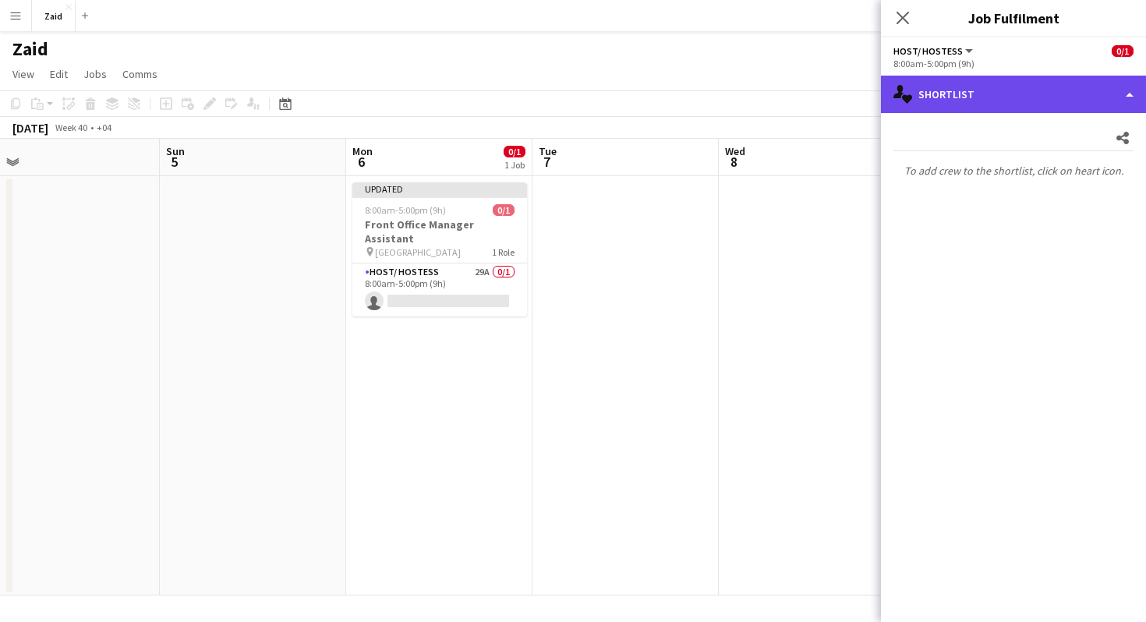
click at [942, 101] on div "single-neutral-actions-heart Shortlist" at bounding box center [1013, 94] width 265 height 37
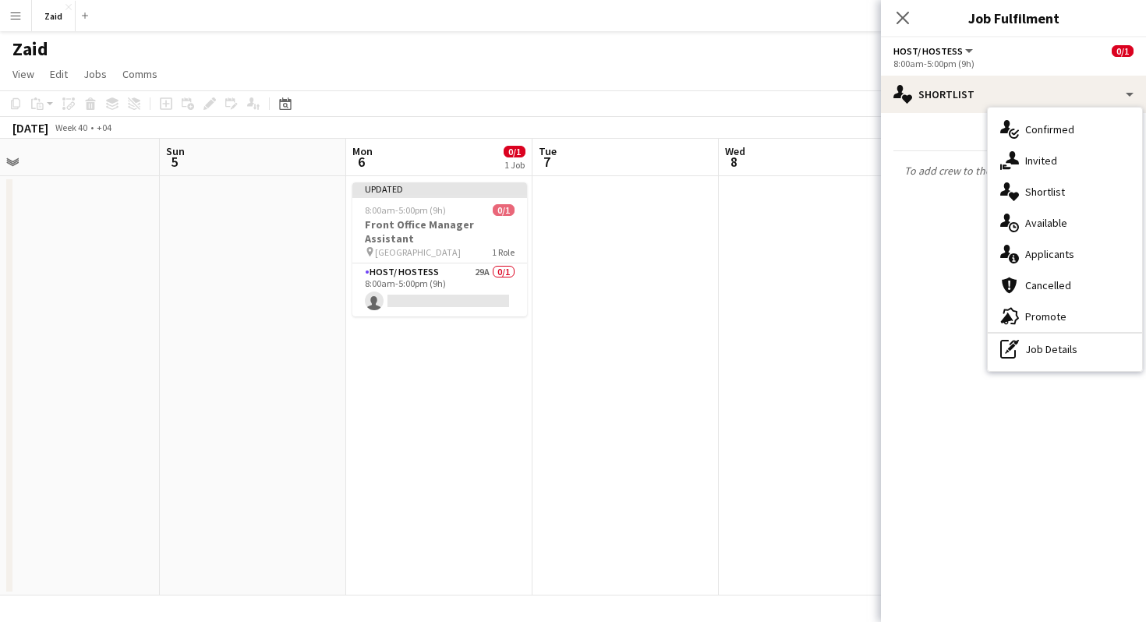
click at [655, 260] on app-date-cell at bounding box center [625, 385] width 186 height 419
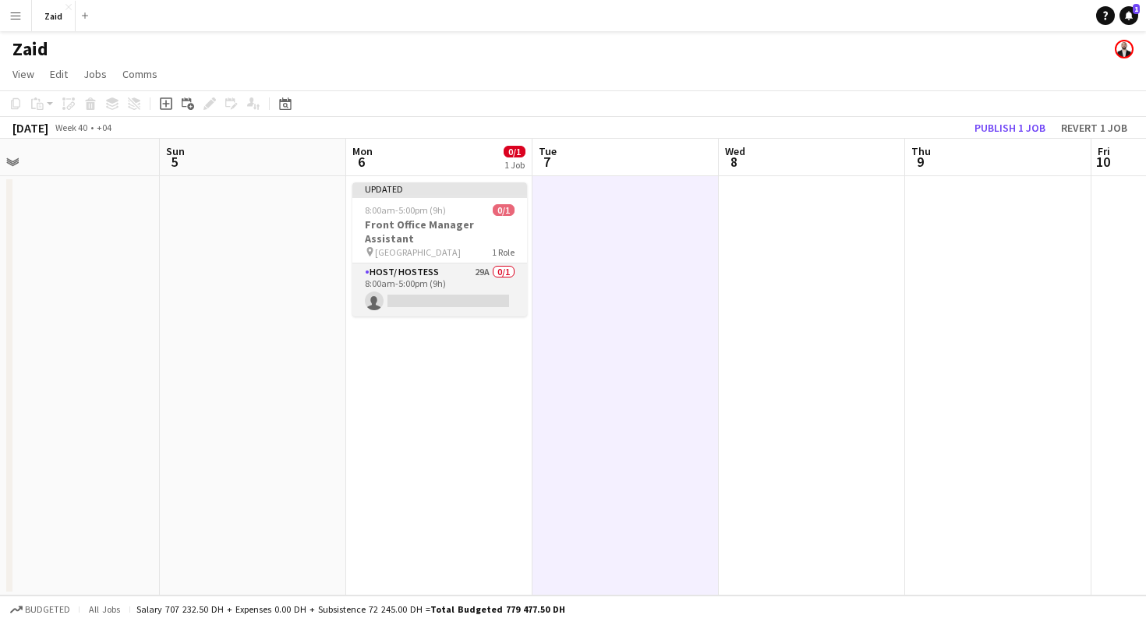
click at [473, 263] on app-card-role "Host/ Hostess 29A 0/1 8:00am-5:00pm (9h) single-neutral-actions" at bounding box center [439, 289] width 175 height 53
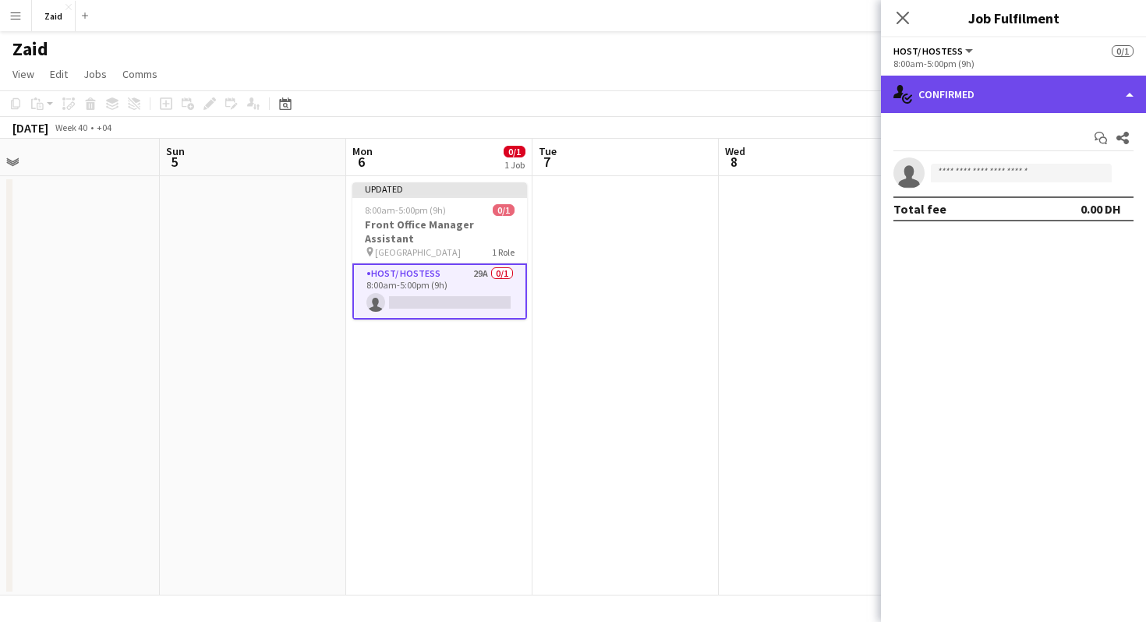
click at [972, 103] on div "single-neutral-actions-check-2 Confirmed" at bounding box center [1013, 94] width 265 height 37
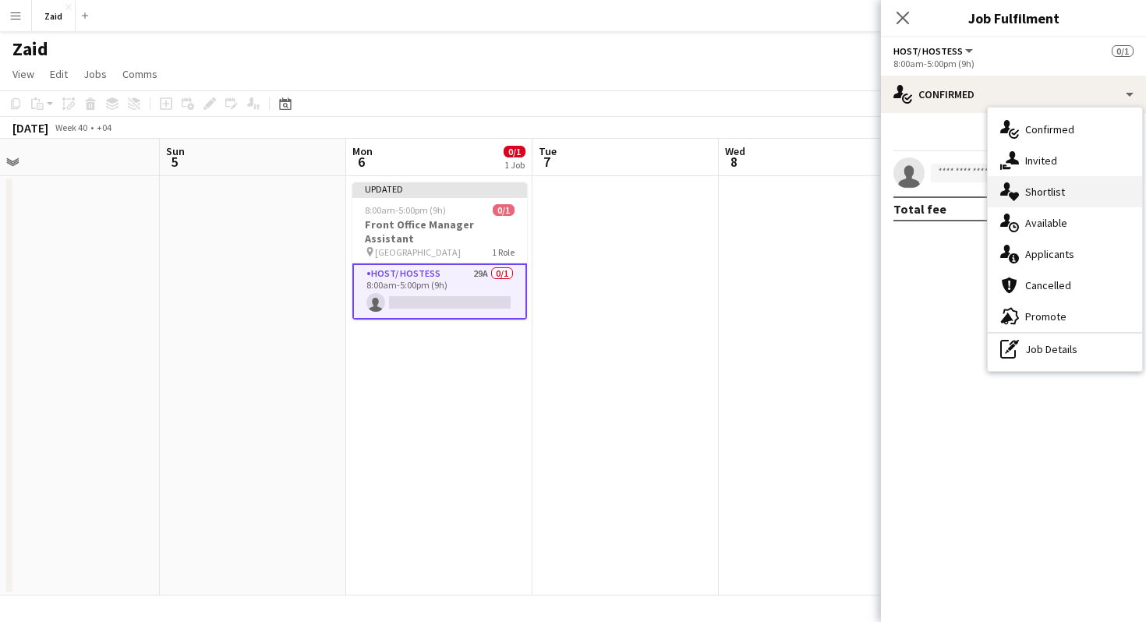
click at [1046, 189] on div "single-neutral-actions-heart Shortlist" at bounding box center [1065, 191] width 154 height 31
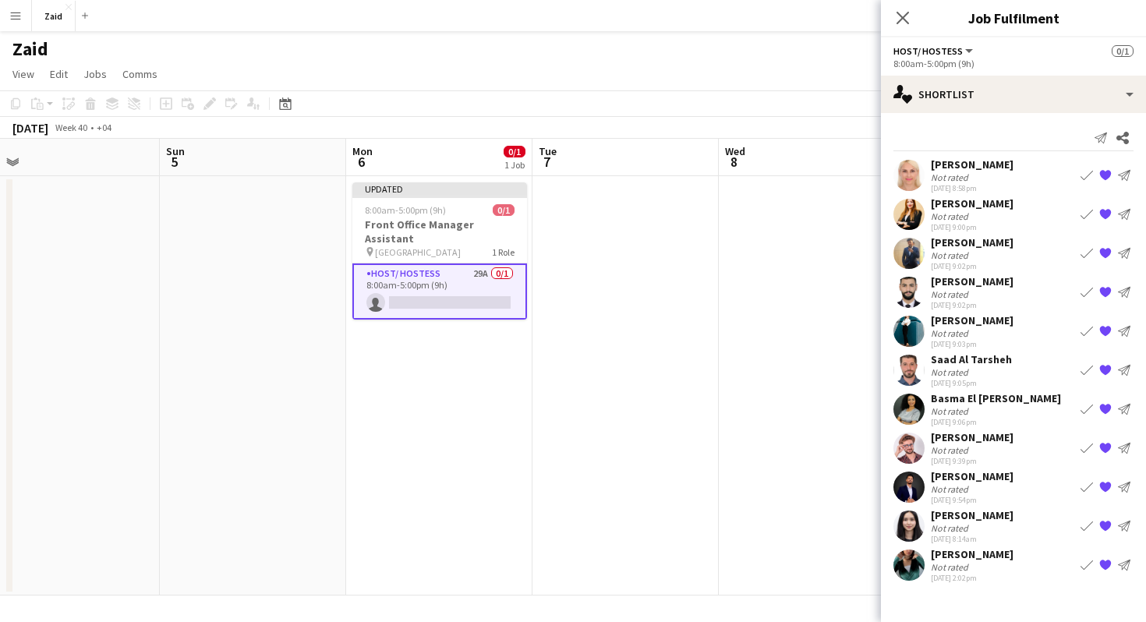
click at [1013, 156] on div "Send notification Share [PERSON_NAME] Not rated [DATE] 8:58pm Book crew {{ spri…" at bounding box center [1013, 356] width 265 height 486
click at [1010, 161] on div "[PERSON_NAME] Not rated [DATE] 8:58pm Book crew {{ spriteTitle }} Send notifica…" at bounding box center [1013, 175] width 265 height 36
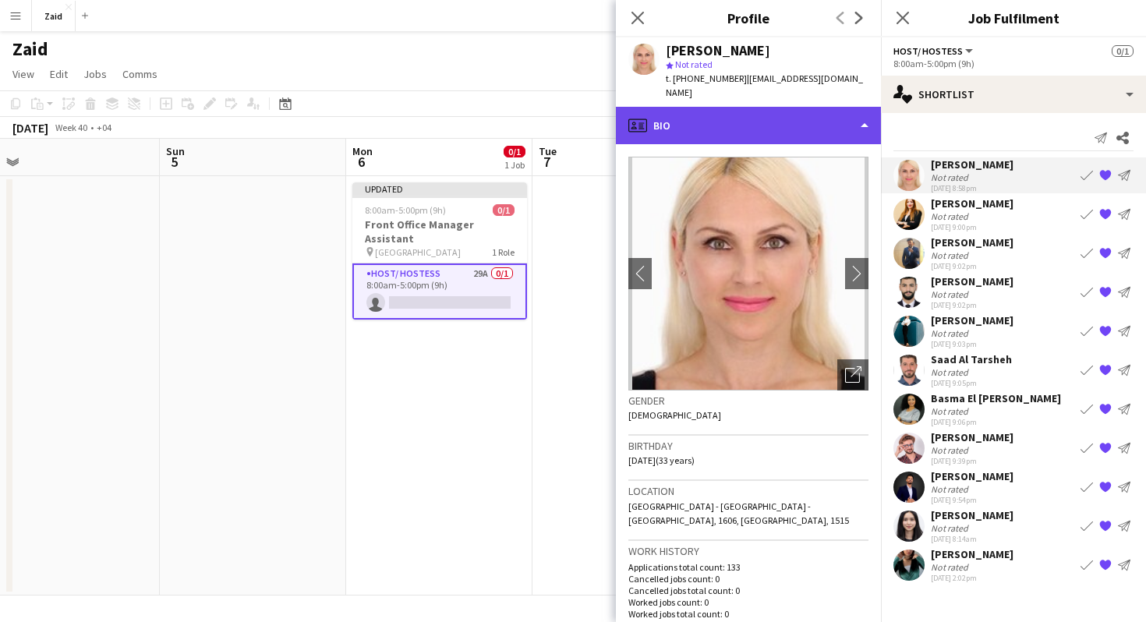
click at [723, 109] on div "profile Bio" at bounding box center [748, 125] width 265 height 37
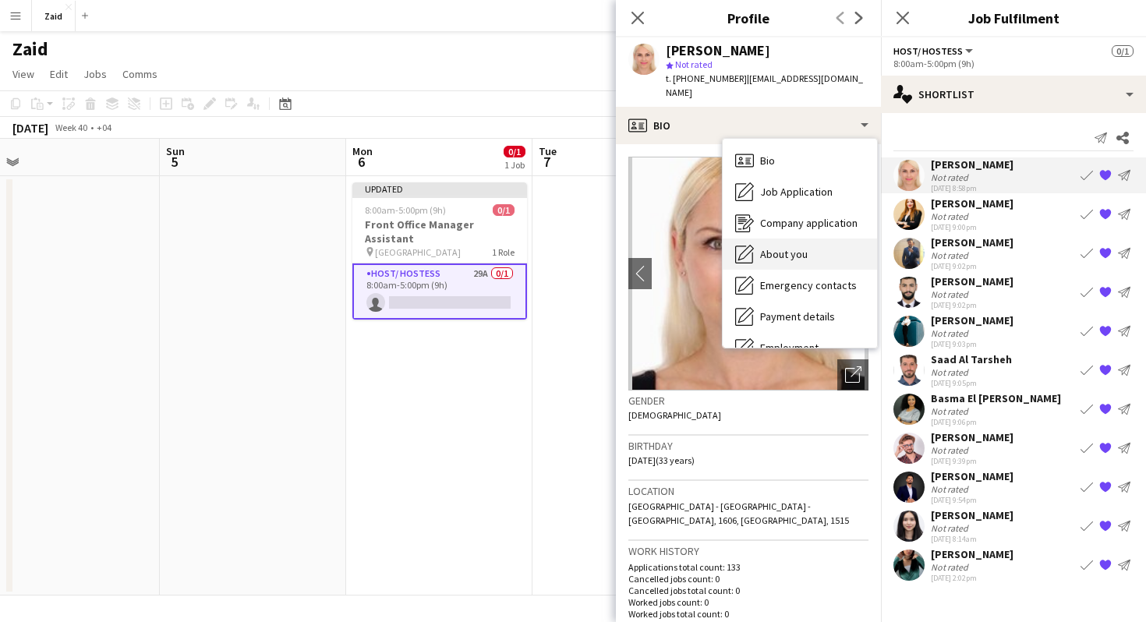
click at [776, 247] on span "About you" at bounding box center [784, 254] width 48 height 14
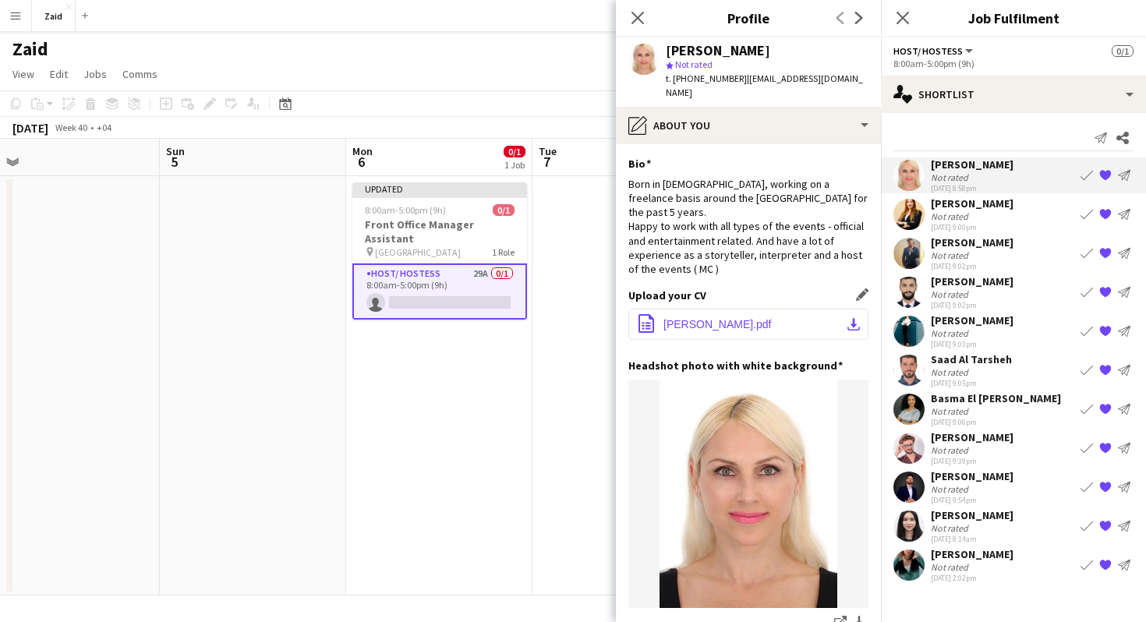
click at [759, 309] on button "office-file-sheet [PERSON_NAME].pdf download-bottom" at bounding box center [748, 324] width 240 height 31
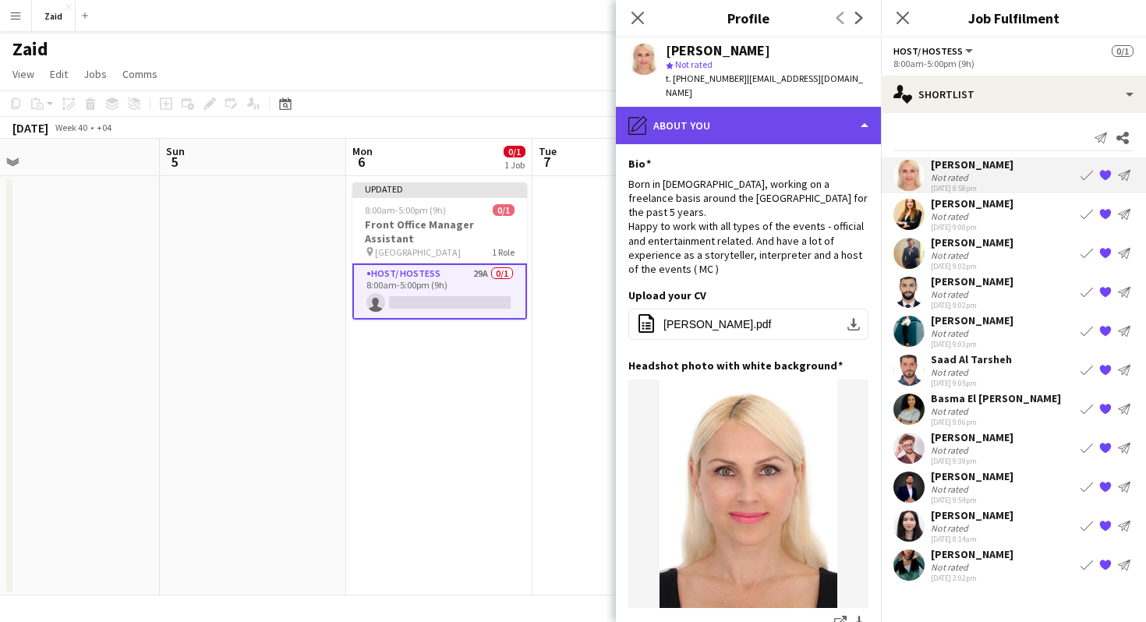
click at [786, 121] on div "pencil4 About you" at bounding box center [748, 125] width 265 height 37
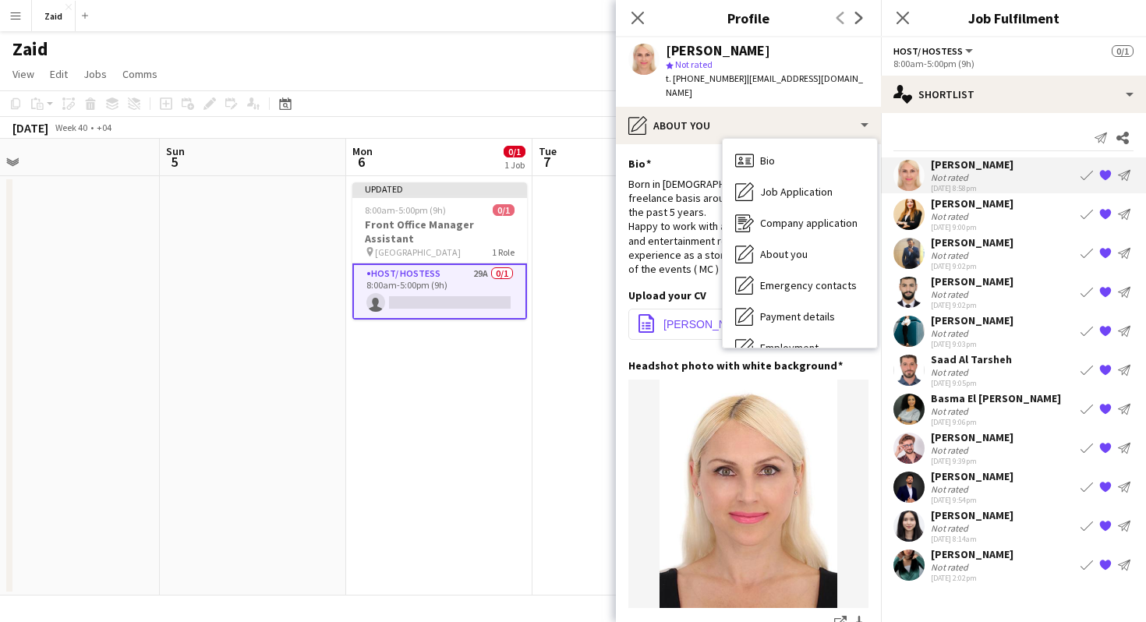
click at [665, 309] on button "office-file-sheet [PERSON_NAME].pdf download-bottom" at bounding box center [748, 324] width 240 height 31
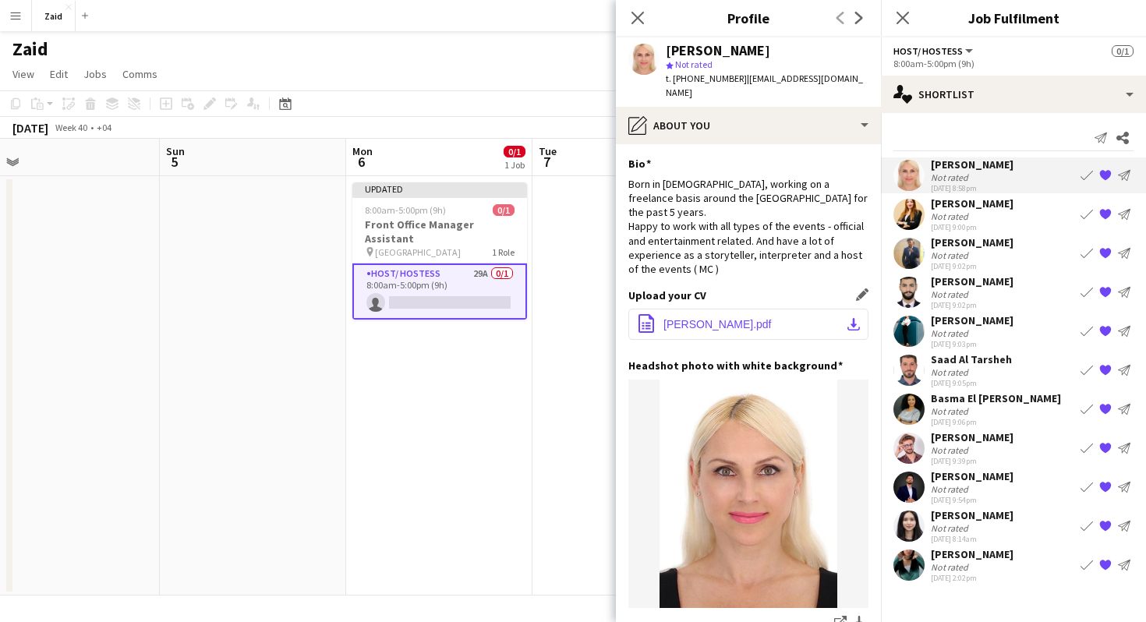
click at [852, 318] on app-icon "download-bottom" at bounding box center [853, 324] width 12 height 12
click at [997, 206] on div "[PERSON_NAME] Not rated [DATE] 9:00pm Book crew {{ spriteTitle }} Send notifica…" at bounding box center [1013, 214] width 265 height 36
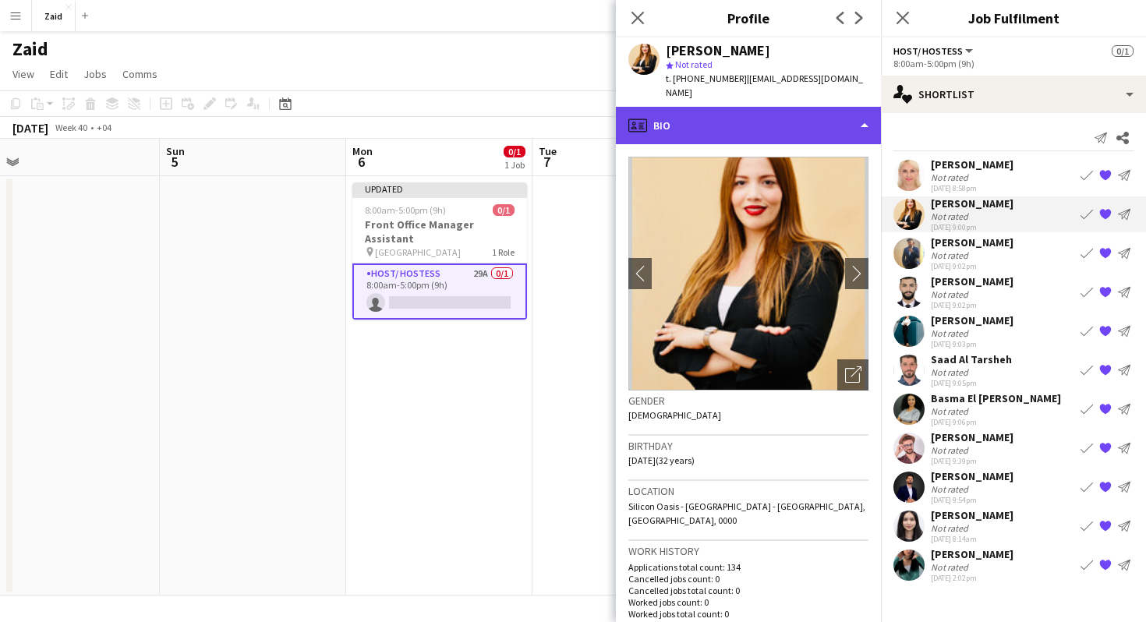
click at [798, 120] on div "profile Bio" at bounding box center [748, 125] width 265 height 37
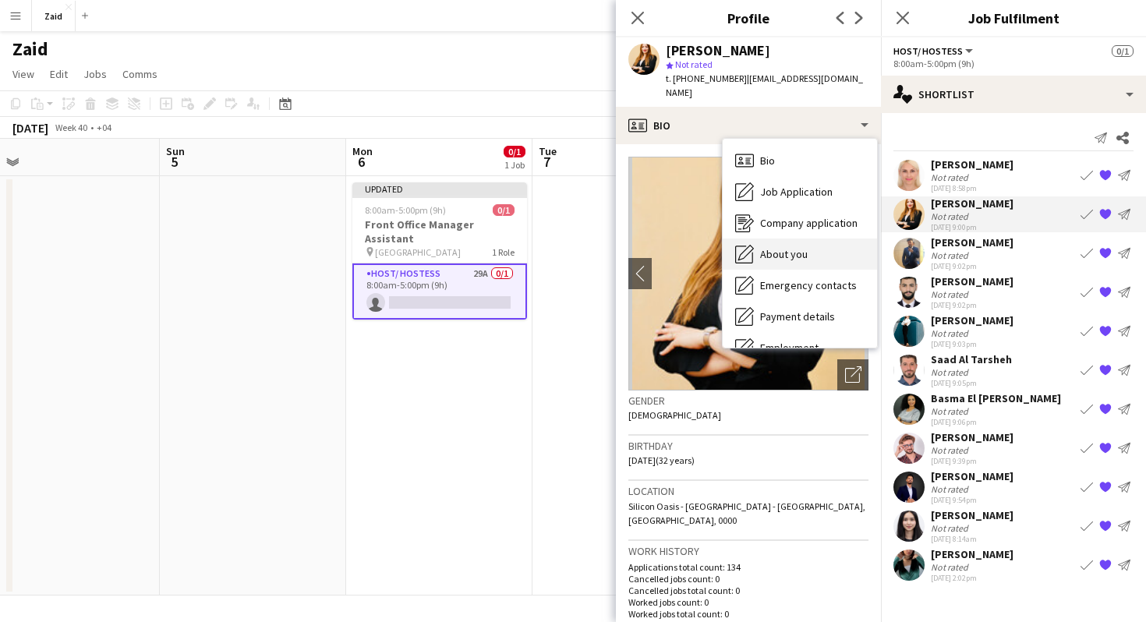
click at [807, 240] on div "About you About you" at bounding box center [800, 254] width 154 height 31
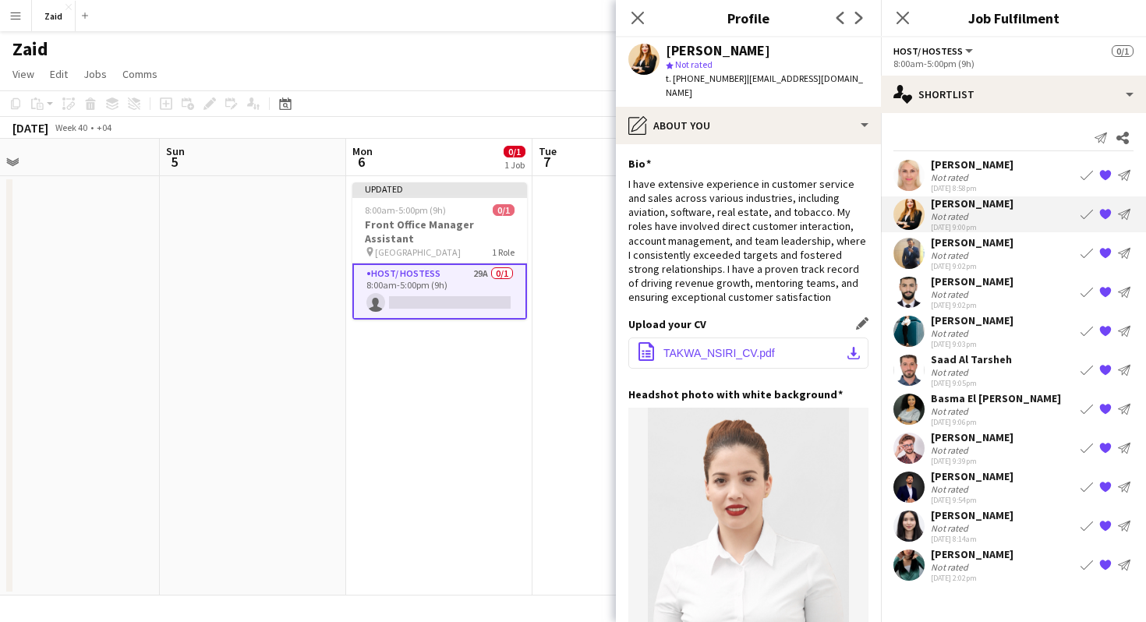
click at [842, 346] on button "office-file-sheet TAKWA_NSIRI_CV.pdf download-bottom" at bounding box center [748, 353] width 240 height 31
click at [858, 346] on button "office-file-sheet TAKWA_NSIRI_CV.pdf download-bottom" at bounding box center [748, 353] width 240 height 31
click at [1000, 237] on div "[PERSON_NAME]" at bounding box center [972, 242] width 83 height 14
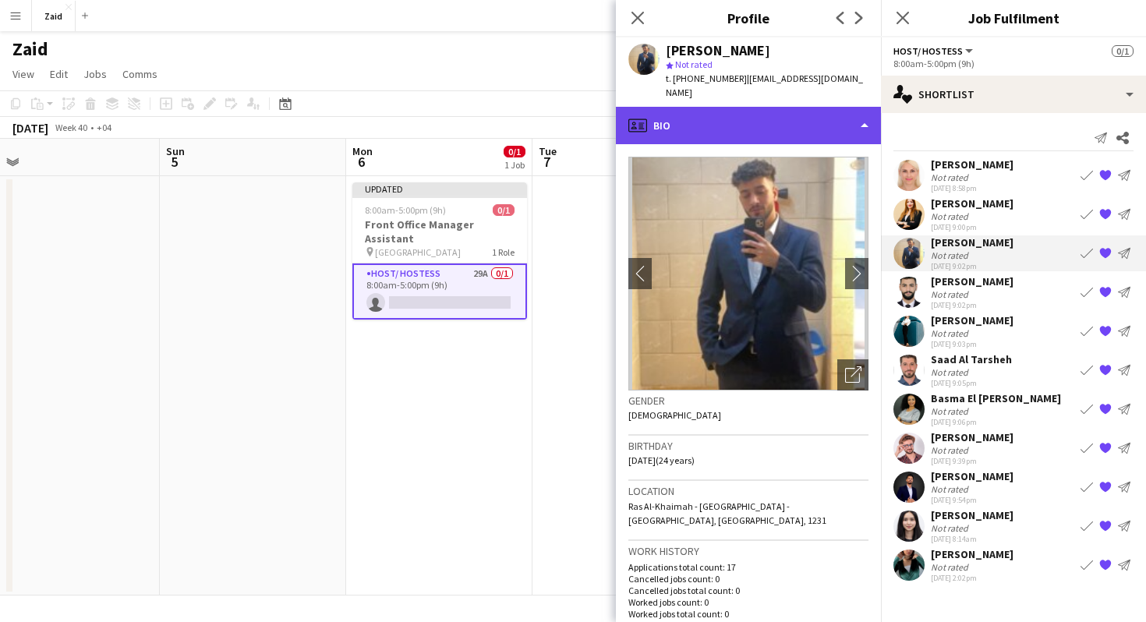
click at [812, 125] on div "profile Bio" at bounding box center [748, 125] width 265 height 37
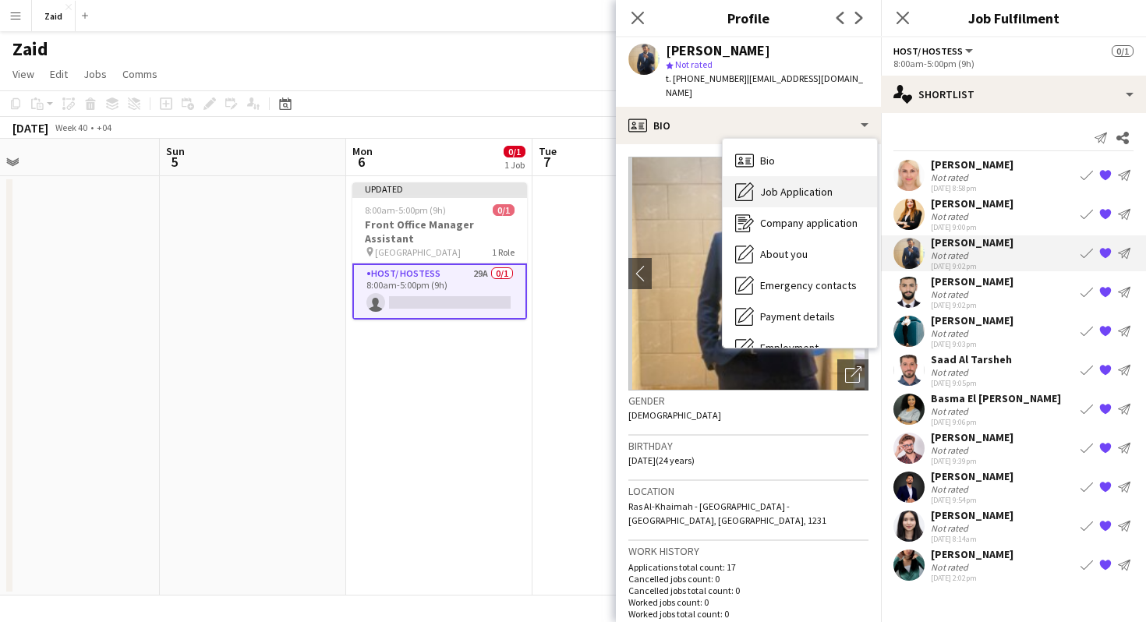
click at [814, 176] on div "Job Application Job Application" at bounding box center [800, 191] width 154 height 31
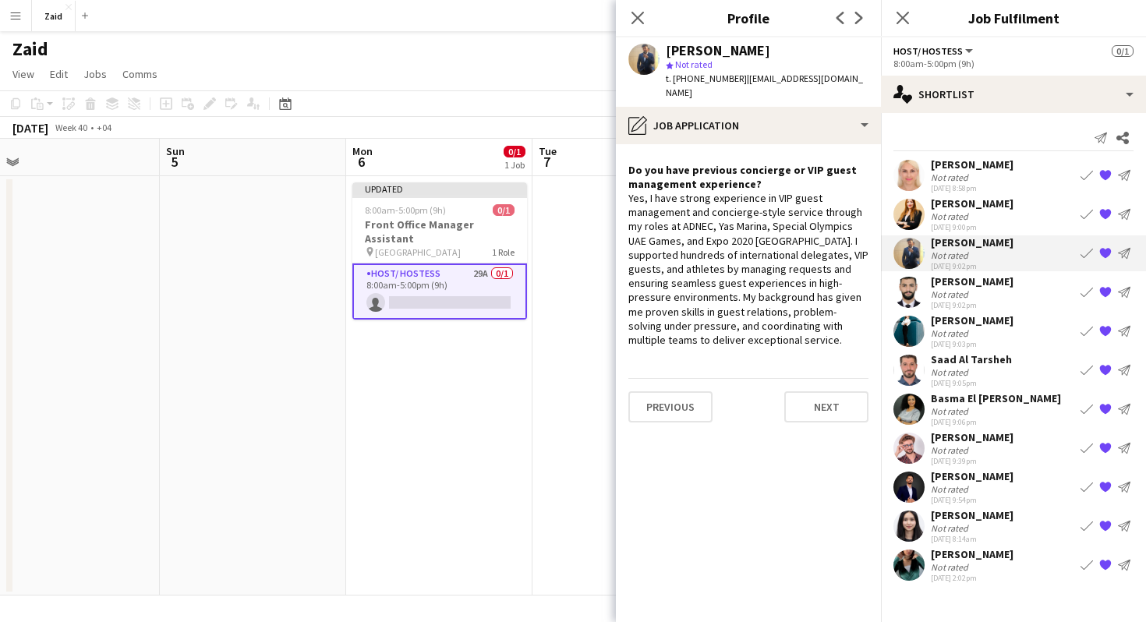
click at [805, 144] on app-crew-profile-role-application "Do you have previous concierge or VIP guest management experience? Yes, I have …" at bounding box center [748, 383] width 265 height 478
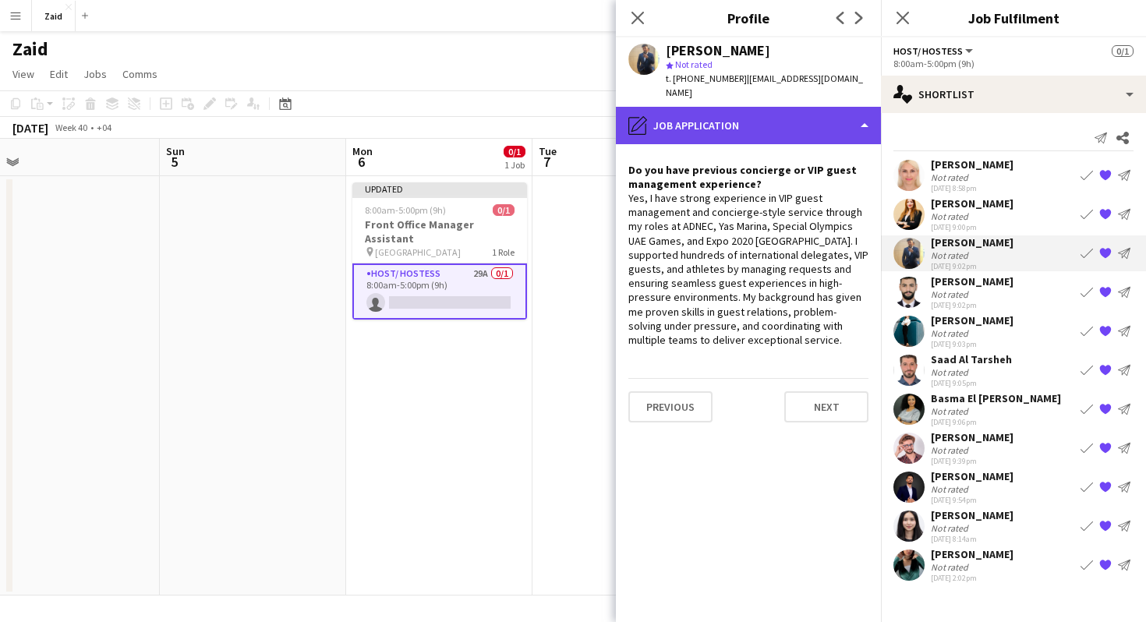
click at [804, 125] on div "pencil4 Job Application" at bounding box center [748, 125] width 265 height 37
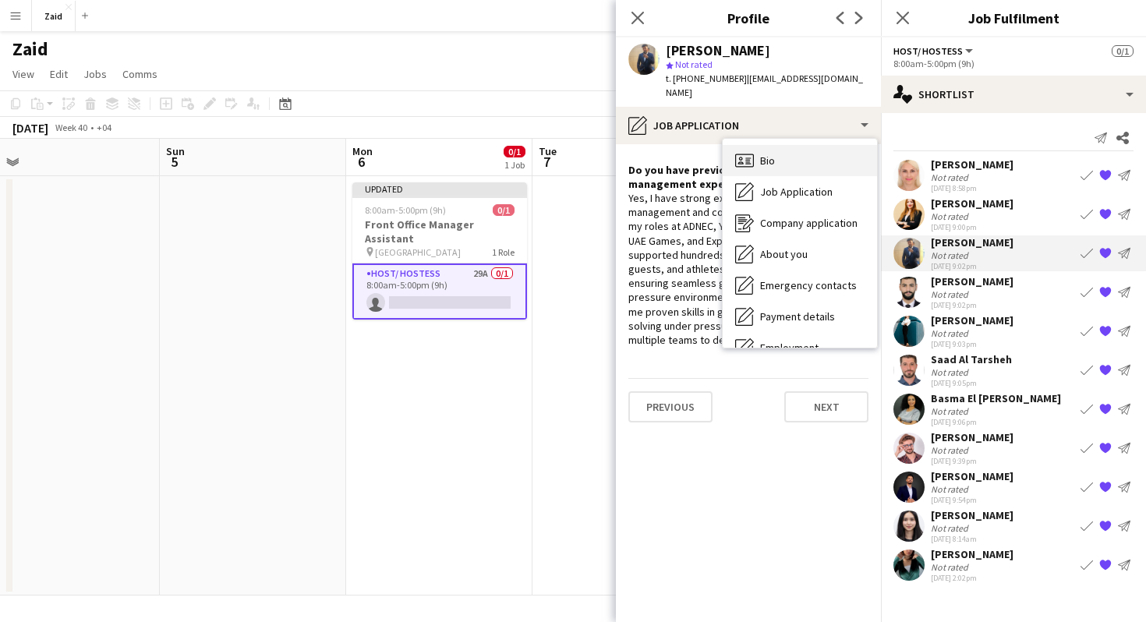
click at [800, 145] on div "Bio Bio" at bounding box center [800, 160] width 154 height 31
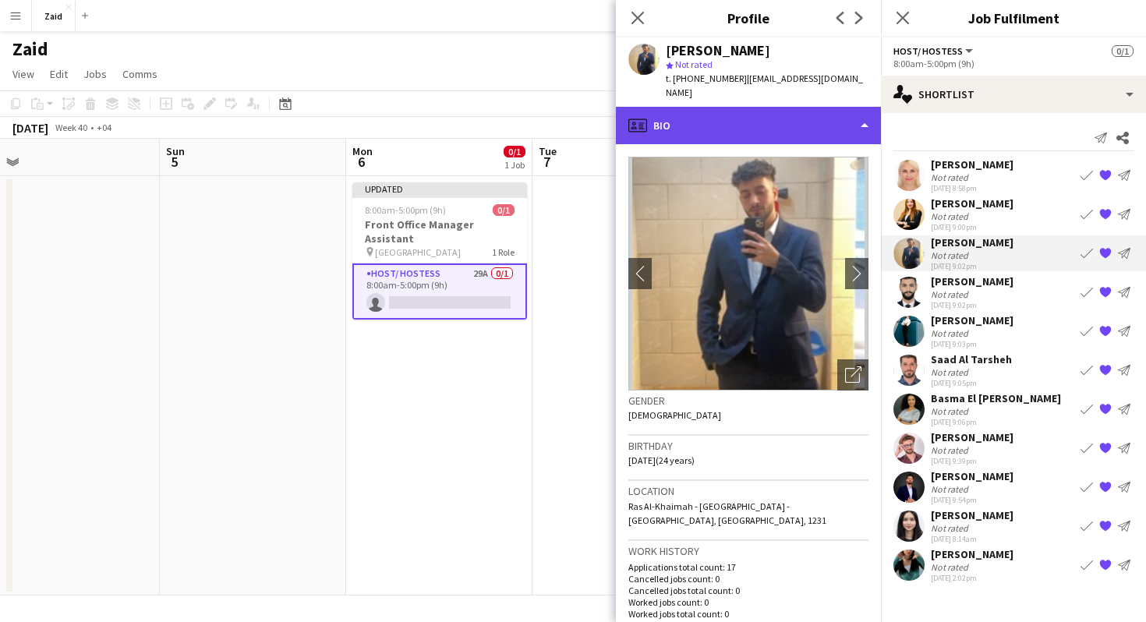
click at [791, 117] on div "profile Bio" at bounding box center [748, 125] width 265 height 37
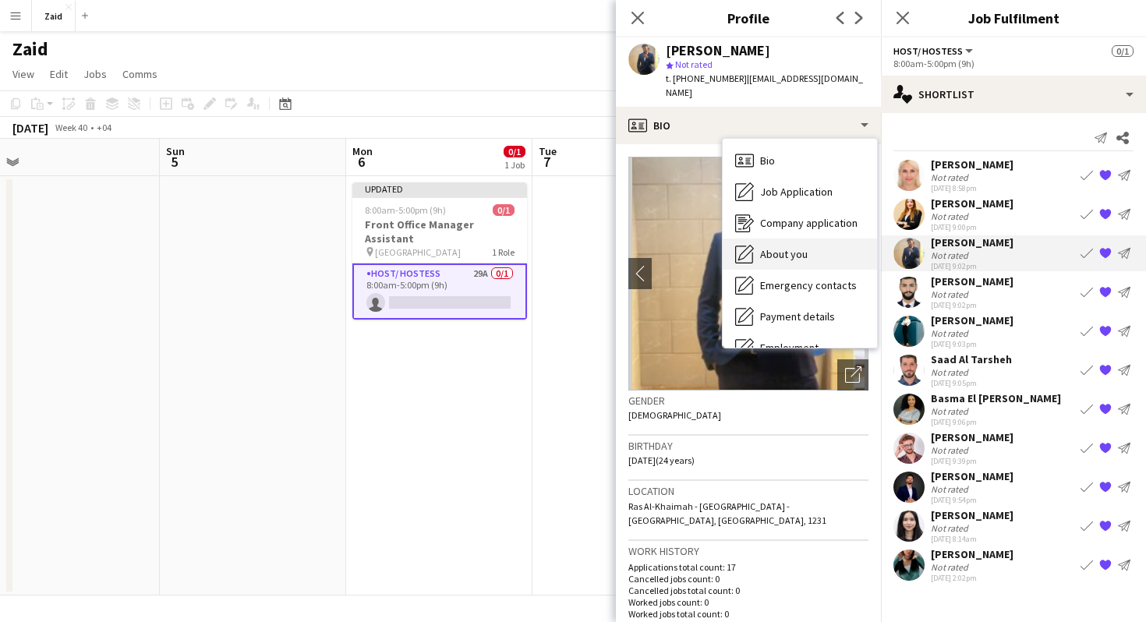
click at [808, 239] on div "About you About you" at bounding box center [800, 254] width 154 height 31
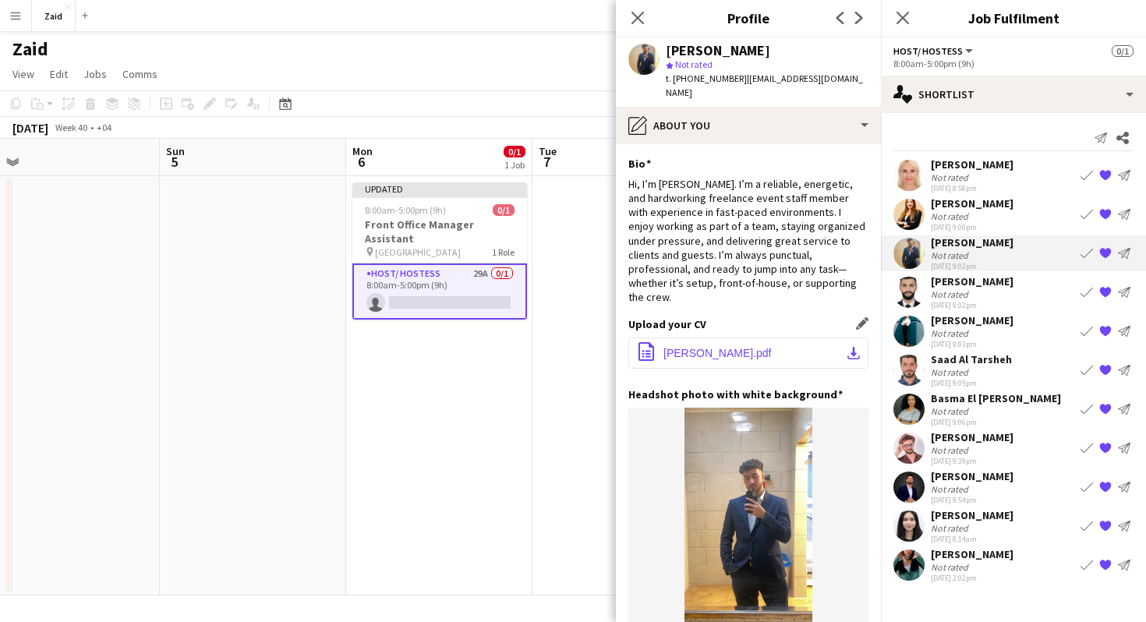
click at [773, 338] on button "office-file-sheet [PERSON_NAME].pdf download-bottom" at bounding box center [748, 353] width 240 height 31
click at [944, 281] on div "[PERSON_NAME]" at bounding box center [972, 281] width 83 height 14
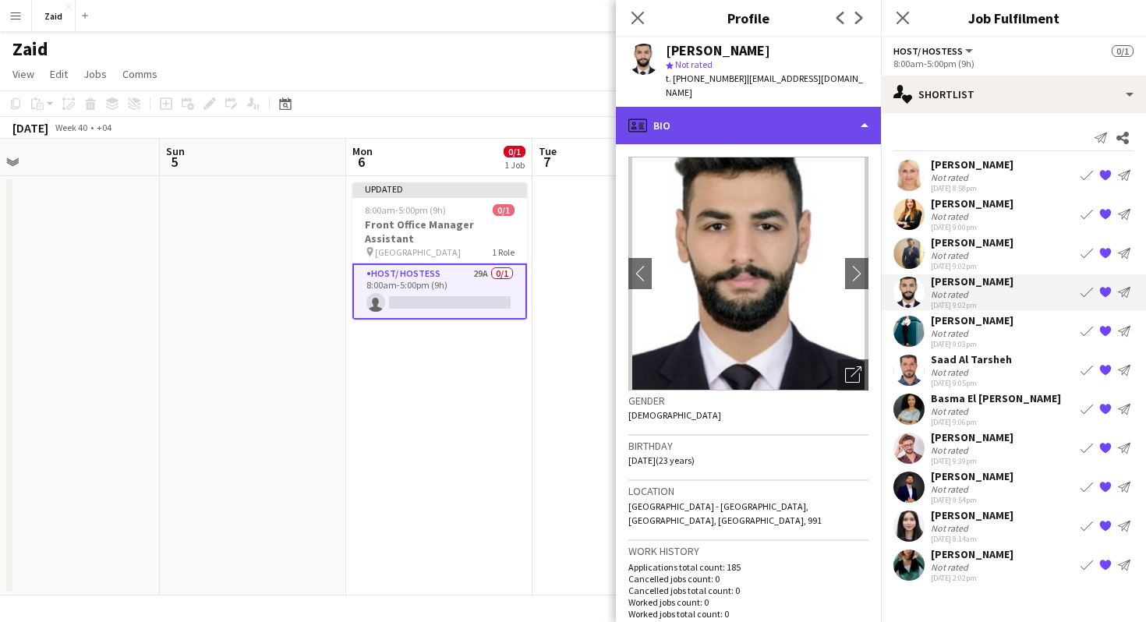
click at [796, 111] on div "profile Bio" at bounding box center [748, 125] width 265 height 37
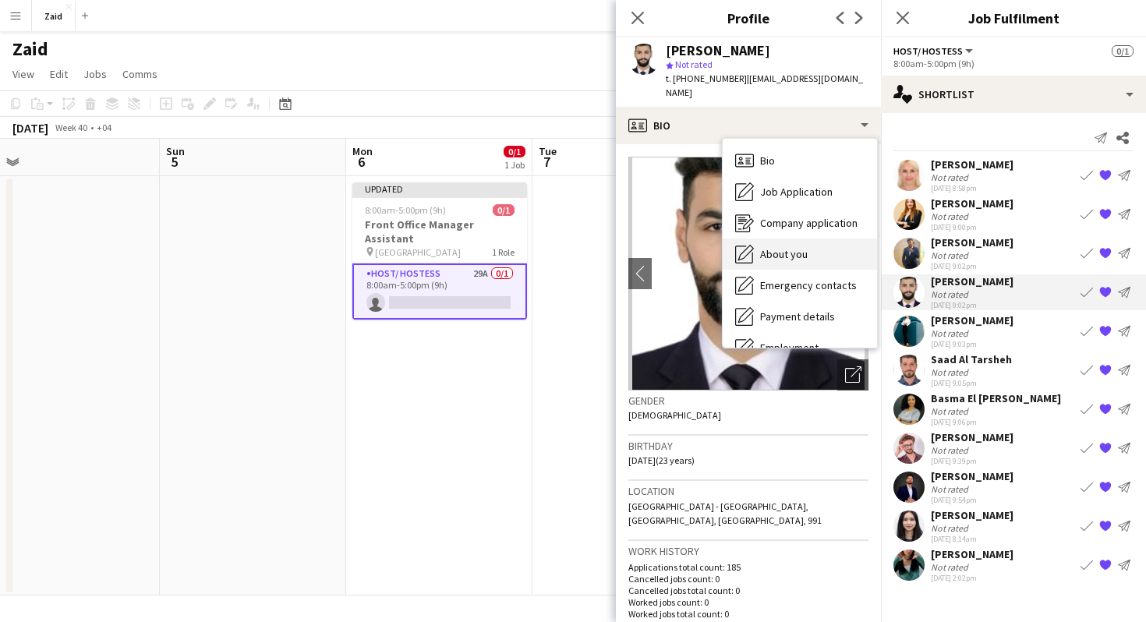
click at [819, 239] on div "About you About you" at bounding box center [800, 254] width 154 height 31
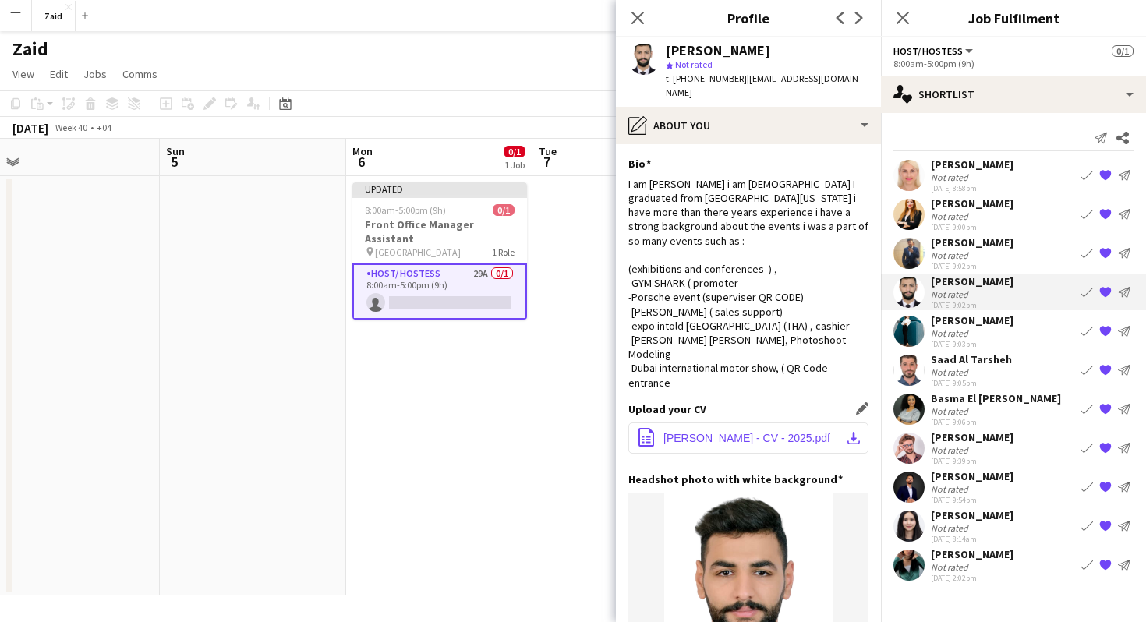
click at [834, 423] on button "office-file-sheet [PERSON_NAME] - CV - 2025.pdf download-bottom" at bounding box center [748, 438] width 240 height 31
click at [967, 330] on div "Not rated" at bounding box center [951, 333] width 41 height 12
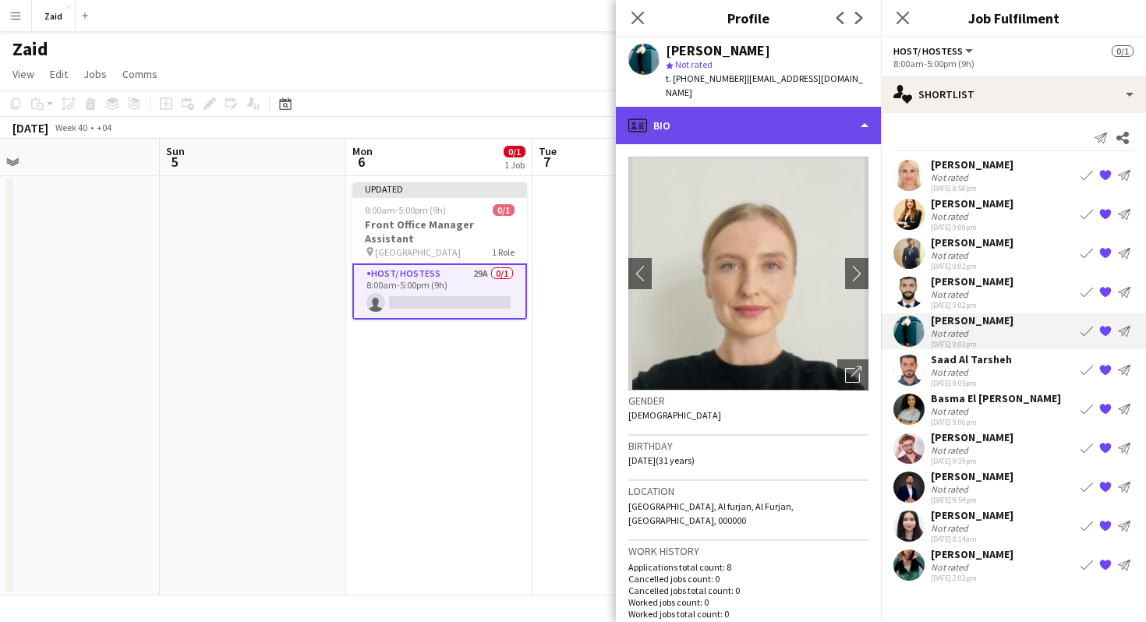
click at [815, 107] on div "profile Bio" at bounding box center [748, 125] width 265 height 37
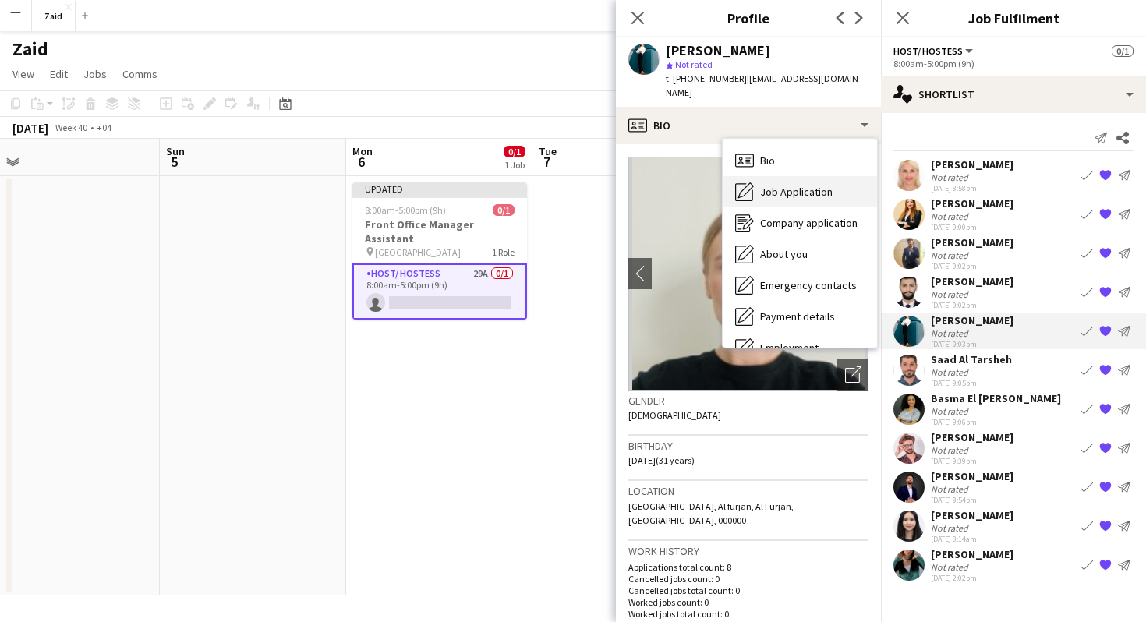
click at [816, 185] on span "Job Application" at bounding box center [796, 192] width 73 height 14
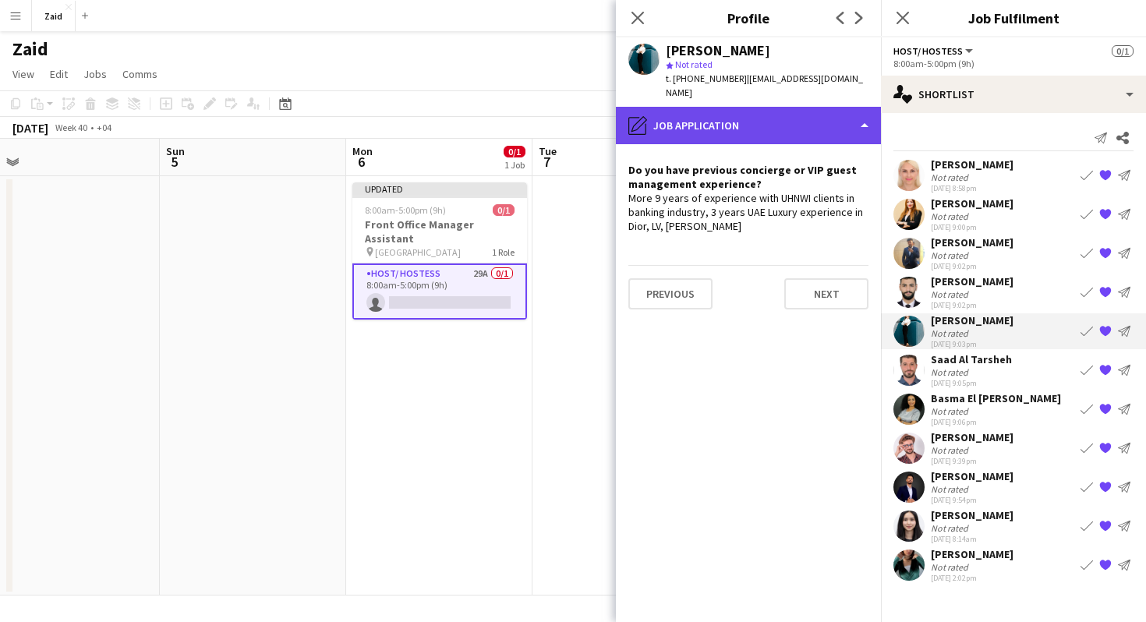
click at [765, 118] on div "pencil4 Job Application" at bounding box center [748, 125] width 265 height 37
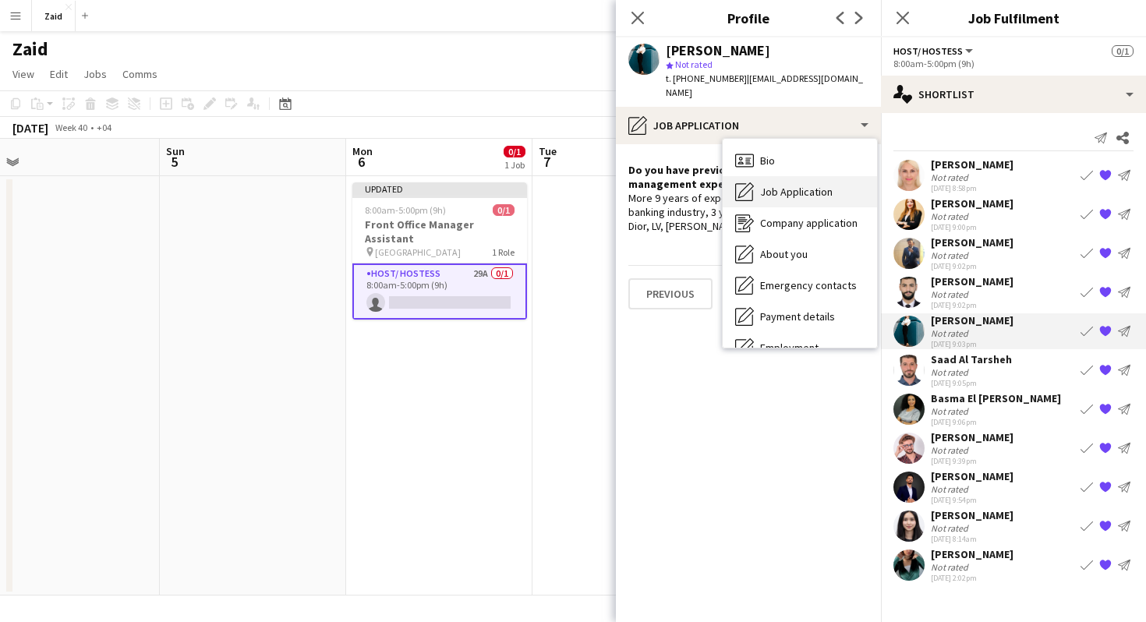
click at [811, 185] on span "Job Application" at bounding box center [796, 192] width 73 height 14
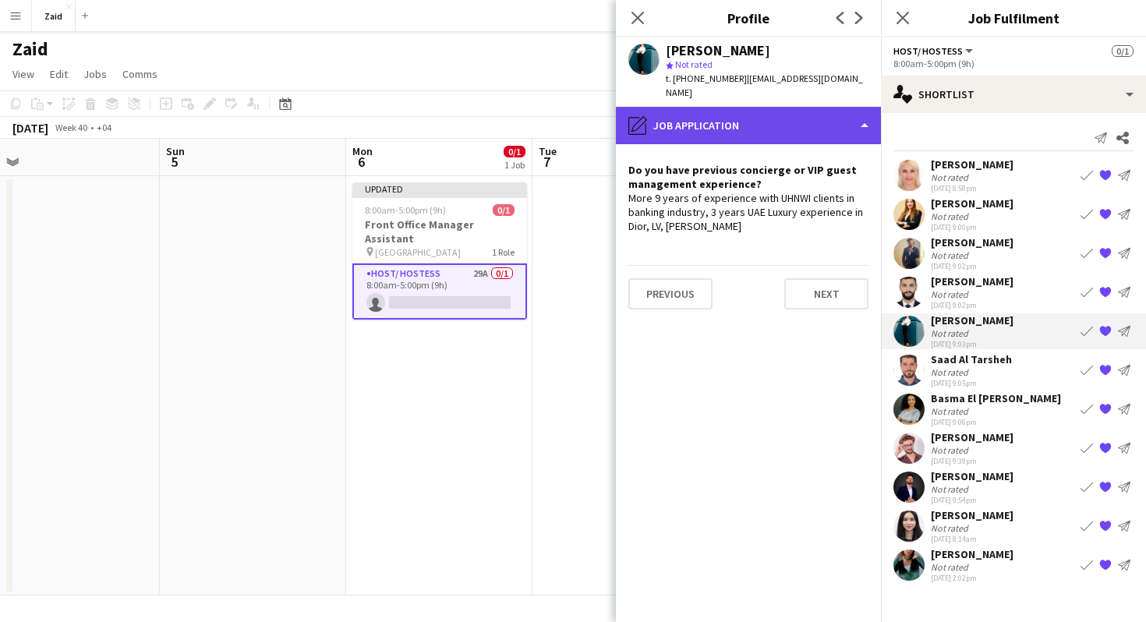
click at [823, 122] on div "pencil4 Job Application" at bounding box center [748, 125] width 265 height 37
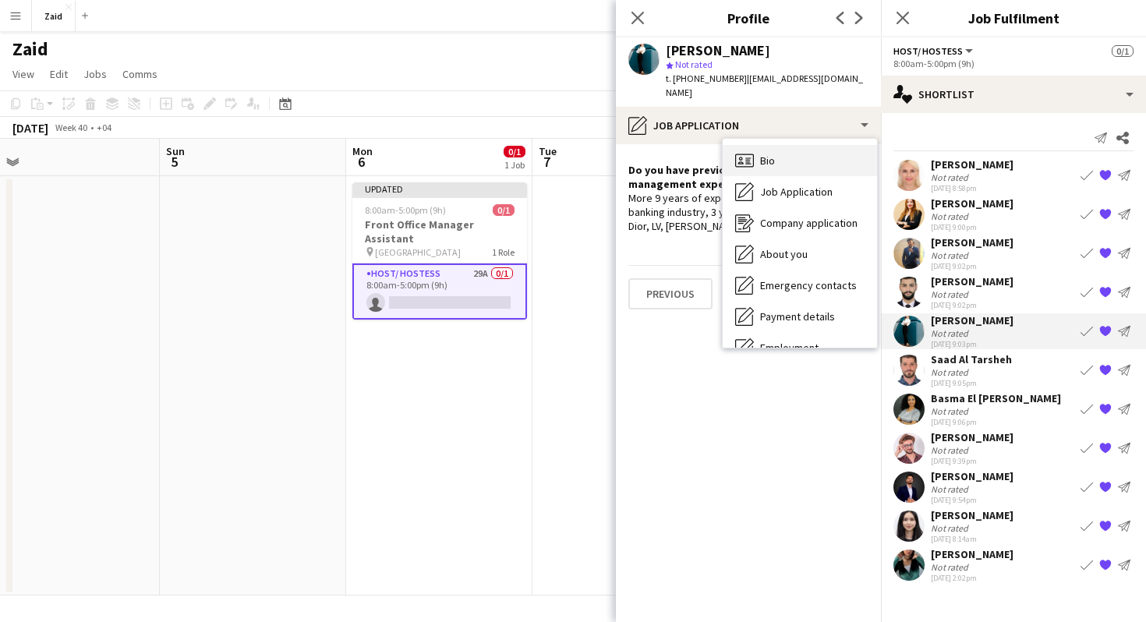
click at [822, 154] on div "Bio Bio" at bounding box center [800, 160] width 154 height 31
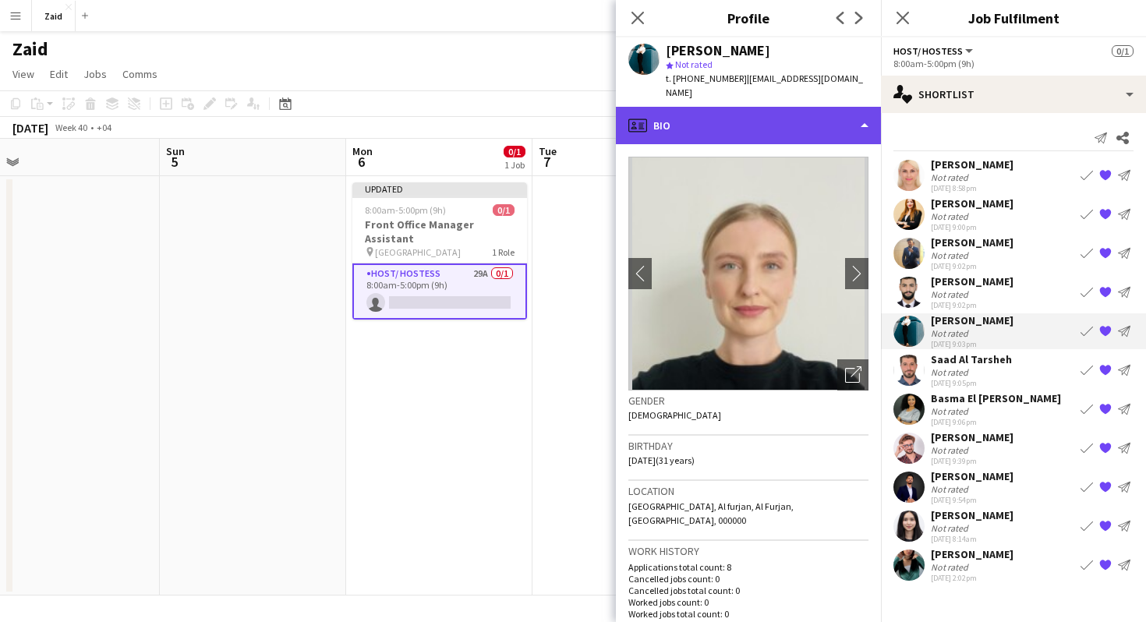
click at [825, 109] on div "profile Bio" at bounding box center [748, 125] width 265 height 37
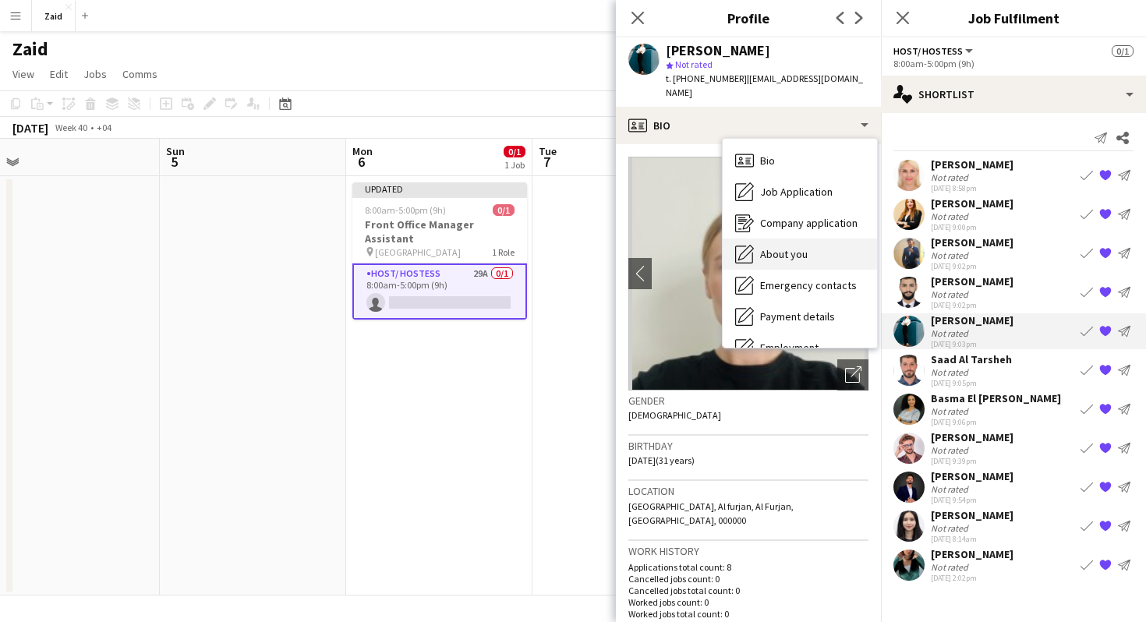
click at [820, 239] on div "About you About you" at bounding box center [800, 254] width 154 height 31
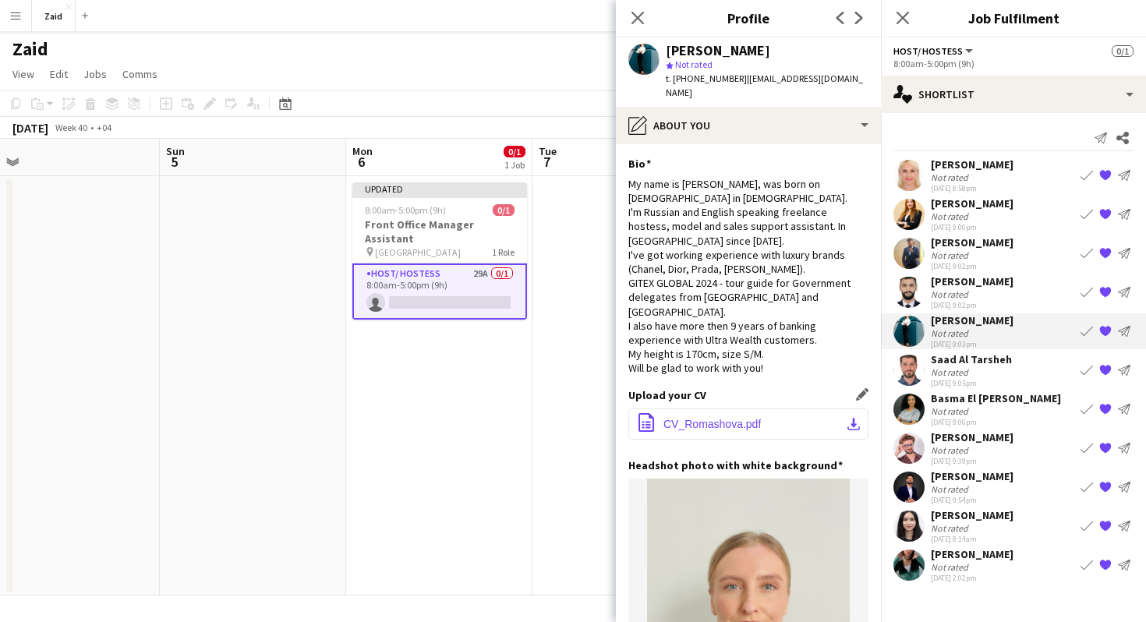
click at [826, 408] on button "office-file-sheet CV_Romashova.pdf download-bottom" at bounding box center [748, 423] width 240 height 31
click at [955, 374] on div "Not rated" at bounding box center [951, 372] width 41 height 12
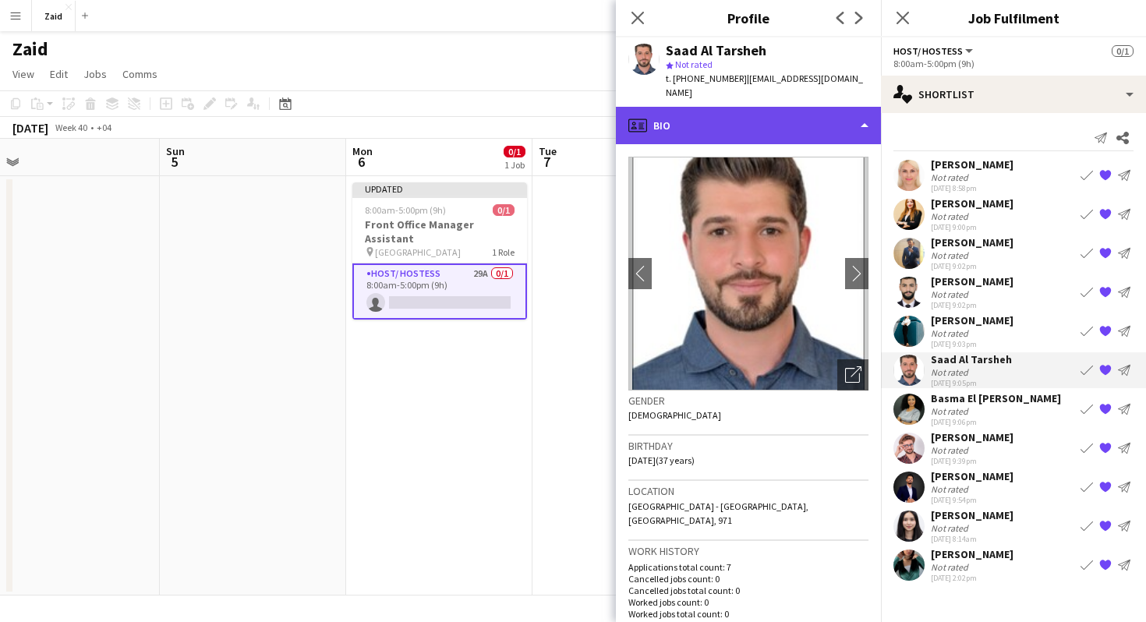
click at [726, 118] on div "profile Bio" at bounding box center [748, 125] width 265 height 37
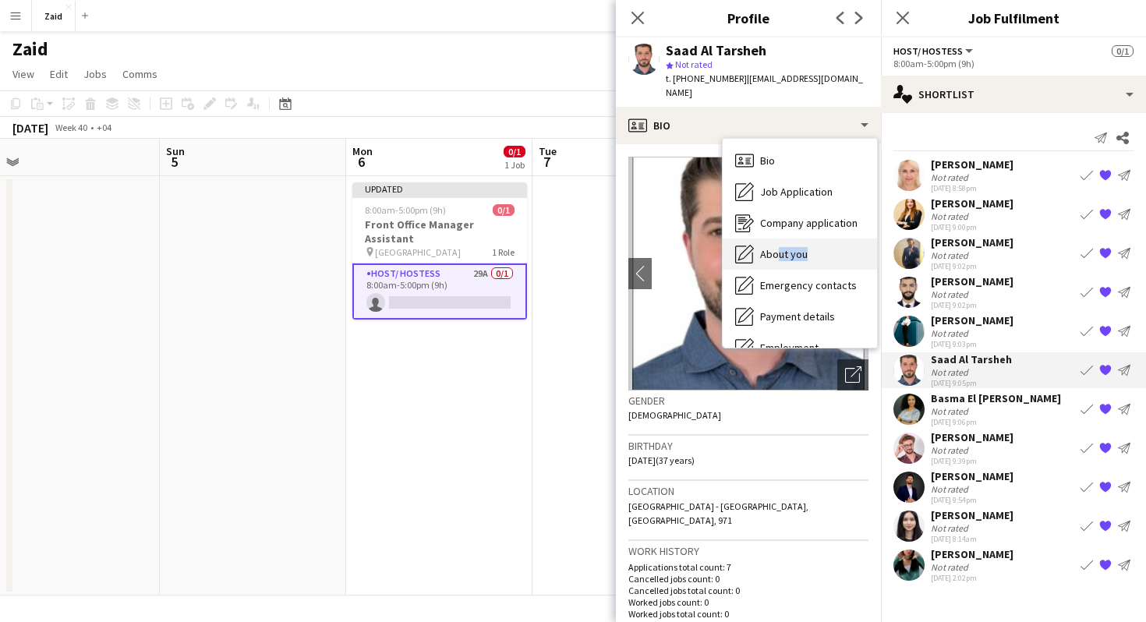
drag, startPoint x: 776, startPoint y: 257, endPoint x: 773, endPoint y: 246, distance: 11.2
click at [773, 246] on div "Bio Bio Job Application Job Application Company application Company application…" at bounding box center [800, 243] width 154 height 209
click at [773, 247] on span "About you" at bounding box center [784, 254] width 48 height 14
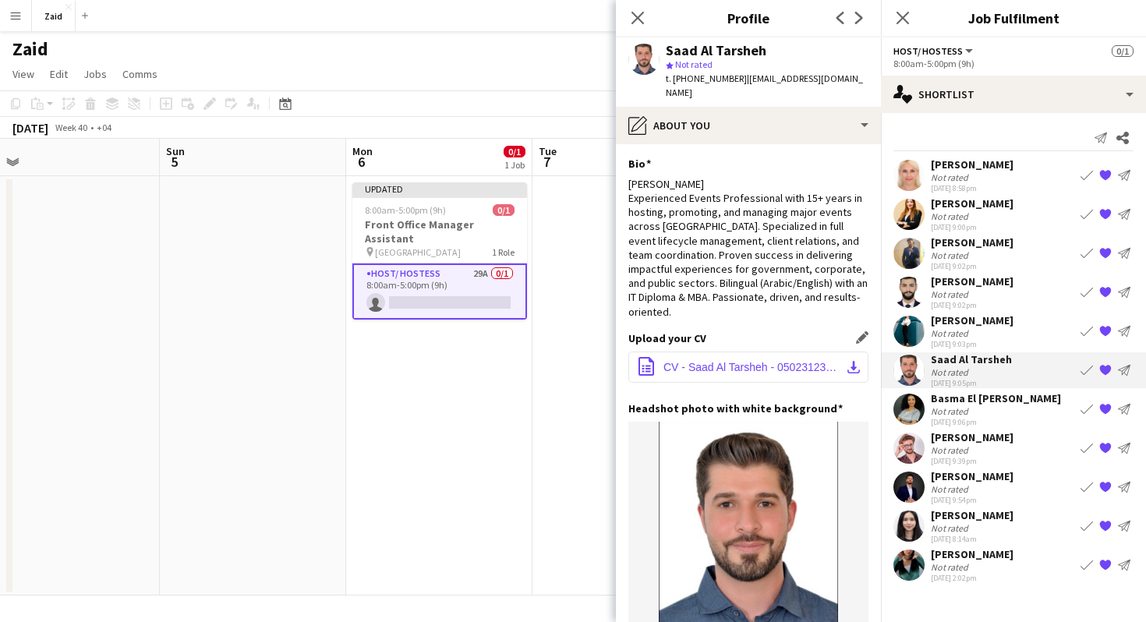
click at [776, 361] on span "CV - Saad Al Tarsheh - 0502312349.pdf" at bounding box center [751, 367] width 176 height 12
click at [975, 398] on div "Basma El [PERSON_NAME]" at bounding box center [996, 398] width 130 height 14
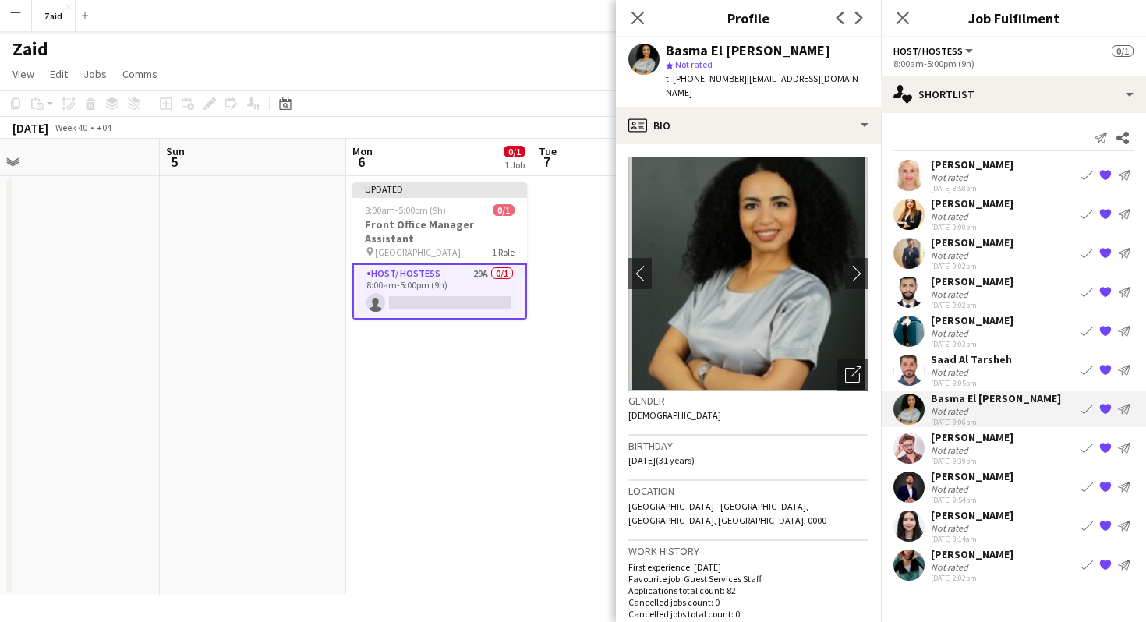
click at [684, 157] on img at bounding box center [748, 274] width 240 height 234
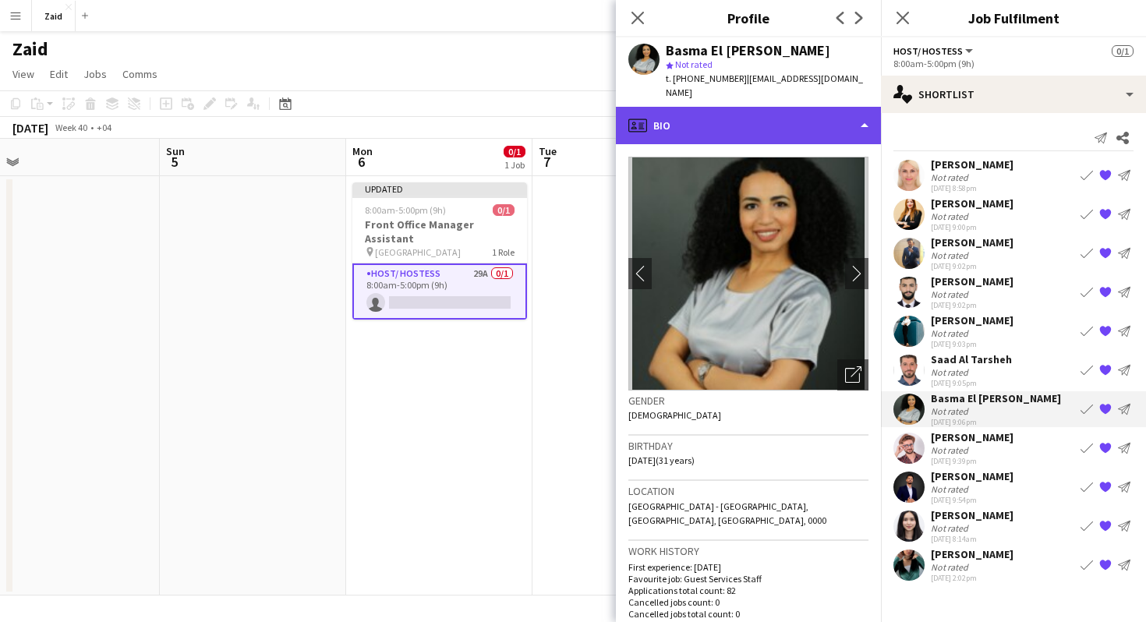
click at [684, 121] on div "profile Bio" at bounding box center [748, 125] width 265 height 37
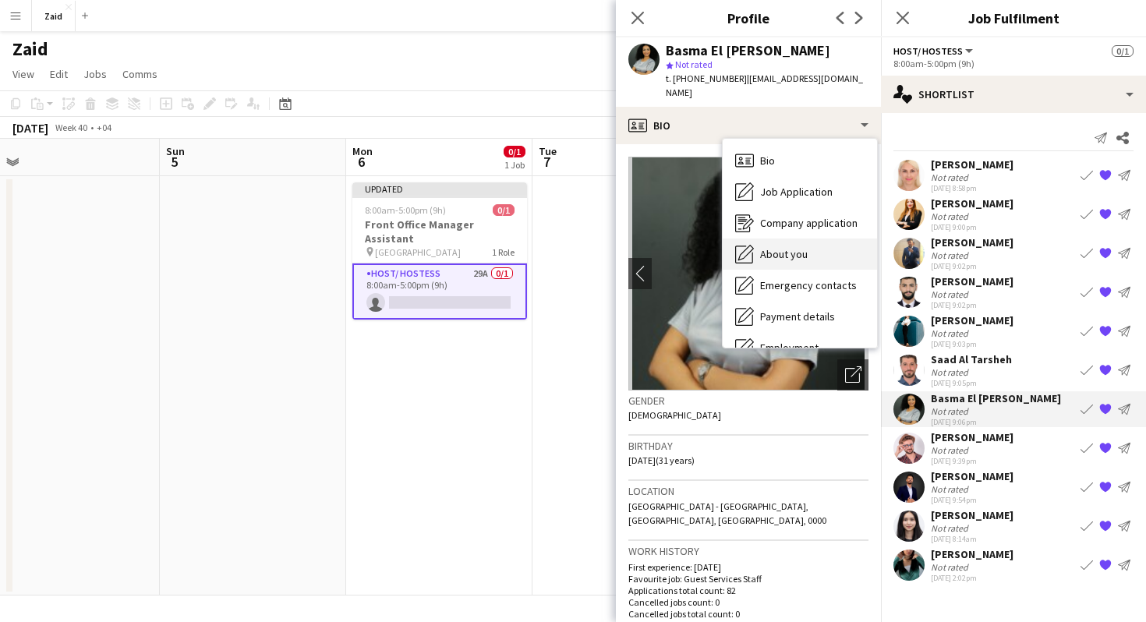
click at [782, 247] on span "About you" at bounding box center [784, 254] width 48 height 14
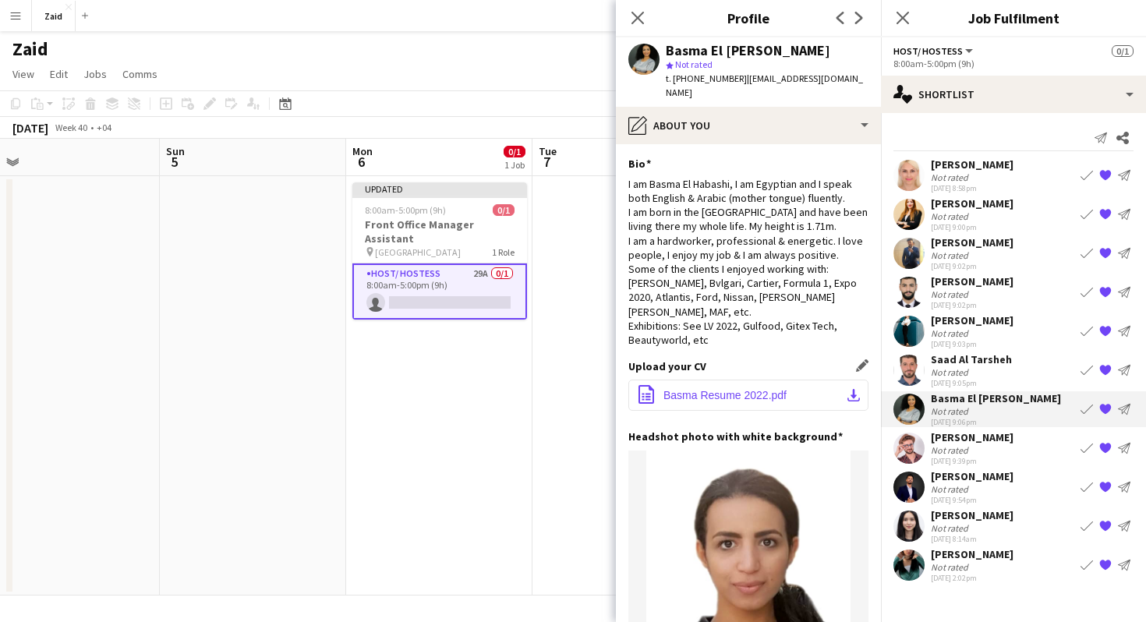
click at [793, 380] on button "office-file-sheet Basma Resume 2022.pdf download-bottom" at bounding box center [748, 395] width 240 height 31
click at [971, 440] on div "[PERSON_NAME]" at bounding box center [972, 437] width 83 height 14
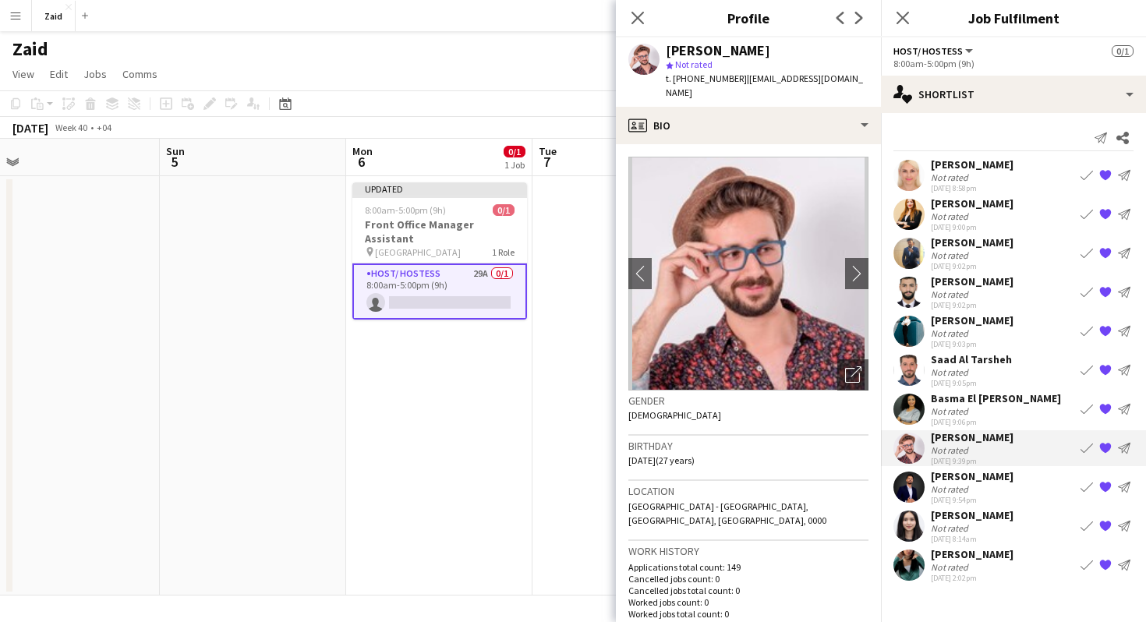
click at [744, 144] on app-crew-profile-bio "chevron-left chevron-right Open photos pop-in Gender [DEMOGRAPHIC_DATA] Birthda…" at bounding box center [748, 383] width 265 height 478
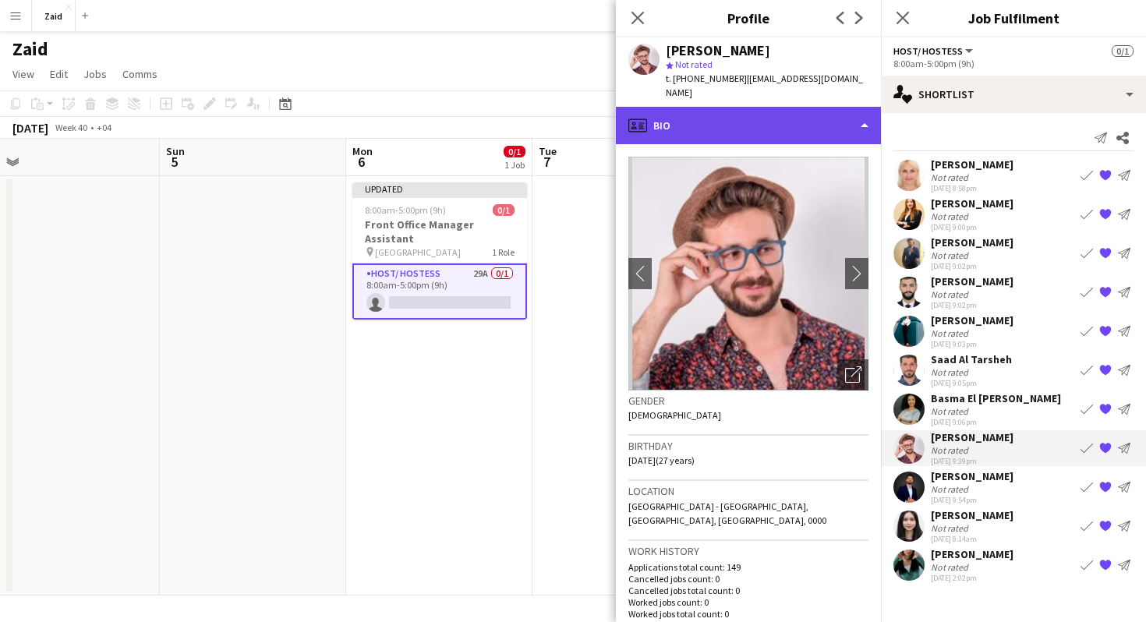
click at [744, 122] on div "profile Bio" at bounding box center [748, 125] width 265 height 37
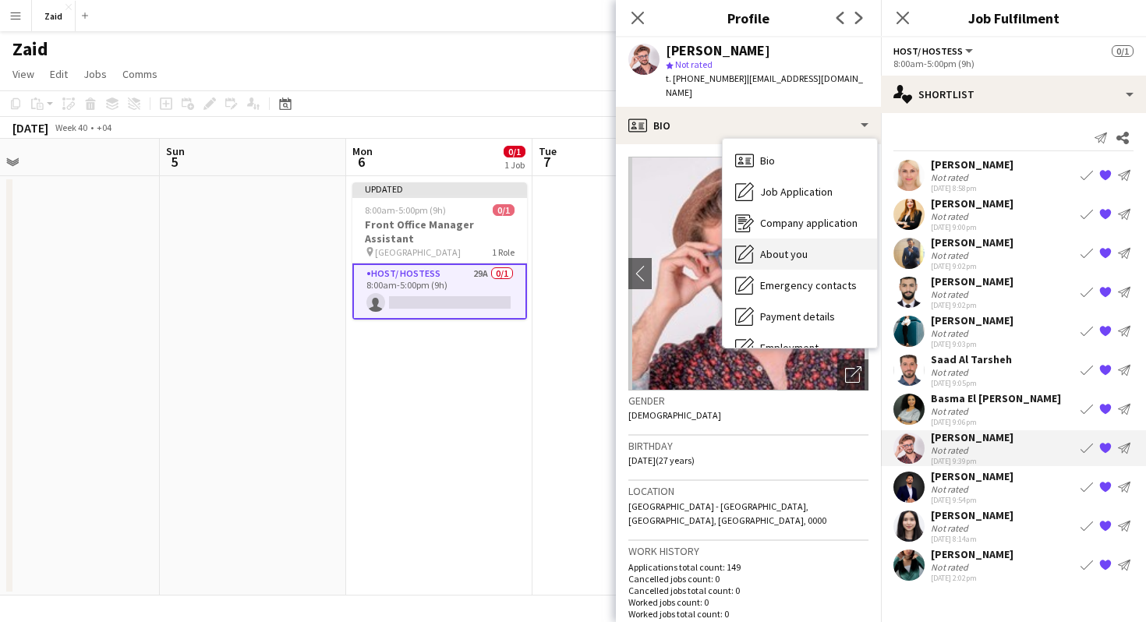
click at [771, 247] on span "About you" at bounding box center [784, 254] width 48 height 14
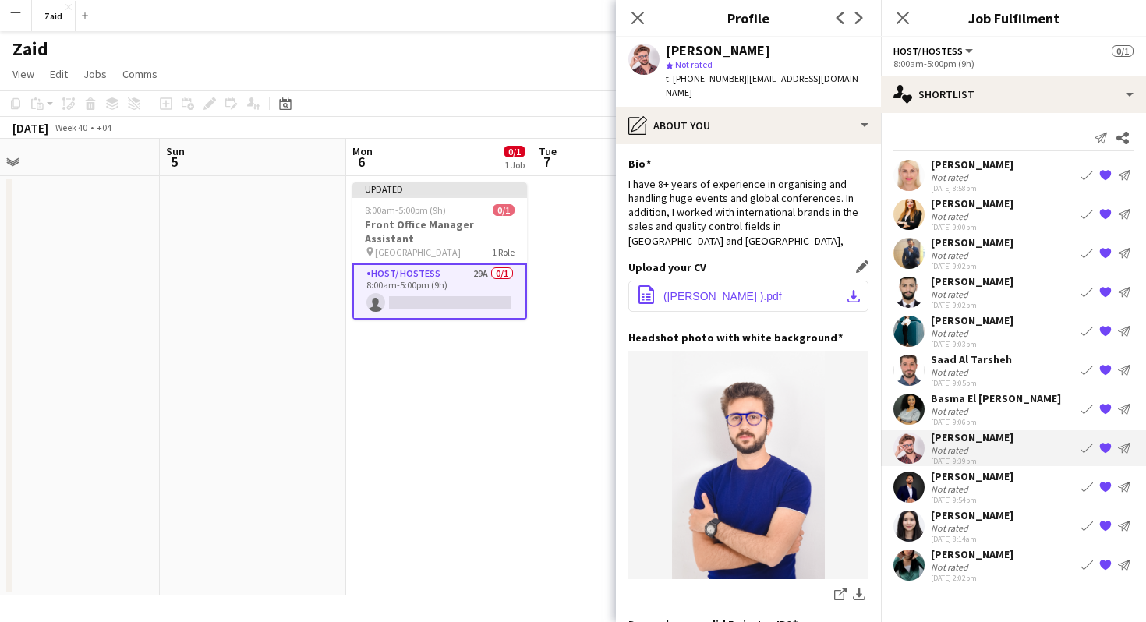
click at [741, 290] on span "([PERSON_NAME] ).pdf" at bounding box center [722, 296] width 118 height 12
click at [950, 488] on div "Not rated" at bounding box center [951, 489] width 41 height 12
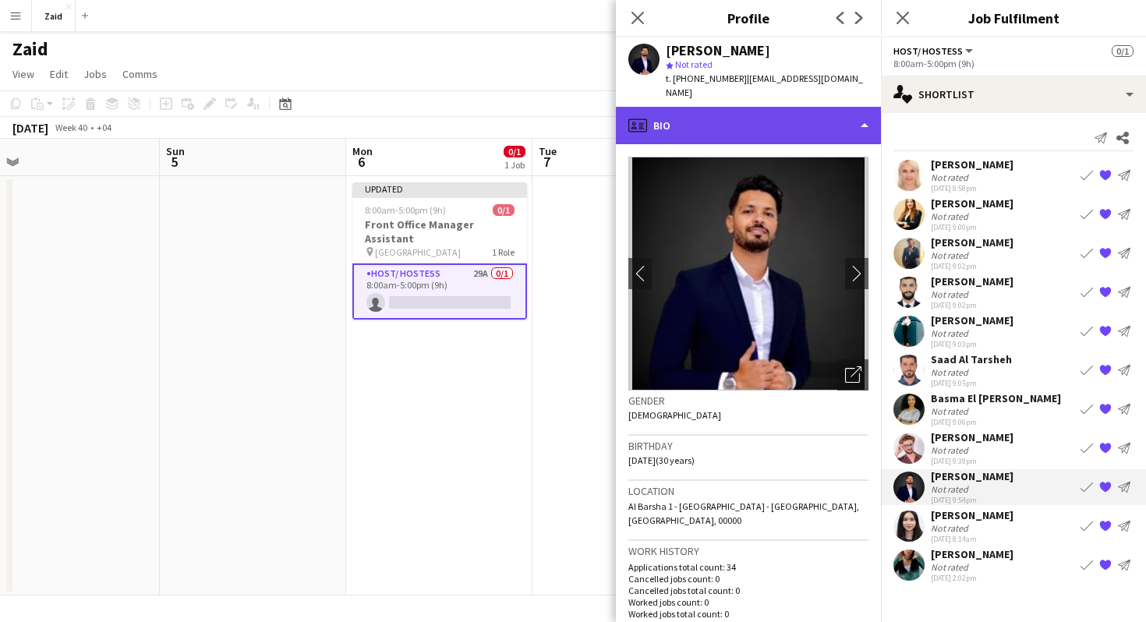
click at [760, 107] on div "profile Bio" at bounding box center [748, 125] width 265 height 37
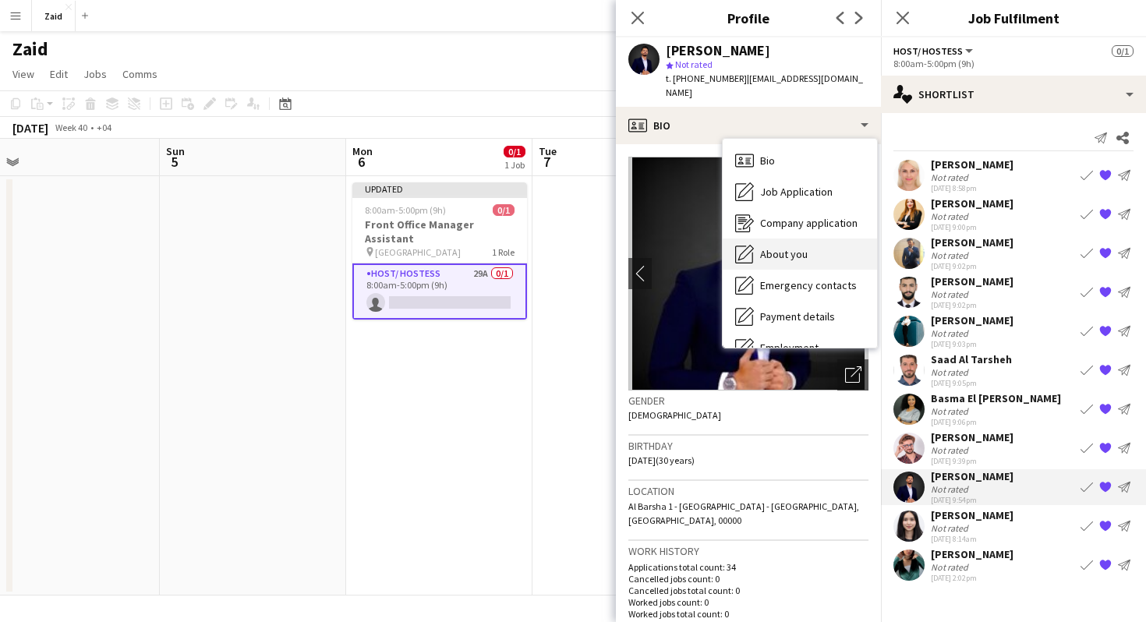
click at [805, 239] on div "About you About you" at bounding box center [800, 254] width 154 height 31
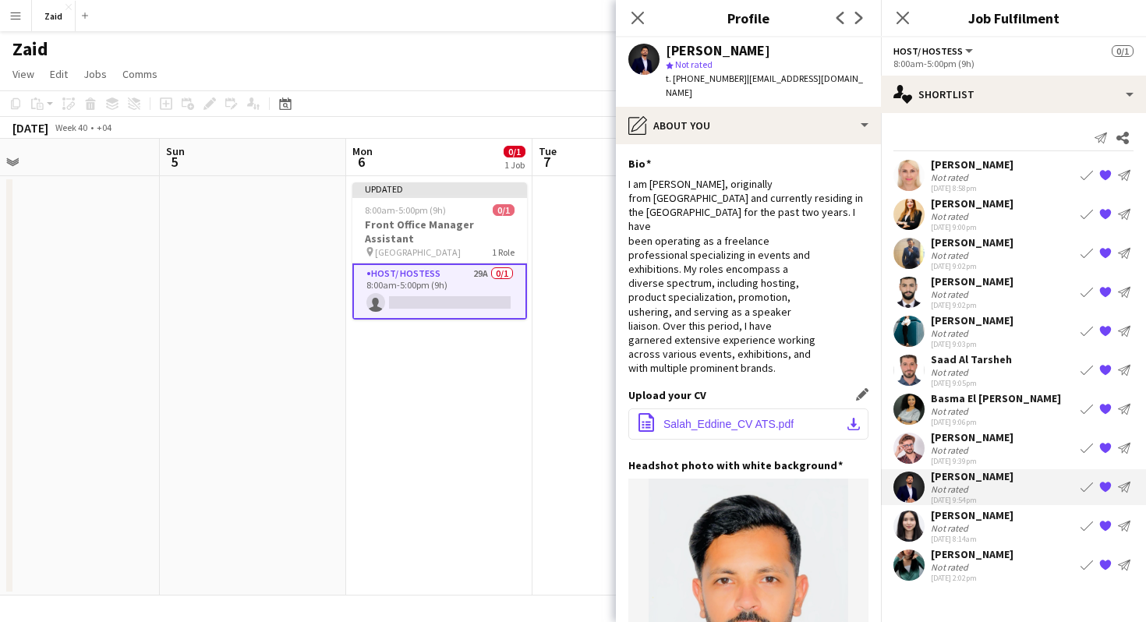
click at [746, 418] on span "Salah_Eddine_CV ATS.pdf" at bounding box center [728, 424] width 130 height 12
click at [961, 518] on div "[PERSON_NAME]" at bounding box center [972, 515] width 83 height 14
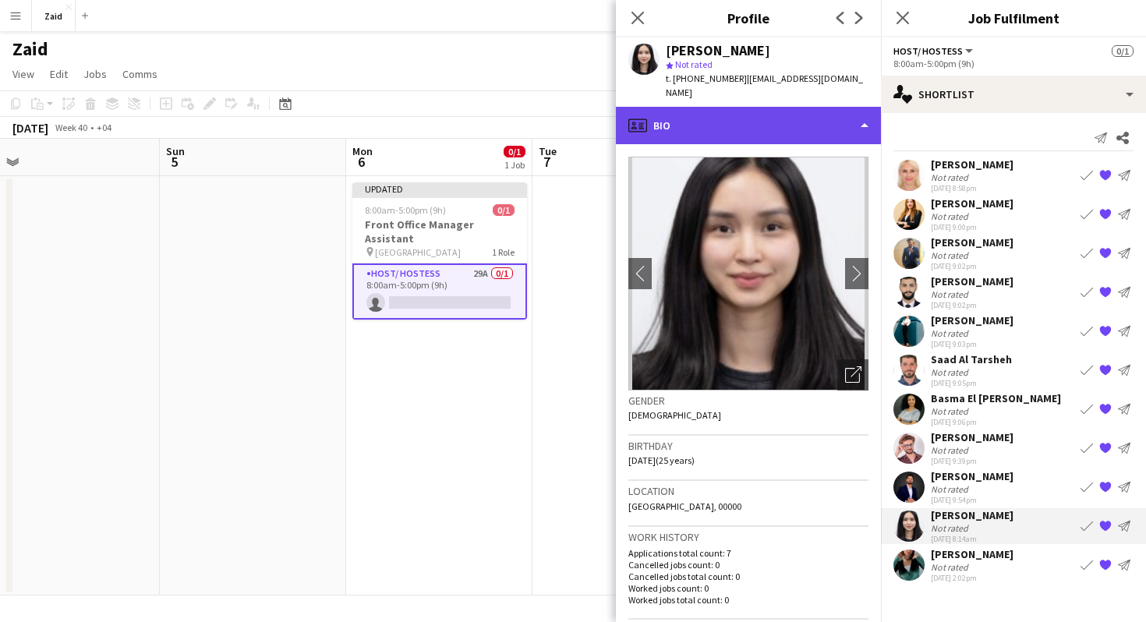
click at [746, 107] on div "profile Bio" at bounding box center [748, 125] width 265 height 37
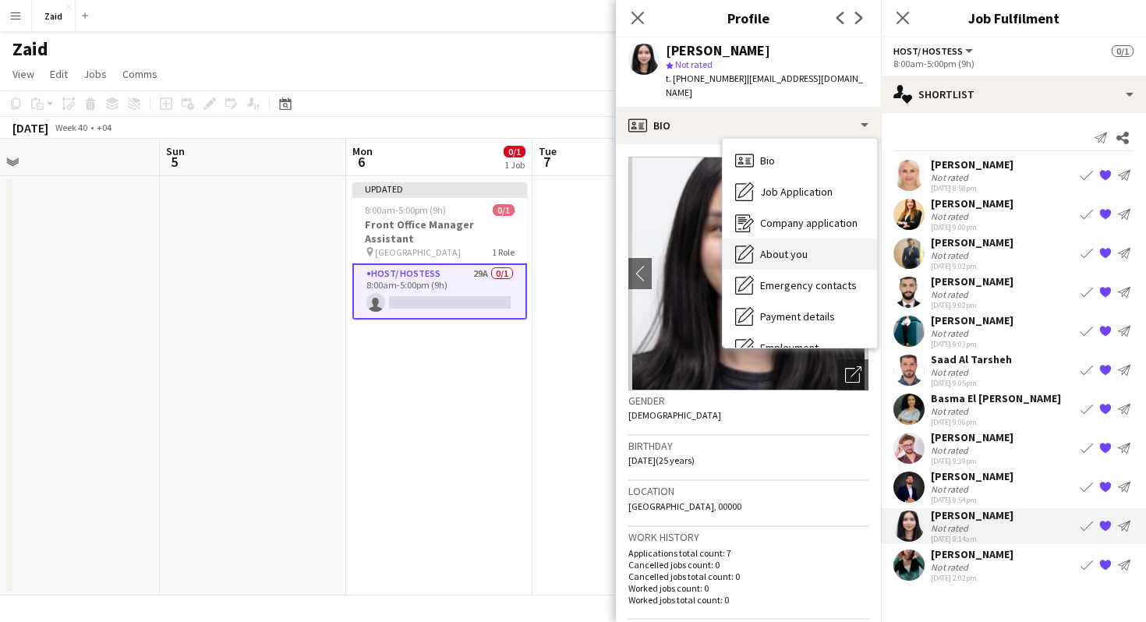
click at [778, 247] on span "About you" at bounding box center [784, 254] width 48 height 14
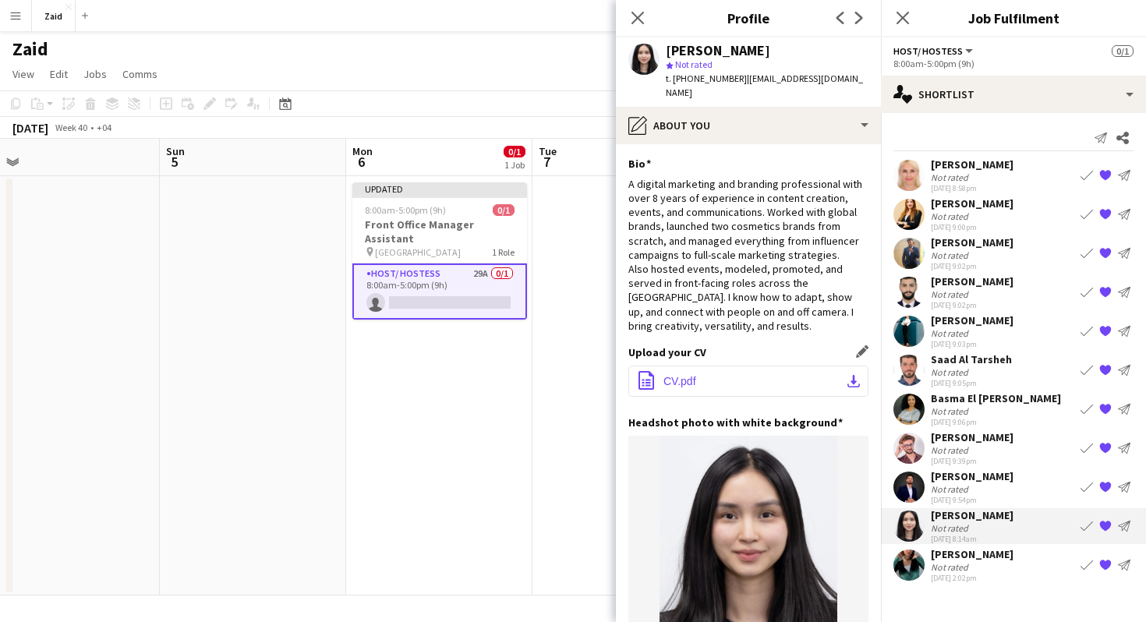
click at [704, 366] on button "office-file-sheet CV.pdf download-bottom" at bounding box center [748, 381] width 240 height 31
click at [963, 563] on div "Not rated" at bounding box center [951, 567] width 41 height 12
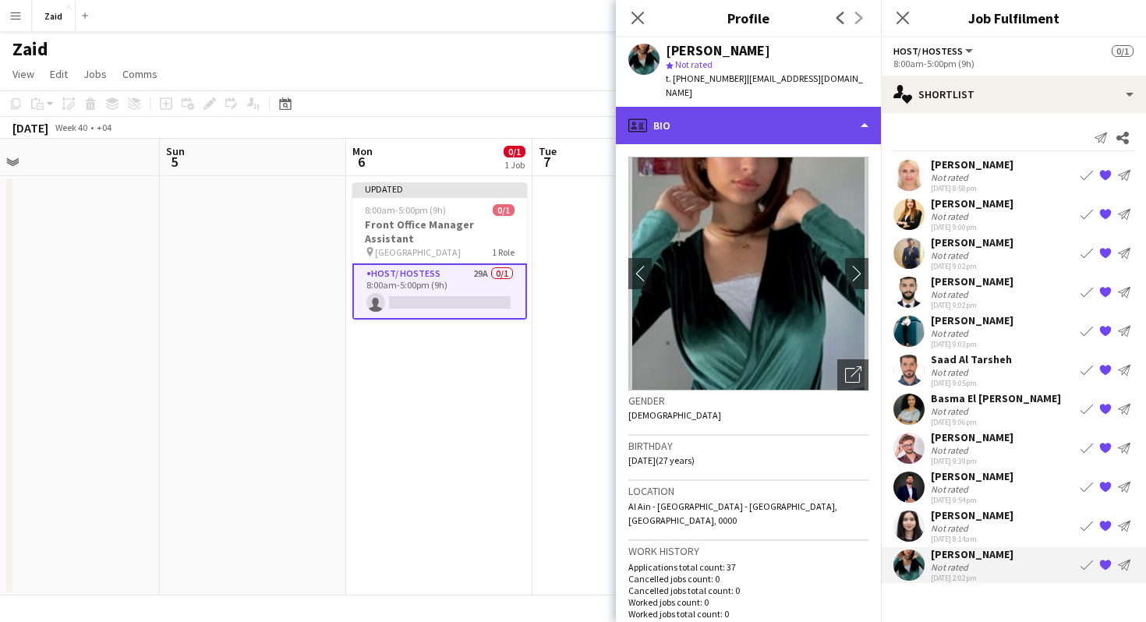
click at [758, 111] on div "profile Bio" at bounding box center [748, 125] width 265 height 37
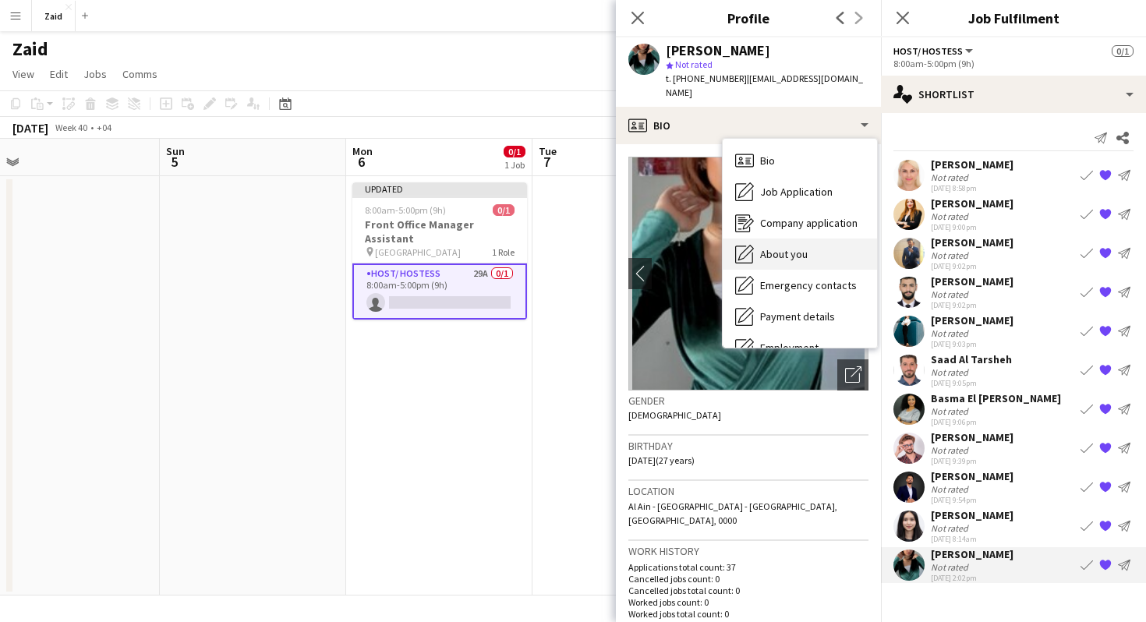
click at [792, 247] on span "About you" at bounding box center [784, 254] width 48 height 14
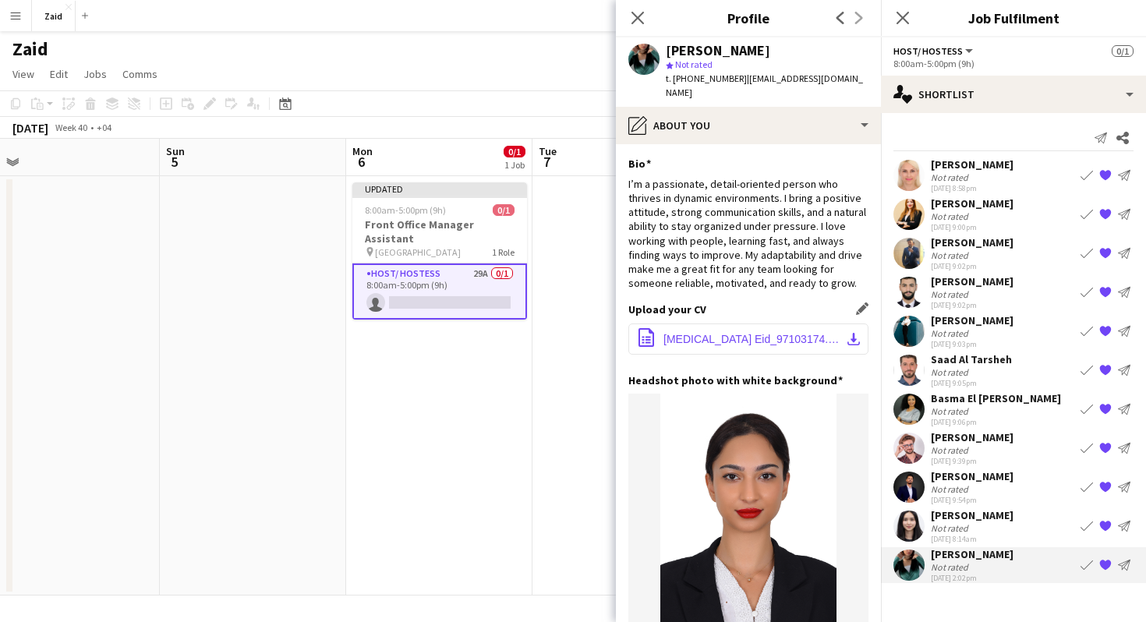
click at [749, 333] on span "[MEDICAL_DATA] Eid_97103174.pdf" at bounding box center [751, 339] width 176 height 12
click at [1009, 191] on div "[PERSON_NAME] Not rated [DATE] 8:58pm Book crew {{ spriteTitle }} Send notifica…" at bounding box center [1013, 175] width 265 height 36
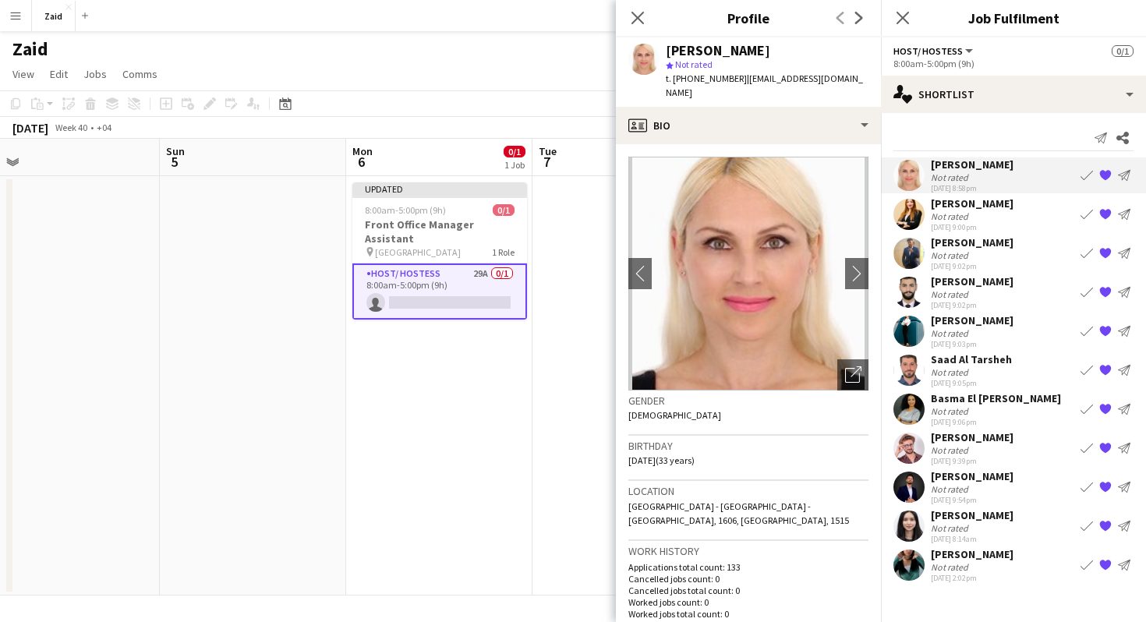
click at [1002, 212] on div "[PERSON_NAME] Not rated [DATE] 9:00pm Book crew {{ spriteTitle }} Send notifica…" at bounding box center [1013, 214] width 265 height 36
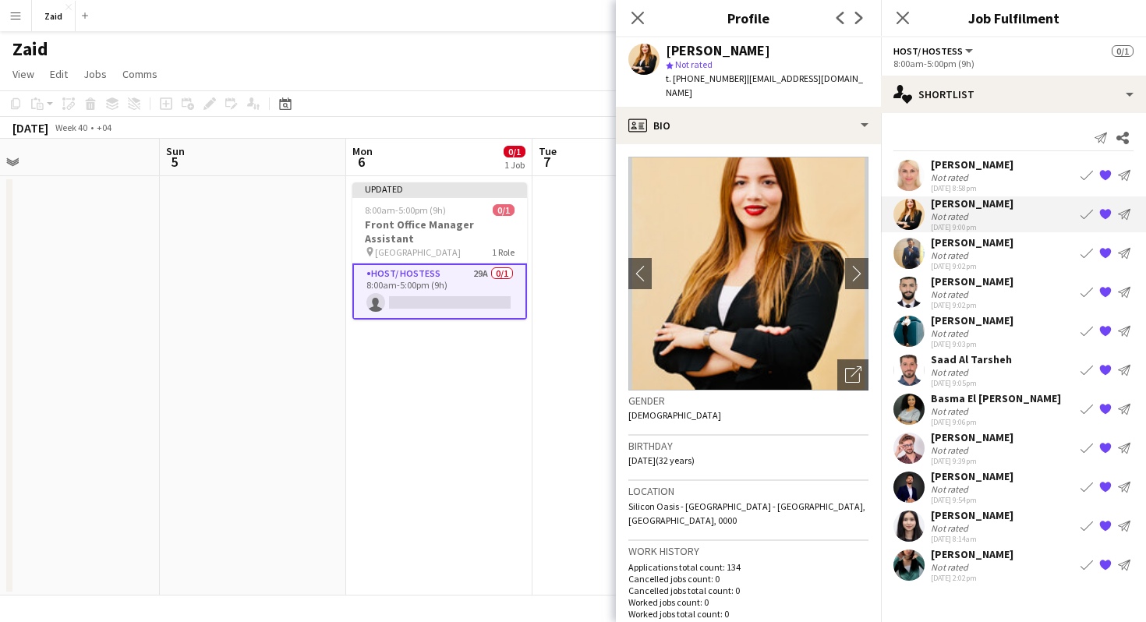
click at [1013, 242] on div "[PERSON_NAME] Not rated [DATE] 9:02pm Book crew {{ spriteTitle }} Send notifica…" at bounding box center [1013, 253] width 265 height 36
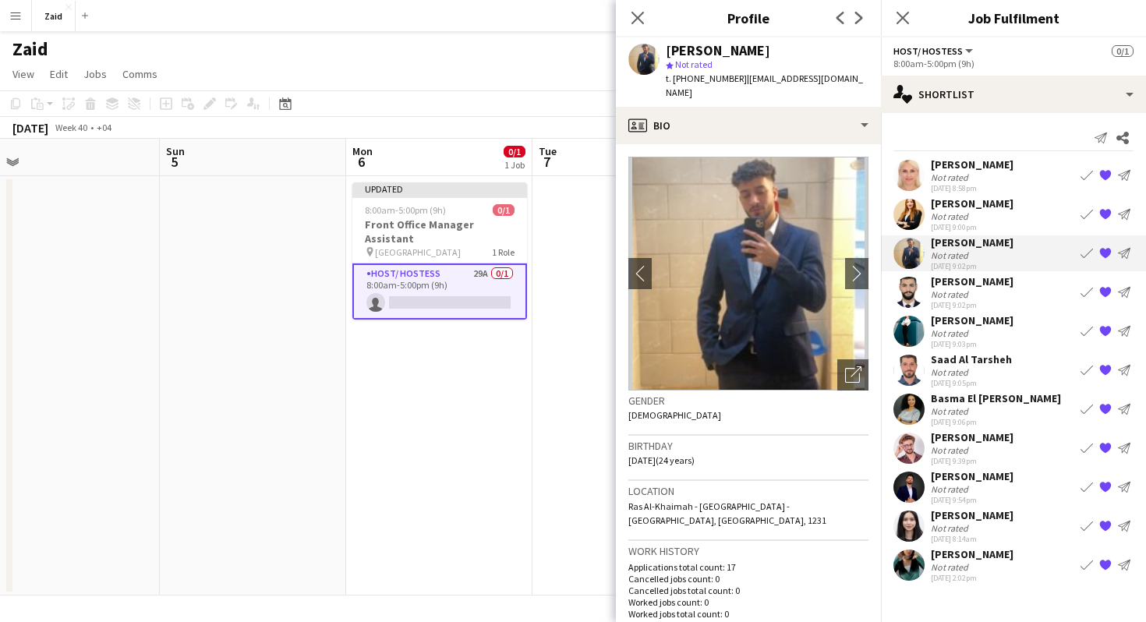
click at [999, 278] on div "[PERSON_NAME]" at bounding box center [972, 281] width 83 height 14
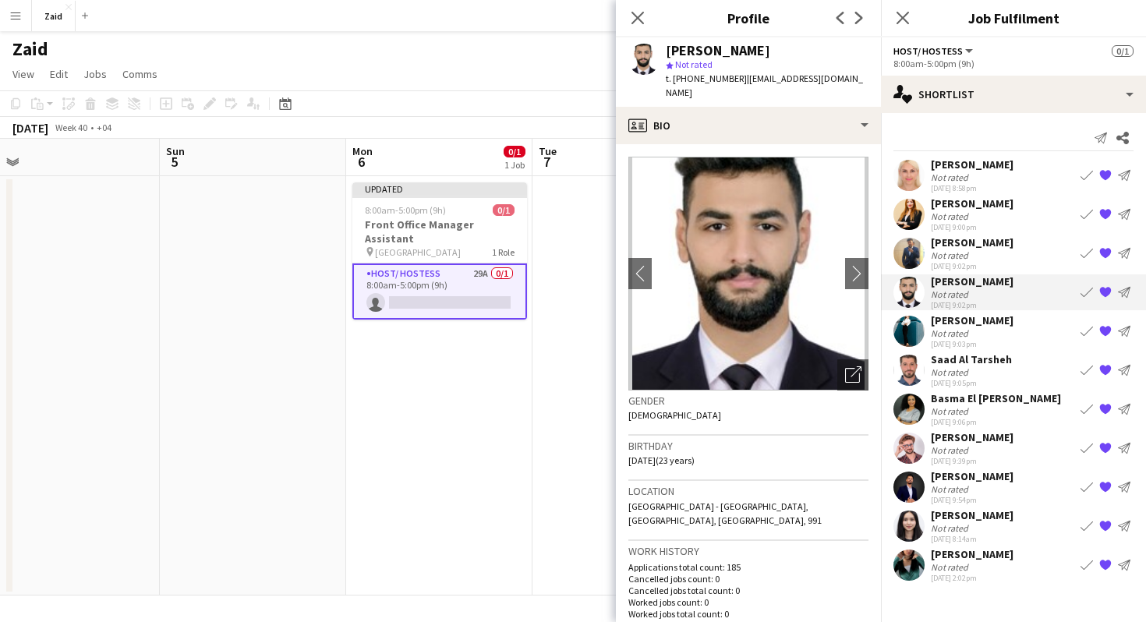
click at [1004, 317] on div "[PERSON_NAME]" at bounding box center [972, 320] width 83 height 14
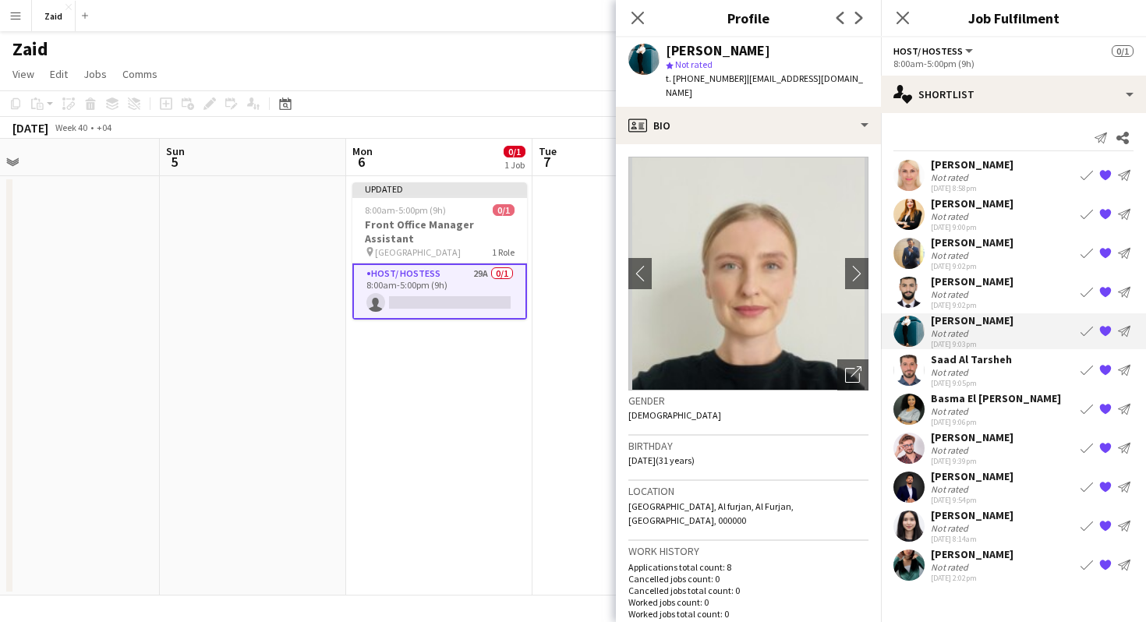
click at [1011, 354] on div "[PERSON_NAME] Not rated [DATE] 9:05pm Book crew {{ spriteTitle }} Send notifica…" at bounding box center [1013, 370] width 265 height 36
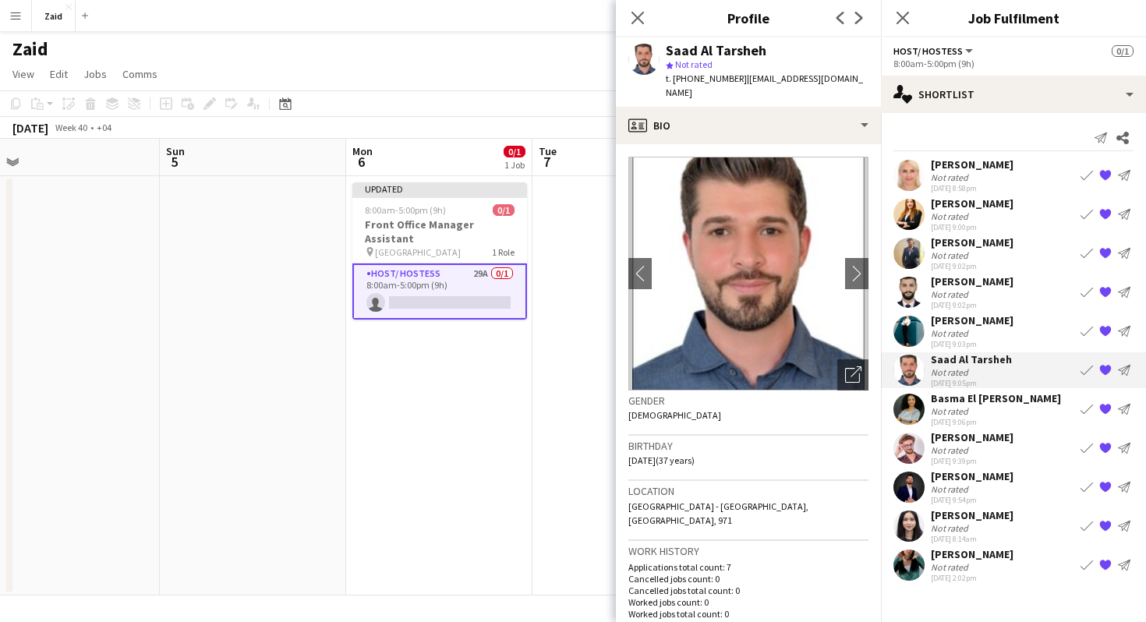
click at [1013, 439] on div "[PERSON_NAME]" at bounding box center [972, 437] width 83 height 14
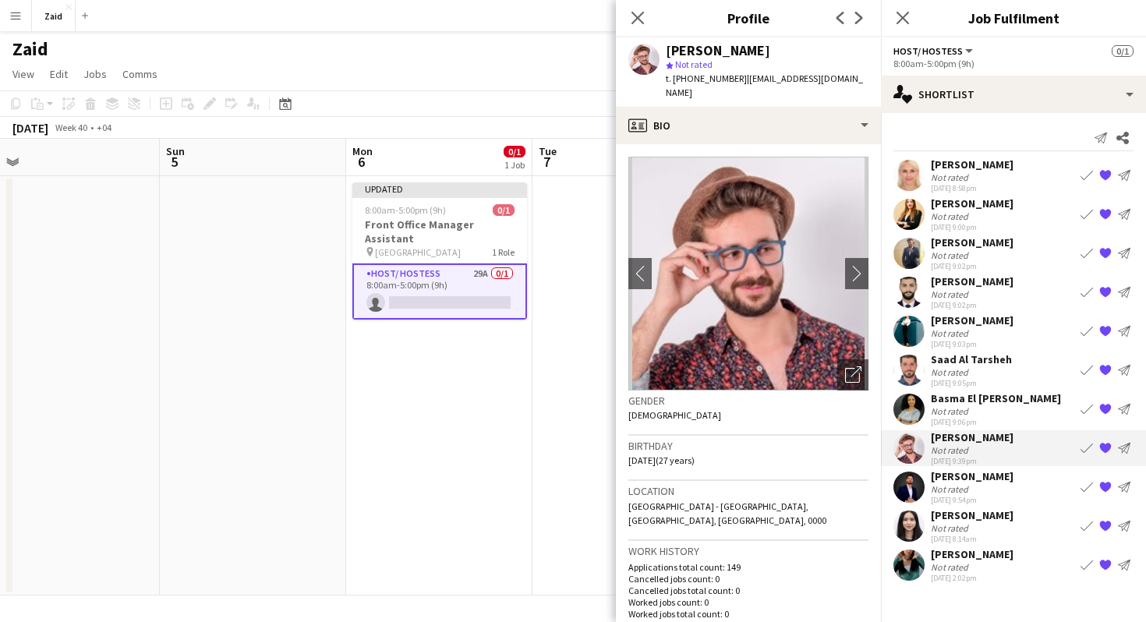
click at [1004, 490] on div "Not rated" at bounding box center [972, 489] width 83 height 12
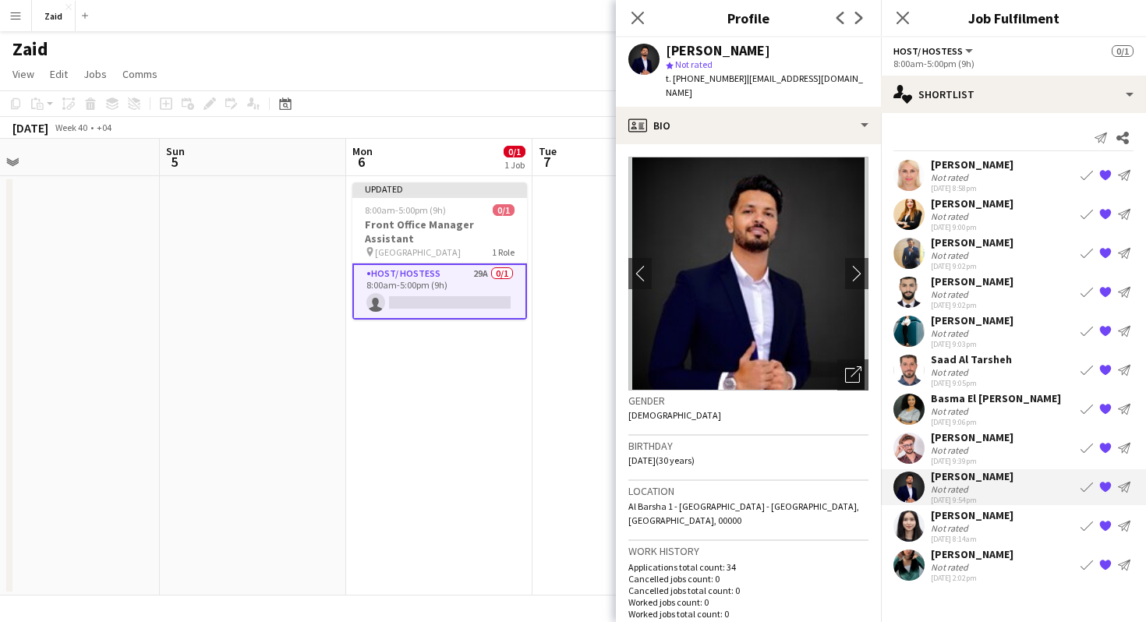
click at [1024, 534] on div "[PERSON_NAME] Not rated [DATE] 8:14am Book crew {{ spriteTitle }} Send notifica…" at bounding box center [1013, 526] width 265 height 36
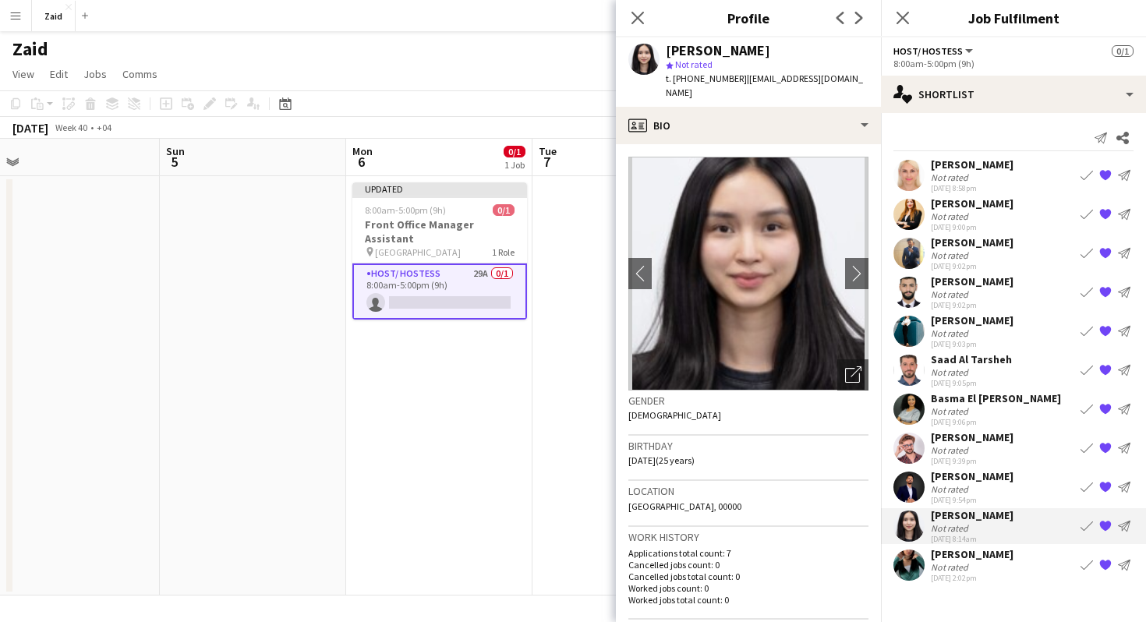
click at [1026, 572] on div "[PERSON_NAME] Not rated [DATE] 2:02pm Book crew {{ spriteTitle }} Send notifica…" at bounding box center [1013, 565] width 265 height 36
